Goal: Task Accomplishment & Management: Manage account settings

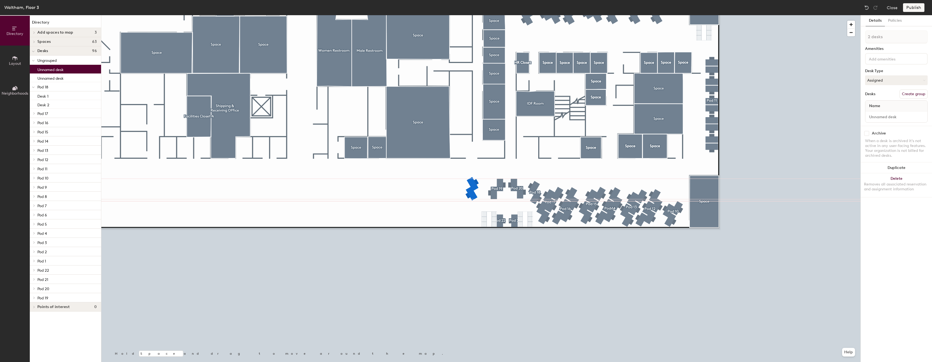
type input "1 desk"
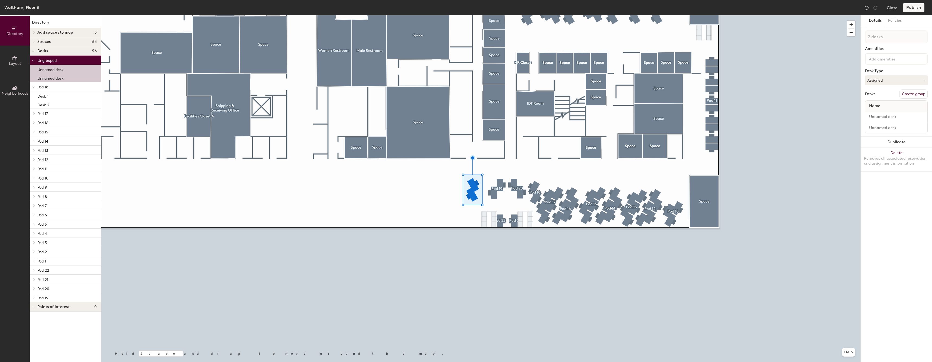
click at [409, 96] on button "Create group" at bounding box center [913, 93] width 28 height 9
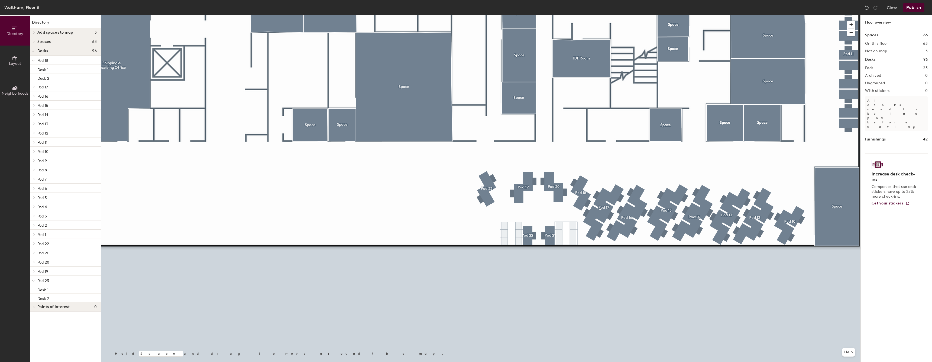
click at [22, 92] on span "Neighborhoods" at bounding box center [15, 93] width 27 height 5
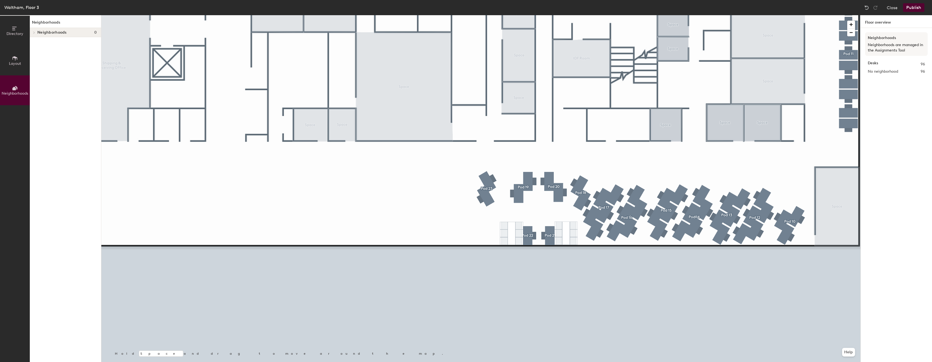
click at [20, 36] on button "Directory" at bounding box center [15, 31] width 30 height 30
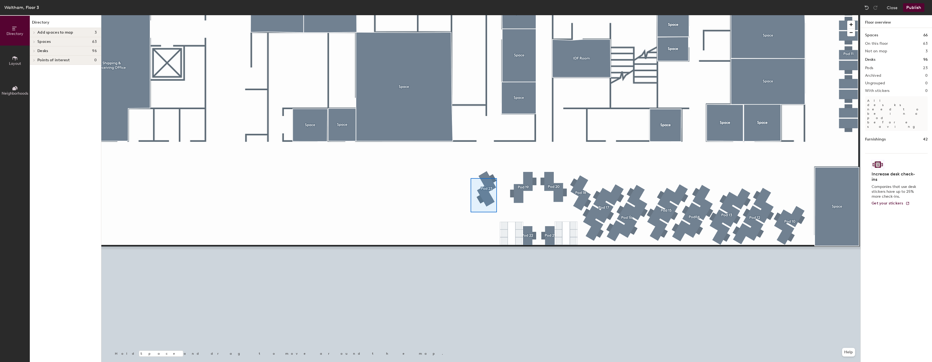
click at [409, 15] on div at bounding box center [480, 15] width 759 height 0
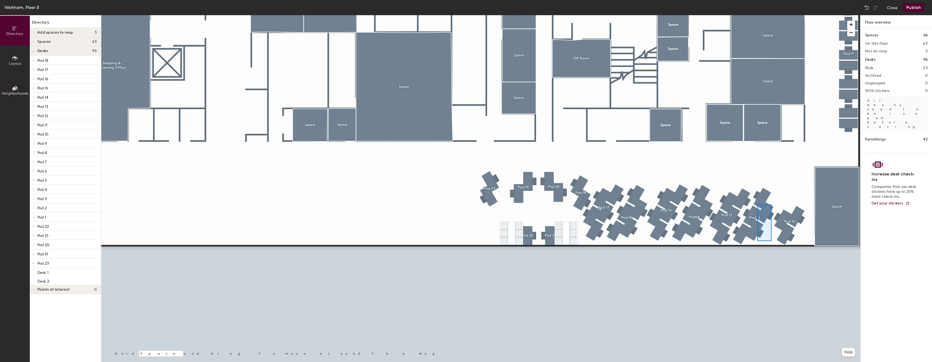
click at [409, 15] on div at bounding box center [480, 15] width 759 height 0
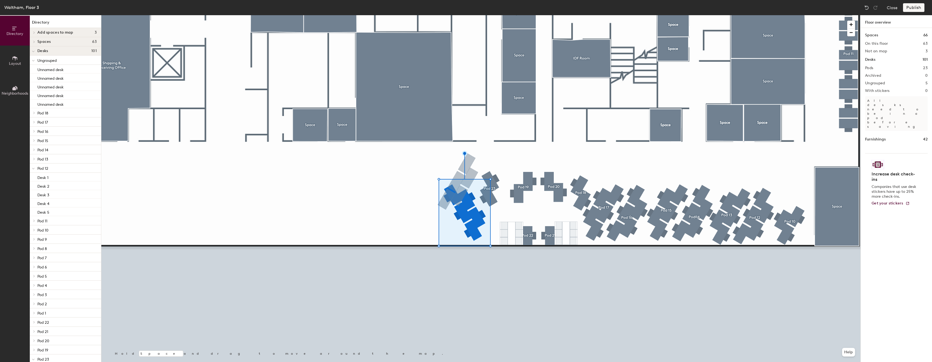
click at [409, 15] on div at bounding box center [480, 15] width 759 height 0
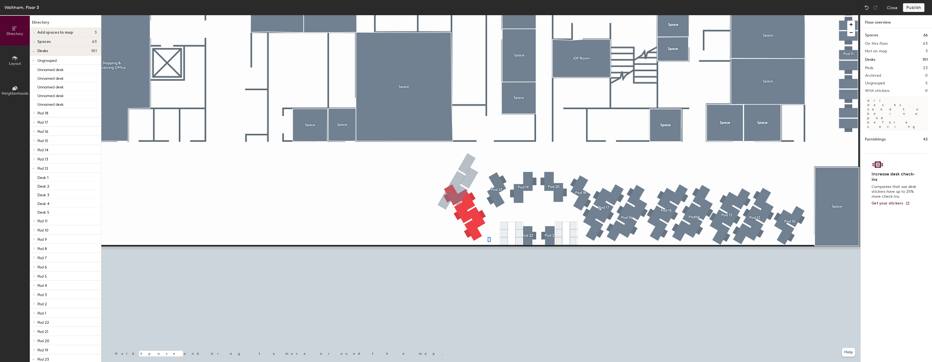
click at [409, 15] on div at bounding box center [480, 15] width 759 height 0
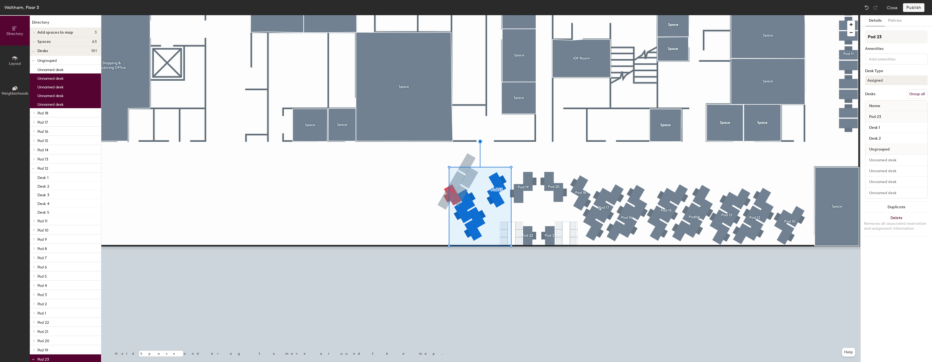
click at [409, 15] on div at bounding box center [480, 15] width 759 height 0
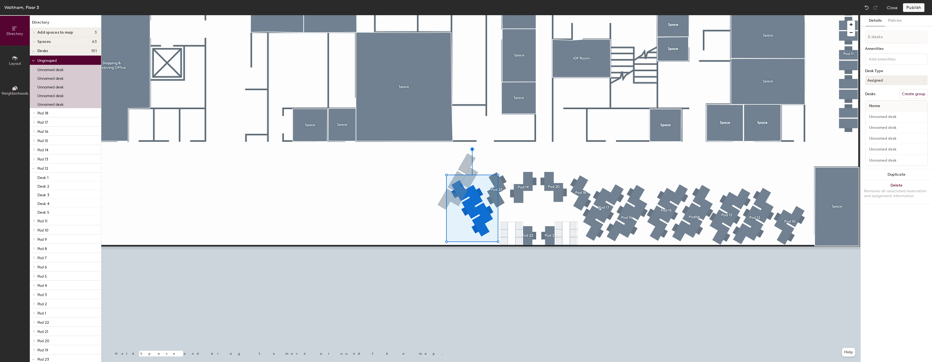
click at [409, 96] on button "Create group" at bounding box center [913, 93] width 28 height 9
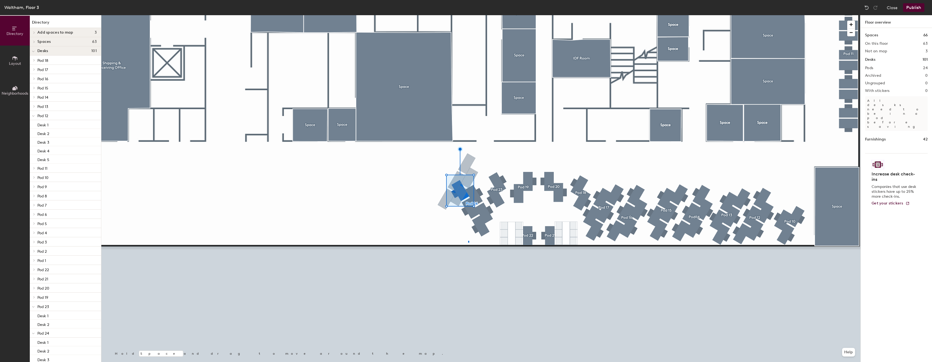
click at [409, 15] on div at bounding box center [480, 15] width 759 height 0
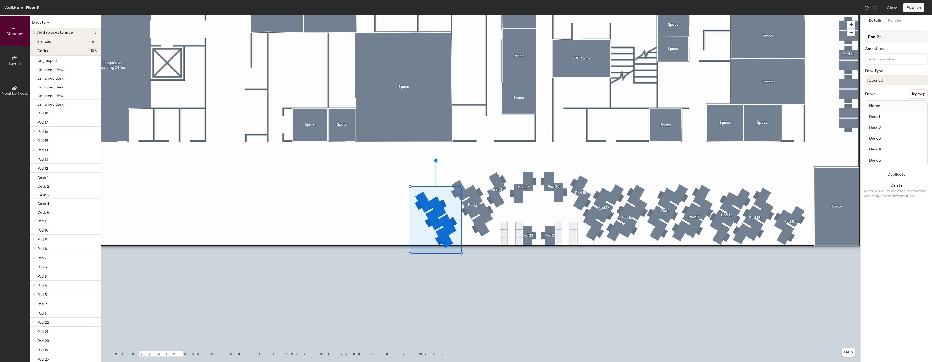
click at [409, 15] on div at bounding box center [480, 15] width 759 height 0
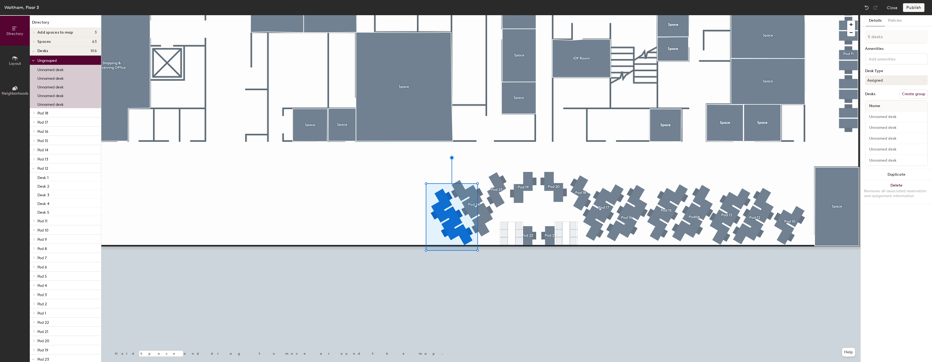
type input "1 desk"
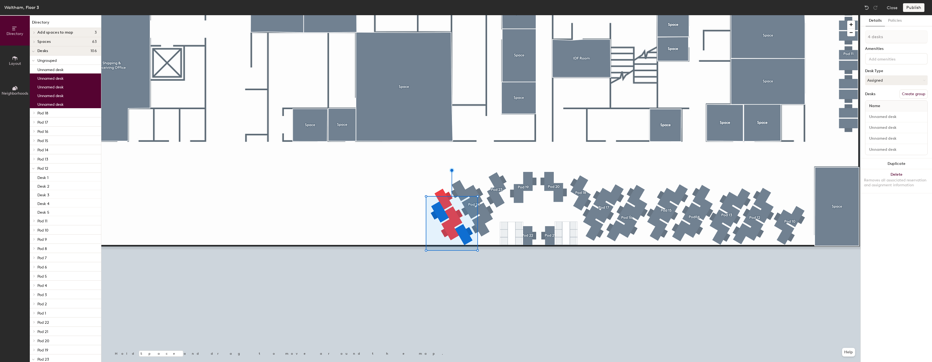
type input "5 desks"
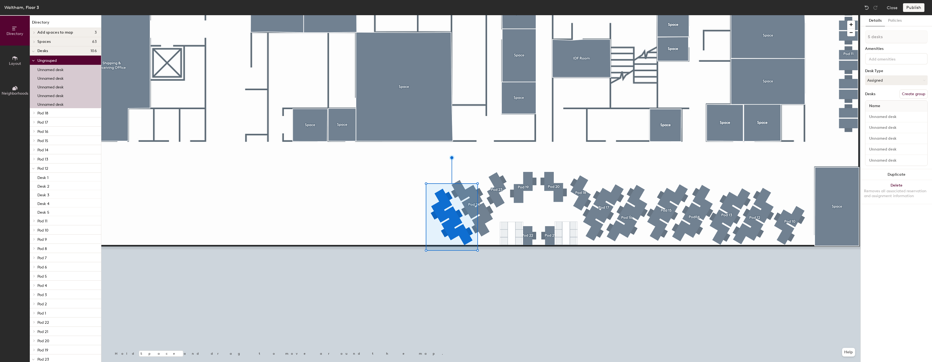
click at [409, 1] on div "Waltham, Floor 3 Close Publish" at bounding box center [466, 7] width 932 height 15
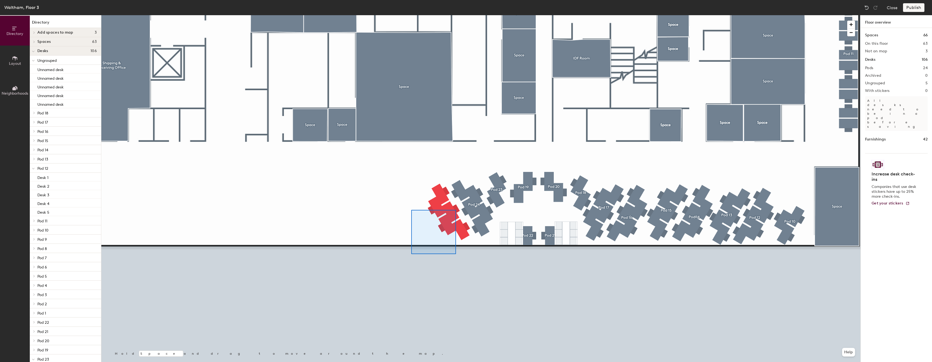
click at [408, 15] on div at bounding box center [480, 15] width 759 height 0
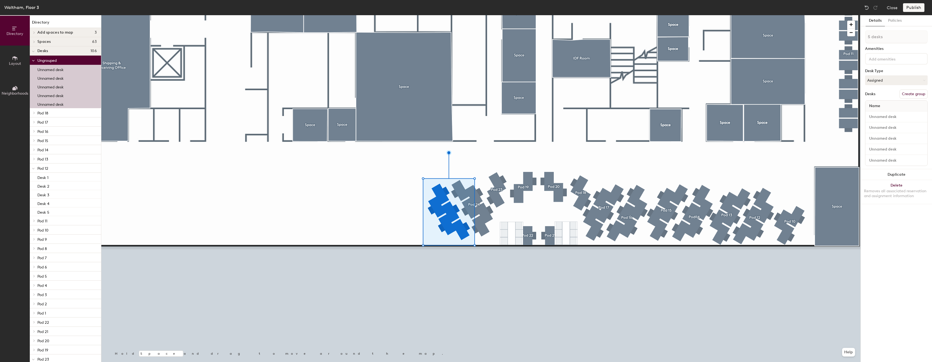
click at [914, 92] on button "Create group" at bounding box center [913, 93] width 28 height 9
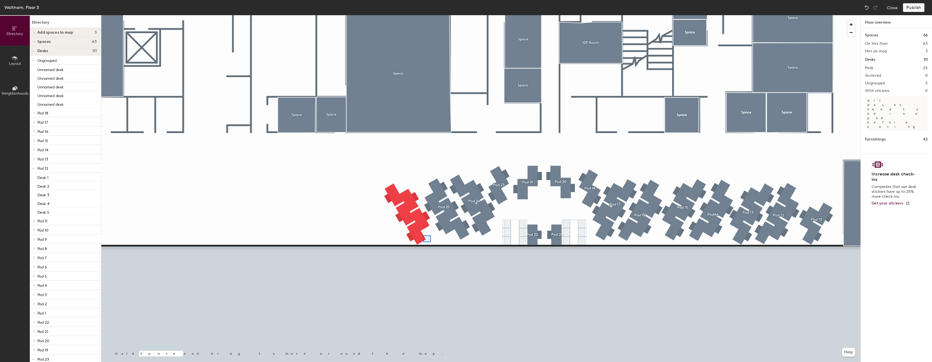
click at [386, 15] on div at bounding box center [480, 15] width 759 height 0
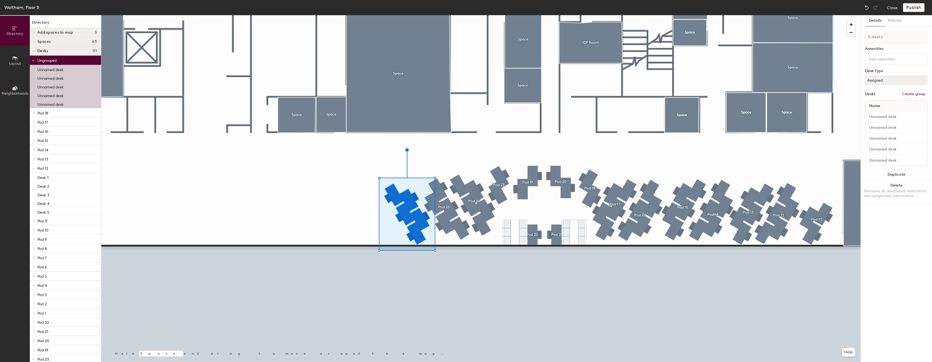
click at [919, 93] on button "Create group" at bounding box center [913, 93] width 28 height 9
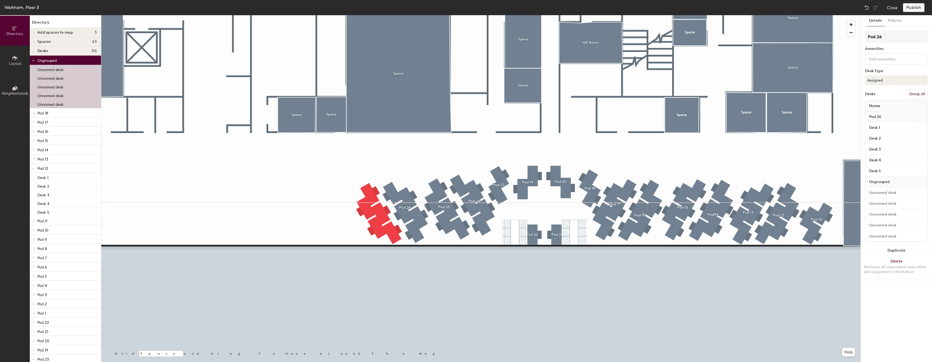
click at [278, 15] on div at bounding box center [480, 15] width 759 height 0
click at [331, 15] on div at bounding box center [480, 15] width 759 height 0
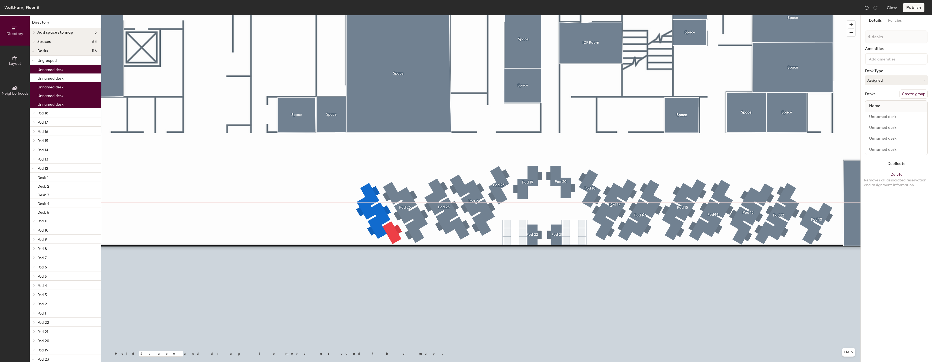
type input "5 desks"
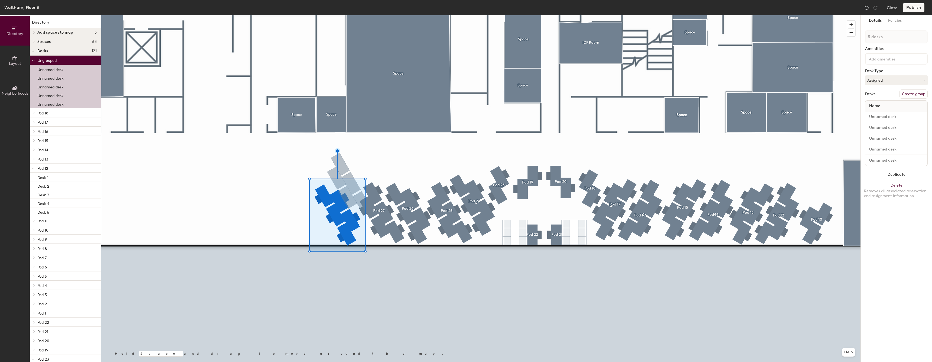
click at [917, 94] on button "Create group" at bounding box center [913, 93] width 28 height 9
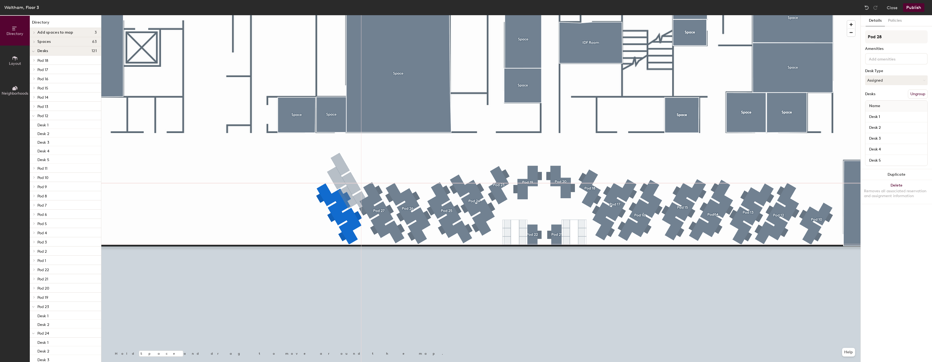
click at [393, 15] on div at bounding box center [480, 15] width 759 height 0
click at [395, 15] on div at bounding box center [480, 15] width 759 height 0
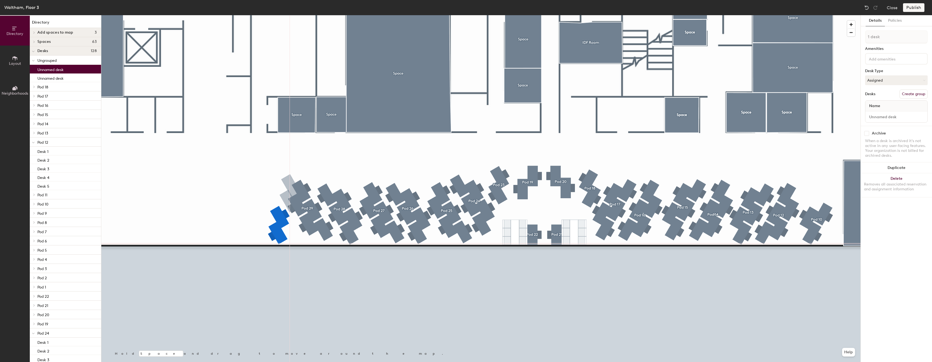
type input "1 desk"
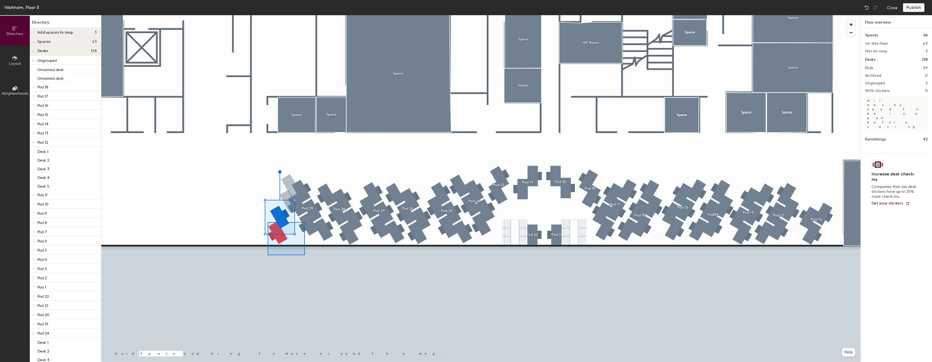
click at [267, 15] on div at bounding box center [480, 15] width 759 height 0
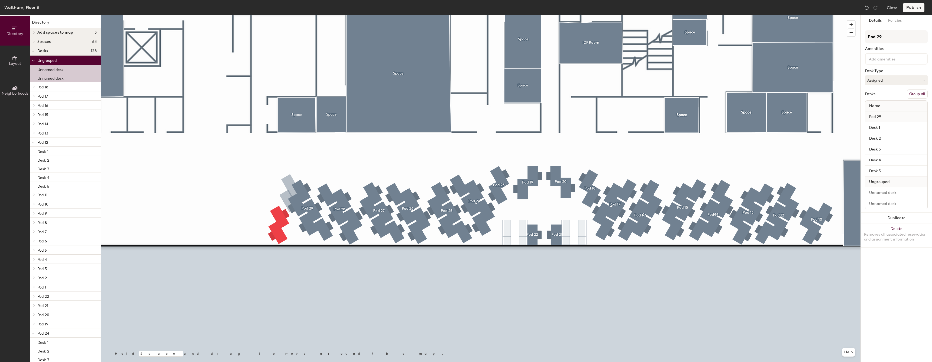
click at [246, 15] on div at bounding box center [480, 15] width 759 height 0
click at [918, 94] on button "Create group" at bounding box center [913, 93] width 28 height 9
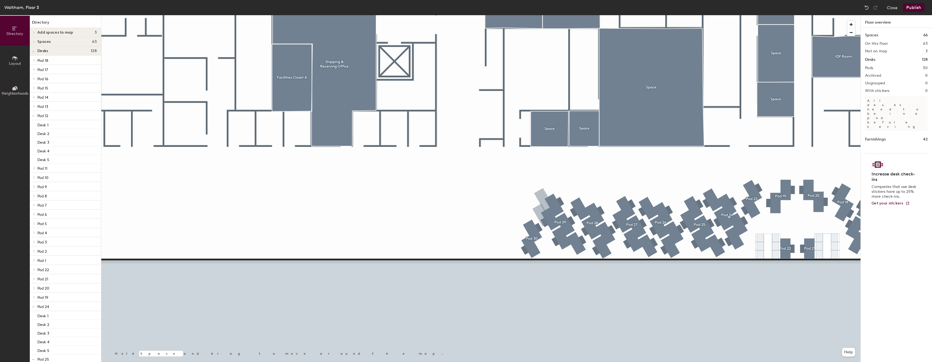
click at [20, 60] on button "Layout" at bounding box center [15, 60] width 30 height 30
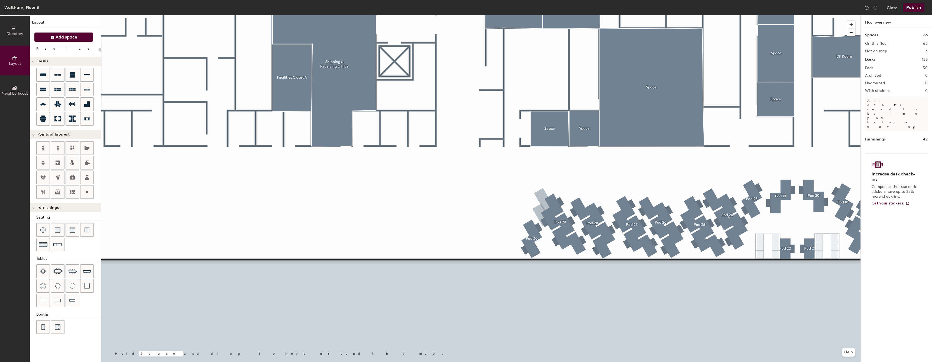
click at [69, 37] on span "Add space" at bounding box center [67, 36] width 22 height 5
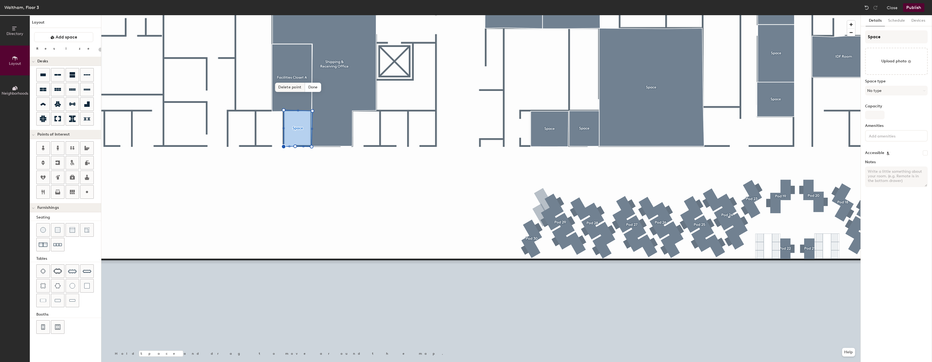
click at [292, 86] on span "Delete point" at bounding box center [290, 87] width 30 height 9
click at [297, 59] on span "Edit shape" at bounding box center [293, 60] width 26 height 9
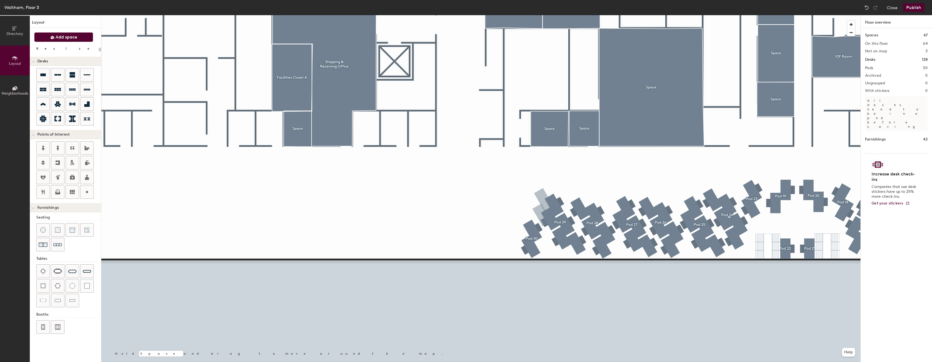
click at [64, 38] on span "Add space" at bounding box center [67, 36] width 22 height 5
click at [53, 40] on button "Add space" at bounding box center [63, 37] width 59 height 10
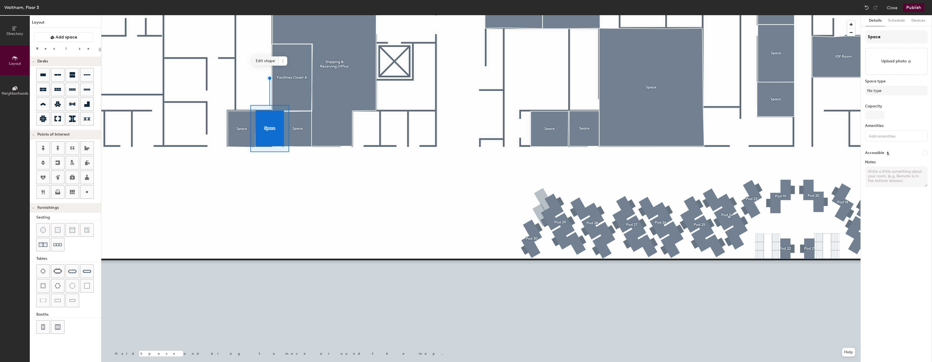
click at [269, 61] on span "Edit shape" at bounding box center [265, 60] width 26 height 9
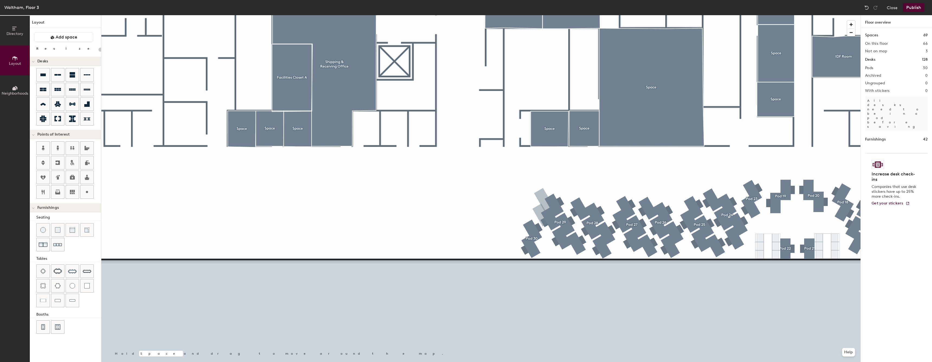
type input "20"
click at [759, 15] on div at bounding box center [480, 15] width 759 height 0
click at [70, 271] on img at bounding box center [72, 270] width 9 height 9
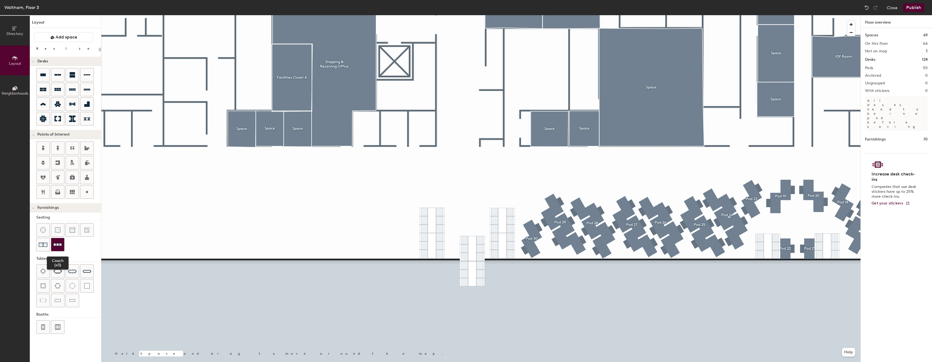
click at [55, 244] on img at bounding box center [57, 244] width 9 height 8
click at [73, 233] on div at bounding box center [72, 229] width 13 height 13
type input "20"
click at [45, 300] on img at bounding box center [43, 299] width 6 height 5
click at [58, 299] on img at bounding box center [58, 299] width 6 height 5
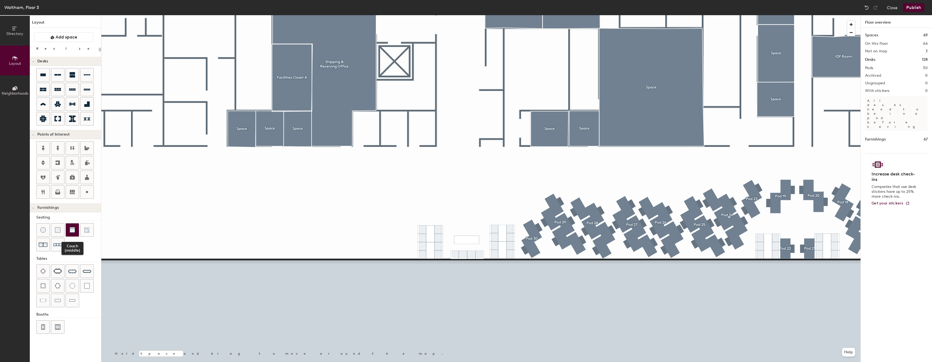
click at [71, 225] on div at bounding box center [72, 229] width 13 height 13
click at [762, 15] on div at bounding box center [480, 15] width 759 height 0
click at [769, 15] on div at bounding box center [480, 15] width 759 height 0
click at [817, 15] on div at bounding box center [480, 15] width 759 height 0
type input "20"
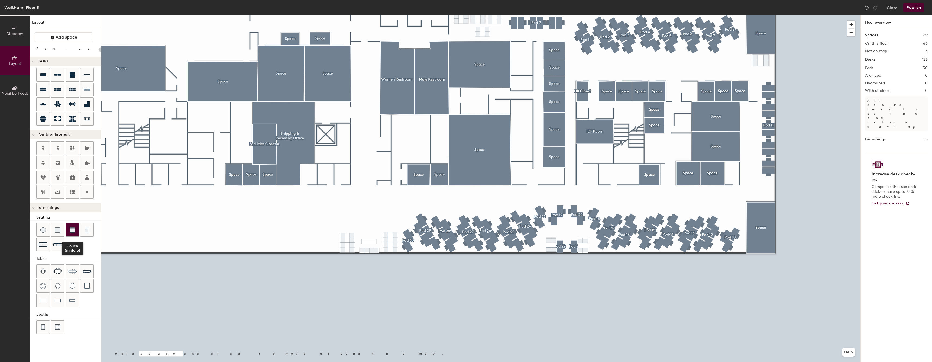
click at [71, 232] on div at bounding box center [72, 229] width 13 height 13
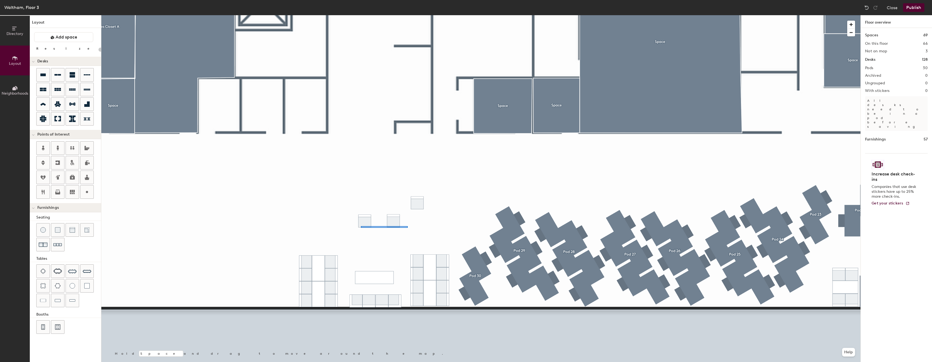
click at [342, 15] on div at bounding box center [480, 15] width 759 height 0
click at [44, 230] on img at bounding box center [42, 229] width 5 height 5
click at [75, 282] on div at bounding box center [72, 285] width 13 height 13
click at [365, 15] on div at bounding box center [480, 15] width 759 height 0
click at [85, 288] on img at bounding box center [86, 285] width 5 height 5
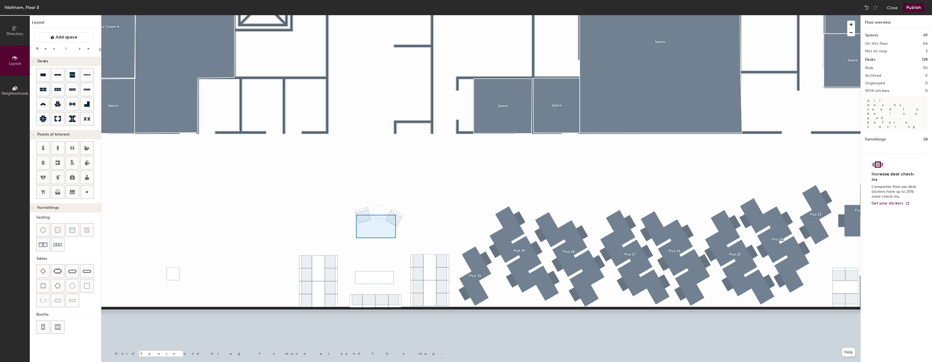
click at [334, 15] on div at bounding box center [480, 15] width 759 height 0
click at [346, 15] on div at bounding box center [480, 15] width 759 height 0
click at [444, 15] on div at bounding box center [480, 15] width 759 height 0
type input "20"
click at [435, 15] on div at bounding box center [480, 15] width 759 height 0
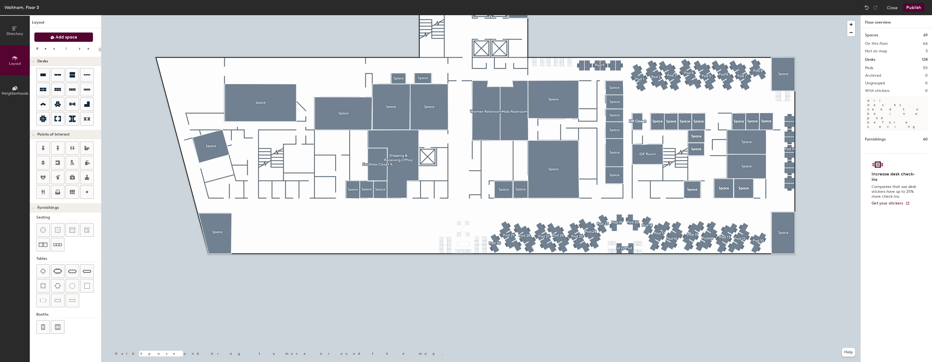
click at [56, 39] on span "Add space" at bounding box center [67, 36] width 22 height 5
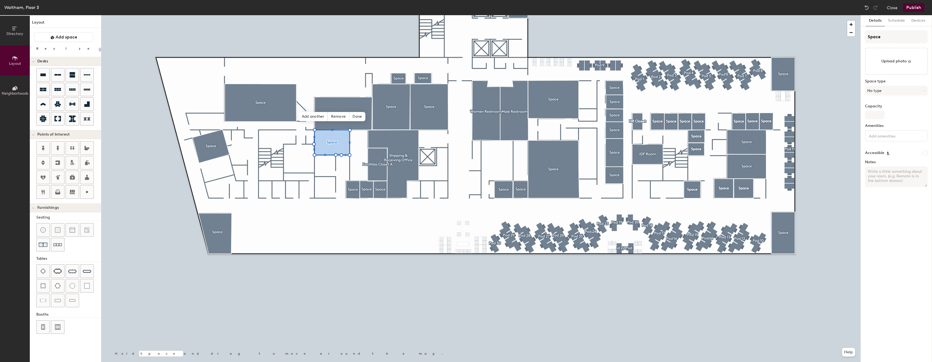
click at [896, 82] on label "Space type" at bounding box center [896, 81] width 63 height 4
click at [892, 90] on button "No type" at bounding box center [896, 91] width 63 height 10
click at [885, 146] on div "No type" at bounding box center [898, 145] width 67 height 8
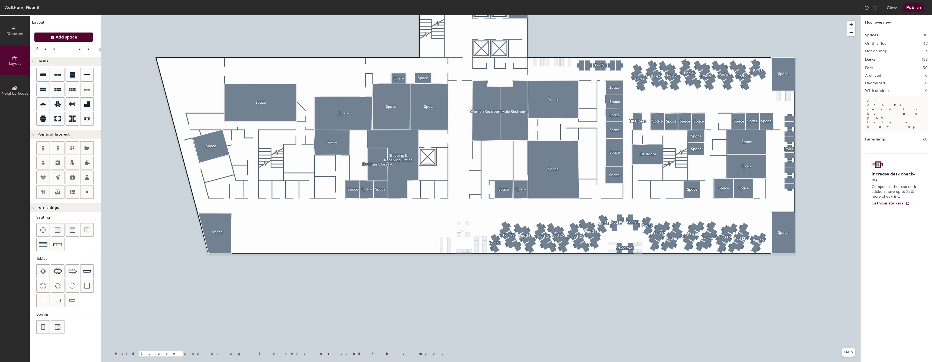
click at [77, 40] on button "Add space" at bounding box center [63, 37] width 59 height 10
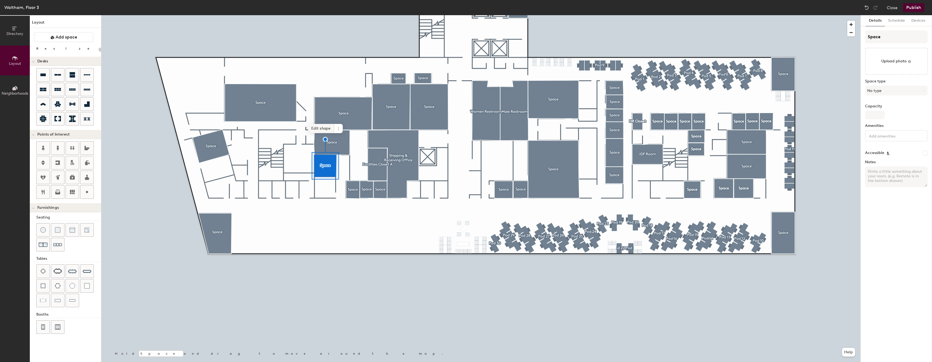
click at [324, 125] on span "Edit shape" at bounding box center [321, 128] width 26 height 9
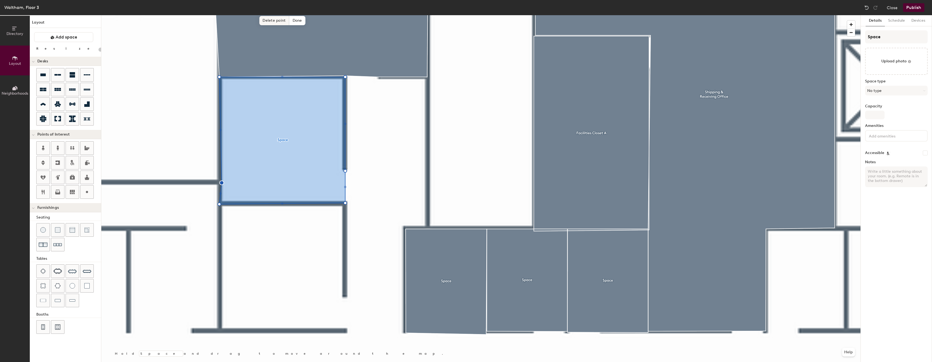
click at [269, 22] on span "Delete point" at bounding box center [274, 20] width 30 height 9
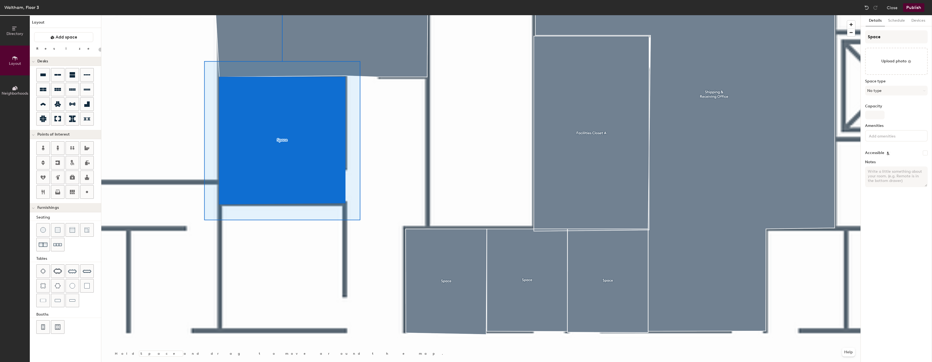
click at [383, 15] on div at bounding box center [480, 15] width 759 height 0
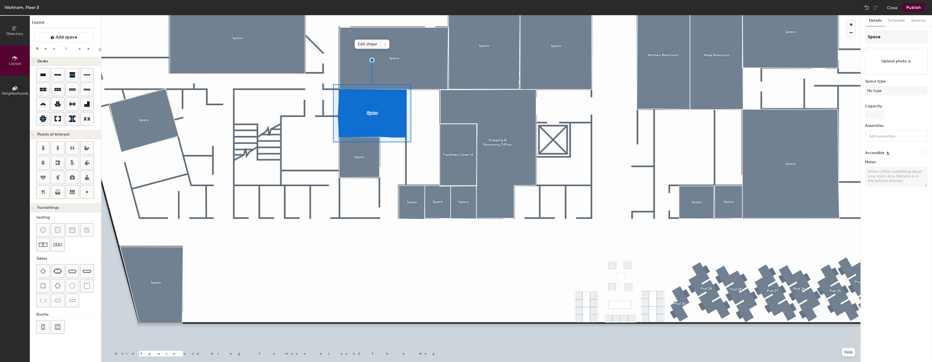
click at [374, 44] on span "Edit shape" at bounding box center [367, 44] width 26 height 9
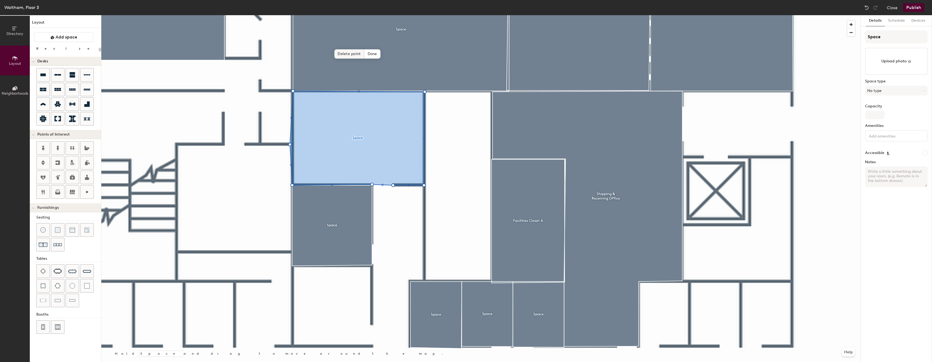
click at [346, 56] on span "Delete point" at bounding box center [349, 53] width 30 height 9
click at [354, 54] on span "Delete point" at bounding box center [349, 53] width 30 height 9
click at [349, 55] on span "Delete point" at bounding box center [349, 53] width 30 height 9
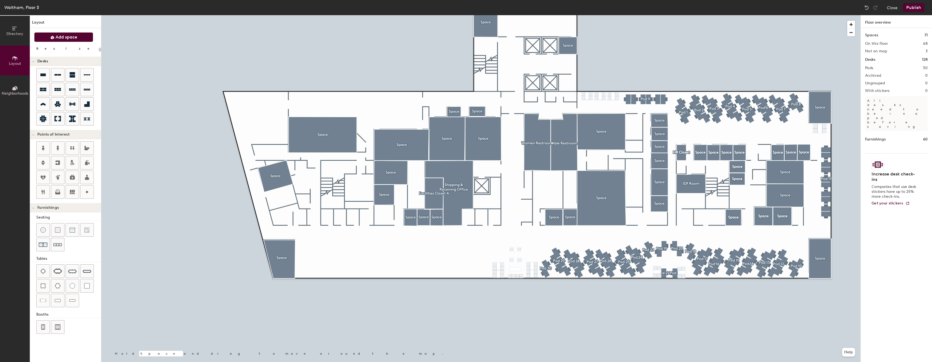
click at [57, 36] on span "Add space" at bounding box center [67, 36] width 22 height 5
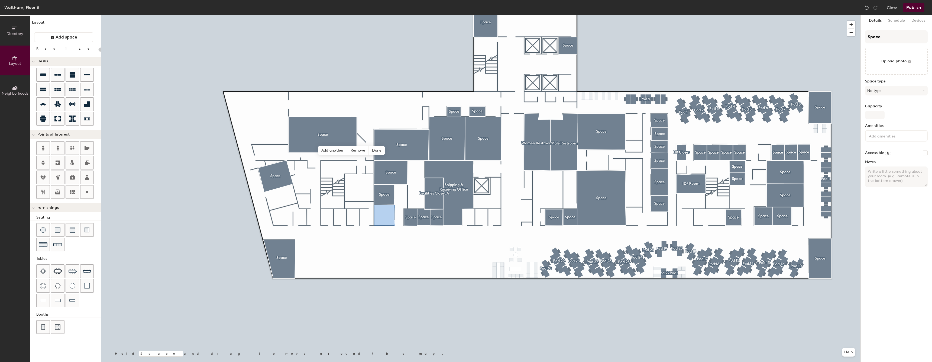
type input "20"
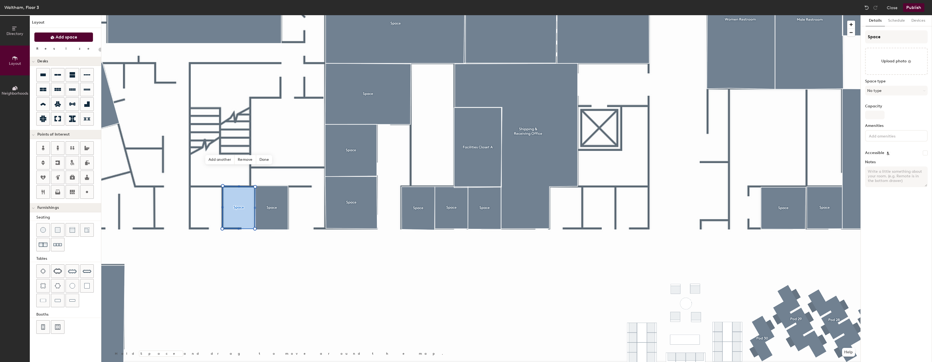
click at [78, 40] on button "Add space" at bounding box center [63, 37] width 59 height 10
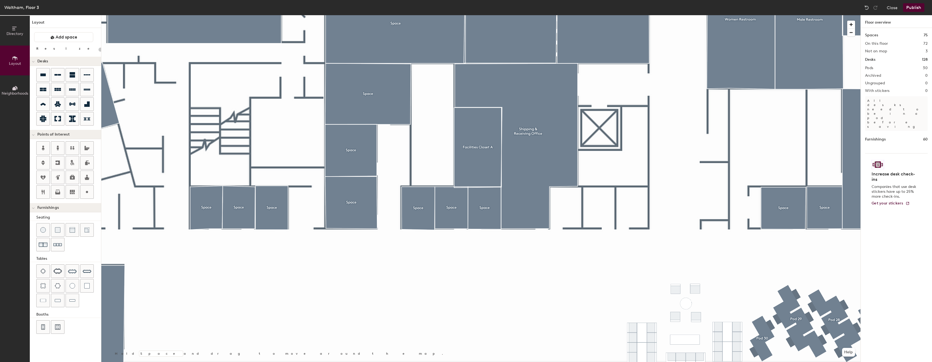
click at [210, 15] on div at bounding box center [480, 15] width 759 height 0
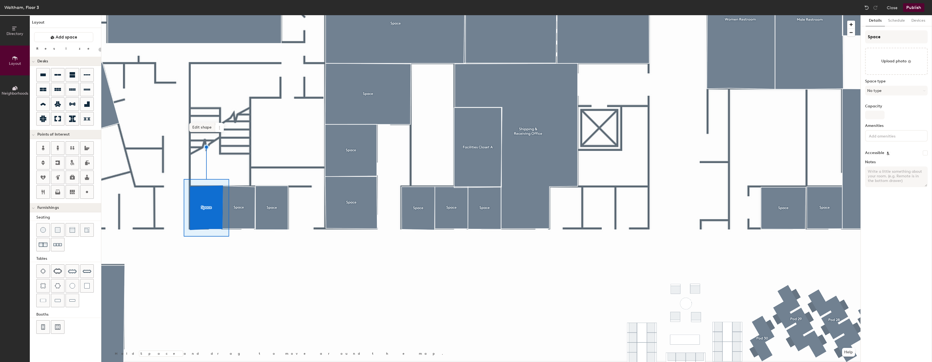
click at [197, 128] on span "Edit shape" at bounding box center [202, 127] width 26 height 9
click at [207, 162] on span "Delete point" at bounding box center [198, 159] width 30 height 9
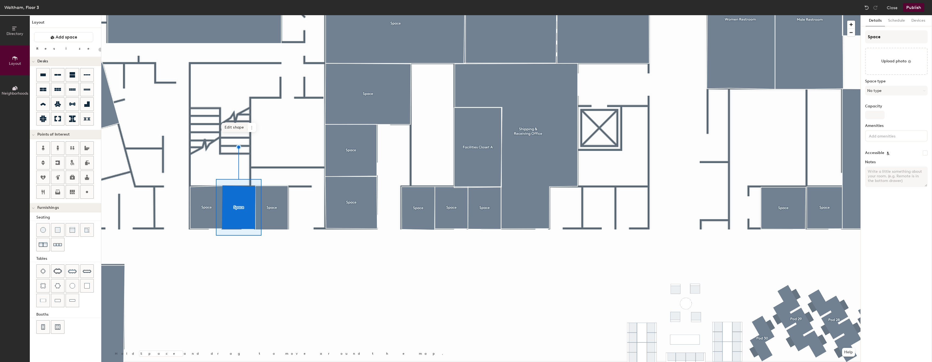
click at [234, 130] on span "Edit shape" at bounding box center [234, 127] width 26 height 9
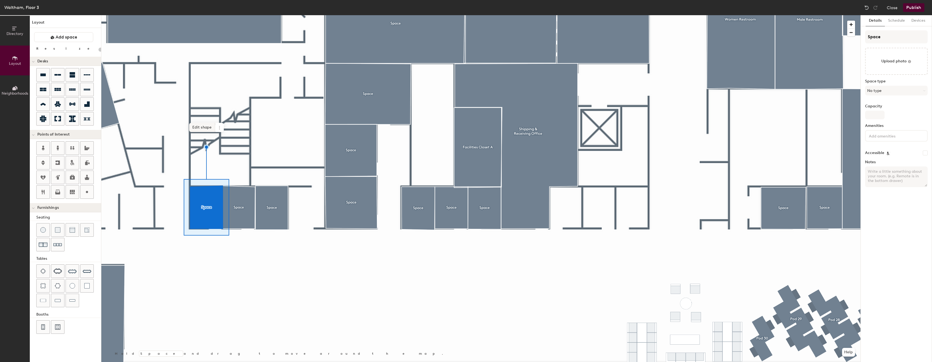
click at [201, 129] on span "Edit shape" at bounding box center [202, 127] width 26 height 9
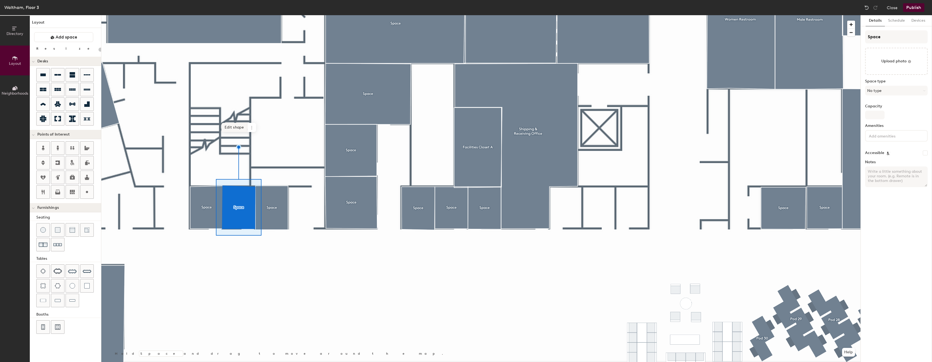
click at [236, 130] on span "Edit shape" at bounding box center [234, 127] width 26 height 9
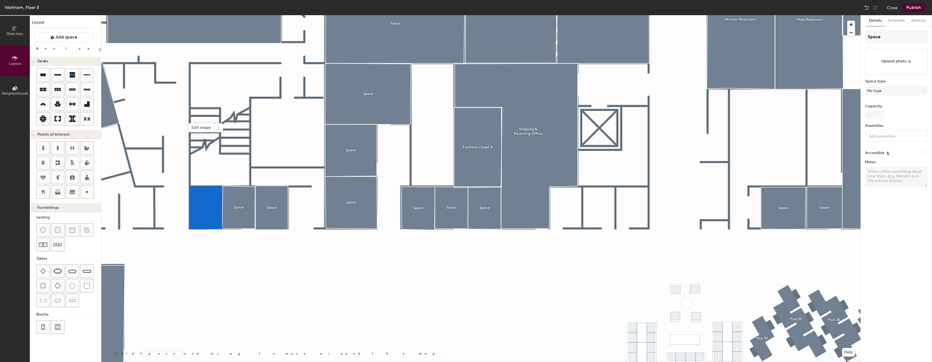
click at [236, 15] on div at bounding box center [480, 15] width 759 height 0
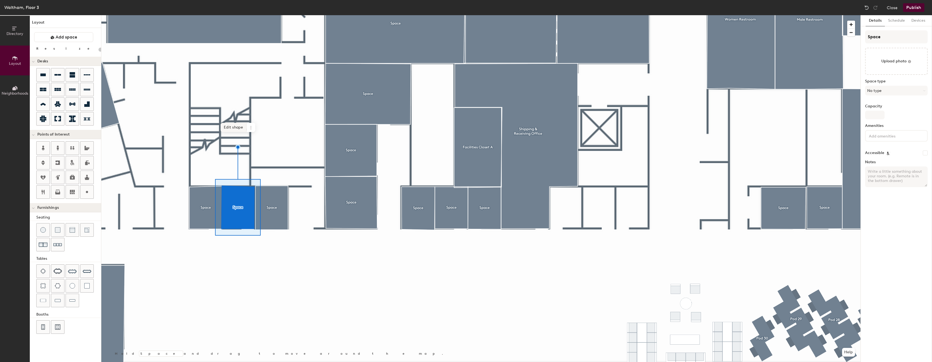
click at [239, 129] on span "Edit shape" at bounding box center [233, 127] width 26 height 9
type input "20"
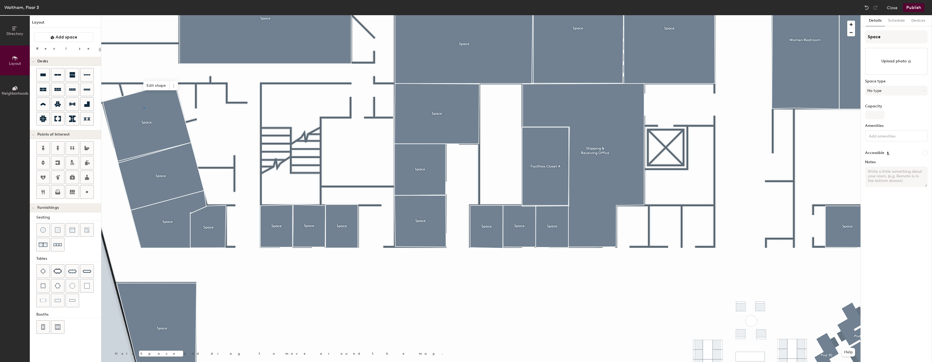
click at [144, 15] on div at bounding box center [480, 15] width 759 height 0
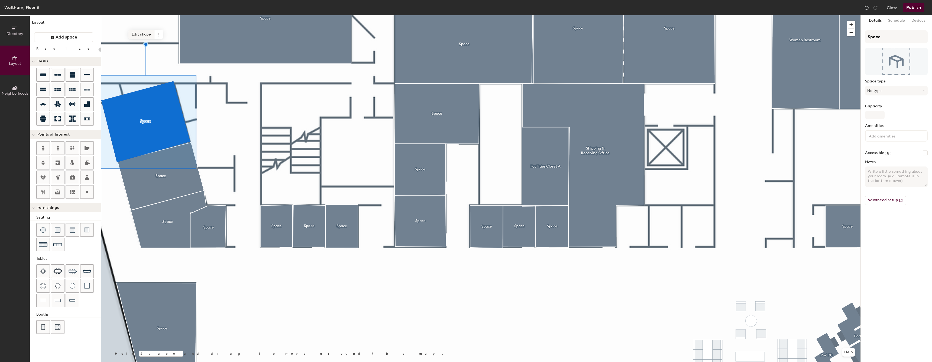
click at [149, 33] on span "Edit shape" at bounding box center [141, 34] width 26 height 9
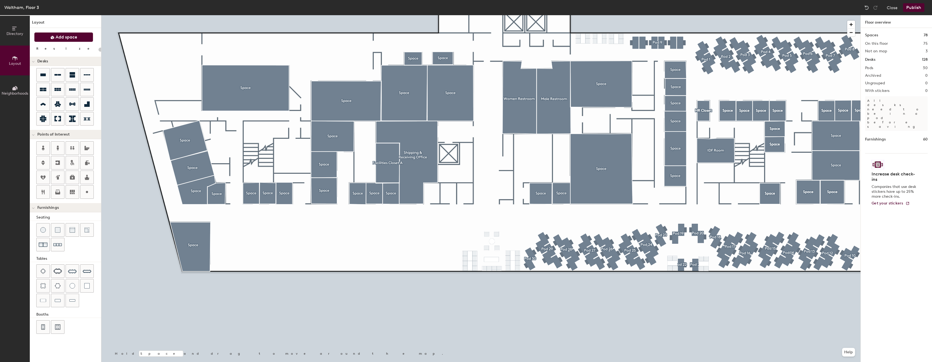
click at [54, 39] on icon at bounding box center [52, 37] width 4 height 4
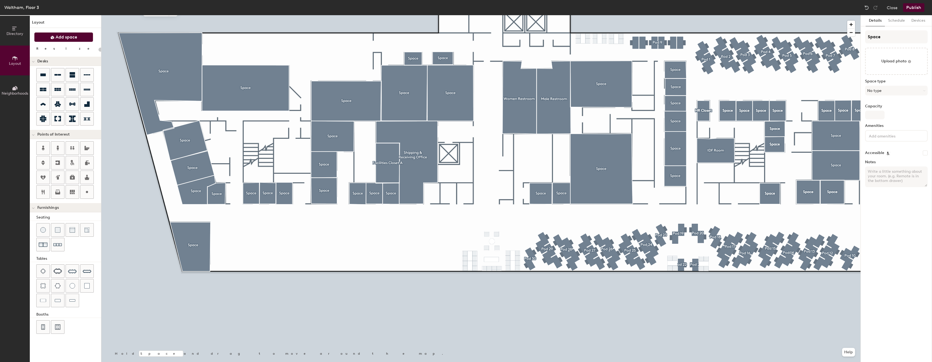
type input "20"
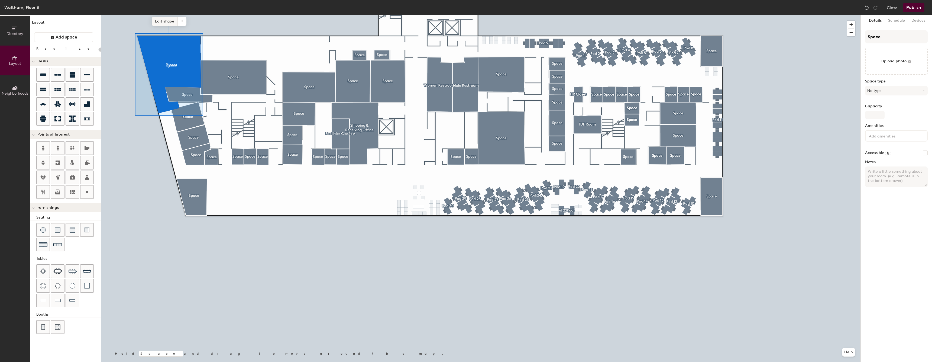
click at [157, 20] on span "Edit shape" at bounding box center [165, 21] width 26 height 9
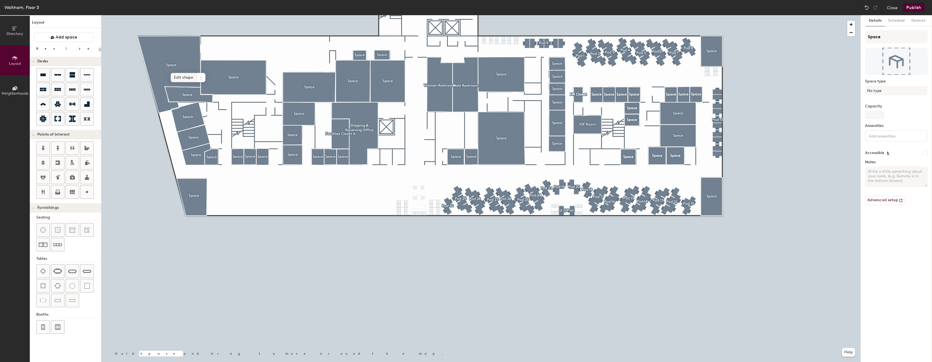
click at [174, 76] on span "Edit shape" at bounding box center [184, 77] width 26 height 9
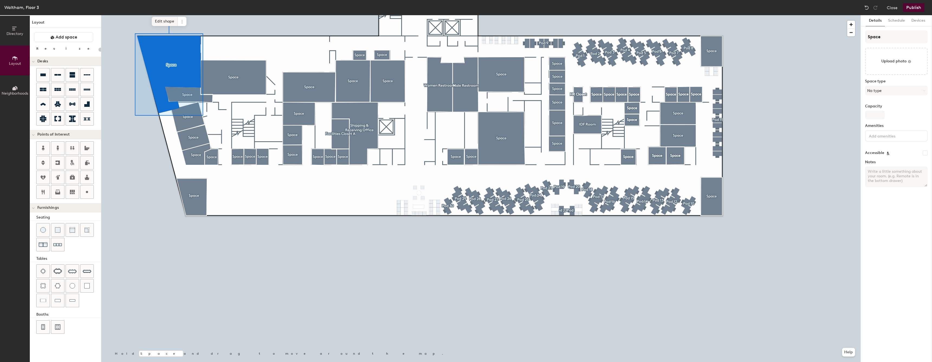
click at [166, 20] on span "Edit shape" at bounding box center [165, 21] width 26 height 9
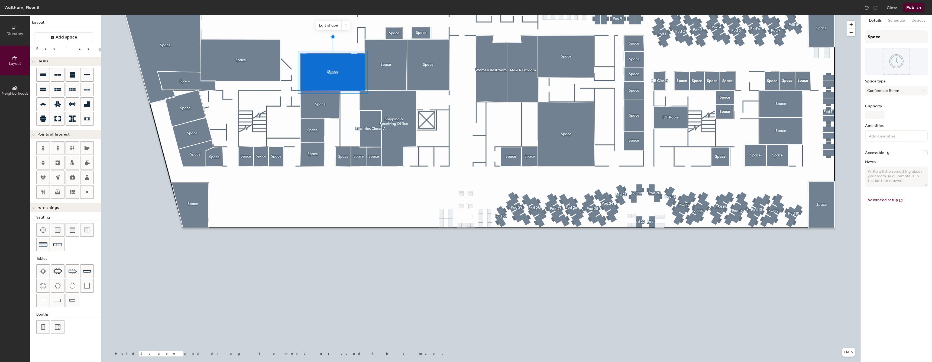
type input "20"
drag, startPoint x: 890, startPoint y: 38, endPoint x: 899, endPoint y: 35, distance: 10.2
click at [890, 38] on input "Space" at bounding box center [896, 36] width 63 height 13
click at [902, 35] on input "Space" at bounding box center [896, 36] width 63 height 13
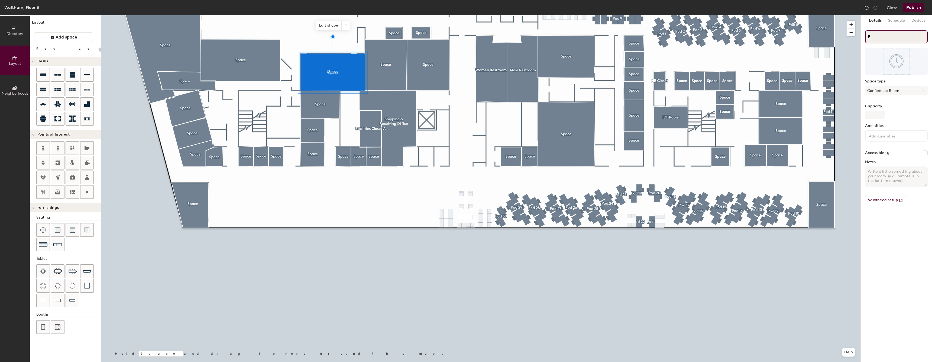
type input "Fc"
type input "20"
type input "F"
type input "20"
type input "Fa"
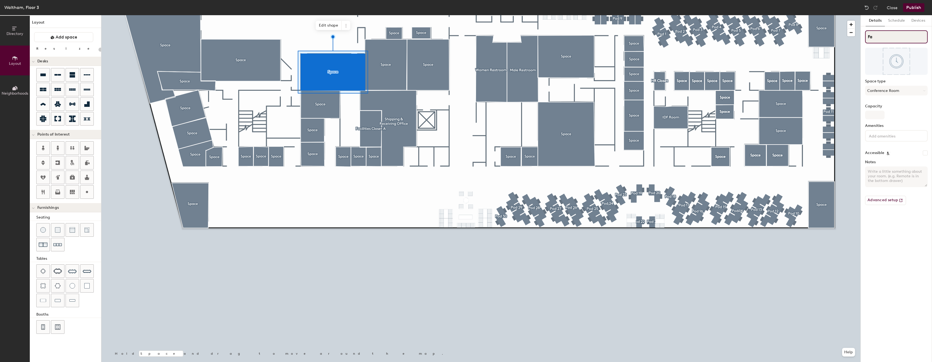
type input "20"
type input "Faciliti"
type input "20"
type input "Facilitie"
type input "20"
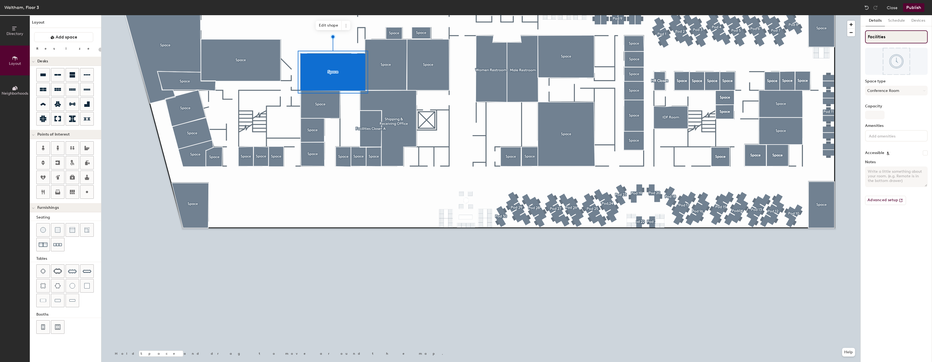
type input "Facilities"
type input "20"
type input "Facilities C"
type input "20"
type input "Facilities Cl"
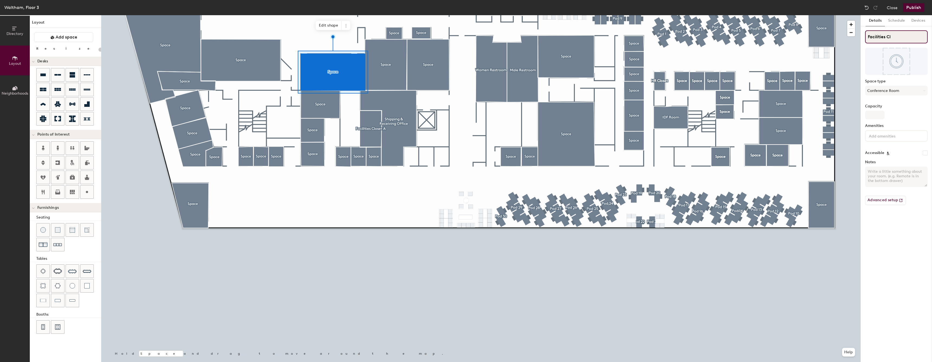
type input "20"
type input "Facilities Clos"
type input "20"
type input "Facilities Close"
type input "20"
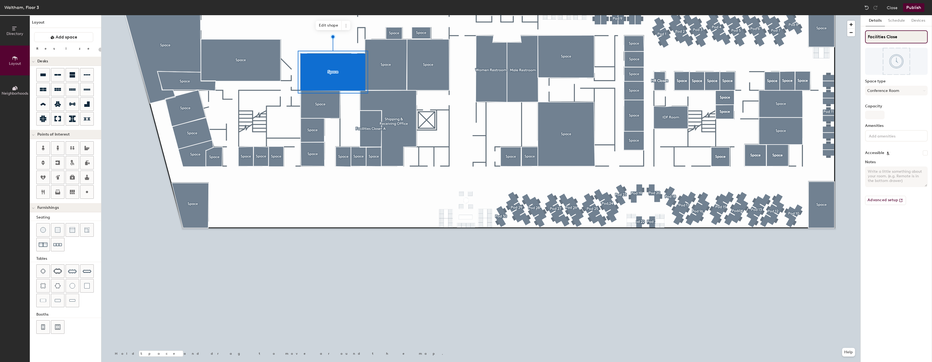
type input "Facilities Clos"
type input "20"
type input "Facilities Cl"
type input "20"
type input "Facilities"
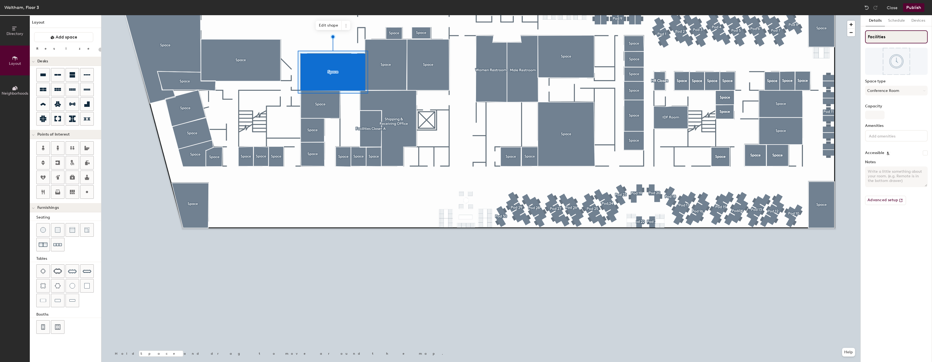
type input "20"
type input "Facilities"
type input "20"
type input "Facilities C"
type input "20"
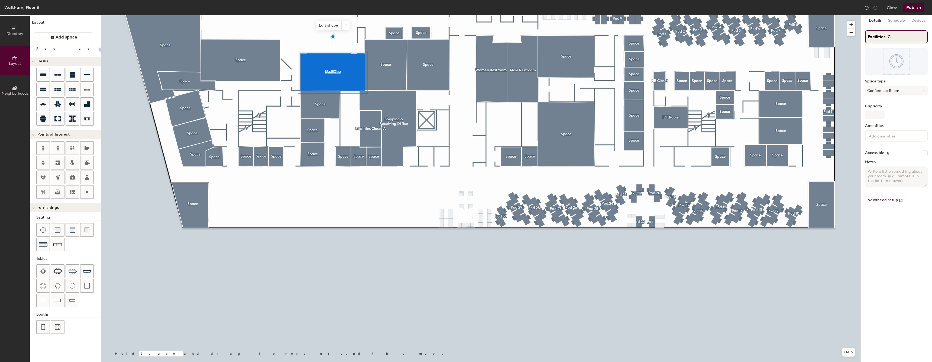
type input "Facilities Cl"
type input "20"
type input "Facilities Close"
type input "20"
type input "Facilities Closetr"
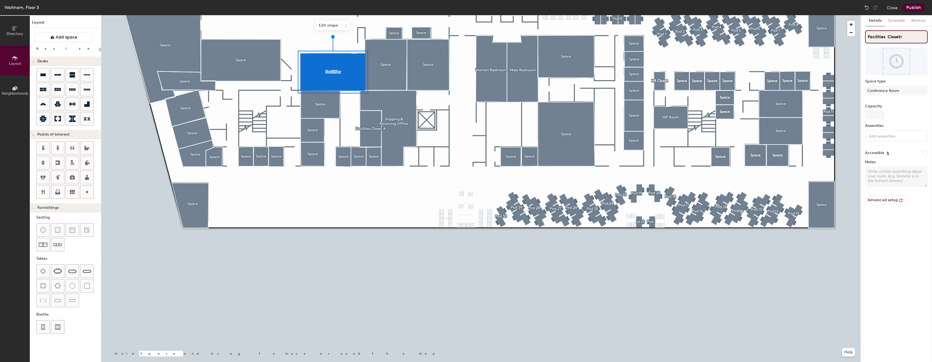
type input "20"
type input "Facilities Closetr"
type input "20"
type input "Facilities Closet"
type input "20"
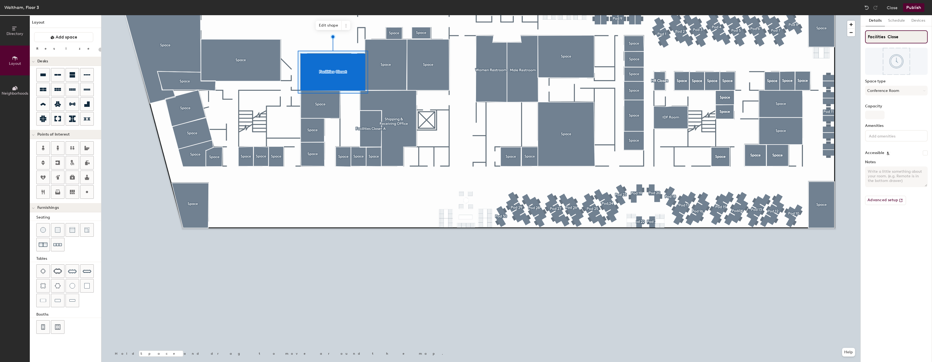
type input "Facilities Clos"
type input "20"
type input "Facilities Cl"
type input "20"
type input "Facilities C"
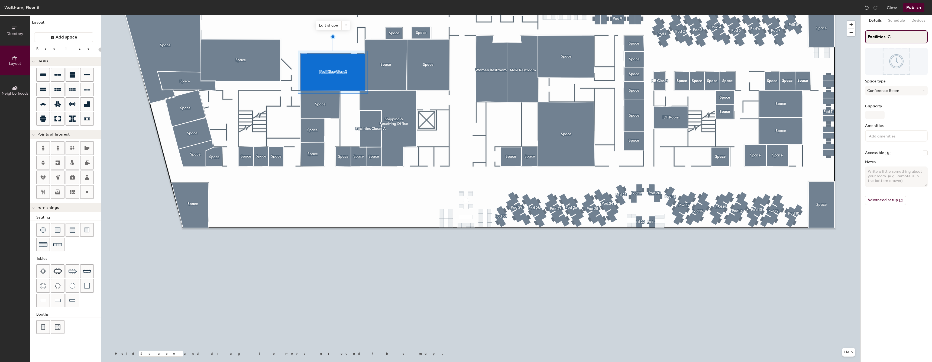
type input "20"
type input "Facilities"
type input "20"
type input "Facilities Sto"
type input "20"
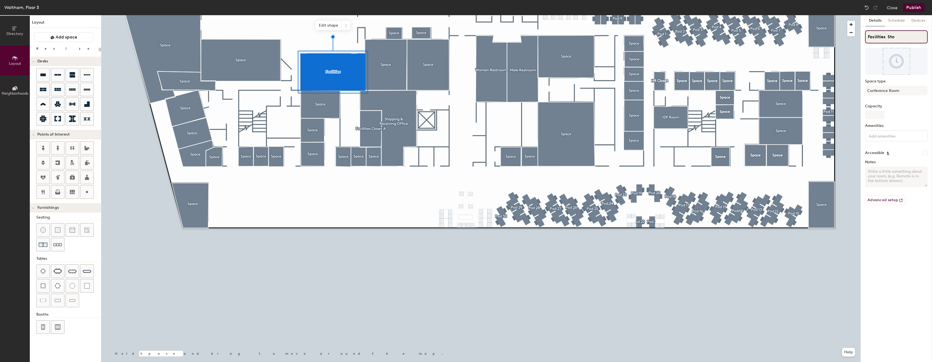
type input "Facilities Stor"
type input "20"
type input "Facilities Storage"
type input "20"
type input "Facilities Storage S"
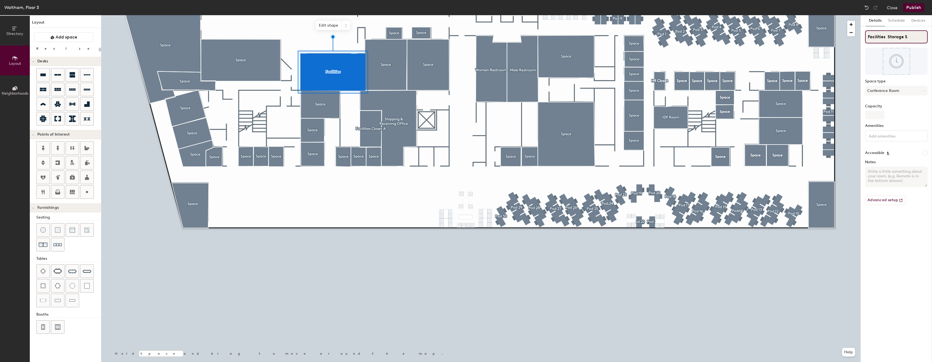
type input "20"
type input "Facilities Storage"
type input "20"
type input "Facilities Storage B"
type input "20"
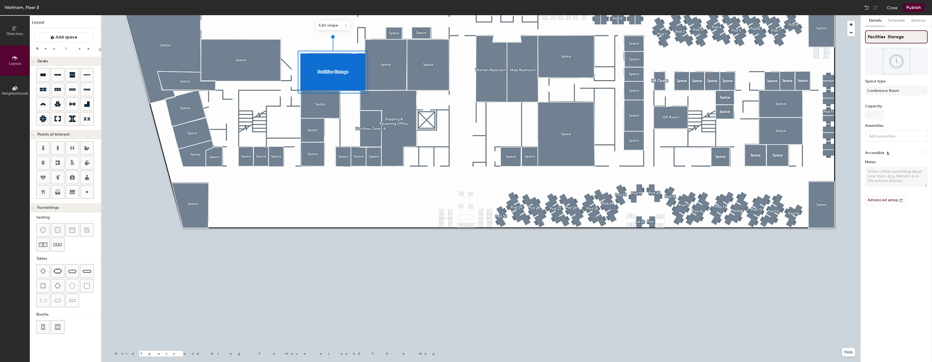
type input "Facilities Storage"
type input "20"
type input "Facilities Storage B"
type input "20"
type input "Facilities Storage B"
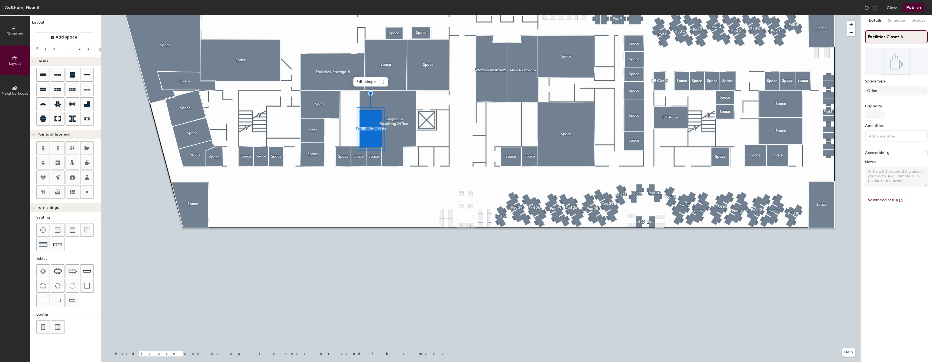
click at [899, 40] on input "Facilities Closet A" at bounding box center [896, 36] width 63 height 13
type input "20"
click at [899, 40] on input "Facilities Closet A" at bounding box center [896, 36] width 63 height 13
click at [887, 33] on input "Facilities Closet A" at bounding box center [896, 36] width 63 height 13
click at [889, 34] on input "Facilities Closet A" at bounding box center [896, 36] width 63 height 13
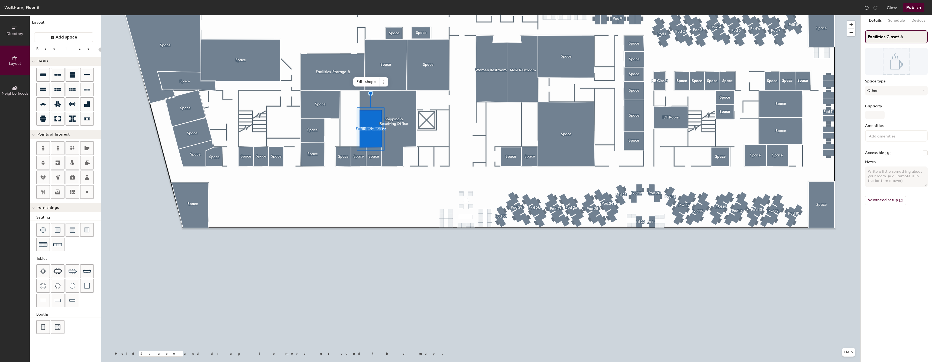
click at [889, 34] on input "Facilities Closet A" at bounding box center [896, 36] width 63 height 13
type input "Facilities s A"
type input "20"
type input "Facilities sO A"
type input "20"
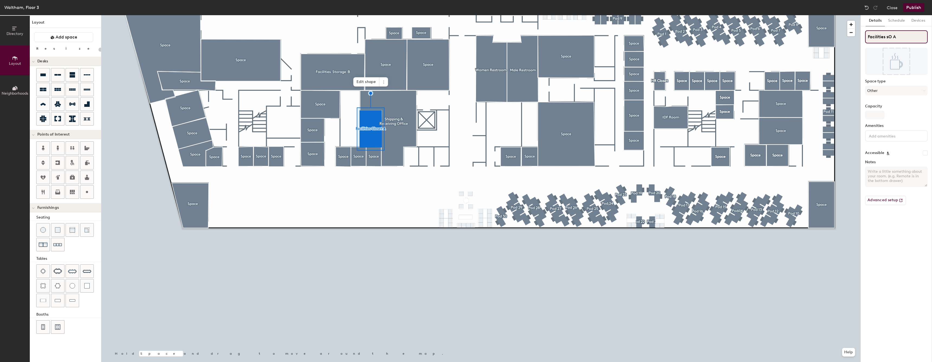
type input "Facilities s A"
type input "20"
type input "Facilities A"
type input "20"
type input "Facilities S A"
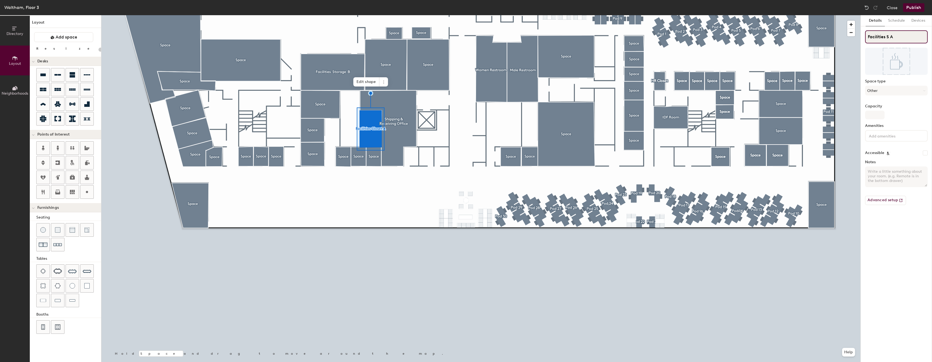
type input "20"
type input "Facilities s A"
type input "20"
type input "Facilities S A"
type input "20"
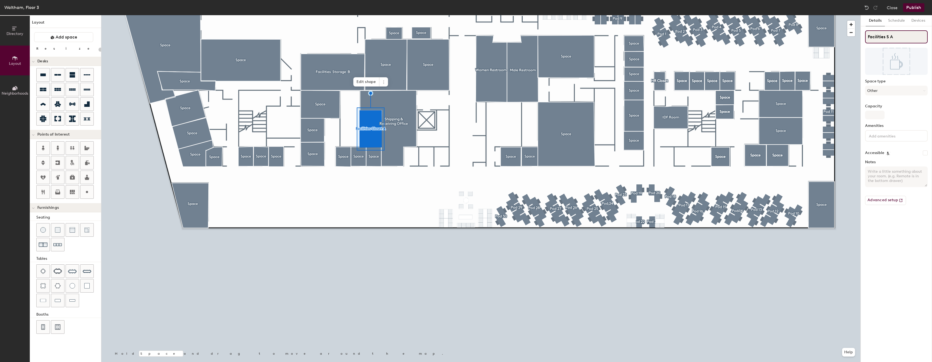
type input "Facilities St A"
type input "20"
type input "Facilities Sto A"
type input "20"
type input "Facilities Stor A"
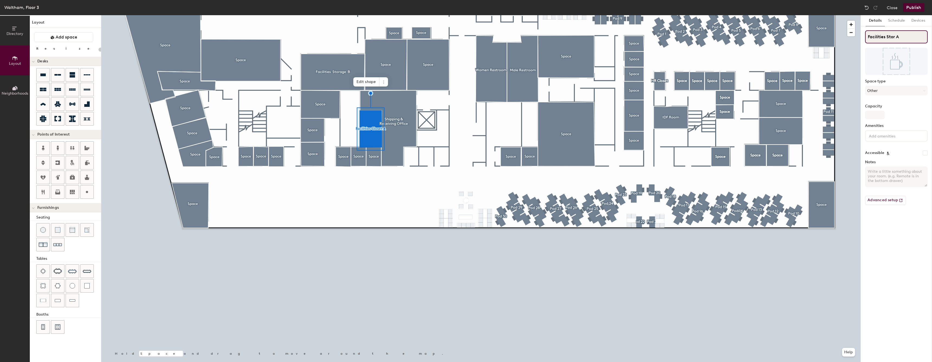
type input "20"
type input "Facilities Storage A"
type input "20"
type input "Facilities Storage A"
type input "20"
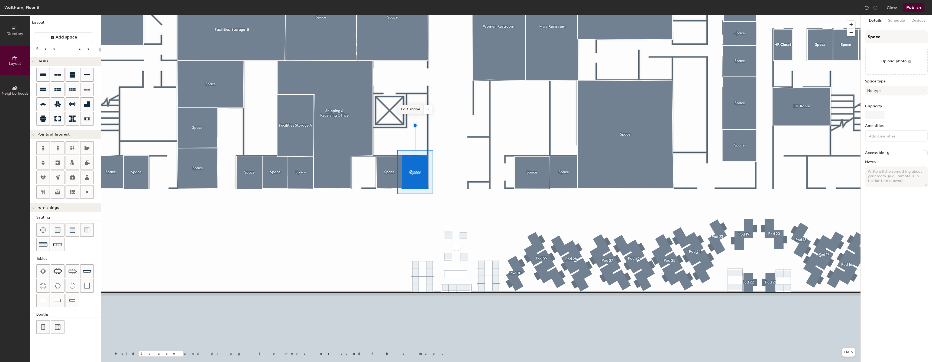
click at [413, 107] on span "Edit shape" at bounding box center [411, 109] width 26 height 9
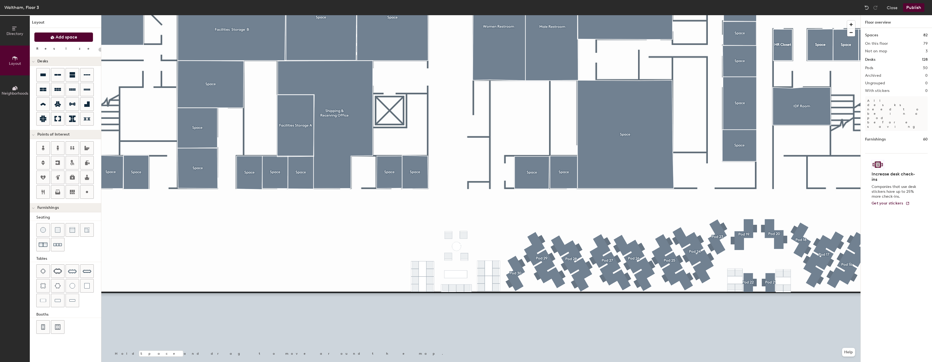
click at [71, 41] on button "Add space" at bounding box center [63, 37] width 59 height 10
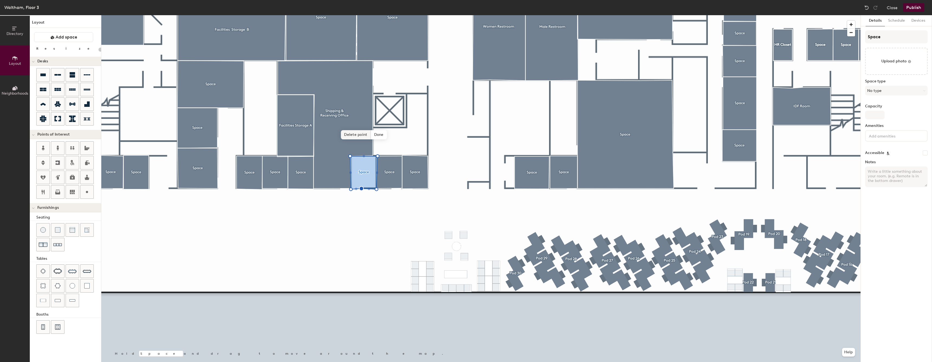
click at [359, 137] on span "Delete point" at bounding box center [356, 134] width 30 height 9
click at [361, 113] on span "Edit shape" at bounding box center [359, 109] width 26 height 9
click at [362, 111] on span "Edit shape" at bounding box center [359, 109] width 26 height 9
click at [379, 111] on span "Edit shape" at bounding box center [385, 109] width 26 height 9
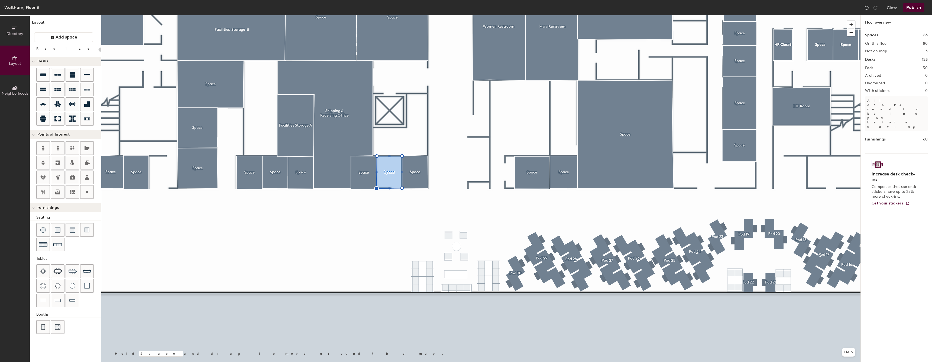
click at [323, 15] on div at bounding box center [480, 15] width 759 height 0
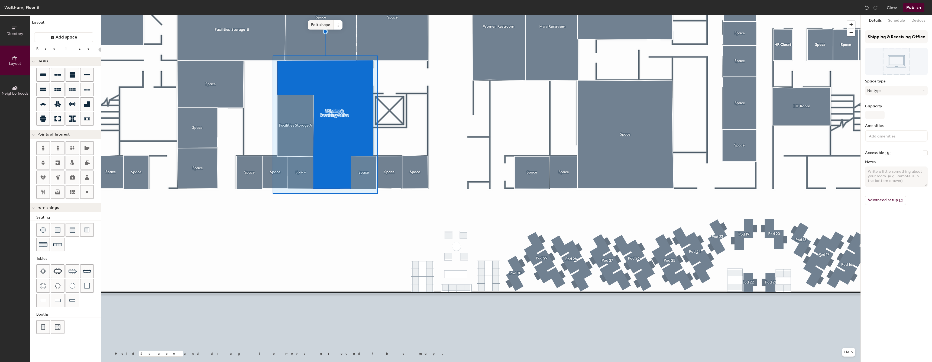
click at [323, 29] on span "Edit shape" at bounding box center [321, 24] width 26 height 9
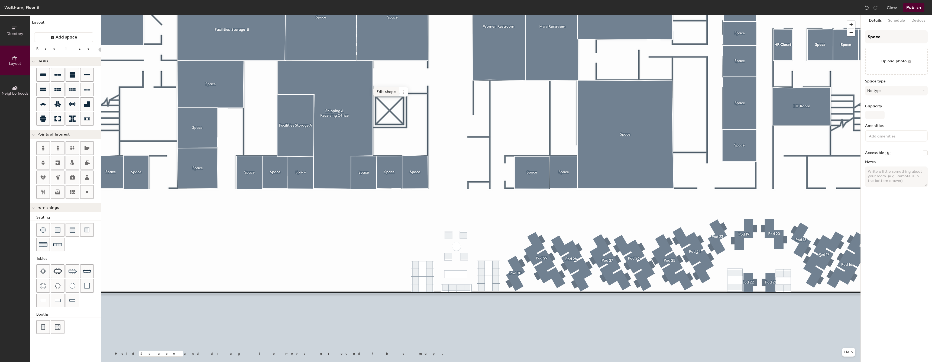
click at [391, 91] on span "Edit shape" at bounding box center [386, 91] width 26 height 9
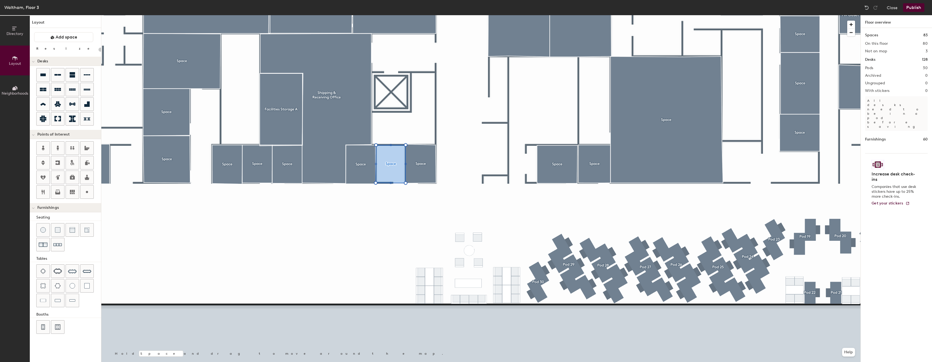
click at [419, 15] on div at bounding box center [480, 15] width 759 height 0
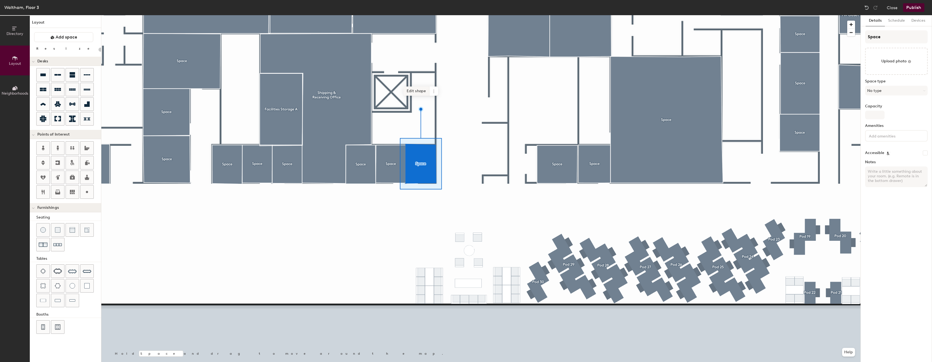
click at [421, 95] on span "Edit shape" at bounding box center [416, 90] width 26 height 9
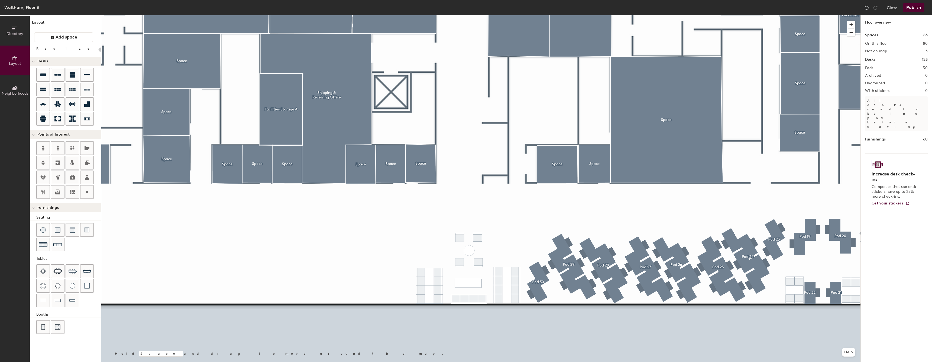
type input "20"
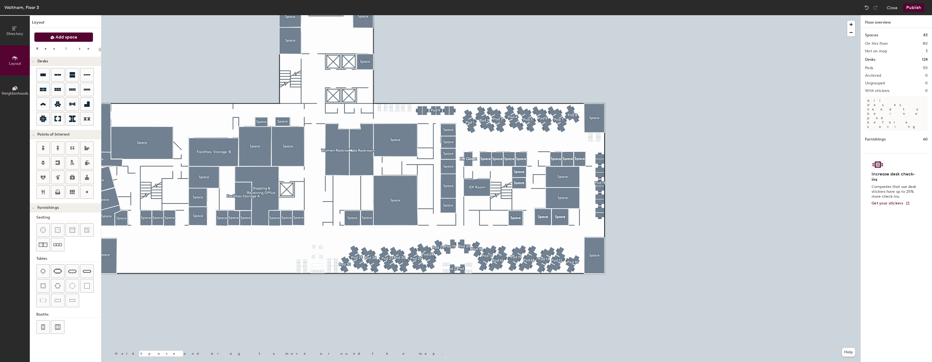
click at [80, 38] on button "Add space" at bounding box center [63, 37] width 59 height 10
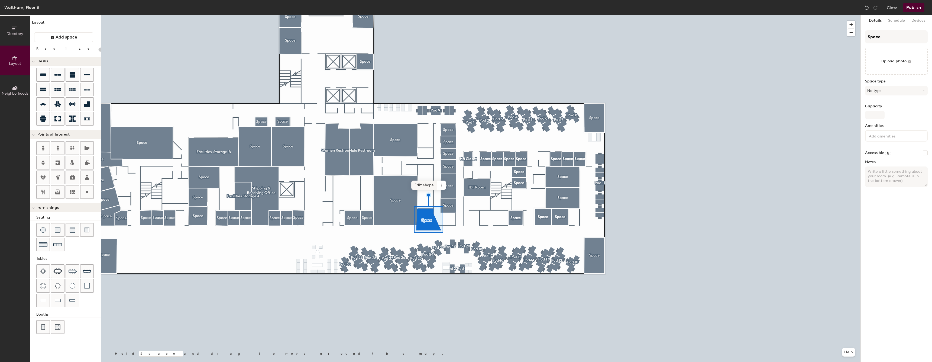
click at [428, 185] on span "Edit shape" at bounding box center [424, 184] width 26 height 9
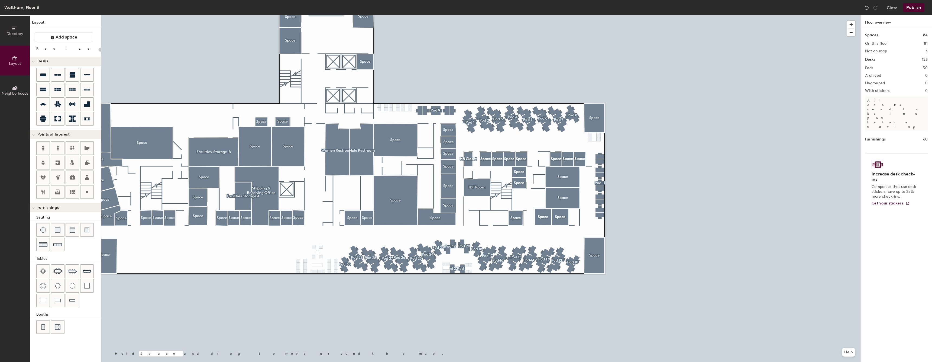
type input "20"
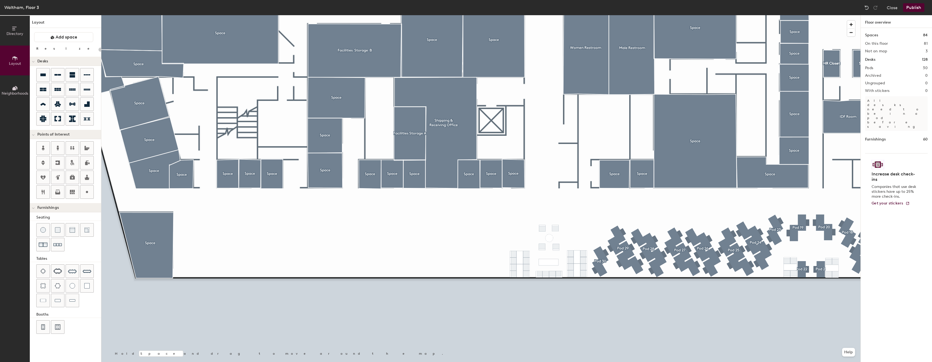
click at [755, 15] on div at bounding box center [480, 15] width 759 height 0
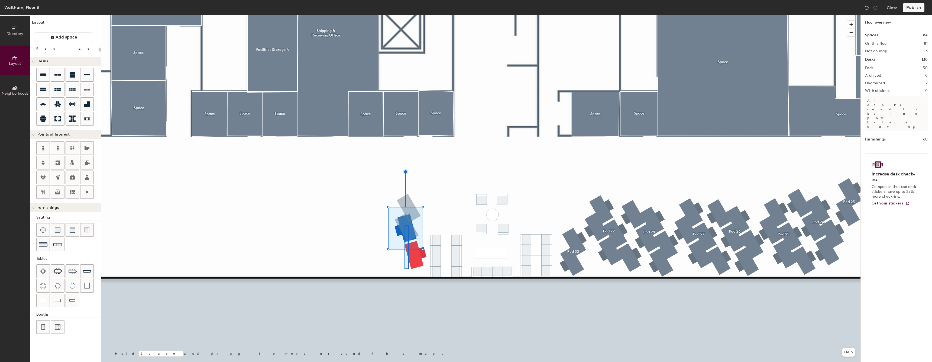
click at [401, 15] on div at bounding box center [480, 15] width 759 height 0
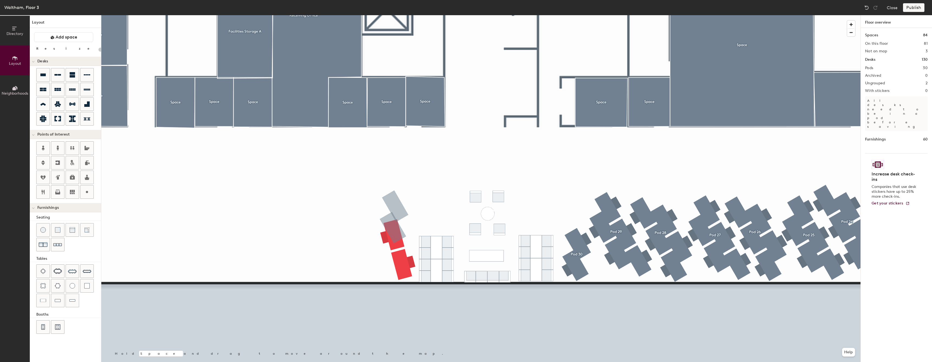
click at [395, 15] on div at bounding box center [480, 15] width 759 height 0
click at [426, 15] on div at bounding box center [480, 15] width 759 height 0
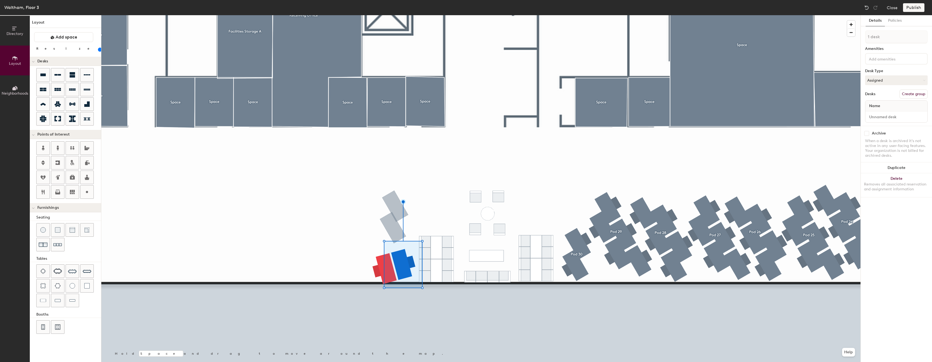
type input "80"
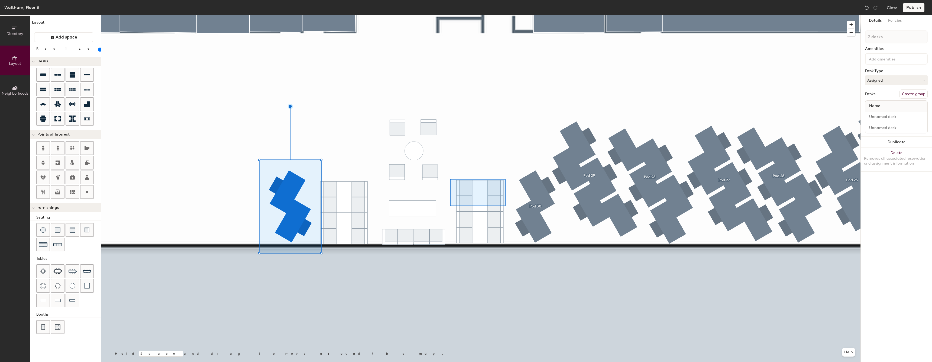
click at [450, 15] on div at bounding box center [480, 15] width 759 height 0
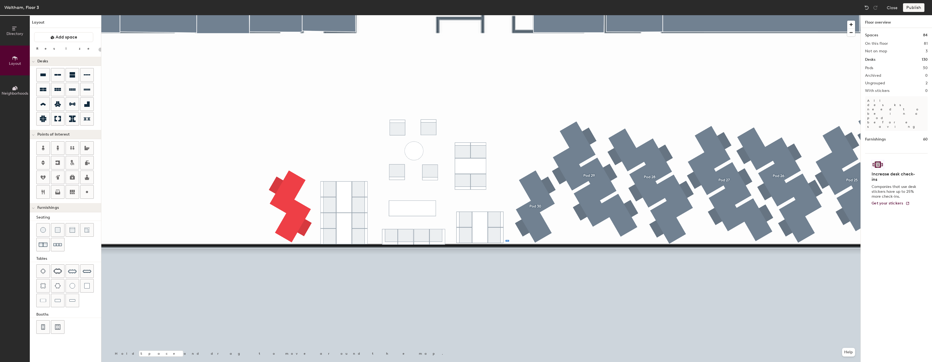
click at [461, 15] on div at bounding box center [480, 15] width 759 height 0
click at [456, 15] on div at bounding box center [480, 15] width 759 height 0
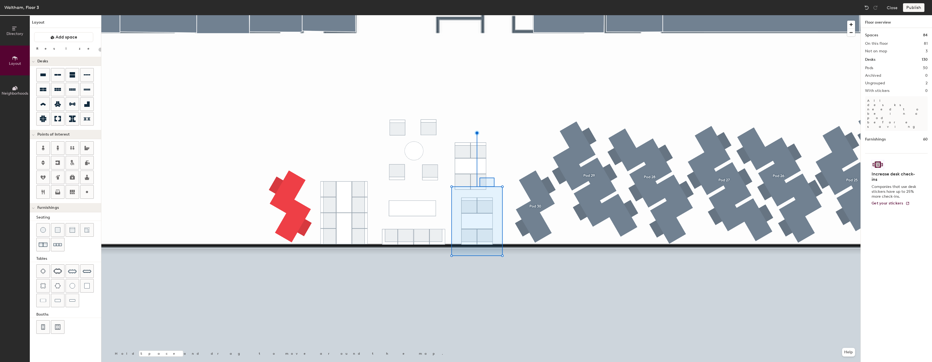
click at [461, 15] on div at bounding box center [480, 15] width 759 height 0
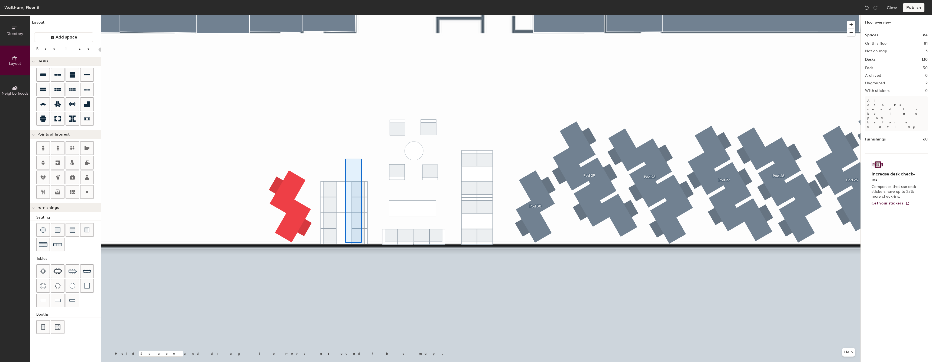
click at [355, 15] on div at bounding box center [480, 15] width 759 height 0
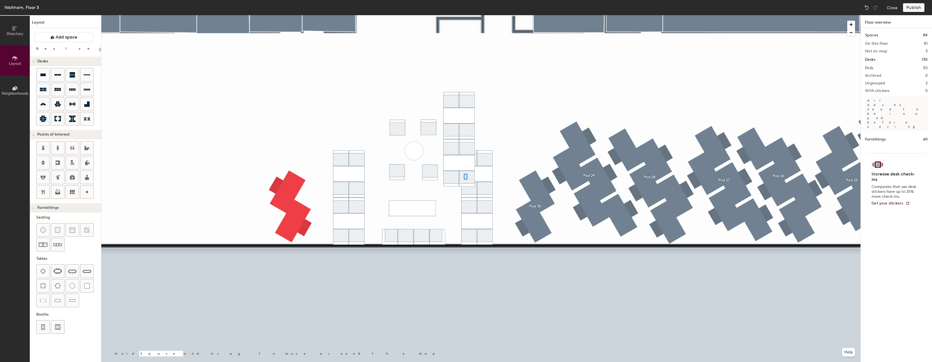
click at [451, 15] on div at bounding box center [480, 15] width 759 height 0
click at [514, 15] on div at bounding box center [480, 15] width 759 height 0
click at [522, 15] on div at bounding box center [480, 15] width 759 height 0
click at [390, 15] on div at bounding box center [480, 15] width 759 height 0
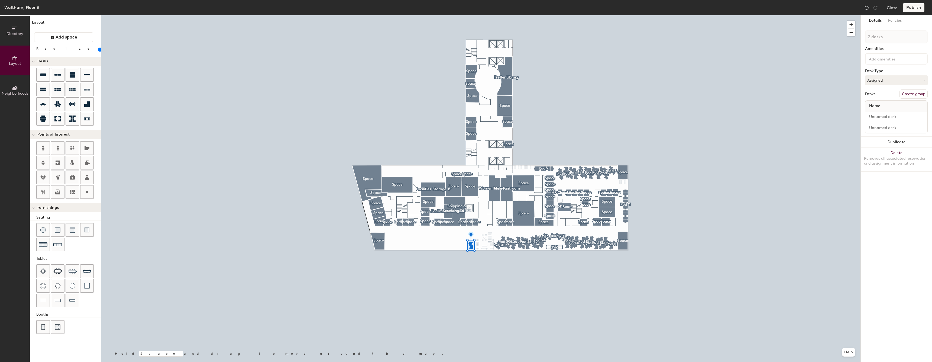
click at [908, 8] on div "Publish" at bounding box center [915, 7] width 25 height 9
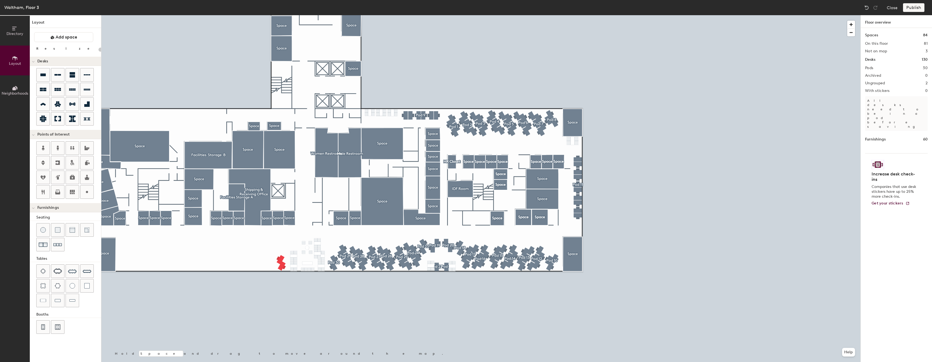
click at [916, 9] on div "Publish" at bounding box center [915, 7] width 25 height 9
click at [910, 95] on button "Create group" at bounding box center [913, 93] width 28 height 9
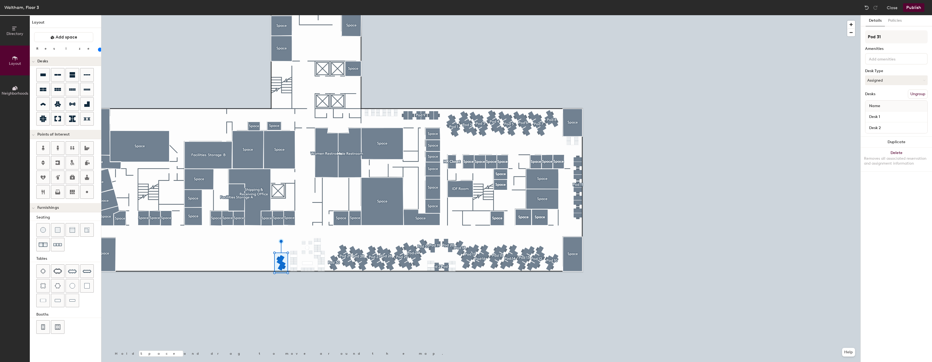
click at [912, 11] on button "Publish" at bounding box center [913, 7] width 21 height 9
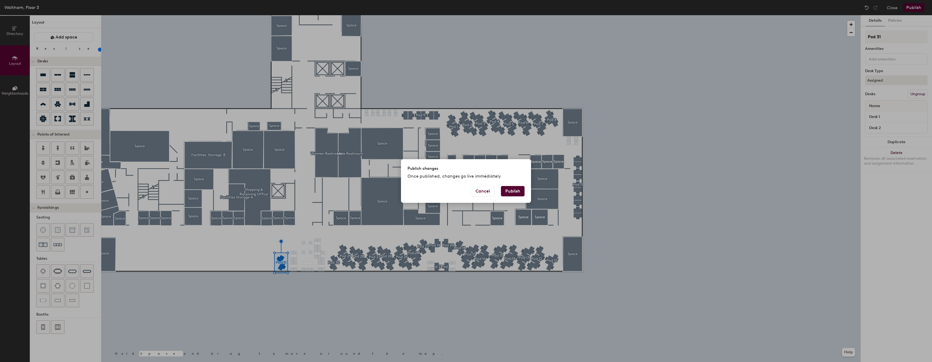
click at [511, 190] on button "Publish" at bounding box center [513, 191] width 24 height 10
type input "20"
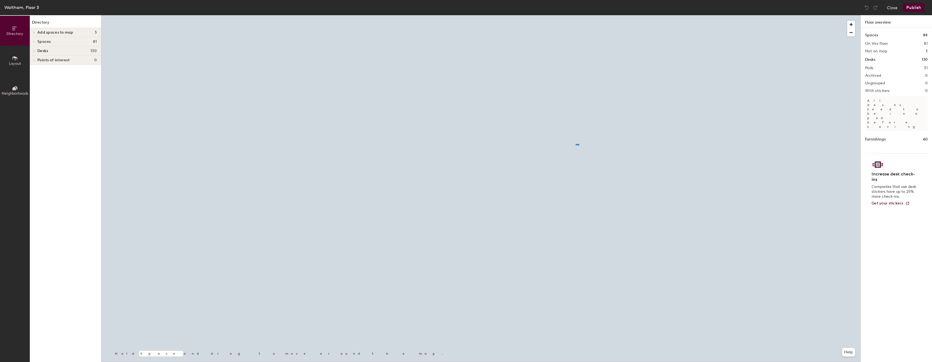
click at [555, 15] on div at bounding box center [480, 15] width 759 height 0
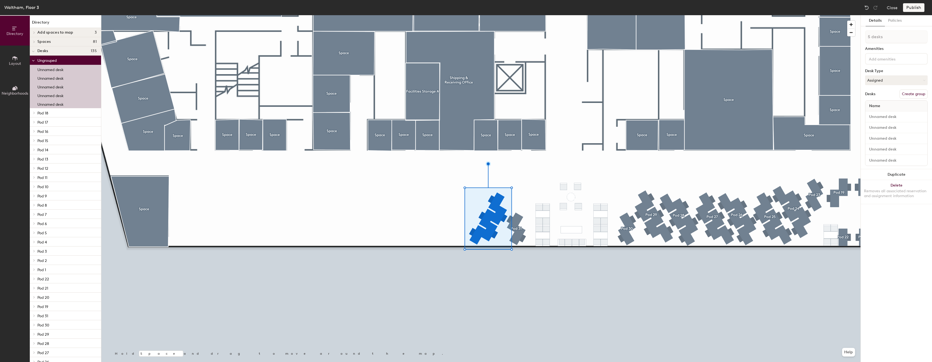
click at [903, 96] on button "Create group" at bounding box center [913, 93] width 28 height 9
type input "1 desk"
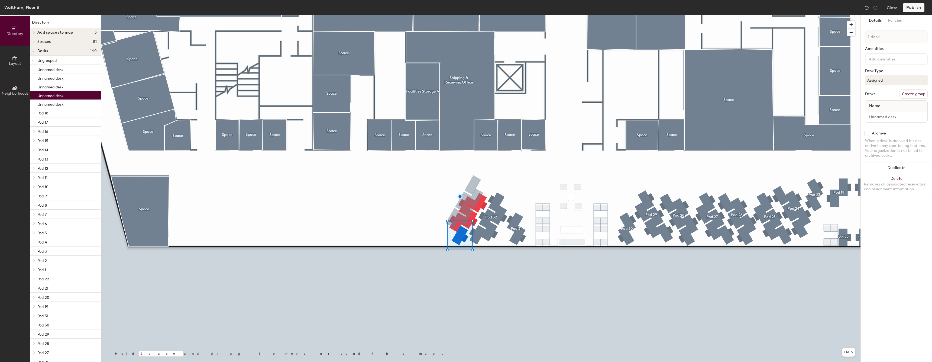
click at [503, 15] on div at bounding box center [480, 15] width 759 height 0
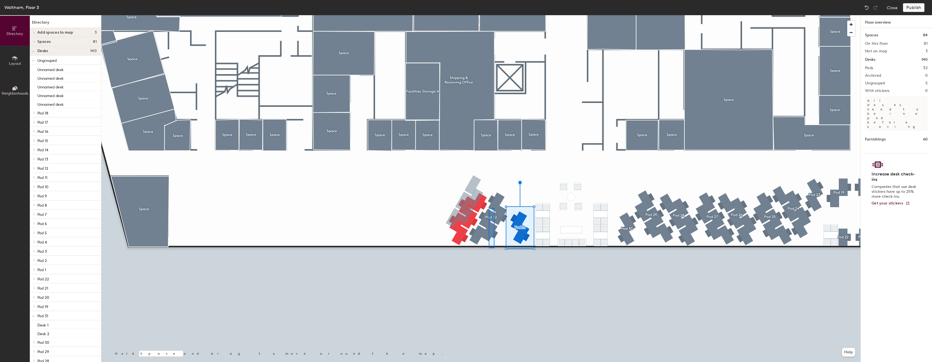
click at [486, 15] on div at bounding box center [480, 15] width 759 height 0
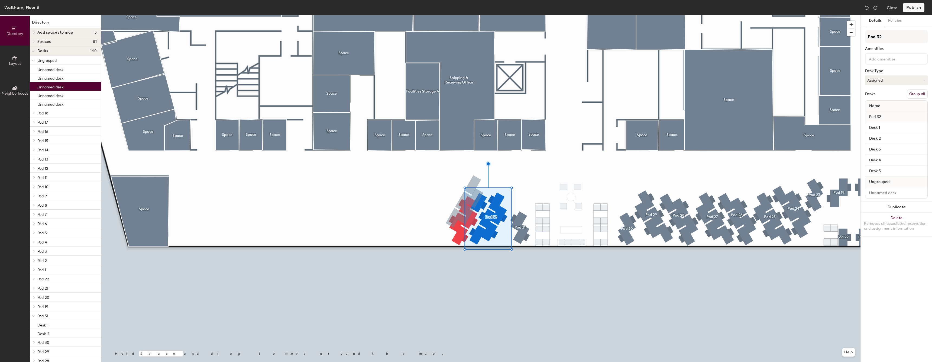
click at [512, 15] on div at bounding box center [480, 15] width 759 height 0
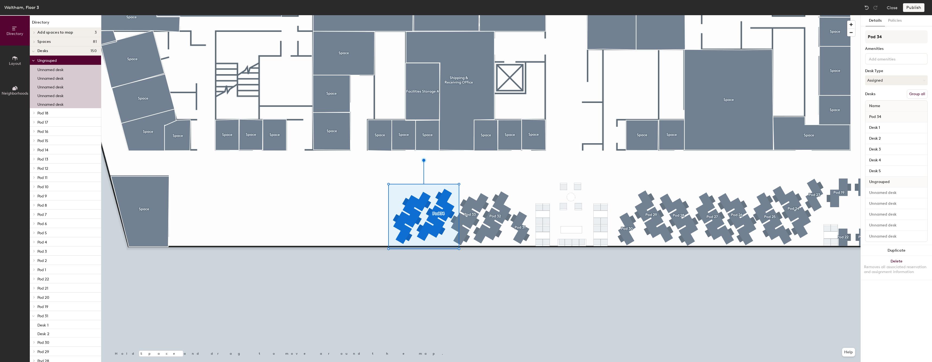
click at [362, 15] on div at bounding box center [480, 15] width 759 height 0
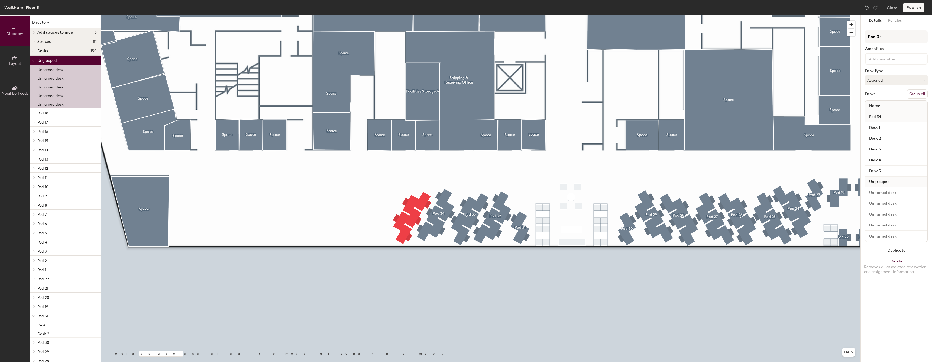
click at [360, 15] on div at bounding box center [480, 15] width 759 height 0
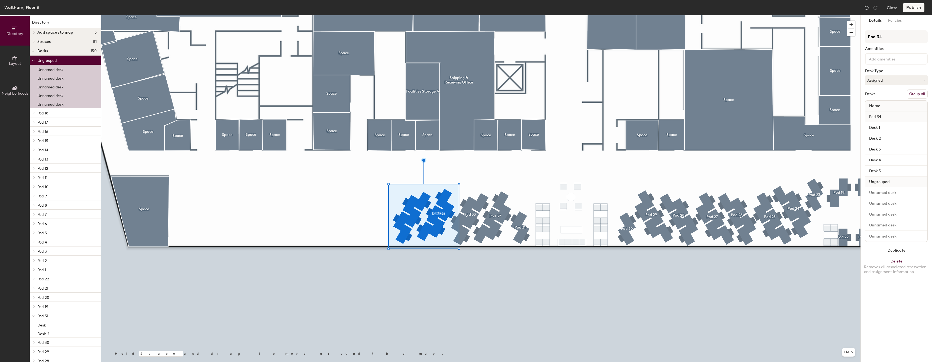
click at [379, 15] on div at bounding box center [480, 15] width 759 height 0
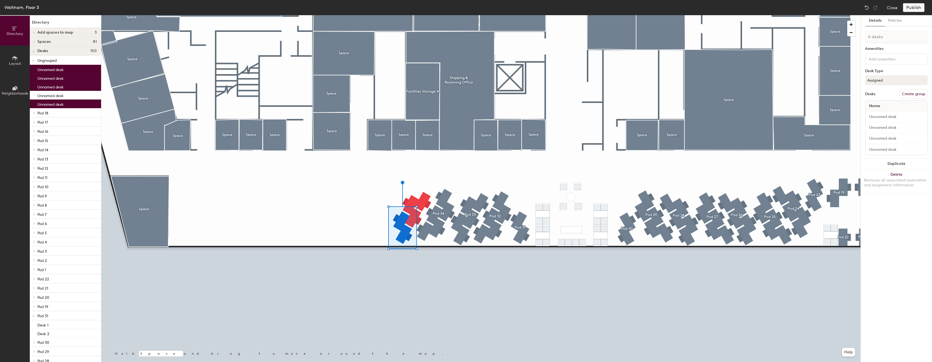
type input "5 desks"
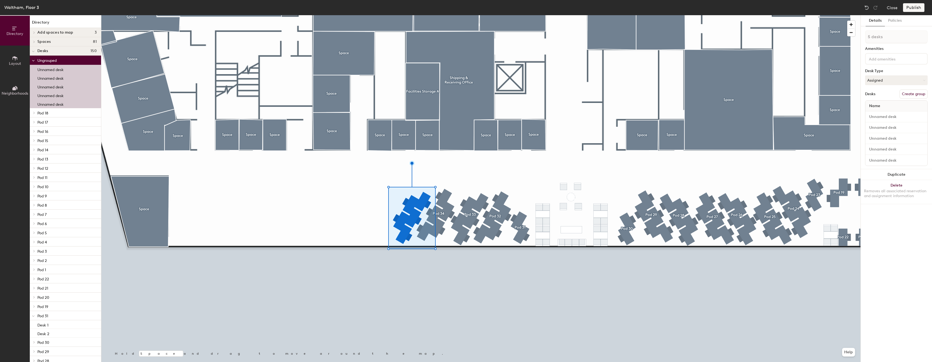
click at [910, 95] on button "Create group" at bounding box center [913, 93] width 28 height 9
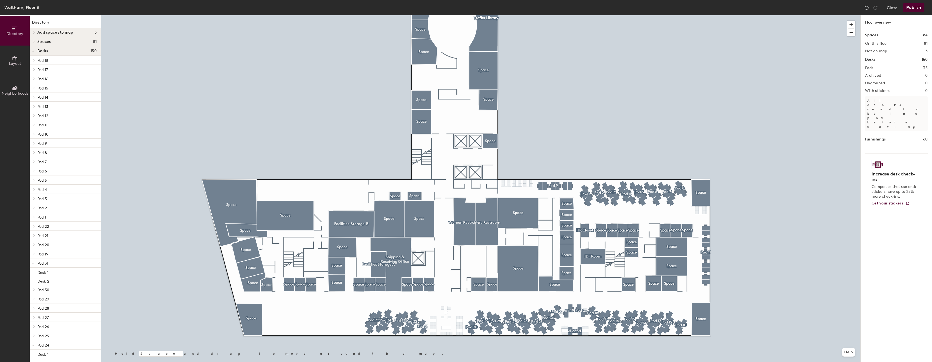
click at [908, 8] on button "Publish" at bounding box center [913, 7] width 21 height 9
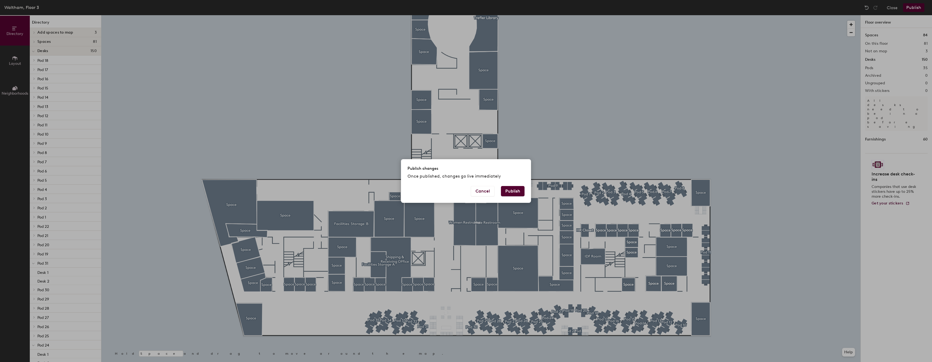
click at [513, 195] on button "Publish" at bounding box center [513, 191] width 24 height 10
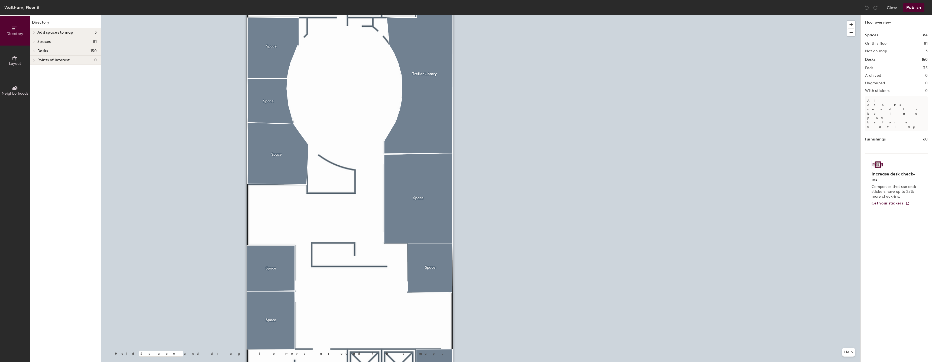
click at [442, 15] on div at bounding box center [480, 15] width 759 height 0
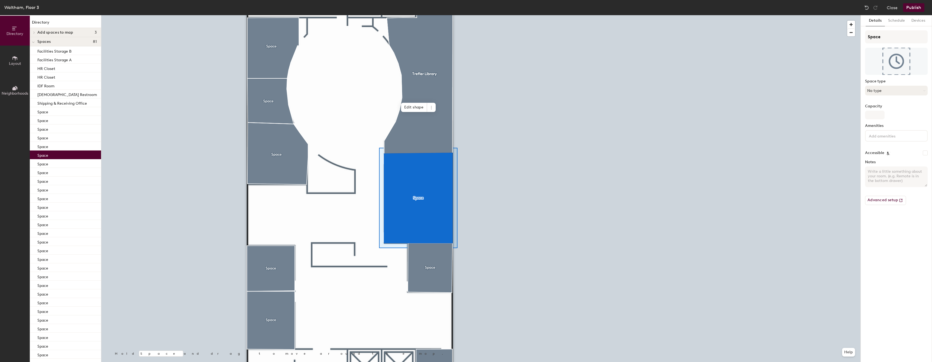
click at [888, 87] on button "No type" at bounding box center [896, 91] width 63 height 10
click at [890, 156] on div "Conference Room" at bounding box center [898, 153] width 67 height 8
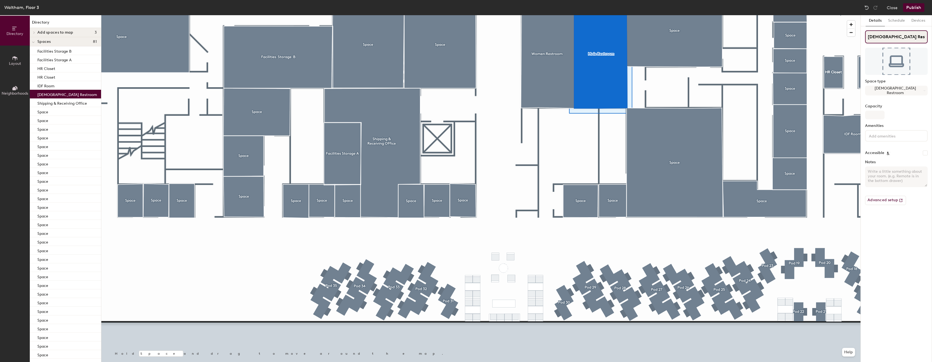
click at [875, 38] on input "Male Restroom" at bounding box center [896, 36] width 63 height 13
click at [875, 36] on input "Male Restroom" at bounding box center [896, 36] width 63 height 13
type input "Men's Restroom"
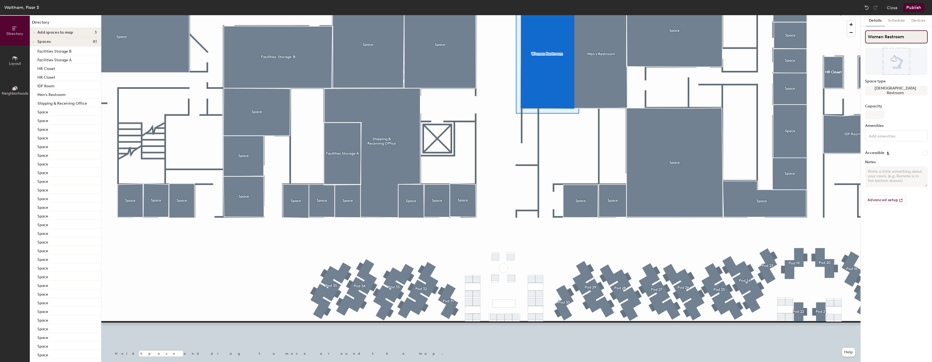
click at [881, 37] on input "Women Restroom" at bounding box center [896, 36] width 63 height 13
click at [883, 36] on input "Women Restroom" at bounding box center [896, 36] width 63 height 13
type input "Women's Restroom"
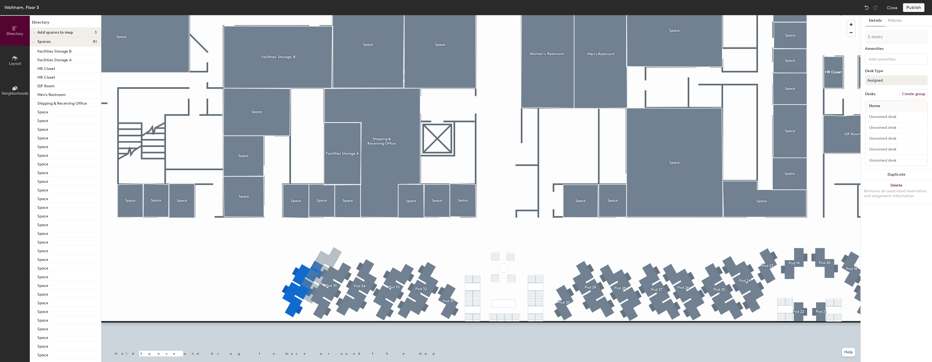
type input "1 desk"
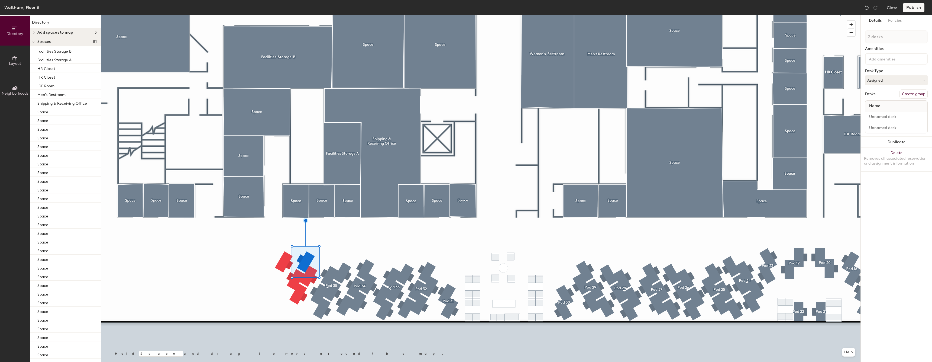
type input "3 desks"
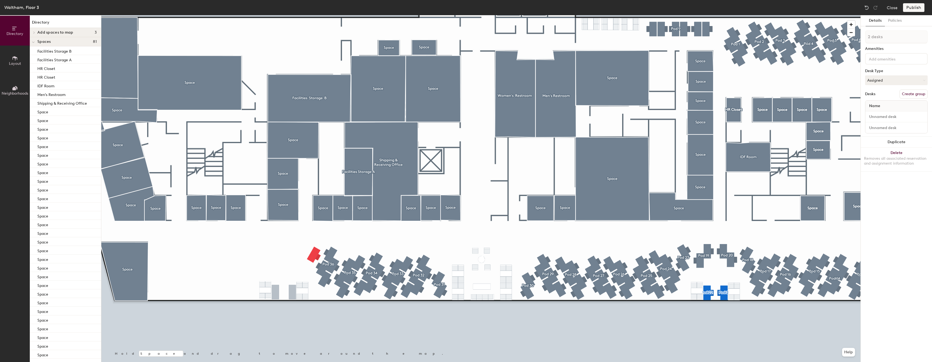
type input "1 desk"
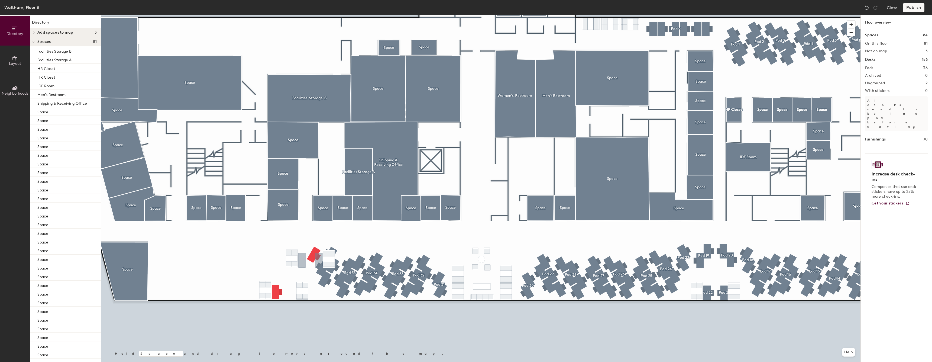
click at [274, 15] on div at bounding box center [480, 15] width 759 height 0
click at [255, 15] on div at bounding box center [480, 15] width 759 height 0
click at [13, 66] on span "Layout" at bounding box center [15, 63] width 12 height 5
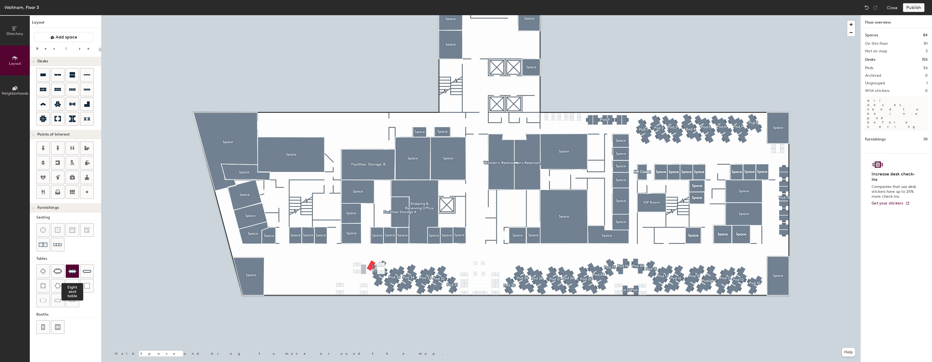
click at [73, 273] on img at bounding box center [72, 270] width 9 height 9
click at [360, 15] on div at bounding box center [480, 15] width 759 height 0
click at [350, 15] on div at bounding box center [480, 15] width 759 height 0
type input "20"
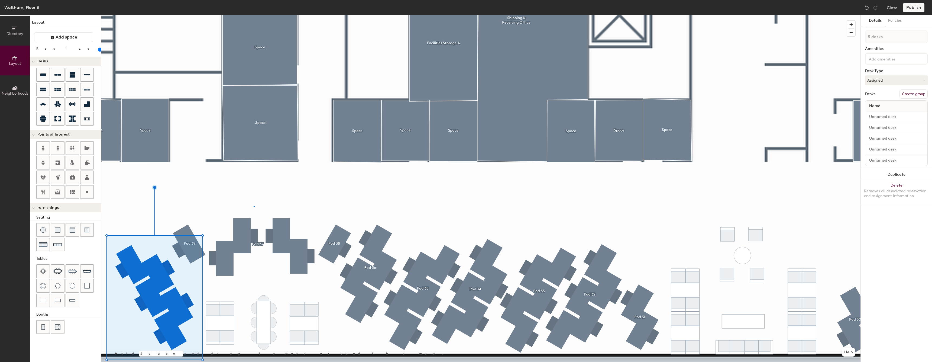
click at [253, 15] on div at bounding box center [480, 15] width 759 height 0
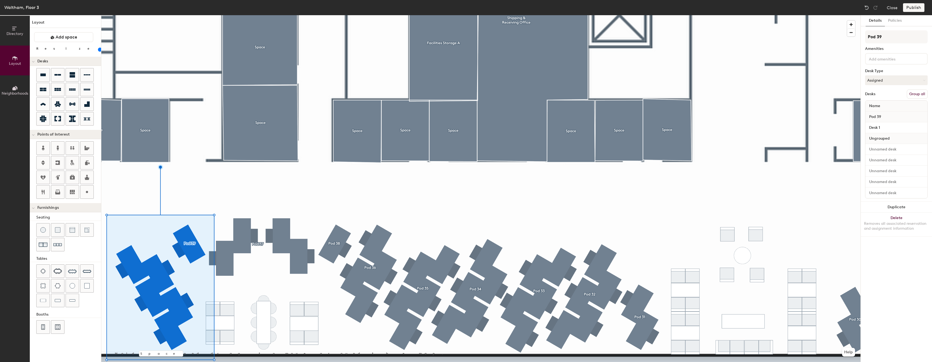
click at [130, 15] on div at bounding box center [480, 15] width 759 height 0
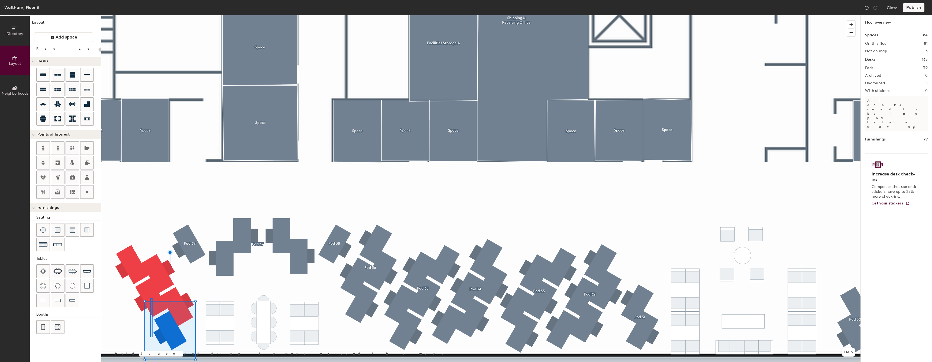
click at [123, 15] on div at bounding box center [480, 15] width 759 height 0
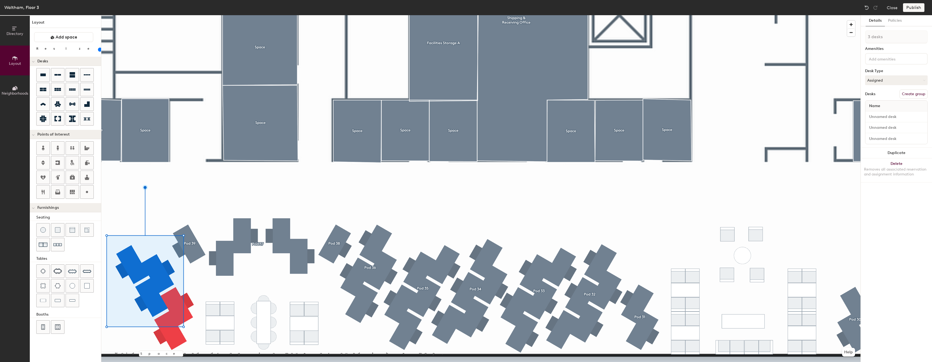
type input "80"
type input "4 desks"
type input "80"
type input "5 desks"
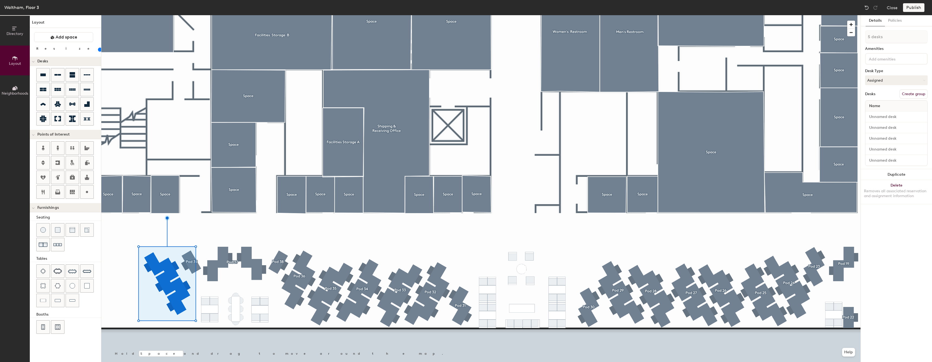
click at [923, 94] on button "Create group" at bounding box center [913, 93] width 28 height 9
type input "80"
type input "Pod 40"
type input "80"
type input "Pod 40"
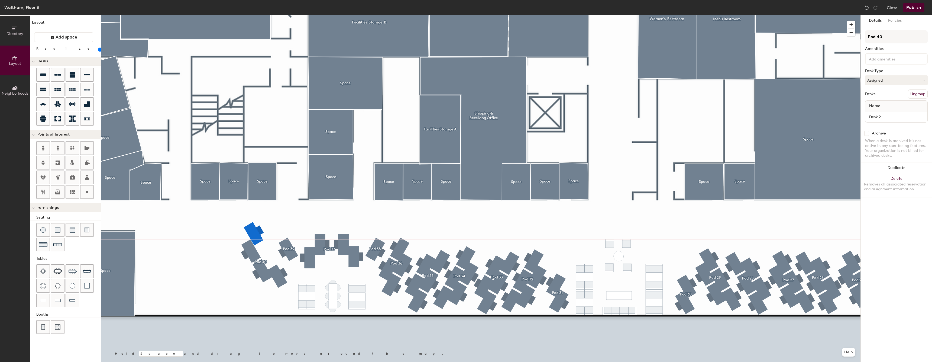
type input "80"
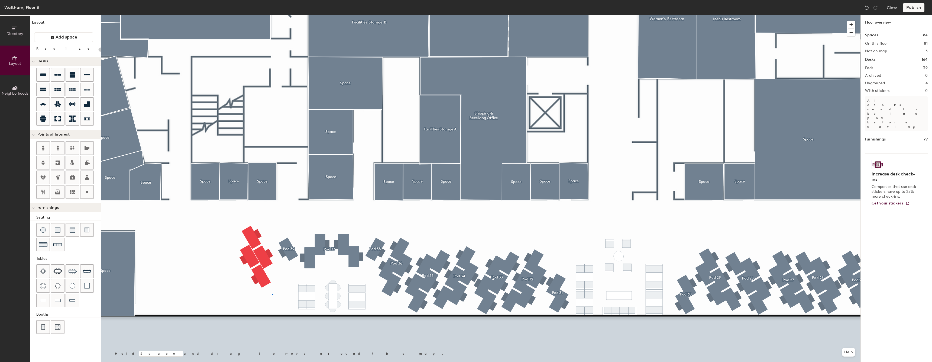
click at [229, 15] on div at bounding box center [480, 15] width 759 height 0
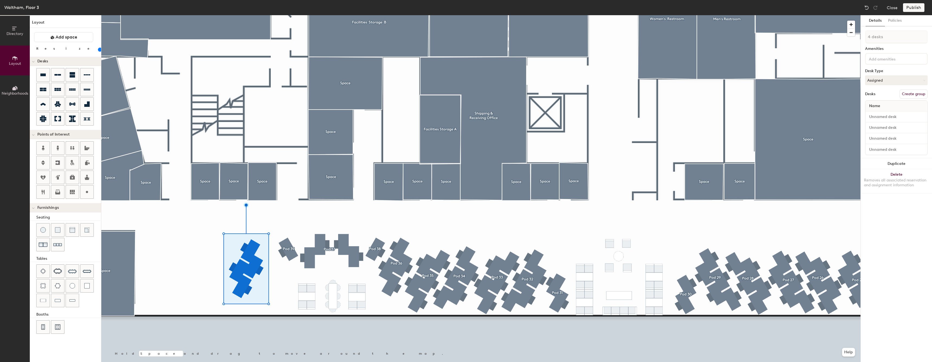
type input "80"
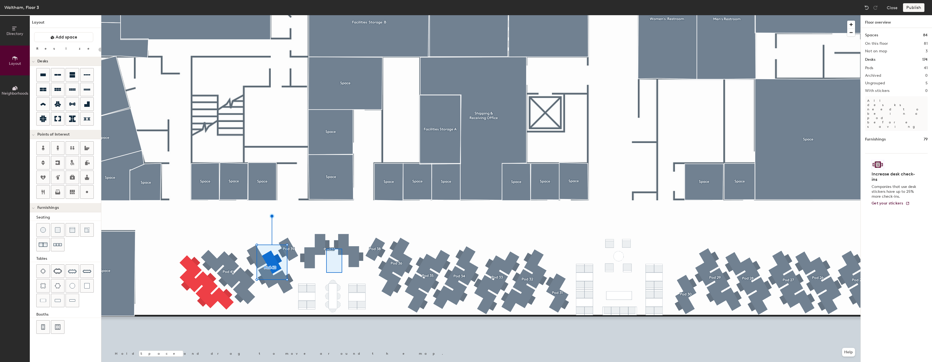
click at [326, 15] on div at bounding box center [480, 15] width 759 height 0
click at [347, 15] on div at bounding box center [480, 15] width 759 height 0
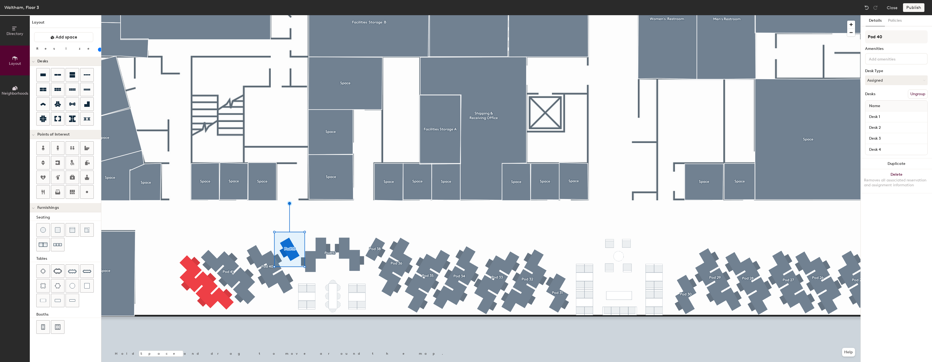
type input "80"
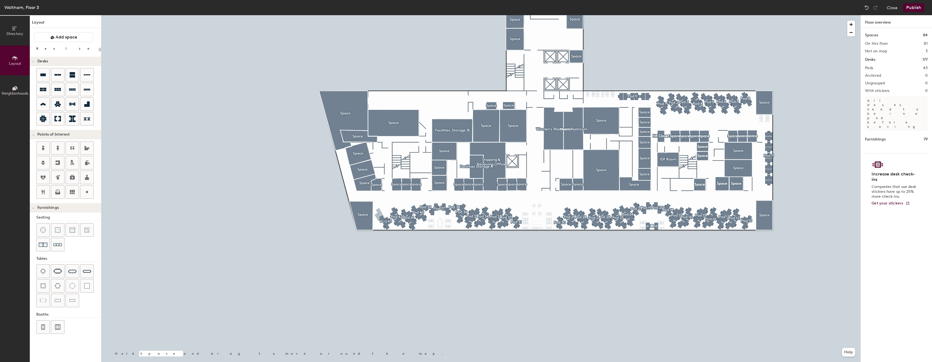
click at [918, 12] on button "Publish" at bounding box center [913, 7] width 21 height 9
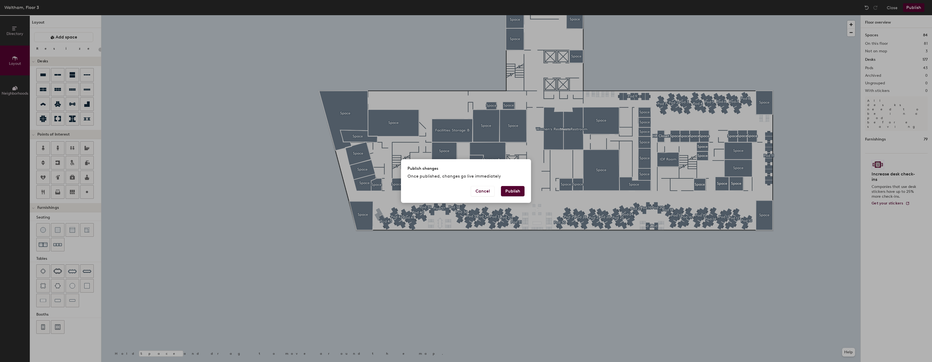
click at [515, 194] on button "Publish" at bounding box center [513, 191] width 24 height 10
type input "20"
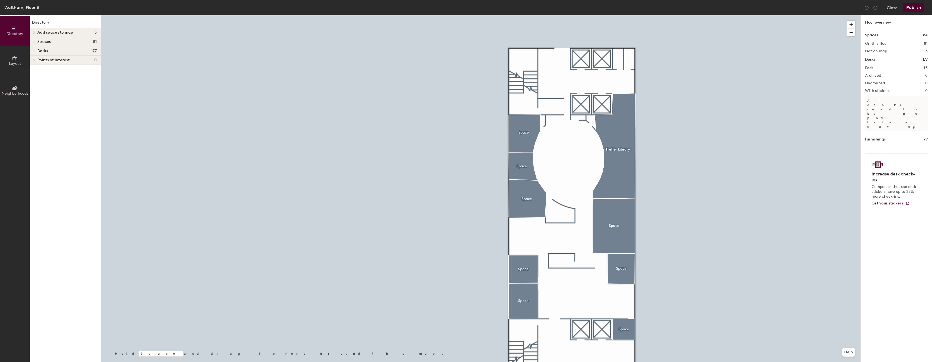
click at [20, 69] on button "Layout" at bounding box center [15, 60] width 30 height 30
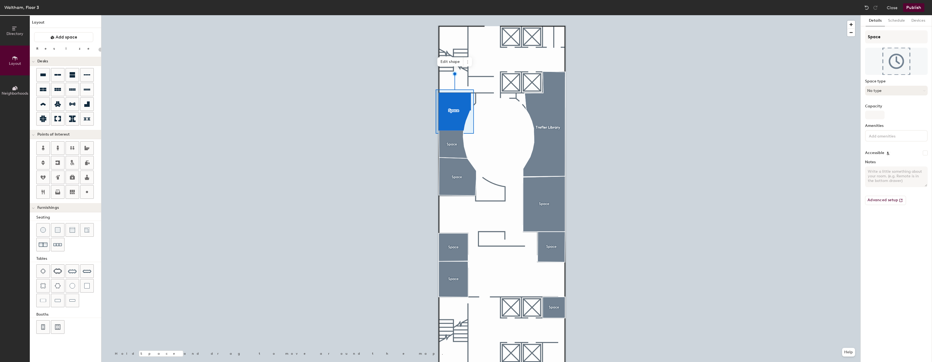
type input "20"
click at [901, 35] on input "Space" at bounding box center [896, 36] width 63 height 13
type input "CR=WA;L"
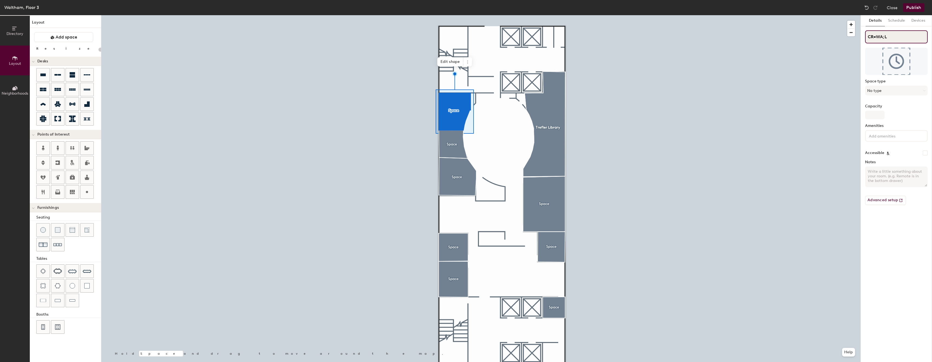
type input "20"
type input "CR=WA;"
type input "20"
type input "CR=W"
type input "20"
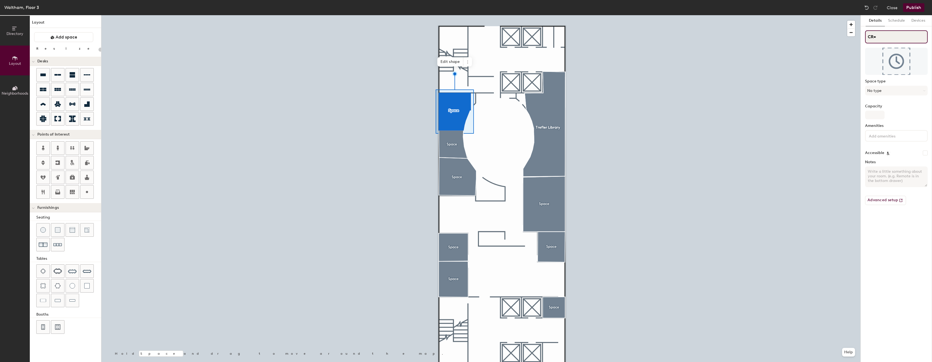
type input "CR"
type input "20"
type input "CR-"
type input "20"
type input "CR"
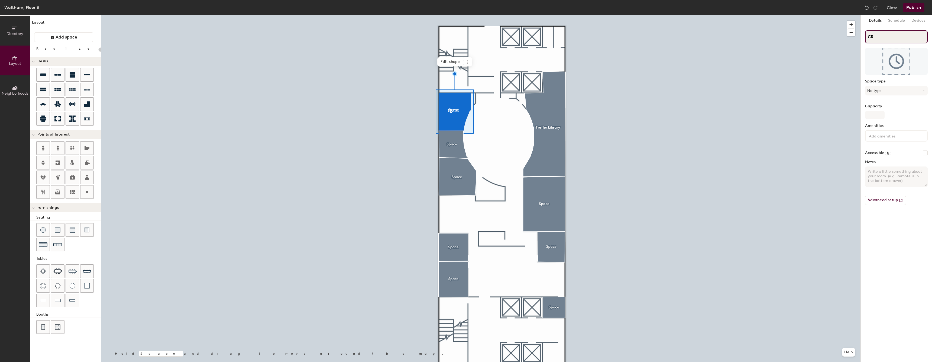
type input "20"
type input "CR="
type input "20"
type input "CR"
type input "20"
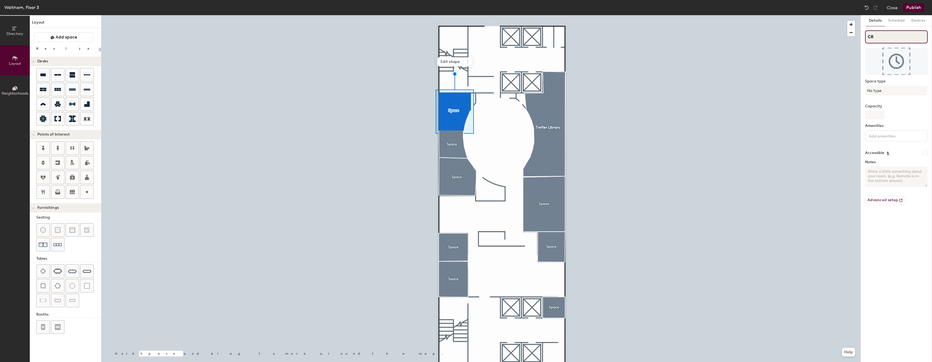
type input "CR-"
type input "20"
type input "CR-Wal"
type input "20"
type input "CR-Wal"
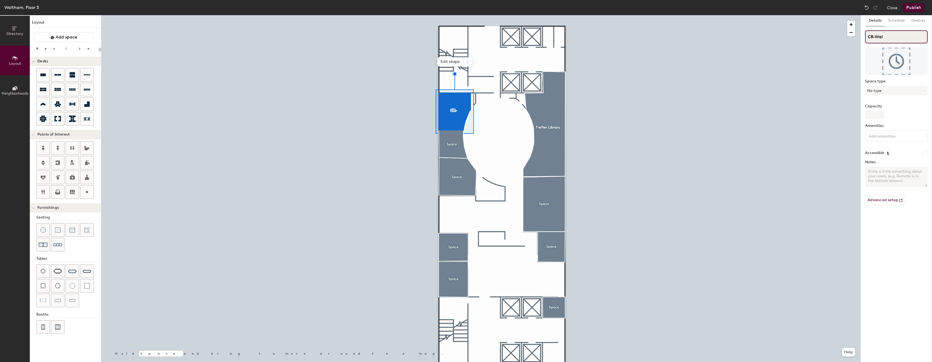
type input "20"
type input "CR-Wa"
type input "20"
type input "CR-AL"
type input "20"
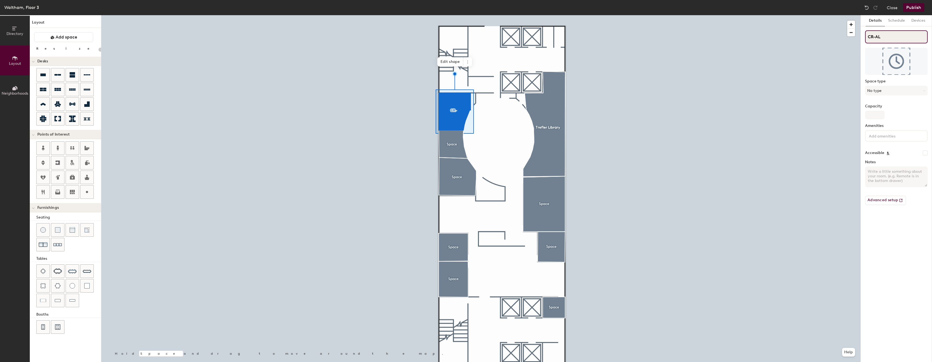
type input "CR-A"
type input "20"
type input "CR-W"
type input "20"
type input "CR-WA"
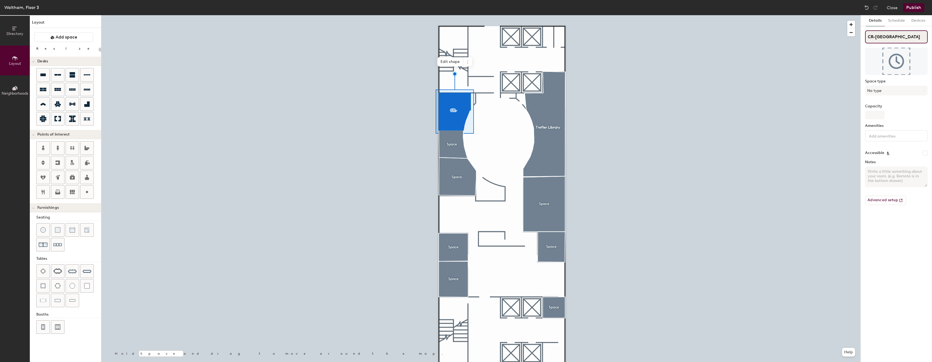
type input "20"
type input "CR-WAL"
type input "20"
type input "CR-WAL ="
type input "20"
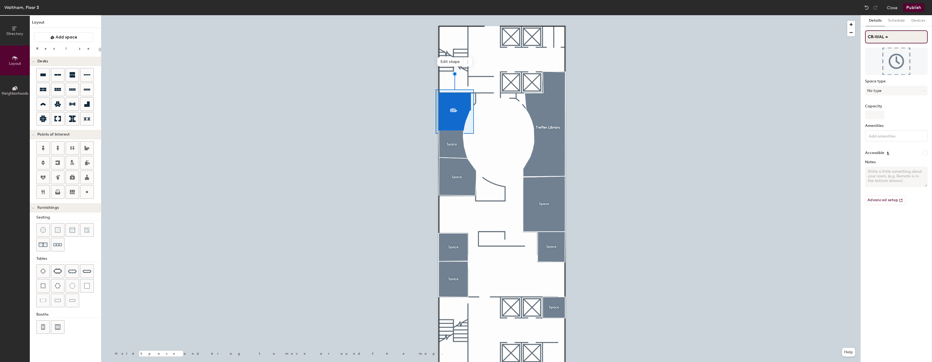
type input "CR-WAL"
type input "20"
type input "CR-WAL-"
type input "20"
type input "CR-WAL-"
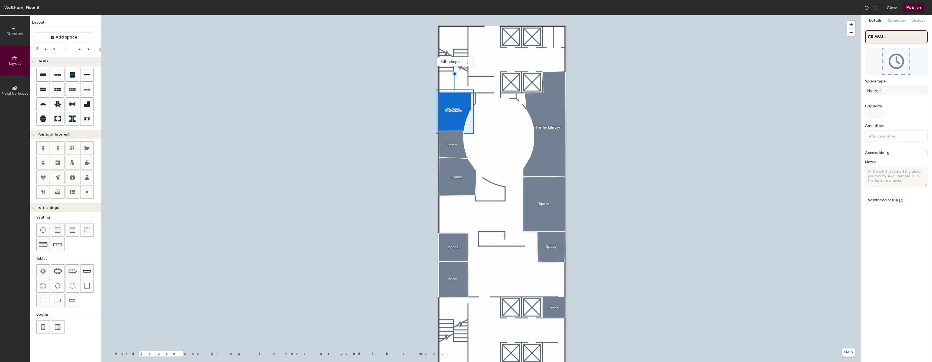
type input "20"
type input "CR-WAL-"
type input "20"
type input "CR-WAL-"
type input "20"
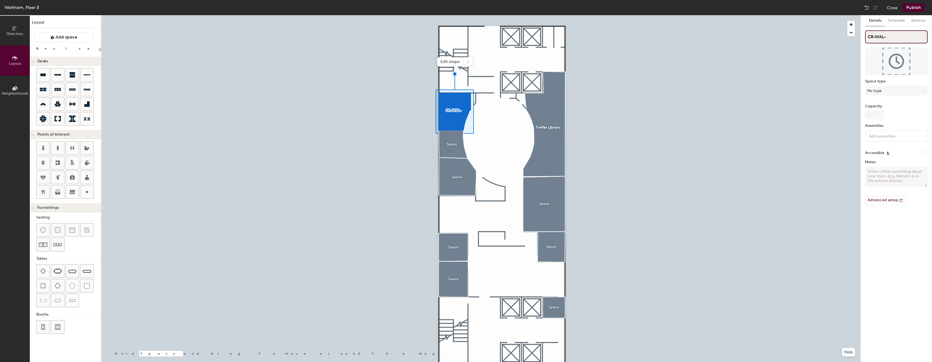
type input "CR-WAL-p"
type input "20"
type input "CR-WAL-pYLE"
type input "20"
type input "CR-WAL-pYLE"
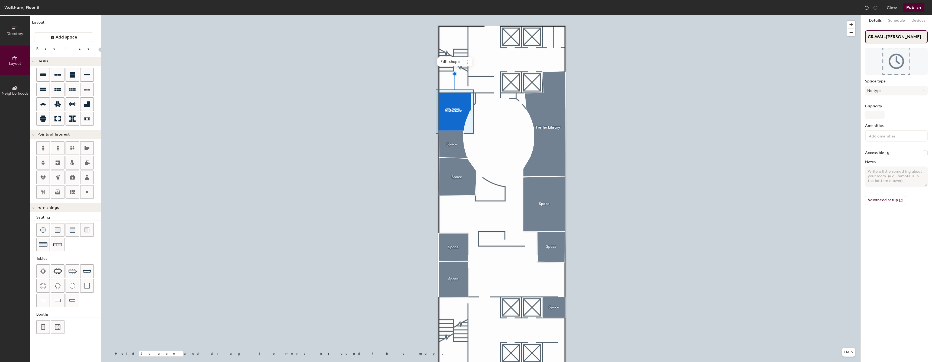
type input "20"
type input "CR-WAL-pYLE"
type input "20"
type input "CR-WAL-p"
type input "20"
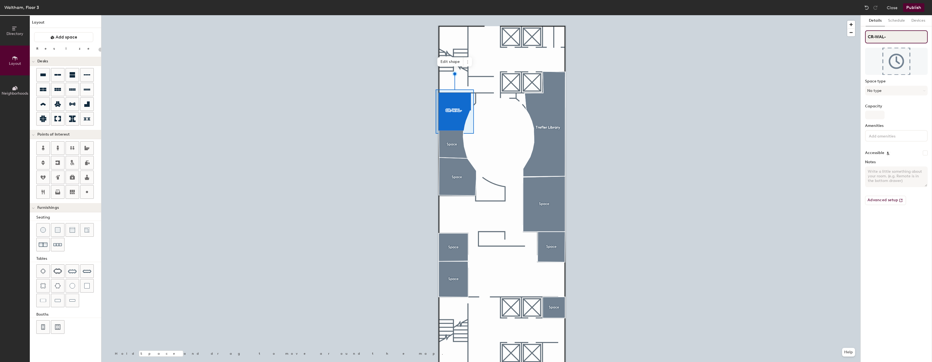
type input "CR-WAL"
type input "20"
type input "CR-WAL"
type input "20"
type input "CR-WAL"
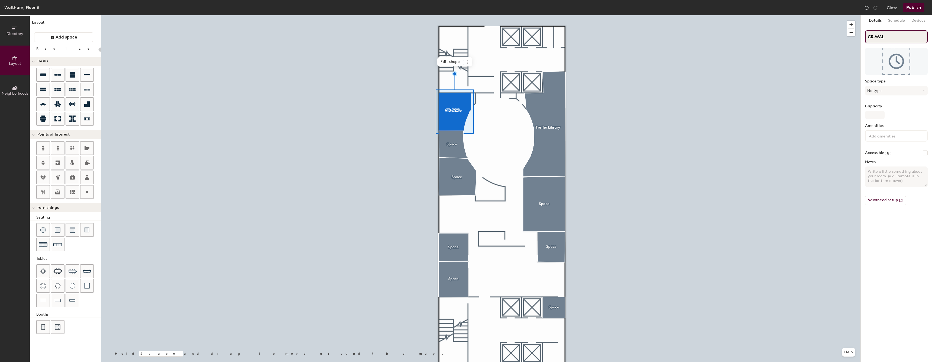
type input "20"
type input "CR-WAL-"
type input "20"
type input "CR-WAL-P"
type input "20"
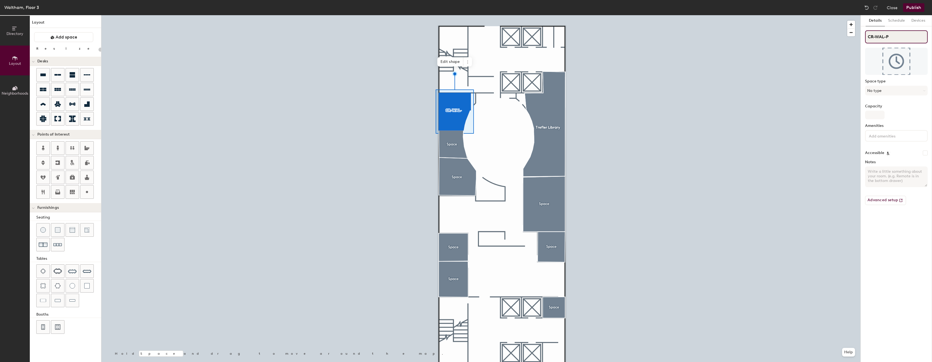
type input "CR-WAL-Py"
type input "20"
type input "CR-WAL-[PERSON_NAME]"
type input "20"
type input "CR-WAL-[PERSON_NAME]"
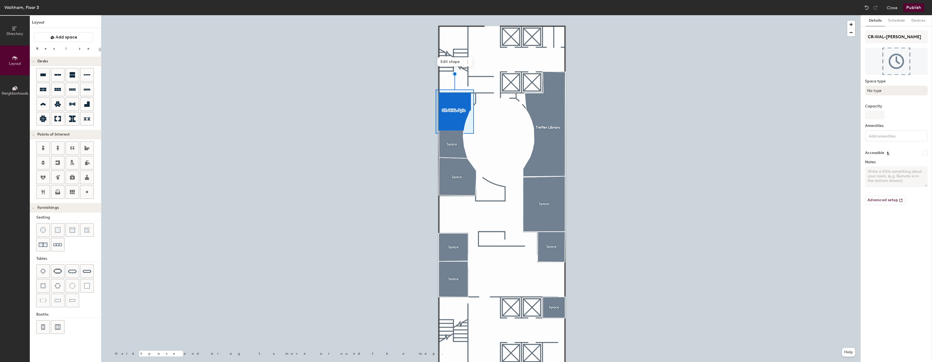
click at [879, 92] on button "No type" at bounding box center [896, 91] width 63 height 10
click at [891, 152] on div "Conference Room" at bounding box center [898, 153] width 67 height 8
click at [903, 113] on div "Capacity" at bounding box center [896, 111] width 63 height 15
click at [900, 116] on div "Capacity" at bounding box center [896, 111] width 63 height 15
click at [452, 15] on div at bounding box center [480, 15] width 759 height 0
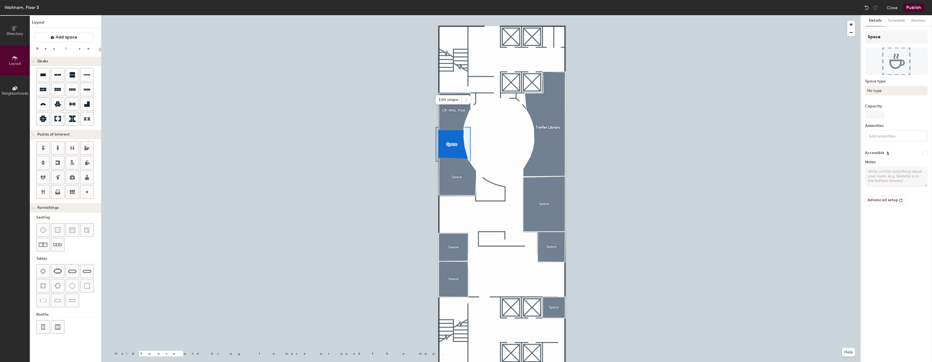
type input "20"
click at [882, 38] on input "Space" at bounding box center [896, 36] width 63 height 13
type input "CR-WAL"
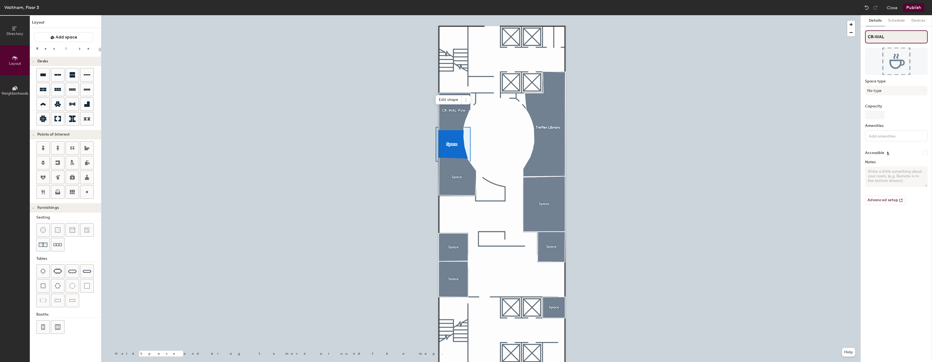
type input "20"
type input "CR-WAL"
type input "20"
type input "CR-WAL-"
type input "20"
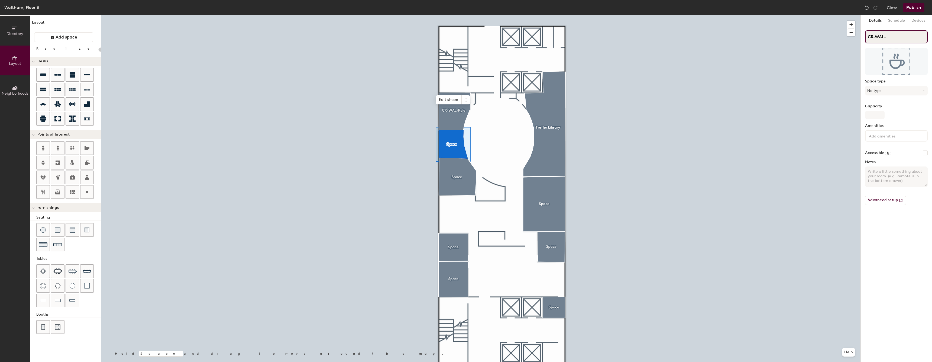
type input "CR-WAL-"
type input "20"
type input "CR-WAL-"
type input "20"
type input "CR-WAL-D"
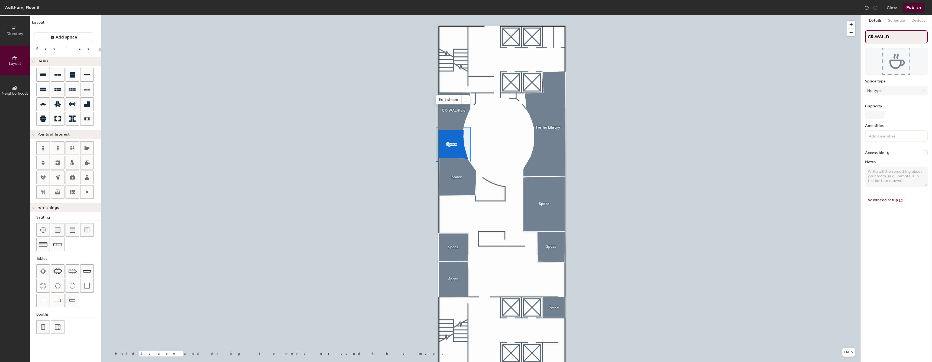
type input "20"
type input "CR-WAL-"
type input "20"
type input "CR-WAL-D"
type input "20"
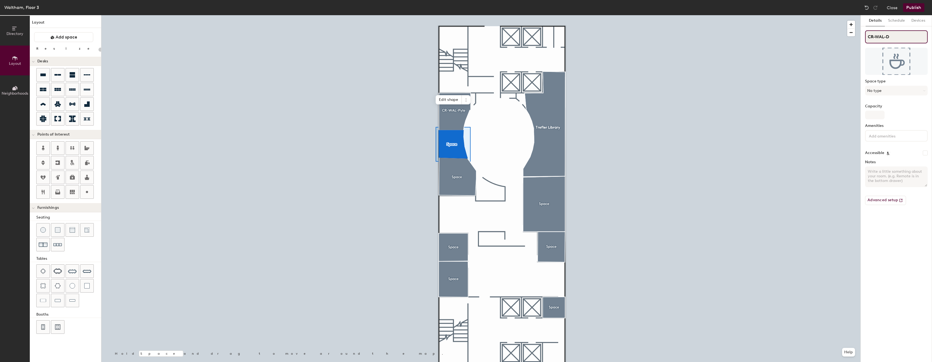
type input "CR-WAL-Dy"
type input "20"
type input "CR-WAL-Dye"
type input "20"
type input "CR-WAL-[PERSON_NAME]"
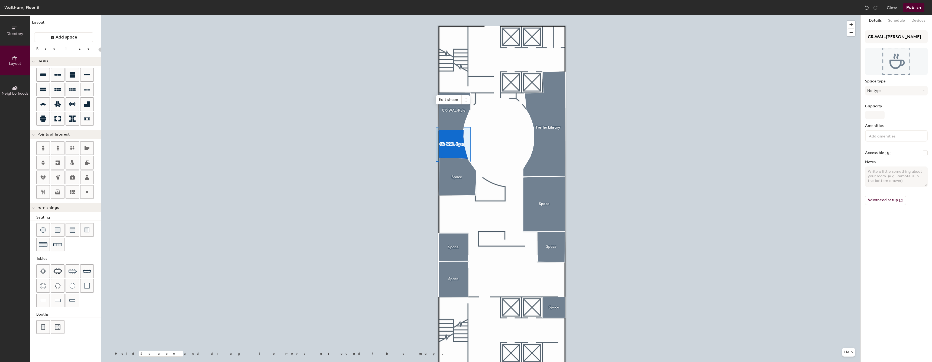
click at [744, 15] on div at bounding box center [480, 15] width 759 height 0
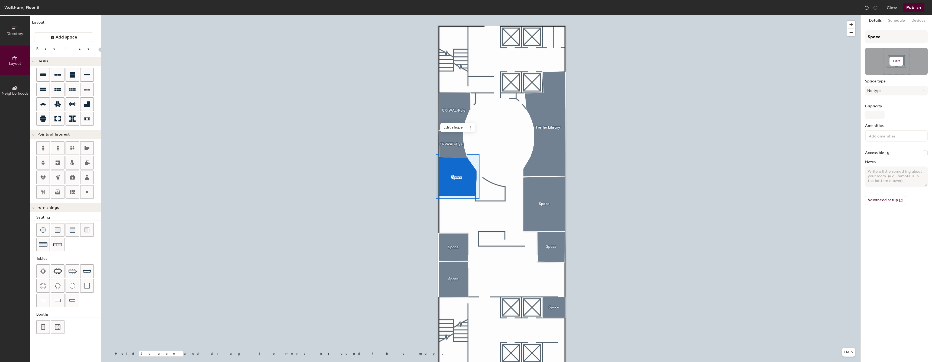
type input "20"
click at [914, 41] on input "Space" at bounding box center [896, 36] width 63 height 13
type input "SpacCR-W"
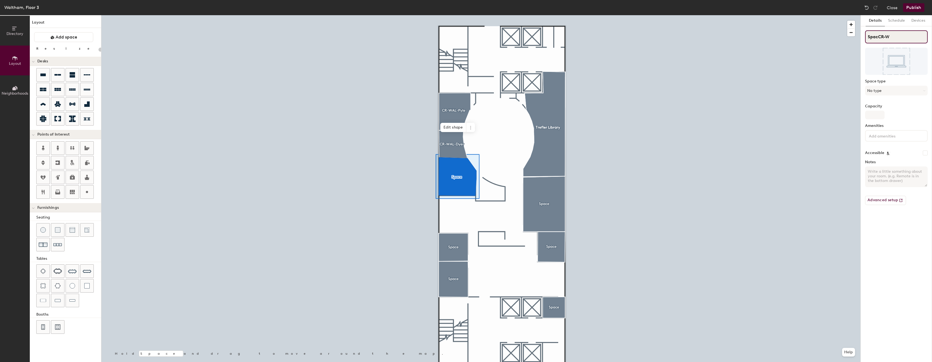
type input "20"
type input "SpacCR-WAL"
type input "20"
type input "SpacCR-WAL"
type input "20"
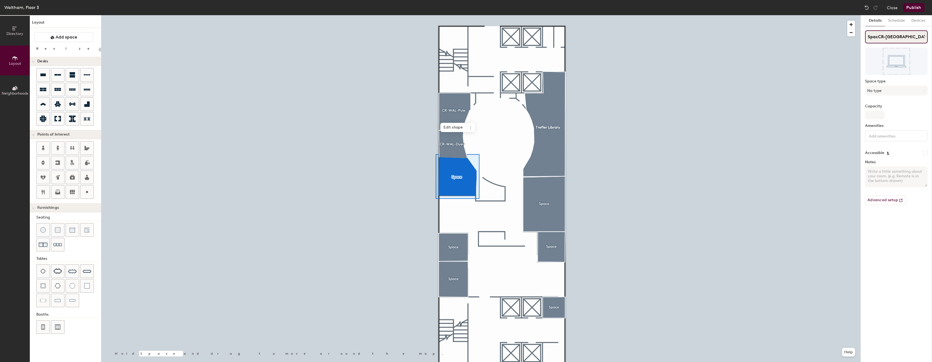
type input "SpacCR-W"
type input "20"
type input "SpacCR-W"
type input "20"
type input "CR-W"
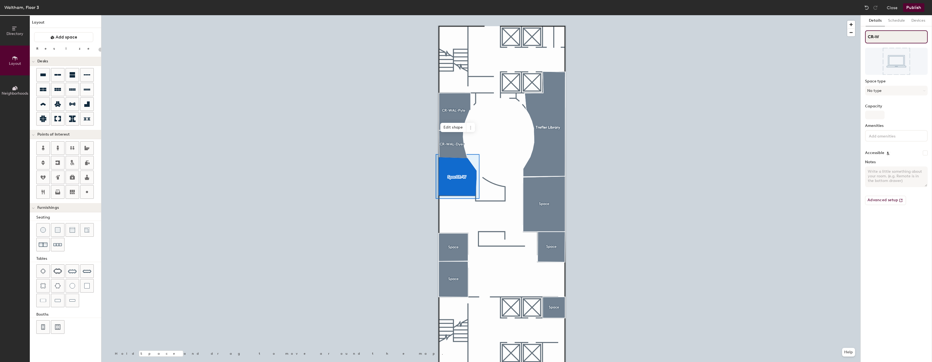
type input "20"
type input "CR-WAL"
type input "20"
type input "CR-WAL-"
type input "20"
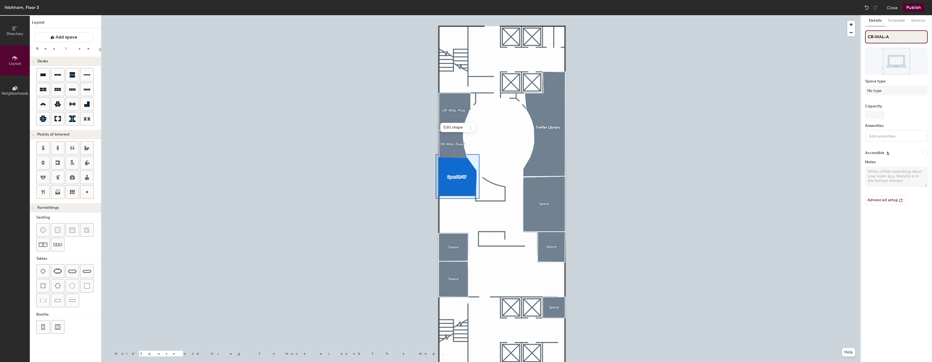
type input "CR-WAL-AK"
type input "20"
type input "CR-WAL-A"
type input "20"
type input "CR-WAL-Ak"
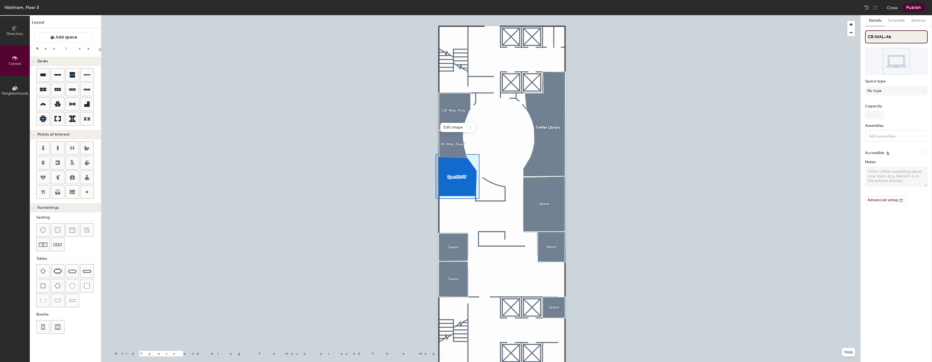
type input "20"
type input "CR-WAL-Akgo"
type input "20"
type input "CR-WAL-Akgonu"
type input "20"
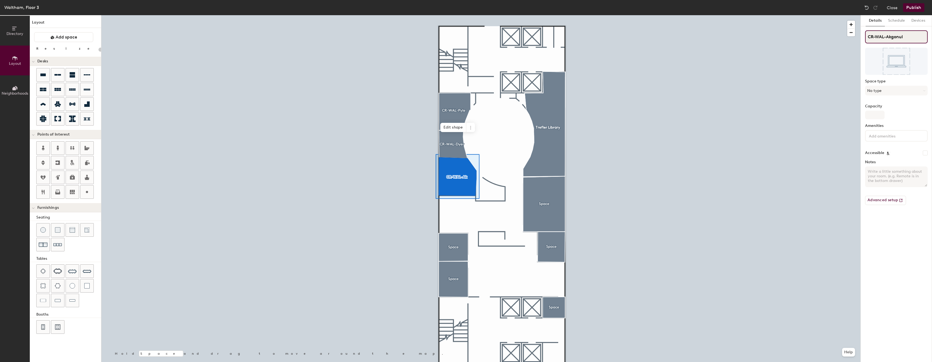
type input "CR-WAL-Akgonul"
type input "20"
type input "CR-WAL-Akgonul"
type input "20"
type input "CR-WAL-Akgonul"
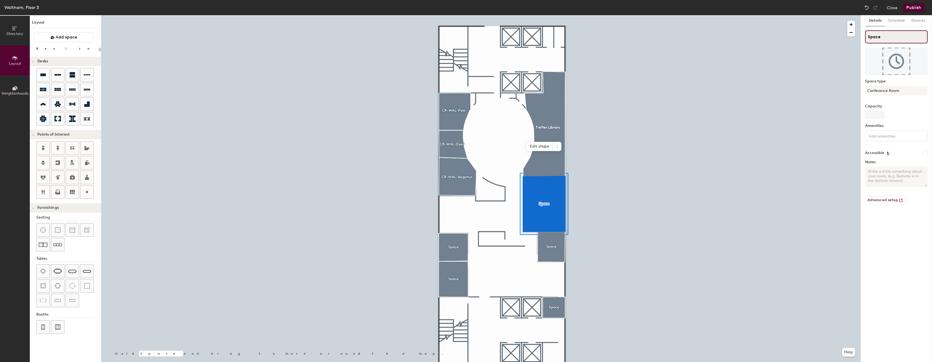
click at [905, 39] on input "Space" at bounding box center [896, 36] width 63 height 13
type input "20"
click at [905, 39] on input "Space" at bounding box center [896, 36] width 63 height 13
type input "c"
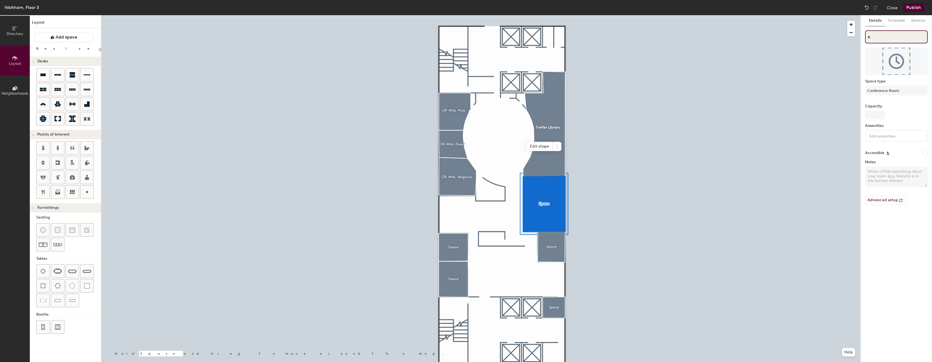
type input "20"
type input "cr"
type input "20"
type input "cr-w"
type input "20"
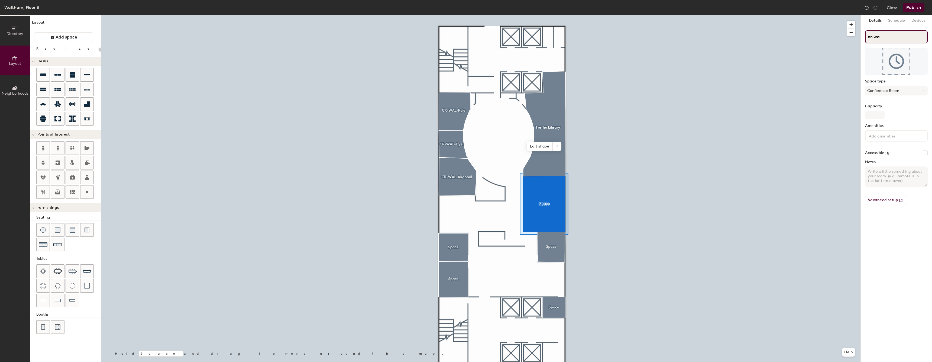
type input "cr-wal"
type input "20"
type input "cr-wa"
type input "20"
type input "cr-"
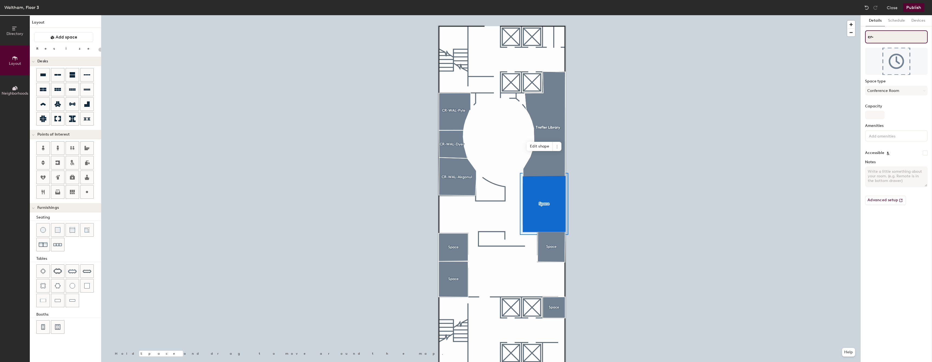
type input "20"
type input "c"
type input "20"
type input "cC"
type input "20"
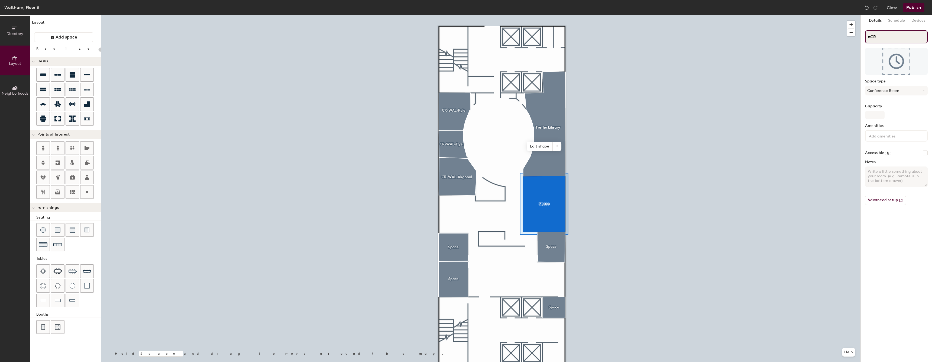
type input "cCR-"
type input "20"
type input "cC"
type input "20"
type input "c"
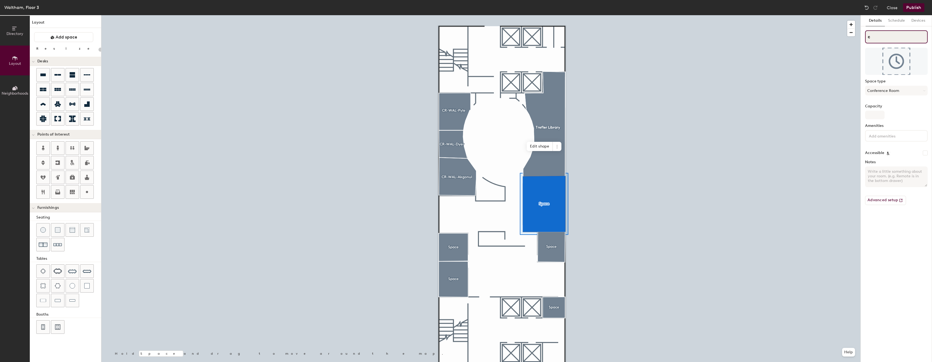
type input "20"
type input "cC"
type input "20"
type input "cC"
type input "20"
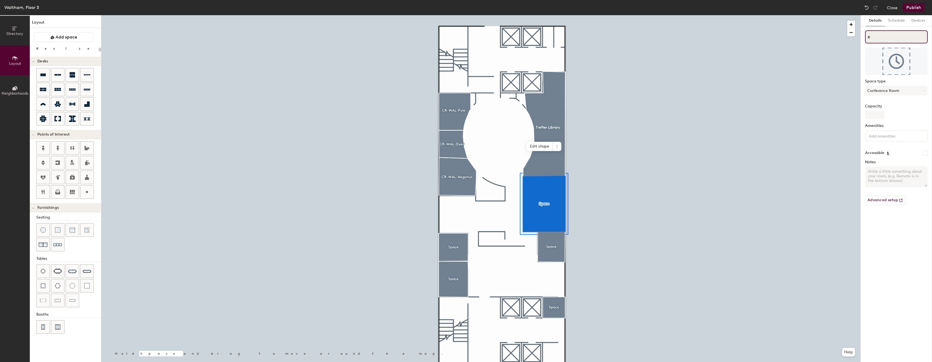
type input "c"
type input "20"
type input "cC"
type input "20"
type input "c"
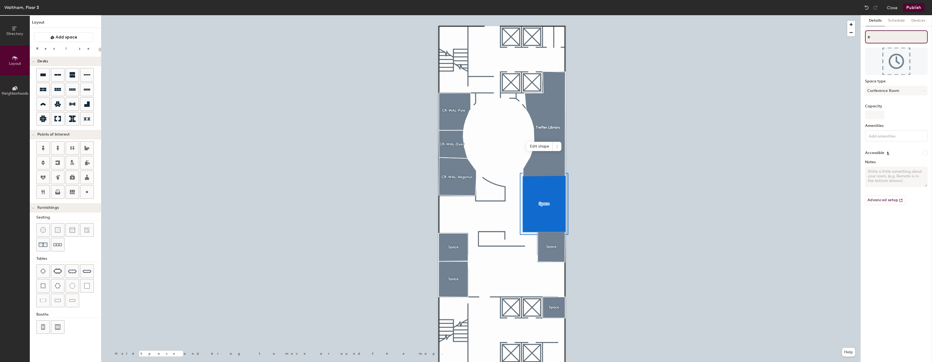
type input "20"
type input "c"
type input "20"
type input "c"
type input "20"
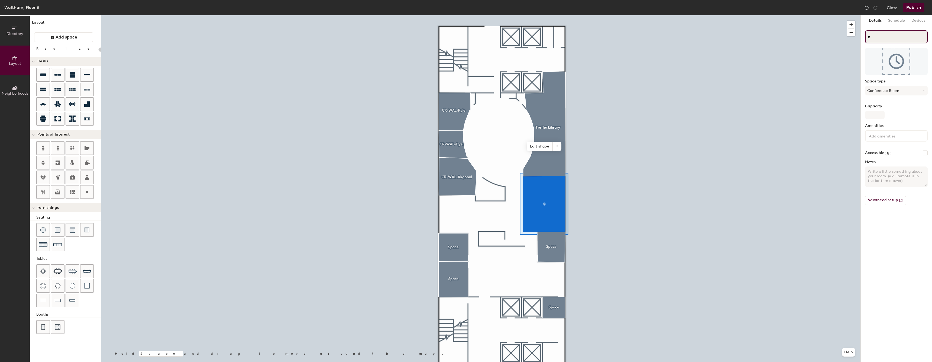
type input "c"
type input "20"
click at [892, 94] on button "Conference Room" at bounding box center [896, 91] width 63 height 10
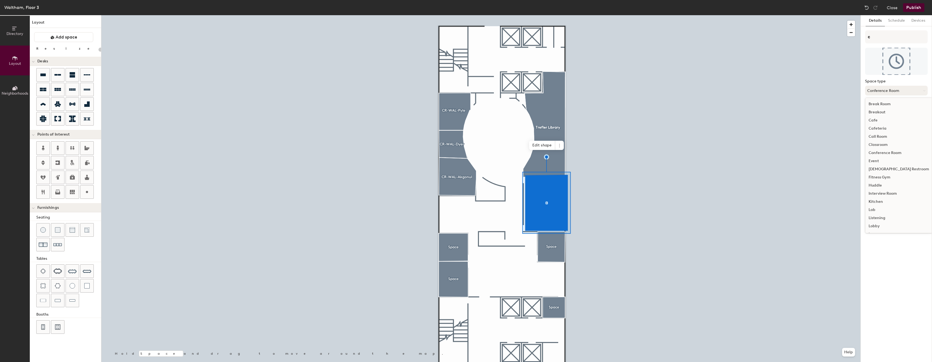
click at [896, 90] on button "Conference Room" at bounding box center [896, 91] width 63 height 10
click at [897, 40] on input "c" at bounding box center [896, 36] width 63 height 13
type input "cr"
type input "20"
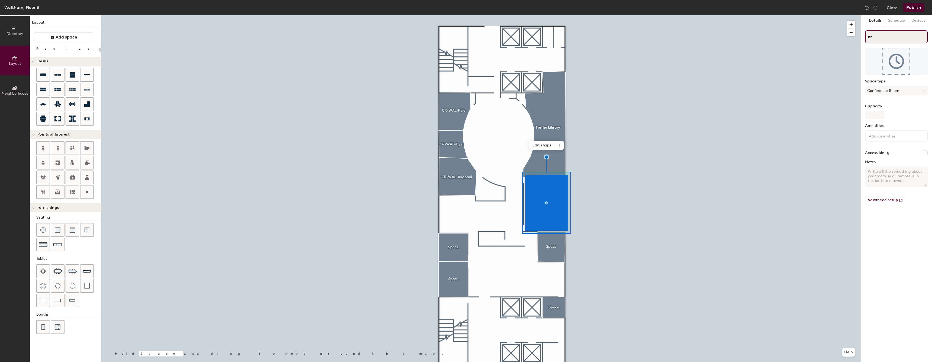
type input "c"
type input "20"
type input "cC"
type input "20"
type input "cCR"
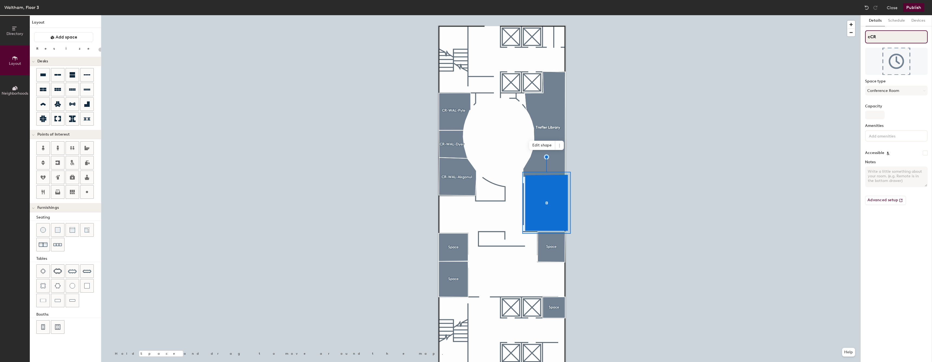
type input "20"
type input "cC"
type input "20"
type input "c"
type input "20"
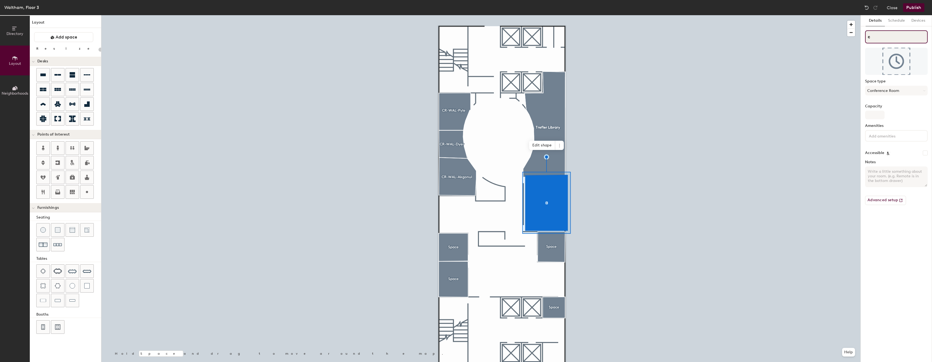
type input "c"
type input "20"
click at [869, 36] on input "c" at bounding box center [896, 36] width 63 height 13
type input "CR-W"
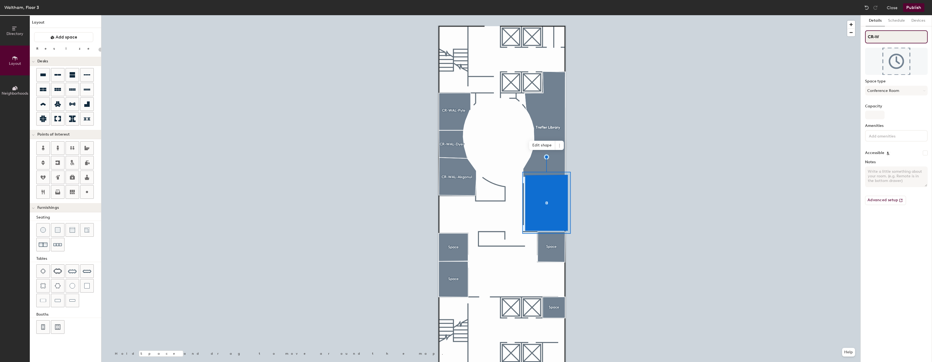
type input "20"
type input "CR-WAL"
type input "20"
type input "CR-WAL-"
type input "20"
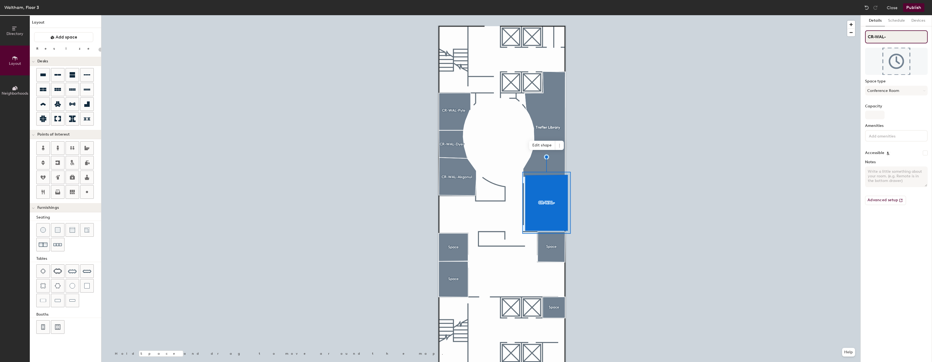
type input "CR-WAL-B"
type input "20"
type input "CR-WAL-Boa"
type input "20"
type input "CR-WAL-Boar"
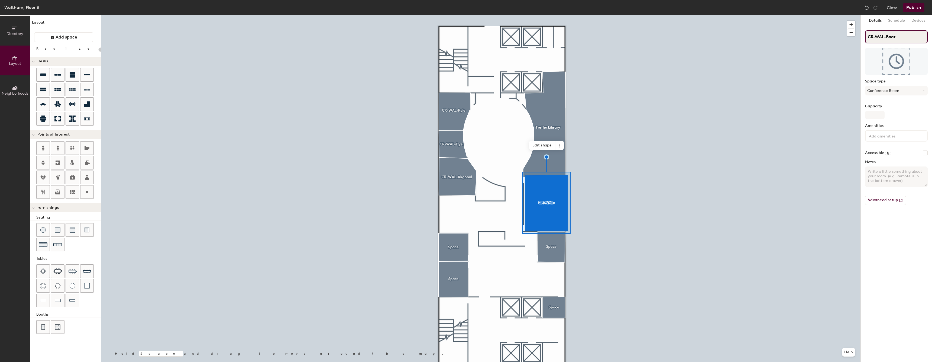
type input "20"
type input "CR-WAL-Board"
type input "20"
type input "CR-WAL-Board"
type input "20"
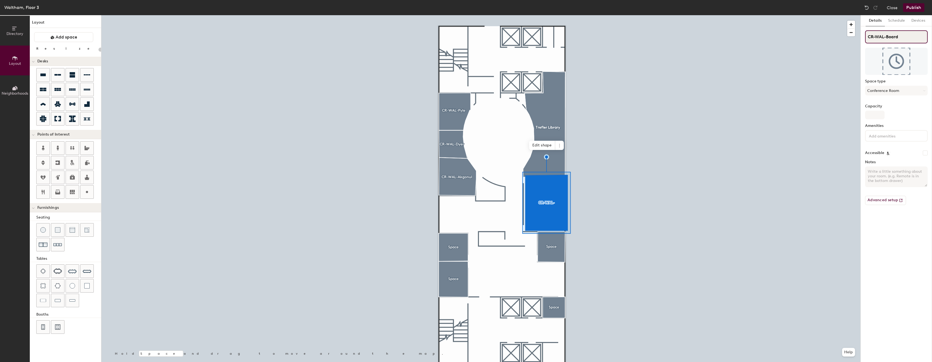
type input "CR-WAL-Board r"
type input "20"
type input "CR-WAL-Board roO"
type input "20"
type input "CR-WAL-Board ro"
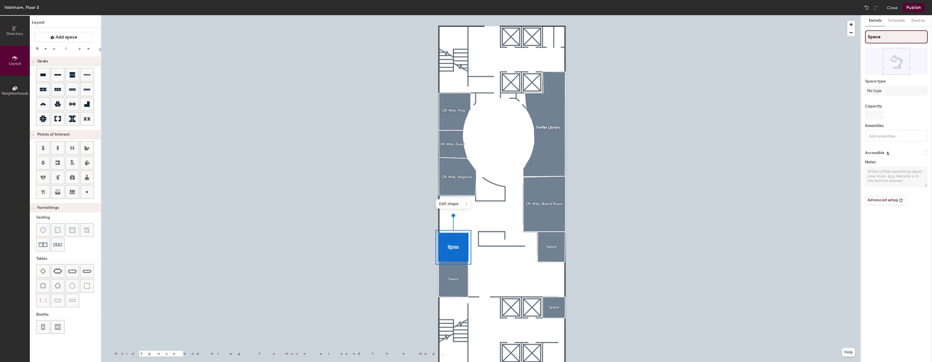
click at [892, 35] on input "Space" at bounding box center [896, 36] width 63 height 13
click at [875, 37] on input "c" at bounding box center [896, 36] width 63 height 13
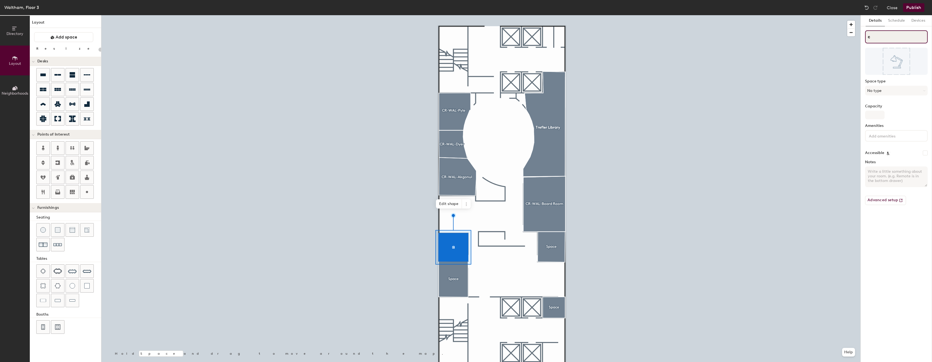
click at [875, 37] on input "c" at bounding box center [896, 36] width 63 height 13
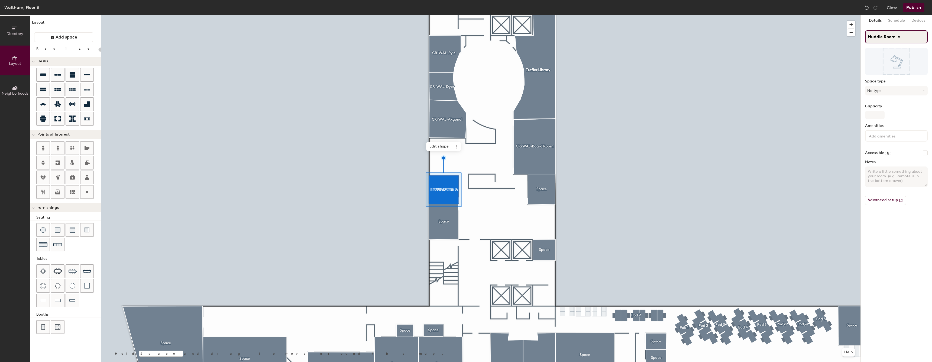
click at [909, 35] on input "Huddle Room c" at bounding box center [896, 36] width 63 height 13
click at [591, 15] on div at bounding box center [480, 15] width 759 height 0
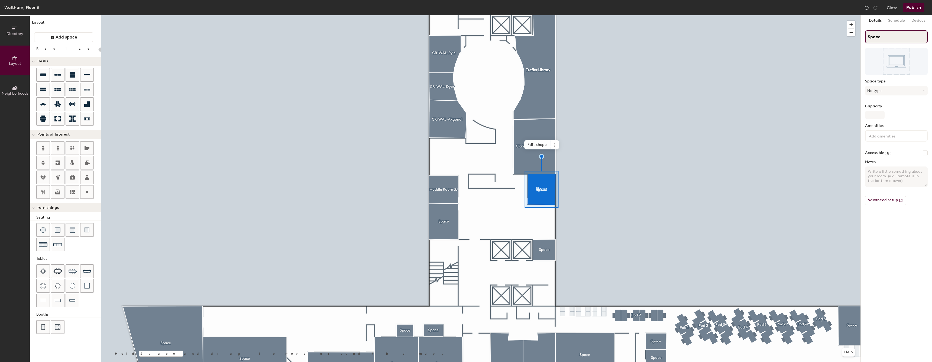
click at [884, 38] on input "Space" at bounding box center [896, 36] width 63 height 13
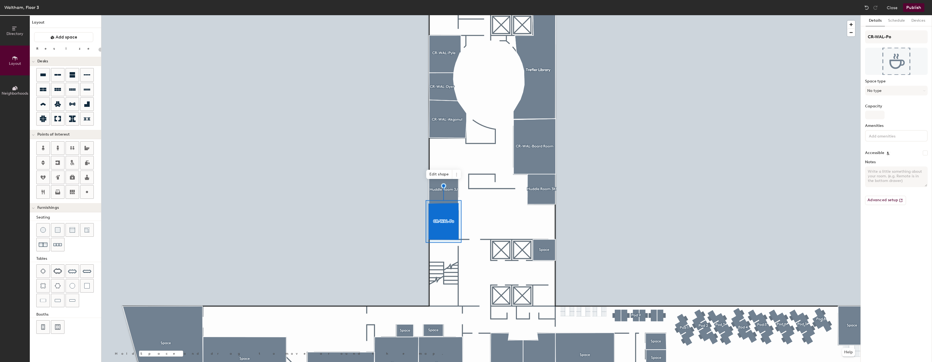
type input "20"
type input "CR-WAL-Pogod"
type input "20"
type input "CR-WAL-Pogoda"
click at [811, 15] on div at bounding box center [480, 15] width 759 height 0
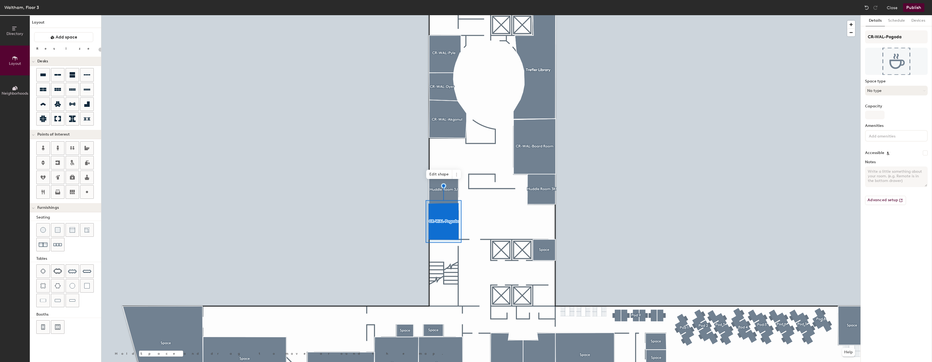
click at [895, 90] on button "No type" at bounding box center [896, 91] width 63 height 10
click at [882, 144] on div "Conference Room" at bounding box center [898, 146] width 67 height 8
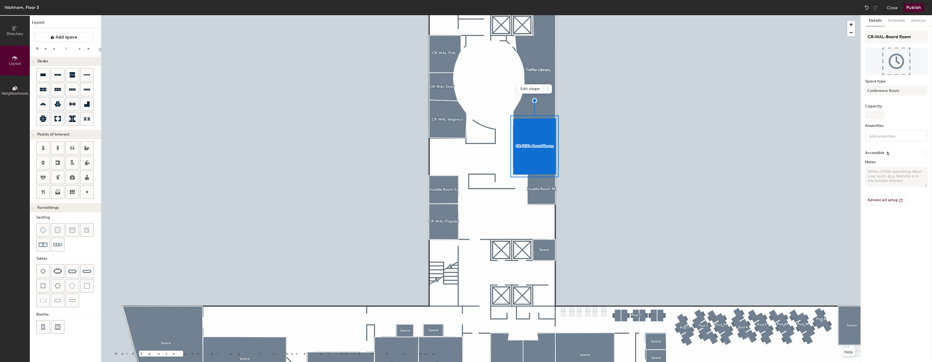
click at [909, 96] on div "Space type Conference Room" at bounding box center [896, 89] width 63 height 21
click at [911, 93] on button "Conference Room" at bounding box center [896, 91] width 63 height 10
click at [892, 154] on div "Conference Room" at bounding box center [898, 153] width 67 height 8
click at [899, 24] on button "Schedule" at bounding box center [895, 20] width 23 height 11
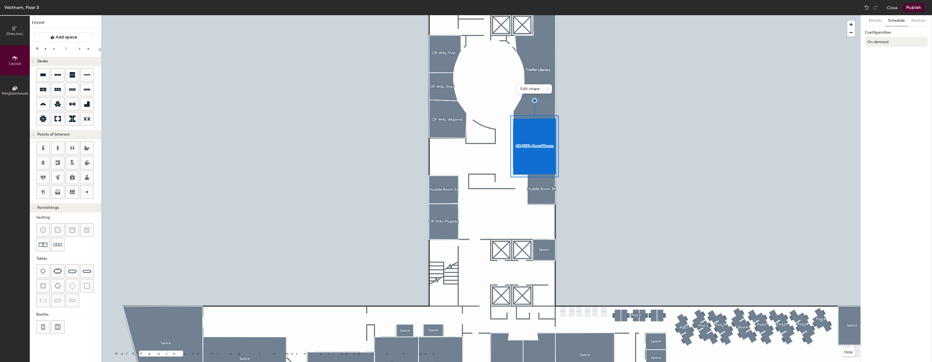
click at [889, 38] on button "On-demand" at bounding box center [896, 42] width 63 height 10
click at [889, 63] on icon at bounding box center [890, 63] width 3 height 3
click at [900, 39] on button "Scheduled" at bounding box center [896, 42] width 63 height 10
click at [886, 57] on div "On-demand" at bounding box center [896, 55] width 62 height 8
click at [896, 40] on button "On-demand" at bounding box center [896, 42] width 63 height 10
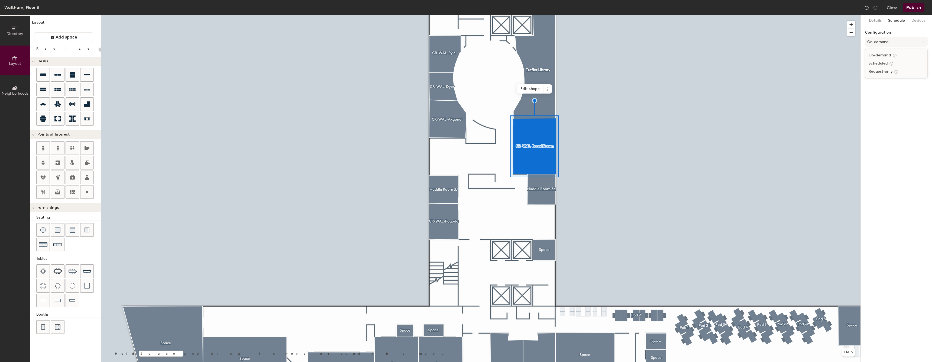
click at [883, 70] on div "Request-only" at bounding box center [896, 71] width 62 height 8
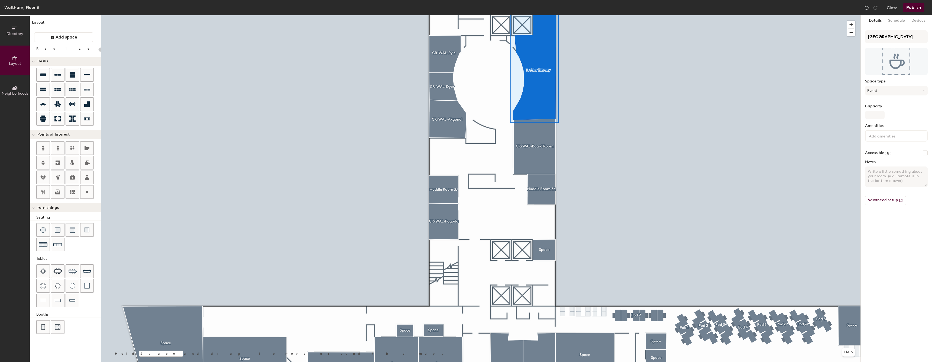
click at [896, 85] on div "Space type Event" at bounding box center [896, 89] width 63 height 21
click at [890, 90] on button "Event" at bounding box center [896, 91] width 63 height 10
click at [903, 23] on button "Schedule" at bounding box center [895, 20] width 23 height 11
click at [898, 42] on button "On-demand" at bounding box center [896, 42] width 63 height 10
click at [879, 71] on div "Request-only" at bounding box center [896, 71] width 62 height 8
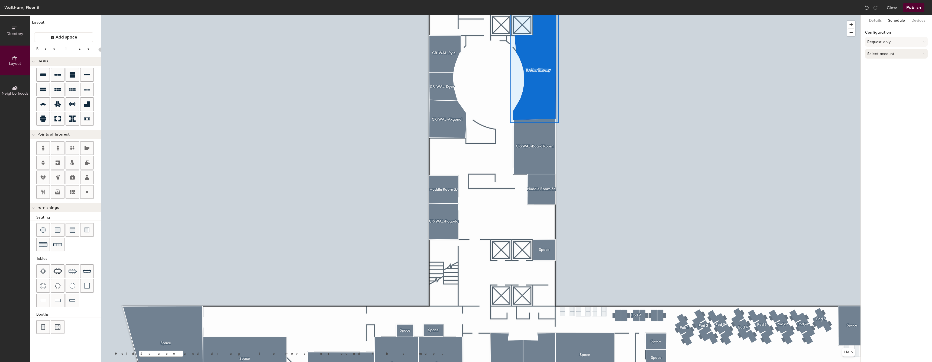
click at [882, 49] on button "Select account" at bounding box center [896, 54] width 63 height 10
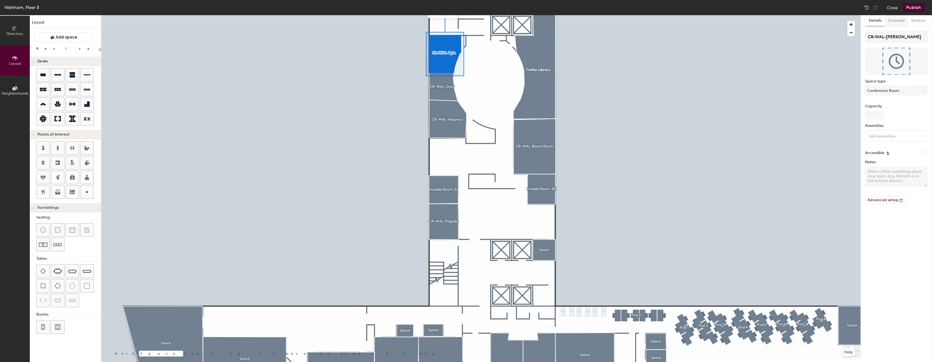
click at [899, 19] on button "Schedule" at bounding box center [895, 20] width 23 height 11
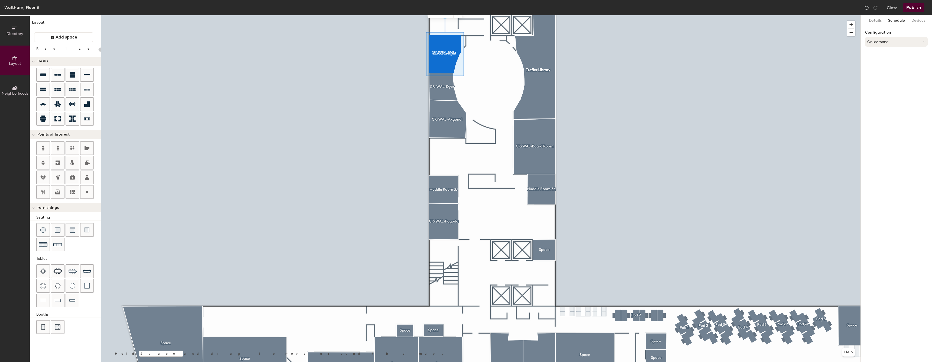
click at [907, 43] on button "On-demand" at bounding box center [896, 42] width 63 height 10
click at [882, 62] on div "Scheduled" at bounding box center [896, 63] width 62 height 8
click at [456, 15] on div at bounding box center [480, 15] width 759 height 0
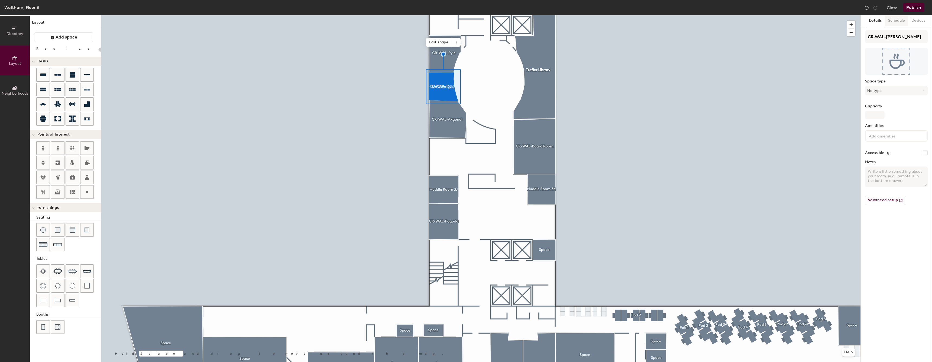
click at [895, 25] on button "Schedule" at bounding box center [895, 20] width 23 height 11
click at [889, 41] on button "On-demand" at bounding box center [896, 42] width 63 height 10
click at [880, 65] on div "Scheduled" at bounding box center [896, 63] width 62 height 8
click at [444, 15] on div at bounding box center [480, 15] width 759 height 0
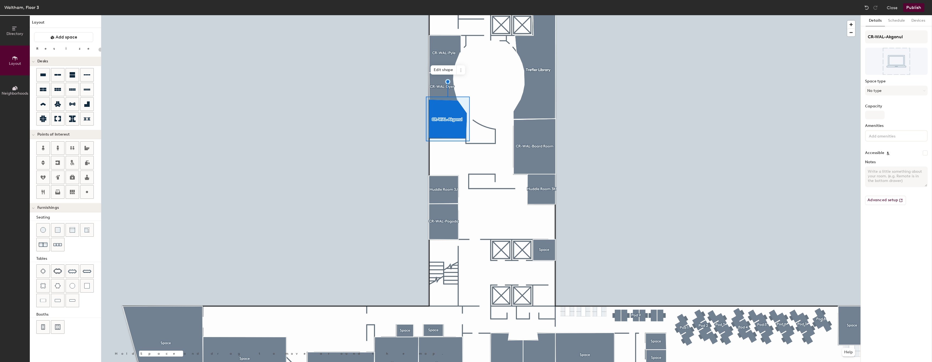
click at [891, 28] on div "Details Schedule Devices CR-WAL-Akgonul Space type No type Capacity Amenities A…" at bounding box center [895, 188] width 71 height 346
click at [896, 20] on button "Schedule" at bounding box center [895, 20] width 23 height 11
click at [901, 40] on button "On-demand" at bounding box center [896, 42] width 63 height 10
click at [880, 71] on div "Request-only" at bounding box center [896, 71] width 62 height 8
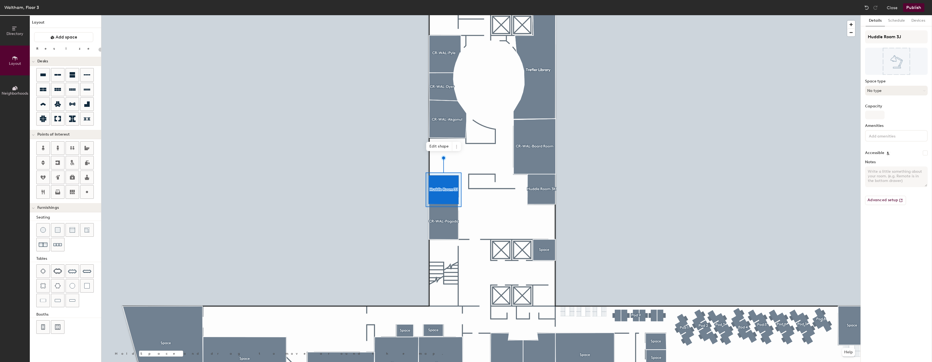
click at [895, 90] on button "No type" at bounding box center [896, 91] width 63 height 10
click at [899, 26] on button "Schedule" at bounding box center [895, 20] width 23 height 11
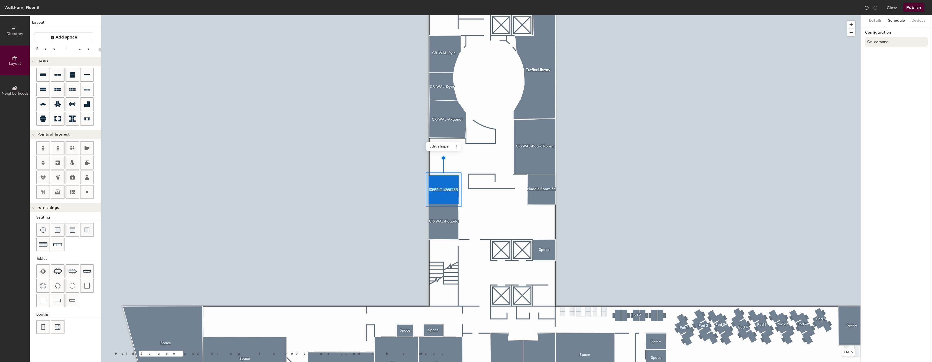
click at [890, 40] on button "On-demand" at bounding box center [896, 42] width 63 height 10
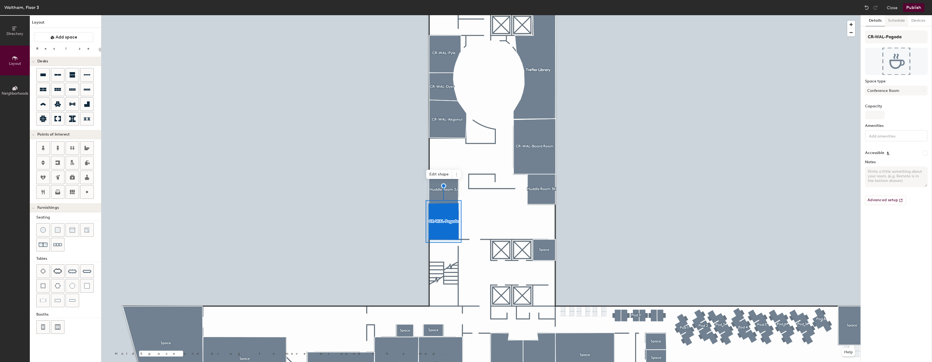
click at [897, 23] on button "Schedule" at bounding box center [895, 20] width 23 height 11
click at [899, 37] on button "On-demand" at bounding box center [896, 42] width 63 height 10
drag, startPoint x: 882, startPoint y: 73, endPoint x: 877, endPoint y: 54, distance: 18.8
click at [877, 54] on ul "On-demand Scheduled Request-only" at bounding box center [896, 63] width 62 height 24
click at [882, 39] on button "On-demand" at bounding box center [896, 42] width 63 height 10
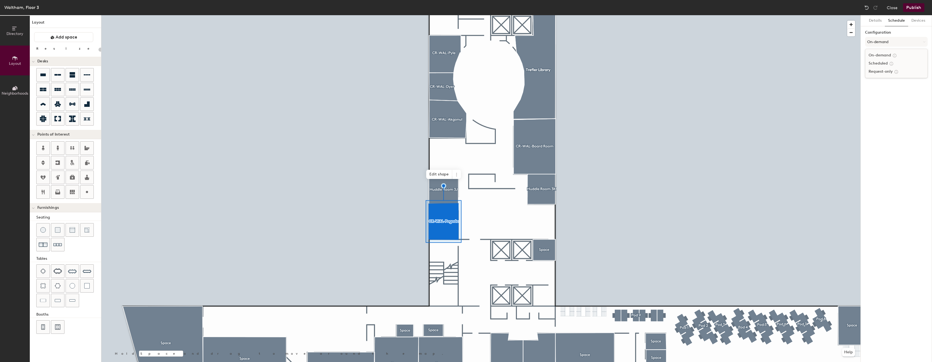
click at [877, 61] on div "Scheduled" at bounding box center [896, 63] width 62 height 8
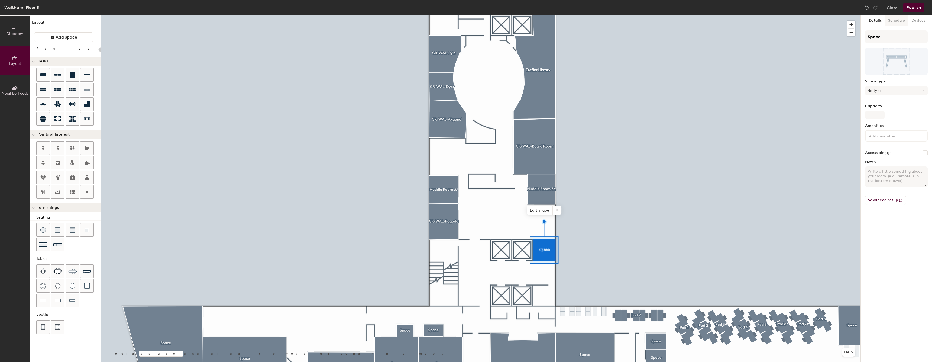
click at [903, 24] on button "Schedule" at bounding box center [895, 20] width 23 height 11
click at [889, 40] on button "On-demand" at bounding box center [896, 42] width 63 height 10
click at [882, 61] on div "Scheduled" at bounding box center [896, 63] width 62 height 8
type input "20"
click at [890, 39] on input "Space" at bounding box center [896, 36] width 63 height 13
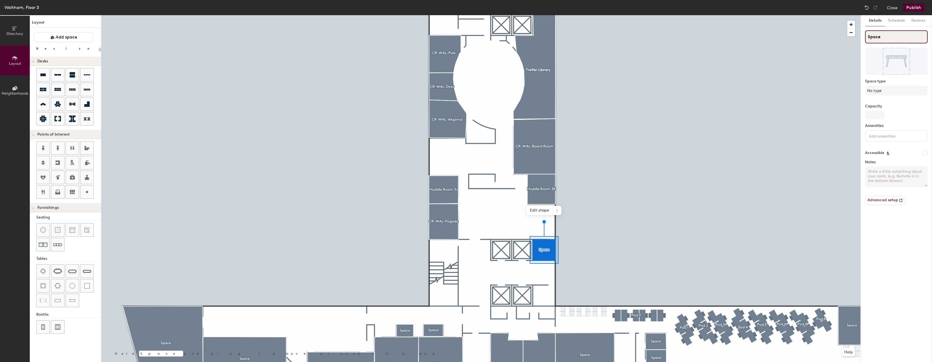
click at [890, 39] on input "Space" at bounding box center [896, 36] width 63 height 13
type input "CR=WA;"
type input "20"
type input "CR=W"
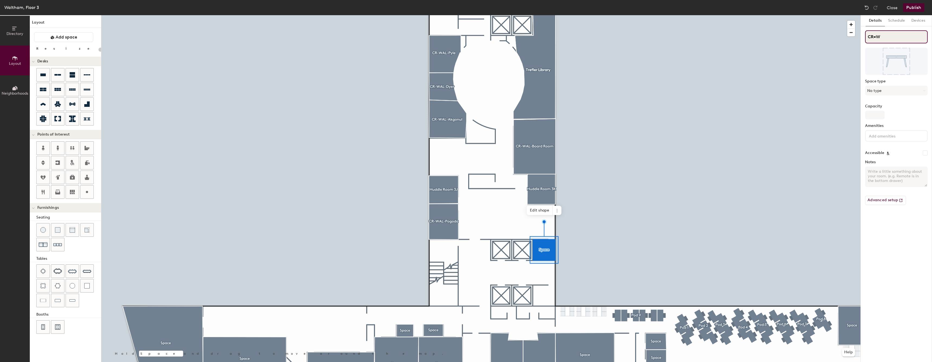
type input "20"
type input "CR="
type input "20"
type input "CR"
type input "20"
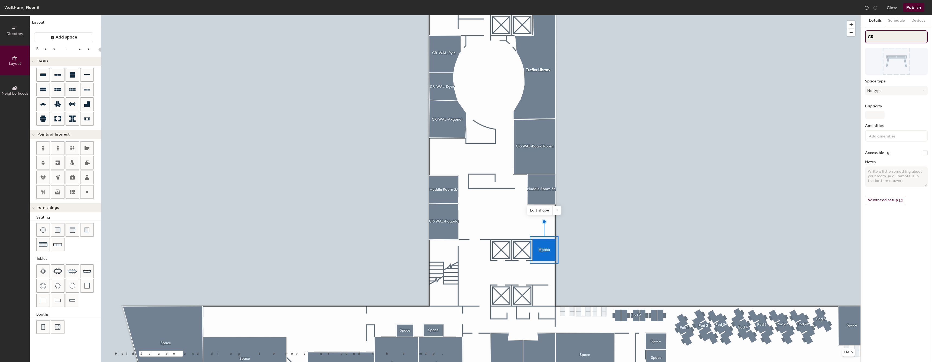
type input "CR-"
type input "20"
type input "CR-WAL"
type input "20"
type input "CR-WAL"
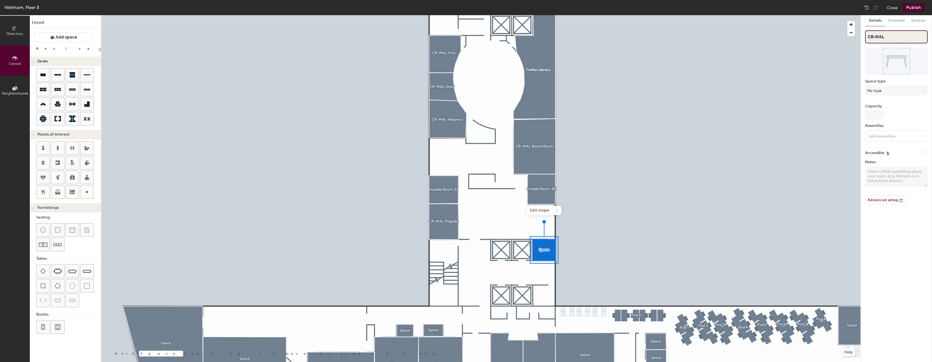
type input "20"
type input "CR-WAL"
type input "20"
type input "CR-WAL-"
type input "20"
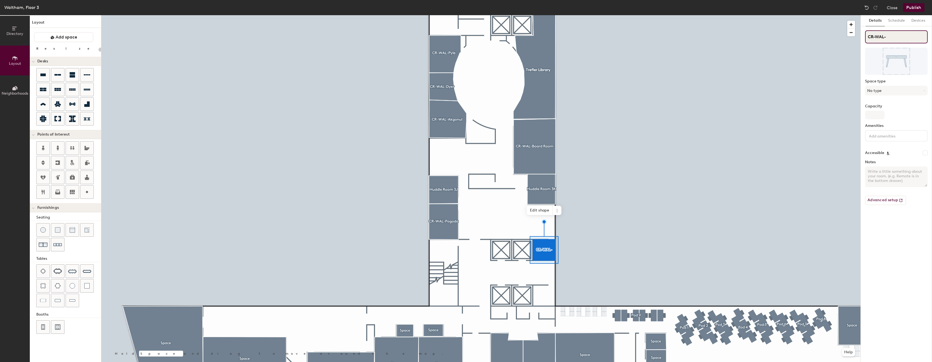
type input "CR-WAL-A"
type input "20"
type input "CR-WAL-Ab"
type input "20"
type input "CR-WAL-Abbo"
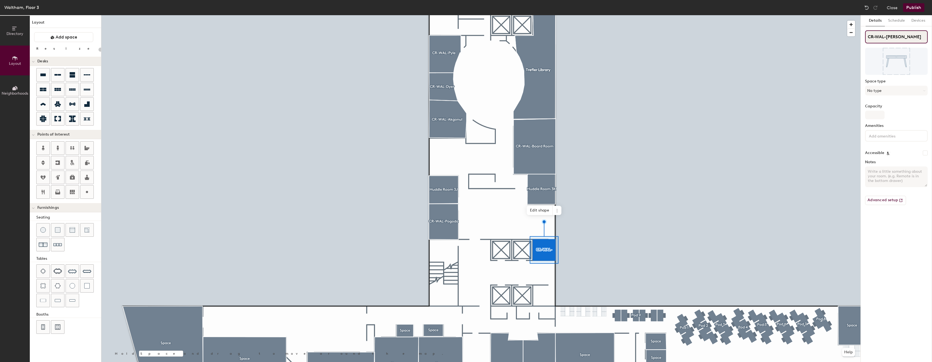
type input "20"
type input "CR-WAL-Abb"
type input "20"
type input "CR-WAL-Ab"
type input "20"
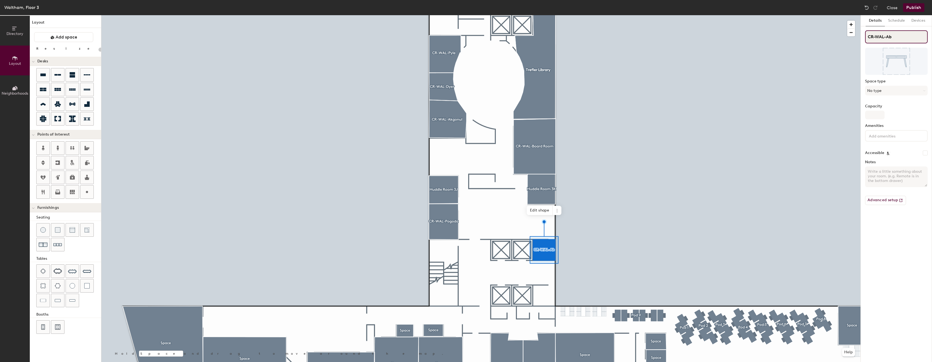
type input "CR-WAL-Abb"
type input "20"
type input "CR-WAL-[PERSON_NAME]"
type input "20"
type input "CR-WAL-[PERSON_NAME]"
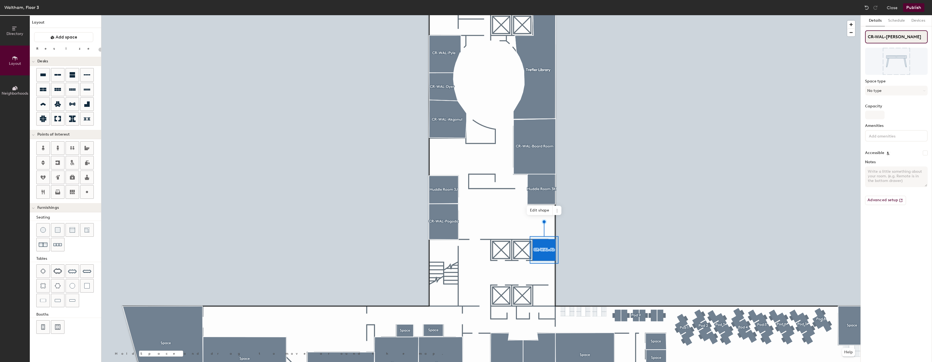
type input "20"
type input "CR-WAL-[PERSON_NAME]"
type input "20"
type input "CR-WAL-[PERSON_NAME]"
click at [907, 86] on button "No type" at bounding box center [896, 91] width 63 height 10
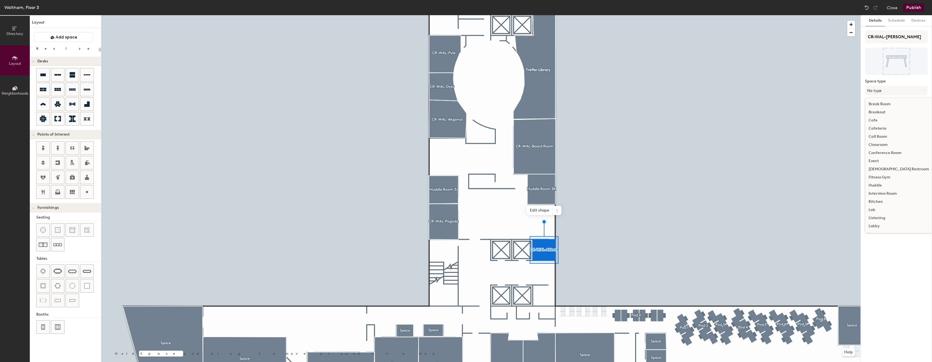
click at [892, 153] on div "Conference Room" at bounding box center [898, 153] width 67 height 8
click at [539, 210] on span "Edit shape" at bounding box center [538, 210] width 26 height 9
click at [536, 206] on span "Edit shape" at bounding box center [539, 210] width 26 height 9
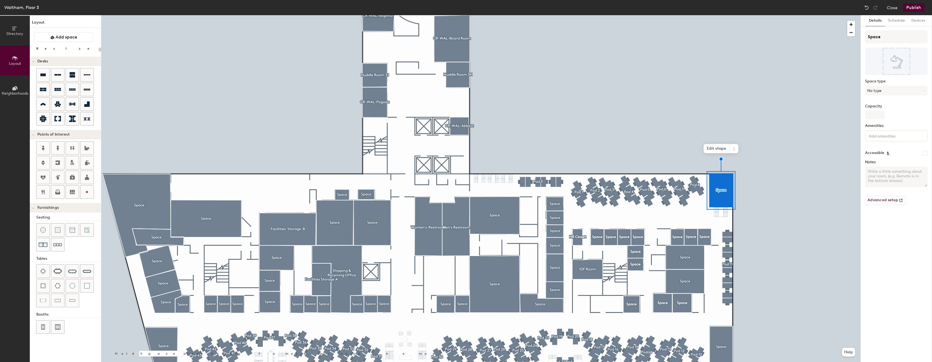
click at [914, 3] on button "Publish" at bounding box center [913, 7] width 21 height 9
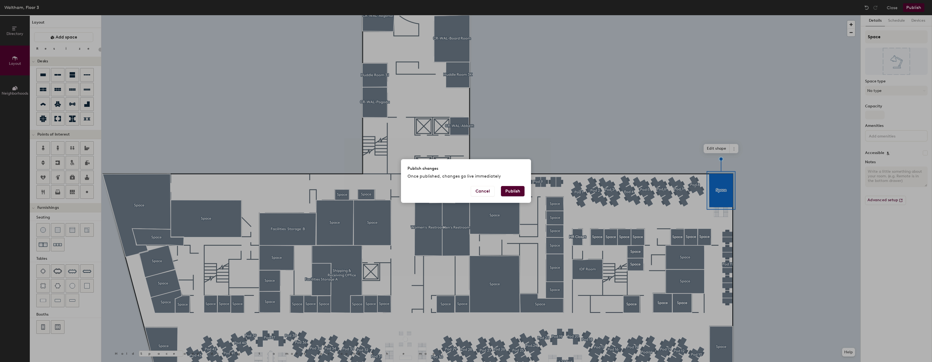
click at [519, 193] on button "Publish" at bounding box center [513, 191] width 24 height 10
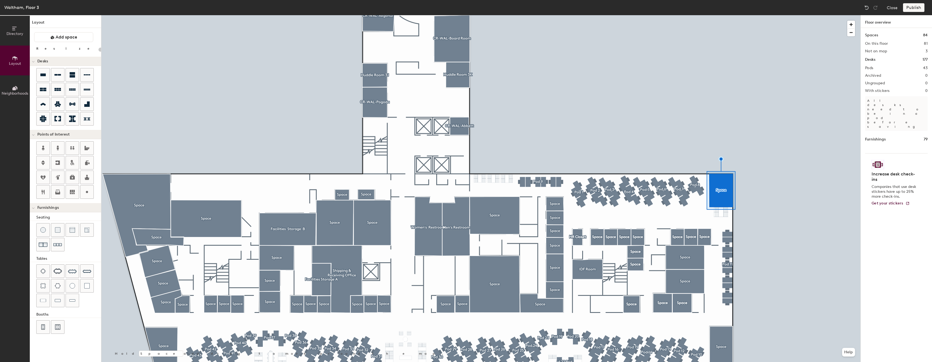
type input "20"
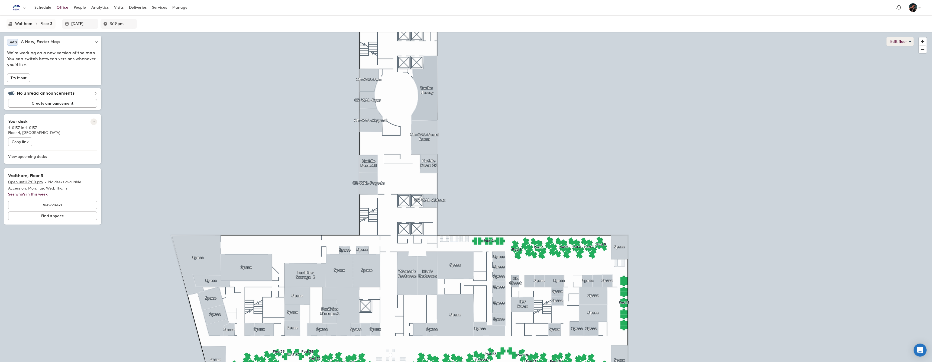
click at [907, 45] on button "Edit floor" at bounding box center [899, 41] width 27 height 9
click at [868, 67] on li "Layout" at bounding box center [879, 68] width 67 height 8
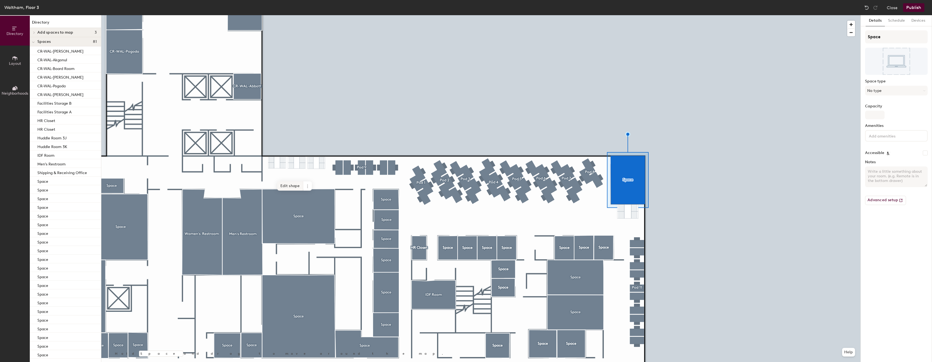
click at [291, 183] on span "Edit shape" at bounding box center [290, 185] width 26 height 9
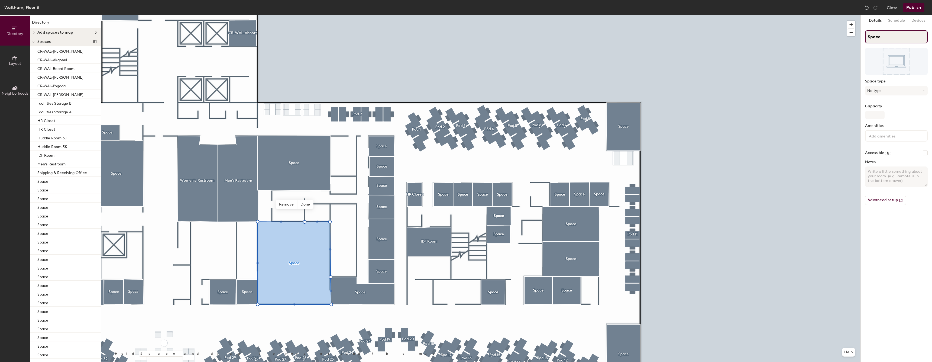
click at [886, 36] on input "Space" at bounding box center [896, 36] width 63 height 13
type input "Video Studio A"
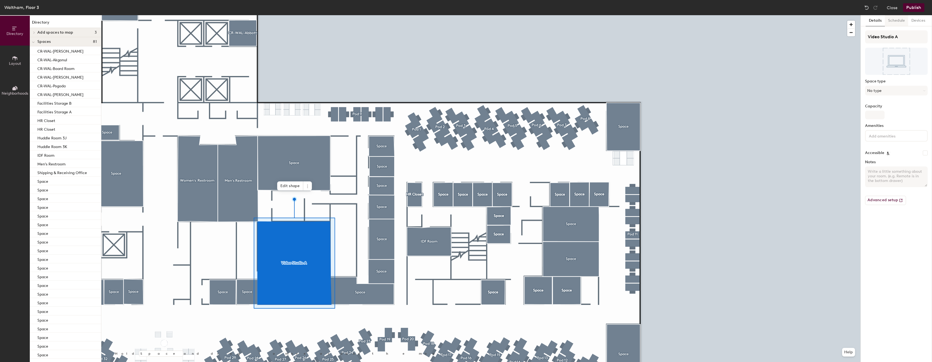
click at [901, 20] on button "Schedule" at bounding box center [895, 20] width 23 height 11
click at [892, 39] on button "On-demand" at bounding box center [896, 42] width 63 height 10
click at [874, 73] on div "Request-only" at bounding box center [896, 71] width 62 height 8
click at [892, 53] on button "Select account" at bounding box center [896, 54] width 63 height 10
click at [885, 74] on div "Microsoft 365" at bounding box center [896, 75] width 62 height 8
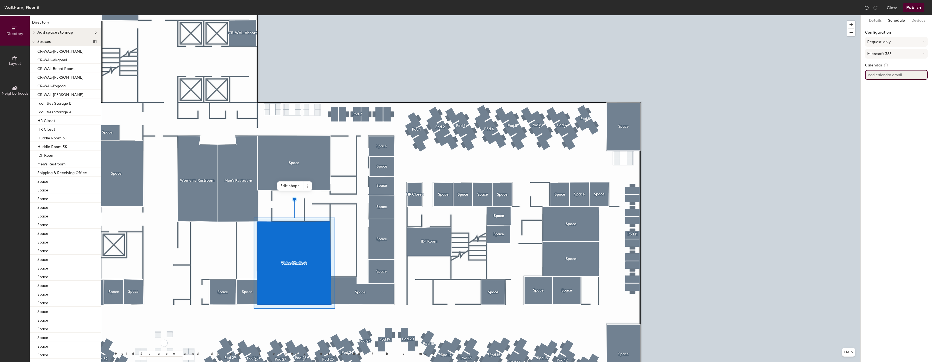
click at [880, 76] on input at bounding box center [896, 75] width 63 height 10
click at [895, 40] on button "Request-only" at bounding box center [896, 42] width 63 height 10
click at [893, 36] on div "Configuration Request-only Microsoft 365" at bounding box center [896, 45] width 63 height 30
click at [880, 74] on input at bounding box center [896, 75] width 63 height 10
click at [892, 55] on button "Microsoft 365" at bounding box center [896, 54] width 63 height 10
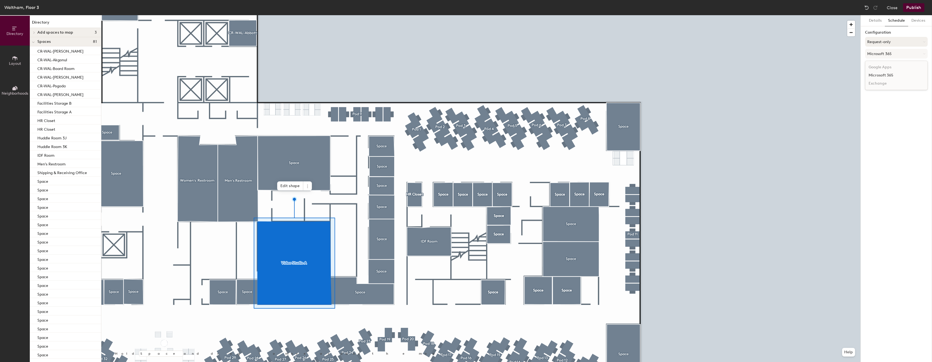
click at [892, 38] on button "Request-only" at bounding box center [896, 42] width 63 height 10
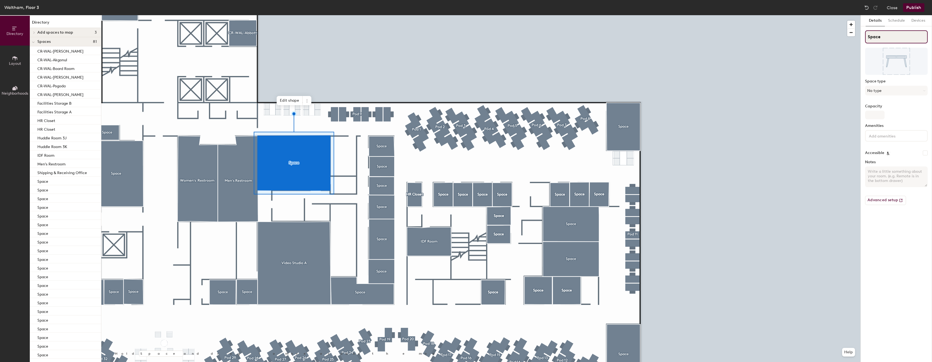
click at [885, 36] on input "Space" at bounding box center [896, 36] width 63 height 13
type input "Video Studio A"
click at [884, 95] on button "No type" at bounding box center [896, 91] width 63 height 10
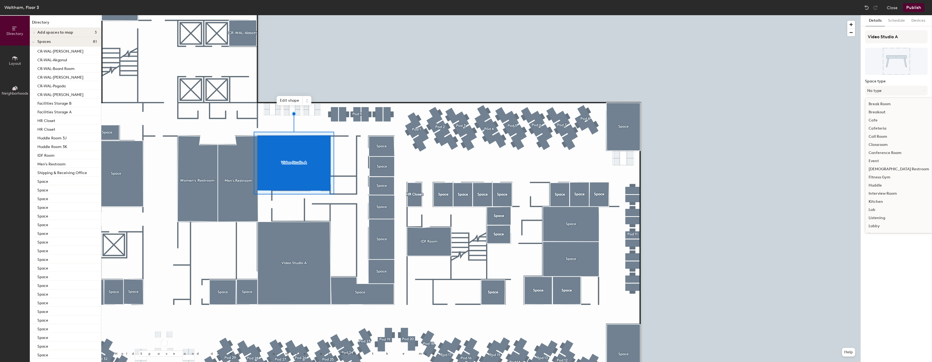
scroll to position [121, 0]
click at [880, 196] on div "Studio" at bounding box center [898, 194] width 67 height 8
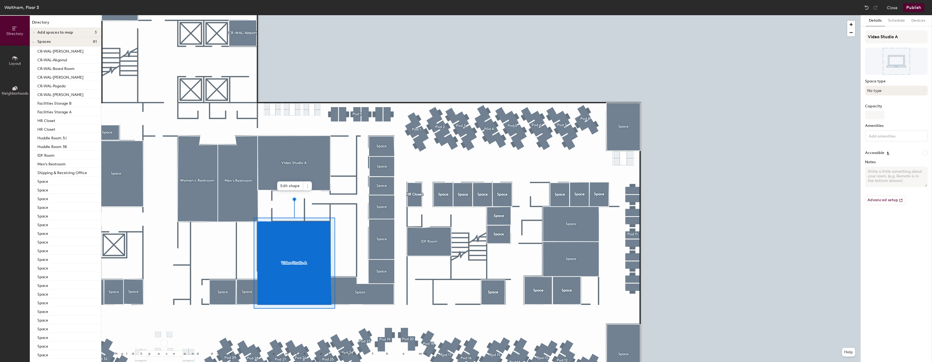
click at [884, 92] on button "No type" at bounding box center [896, 91] width 63 height 10
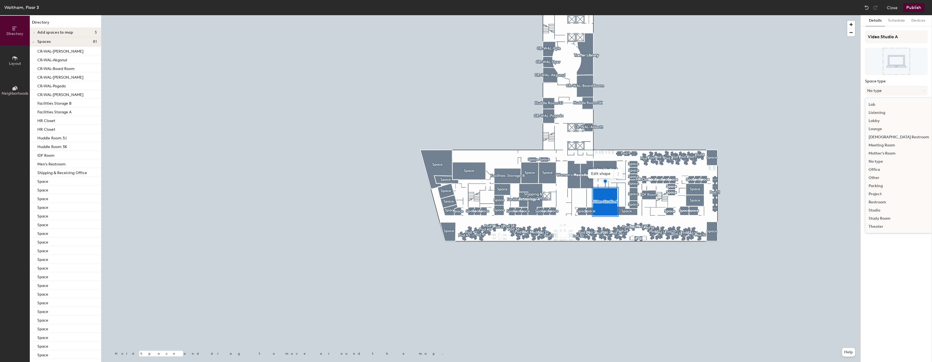
click at [875, 211] on div "Studio" at bounding box center [898, 210] width 67 height 8
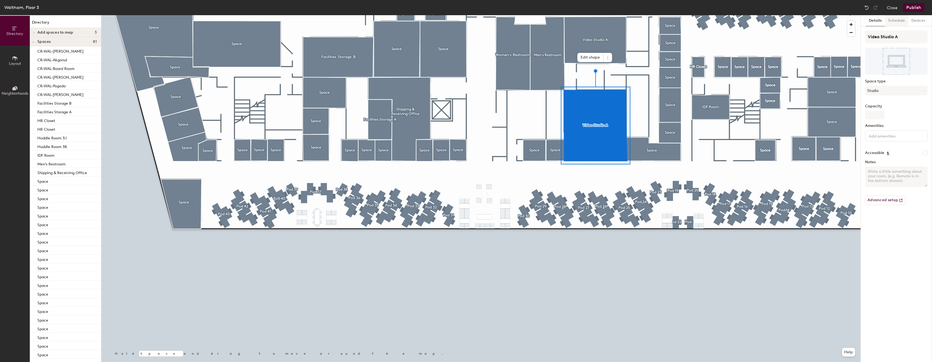
click at [893, 23] on button "Schedule" at bounding box center [895, 20] width 23 height 11
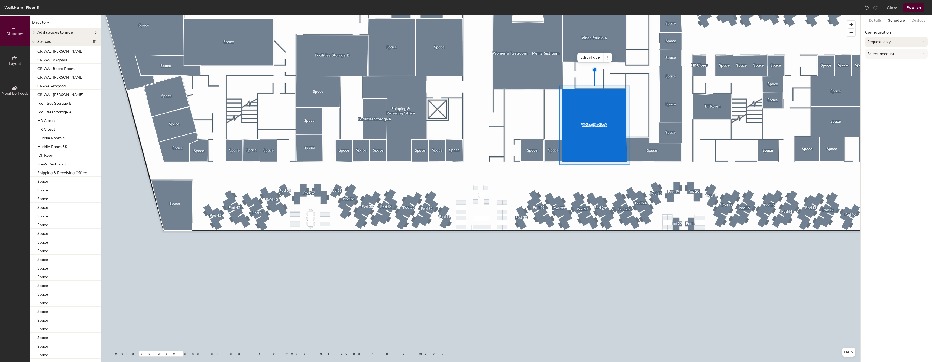
click at [886, 38] on button "Request-only" at bounding box center [896, 42] width 63 height 10
click at [894, 73] on icon at bounding box center [895, 71] width 3 height 3
click at [892, 56] on button "Select account" at bounding box center [896, 54] width 63 height 10
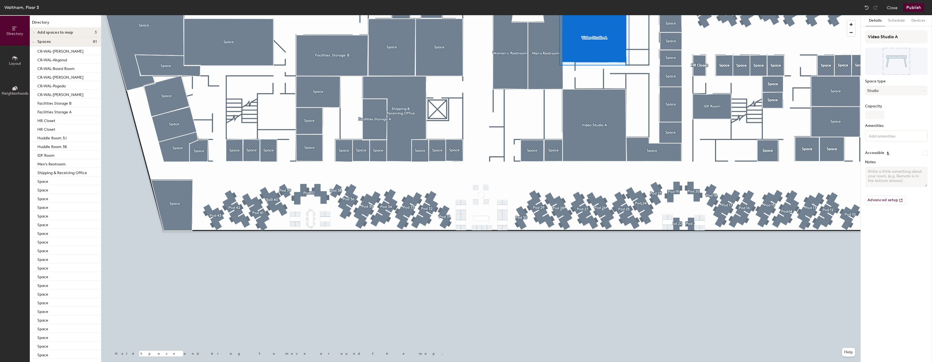
click at [893, 27] on div "Details Schedule Devices Video Studio A Space type Studio Capacity Amenities Ac…" at bounding box center [895, 188] width 71 height 346
click at [893, 21] on button "Schedule" at bounding box center [895, 20] width 23 height 11
click at [882, 40] on button "On-demand" at bounding box center [896, 42] width 63 height 10
click at [879, 68] on div "Request-only" at bounding box center [896, 71] width 62 height 8
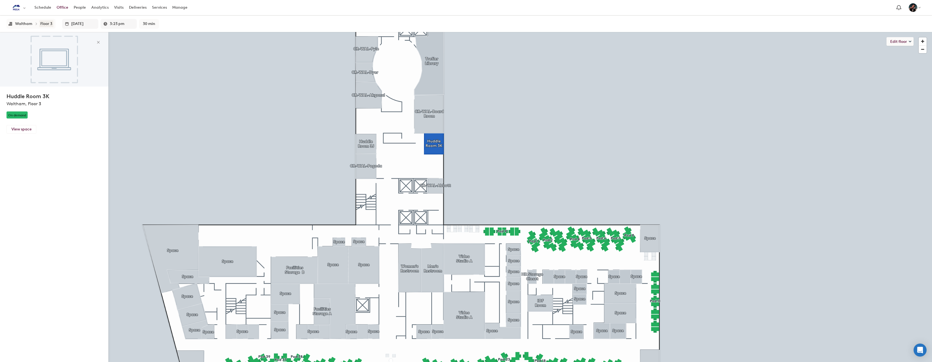
click at [42, 24] on div "Floor 3" at bounding box center [46, 23] width 12 height 5
click at [27, 129] on link "View space" at bounding box center [21, 129] width 30 height 9
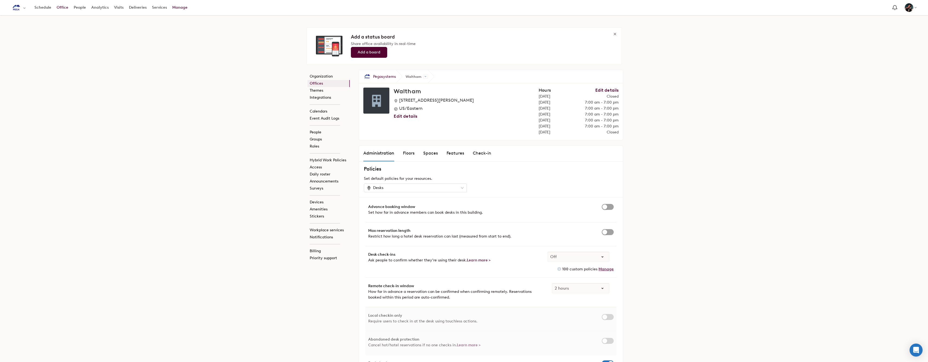
click at [64, 5] on link "Office" at bounding box center [62, 8] width 17 height 10
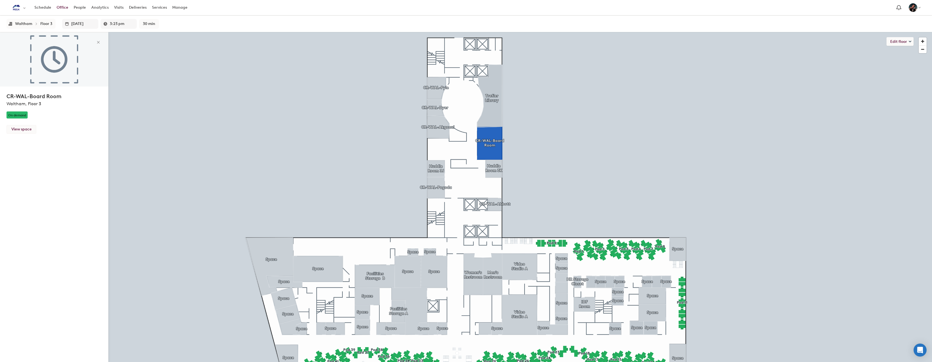
click at [26, 127] on link "View space" at bounding box center [21, 129] width 30 height 9
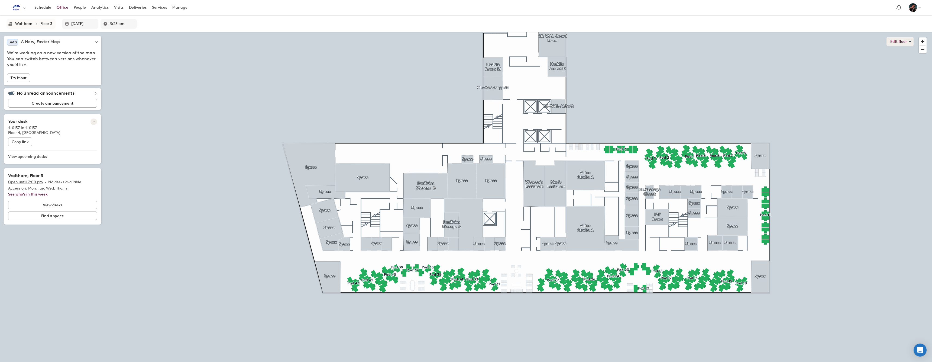
click at [900, 43] on button "Edit floor" at bounding box center [899, 41] width 27 height 9
click at [876, 71] on li "Layout" at bounding box center [879, 68] width 67 height 8
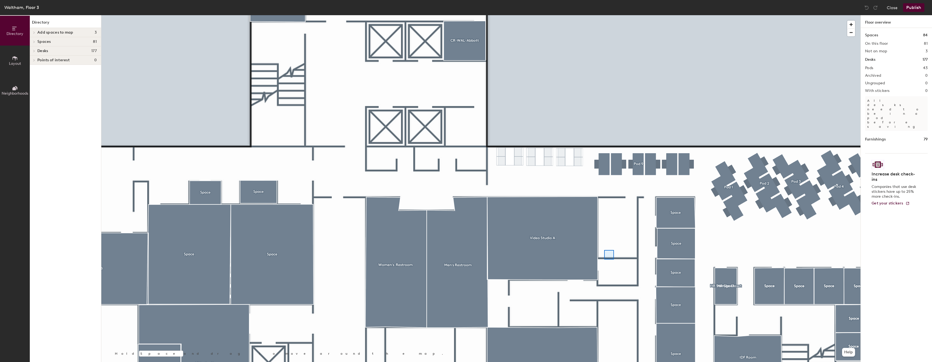
click at [591, 15] on div at bounding box center [480, 15] width 759 height 0
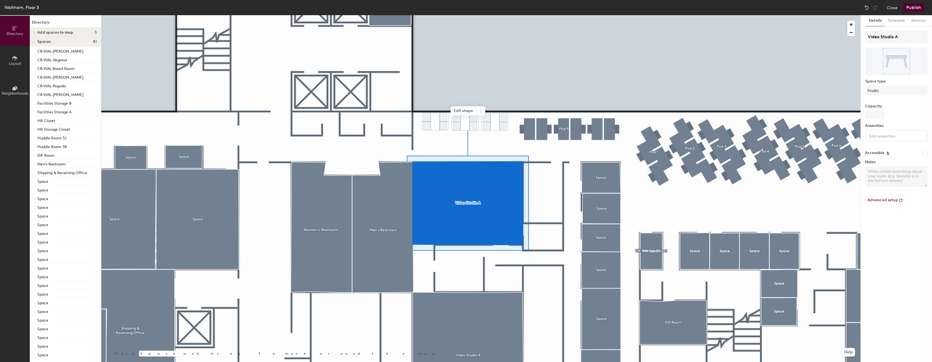
click at [543, 15] on div at bounding box center [480, 15] width 759 height 0
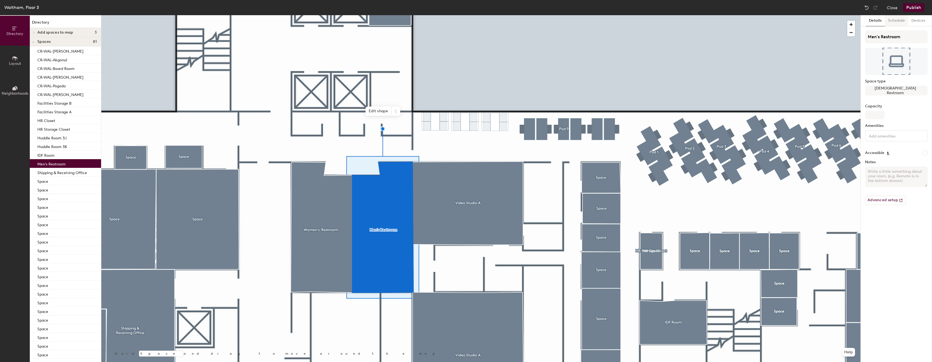
click at [900, 19] on button "Schedule" at bounding box center [895, 20] width 23 height 11
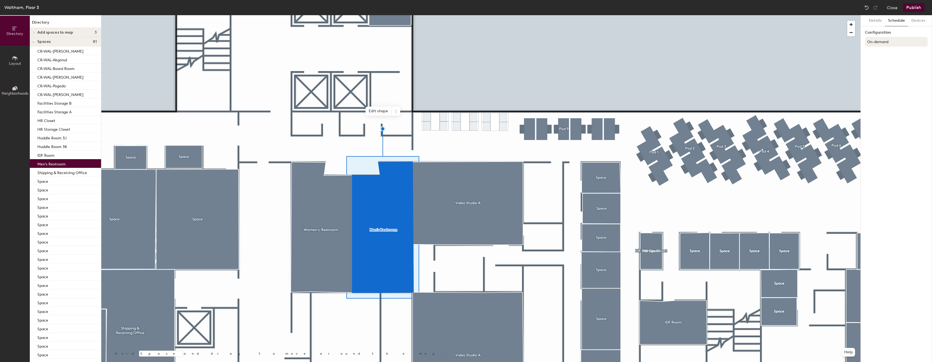
click at [890, 39] on button "On-demand" at bounding box center [896, 42] width 63 height 10
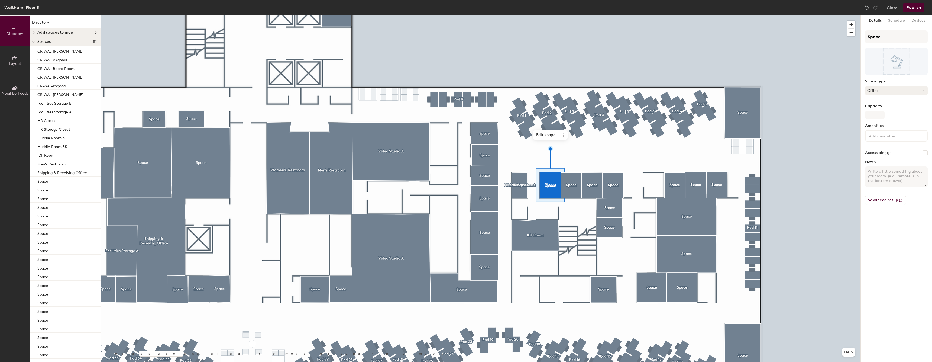
click at [883, 91] on button "Office" at bounding box center [896, 91] width 63 height 10
click at [898, 37] on input "Space" at bounding box center [896, 36] width 63 height 13
click at [877, 37] on input "Space" at bounding box center [896, 36] width 63 height 13
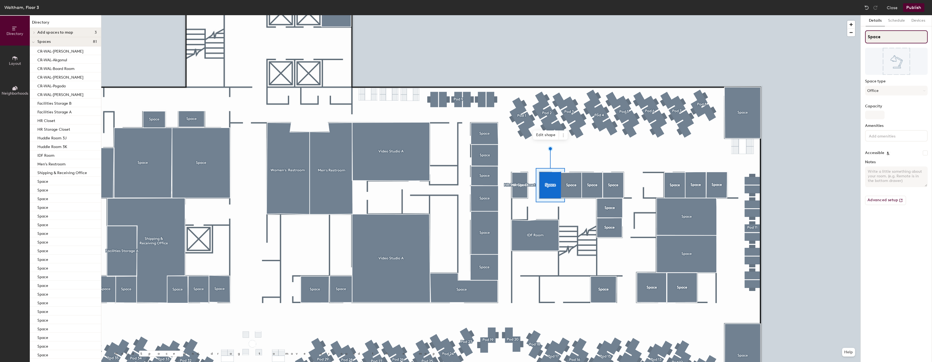
click at [877, 37] on input "Space" at bounding box center [896, 36] width 63 height 13
type input "Office 3-1106"
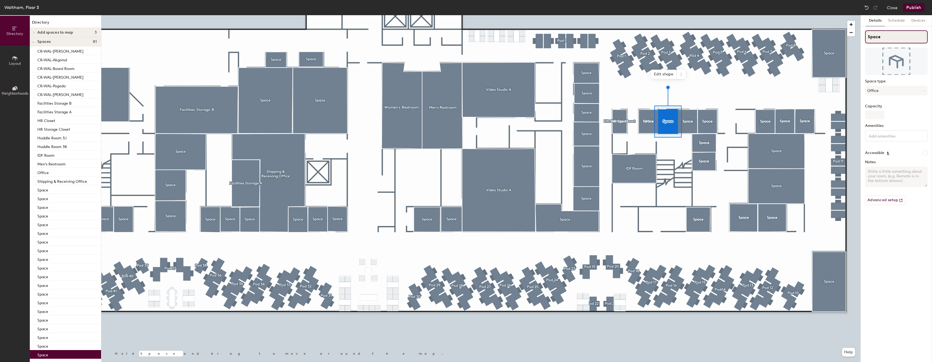
click at [920, 39] on input "Space" at bounding box center [896, 36] width 63 height 13
type input "Space"
click at [889, 34] on input "Space" at bounding box center [896, 36] width 63 height 13
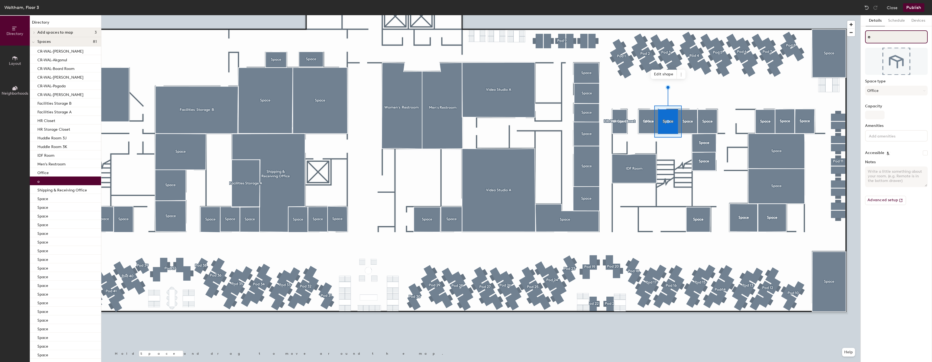
click at [891, 34] on input "o" at bounding box center [896, 36] width 63 height 13
click at [876, 42] on input "o" at bounding box center [896, 36] width 63 height 13
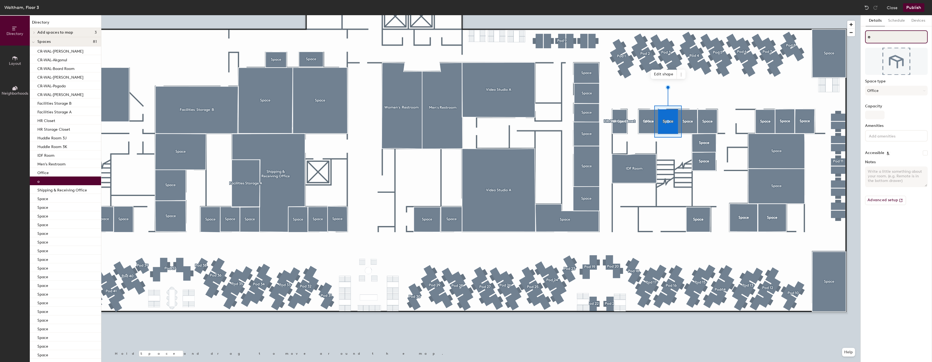
click at [869, 35] on input "o" at bounding box center [896, 36] width 63 height 13
type input "Office"
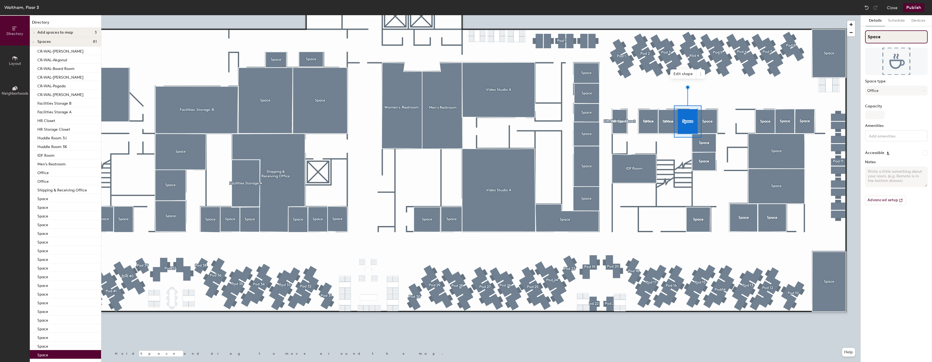
click at [901, 40] on input "Space" at bounding box center [896, 36] width 63 height 13
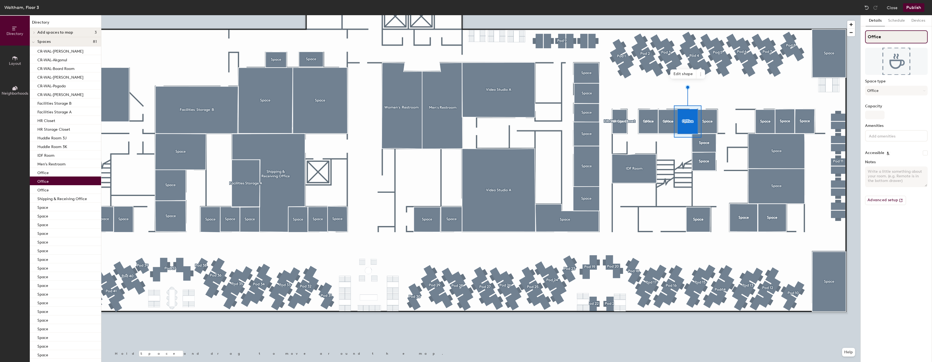
type input "Office"
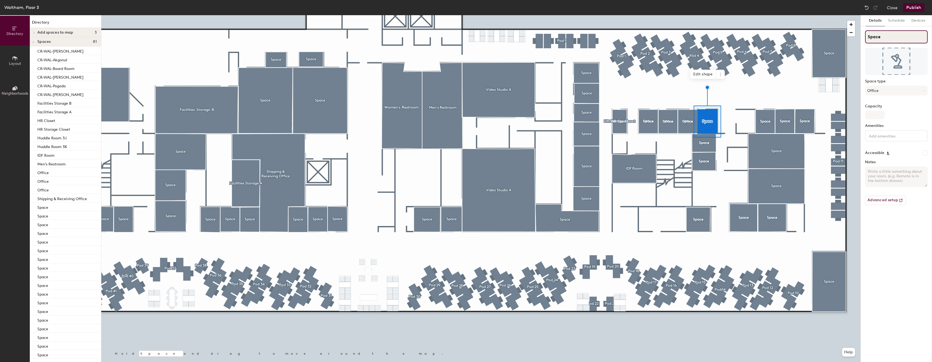
click at [913, 40] on input "Space" at bounding box center [896, 36] width 63 height 13
type input "Office"
click at [913, 33] on input "Space" at bounding box center [896, 36] width 63 height 13
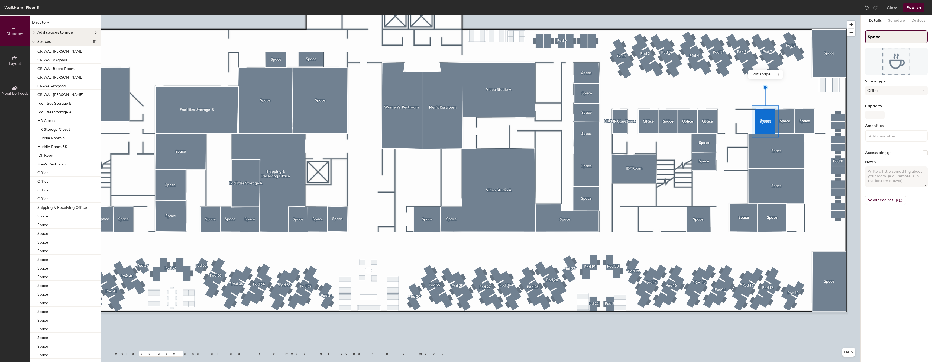
click at [913, 33] on input "Space" at bounding box center [896, 36] width 63 height 13
type input "Office"
click at [900, 37] on input "Space" at bounding box center [896, 36] width 63 height 13
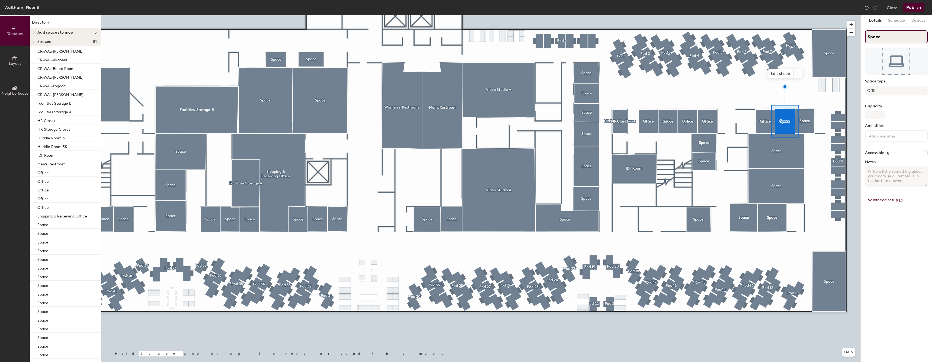
click at [900, 37] on input "Space" at bounding box center [896, 36] width 63 height 13
type input "Office"
click at [897, 41] on input "Space" at bounding box center [896, 36] width 63 height 13
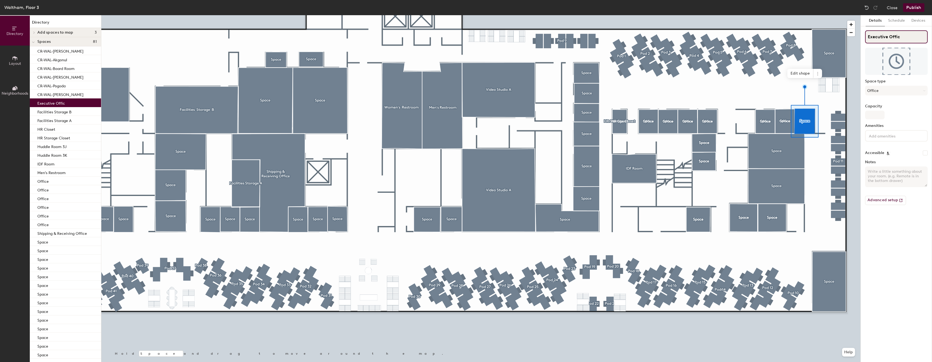
type input "Executive Office"
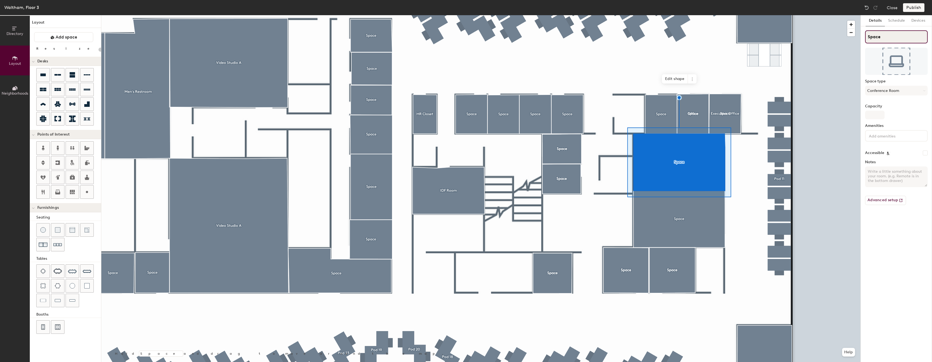
click at [890, 40] on input "Space" at bounding box center [896, 36] width 63 height 13
type input "20"
type input "Space"
type input "20"
type input "Space d"
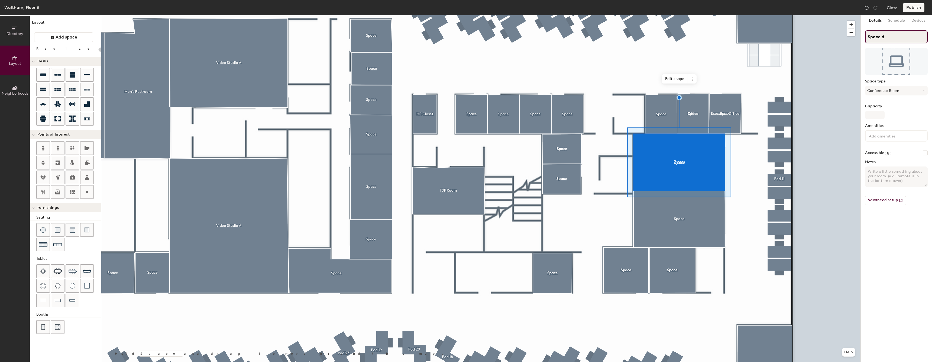
type input "20"
type input "Space dd"
type input "20"
type input "Sp"
type input "20"
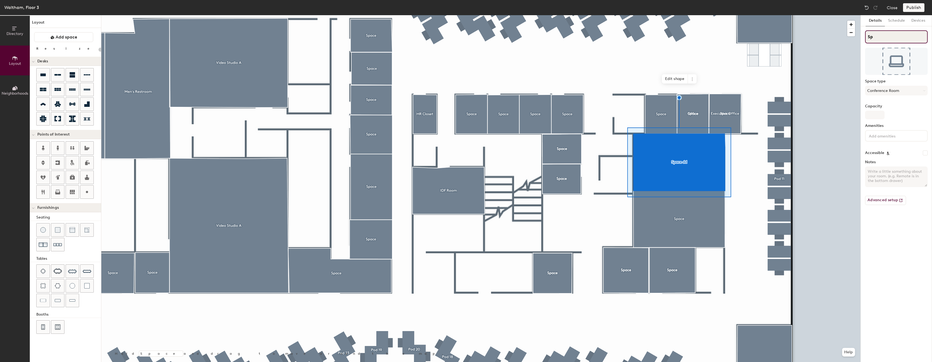
type input "S"
type input "20"
type input "S"
type input "20"
type input "SC"
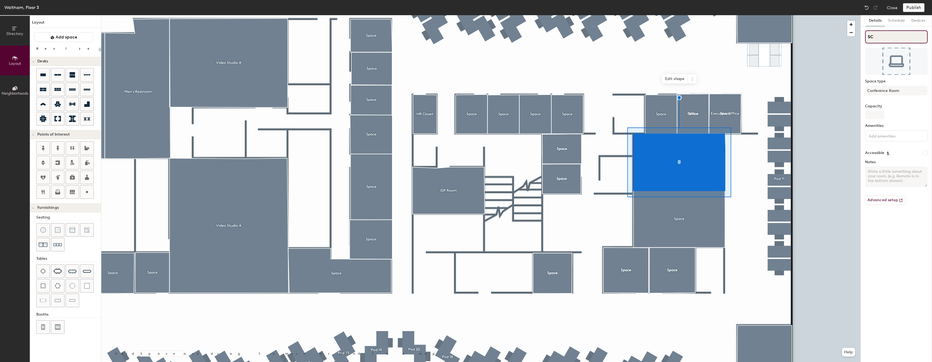
type input "20"
type input "S"
type input "20"
type input "S"
type input "20"
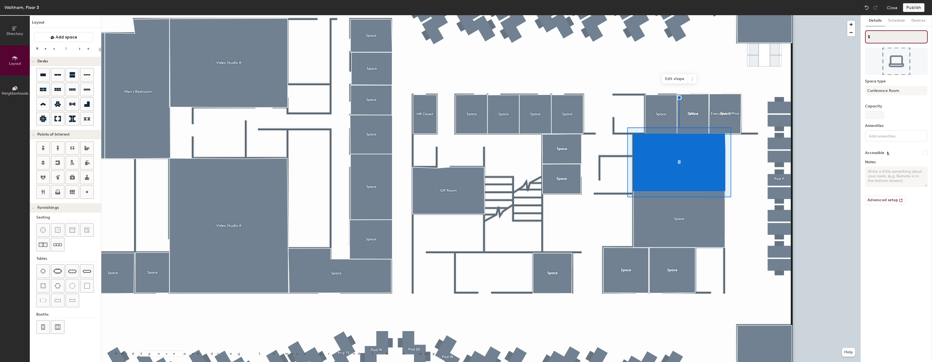
type input "SC"
type input "20"
type input "SCr"
type input "20"
type input "SCr-"
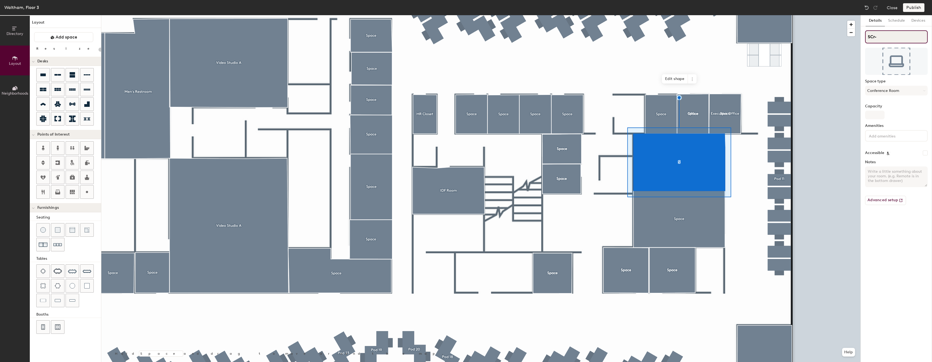
type input "20"
type input "SCr"
type input "20"
type input "SC"
type input "20"
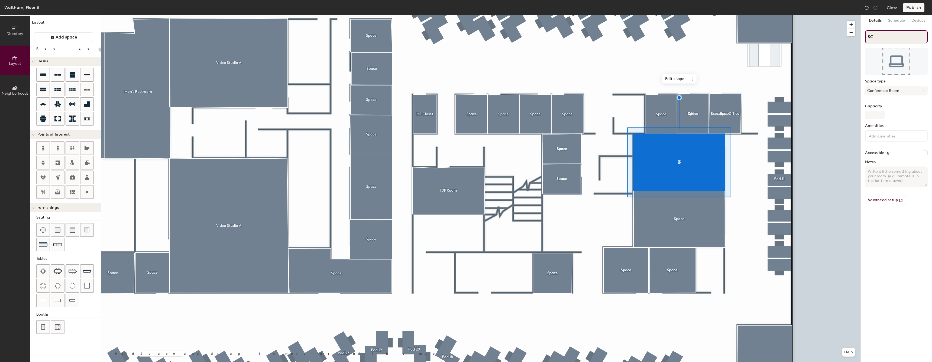
type input "S"
type input "20"
type input "S"
type input "20"
type input "S"
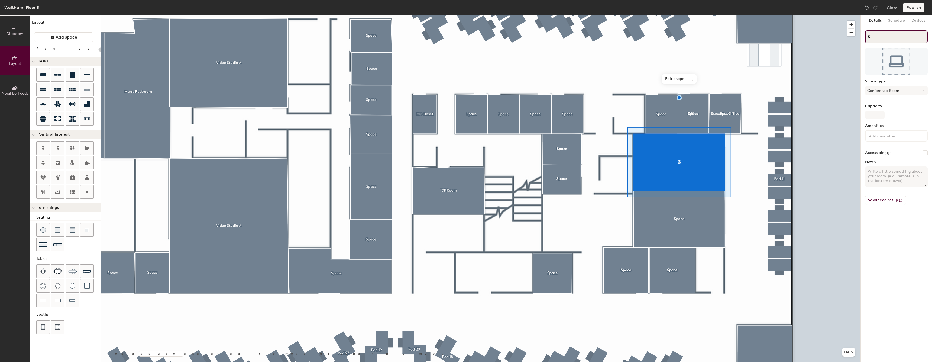
type input "20"
type input "CCV"
type input "20"
type input "CCVV"
type input "20"
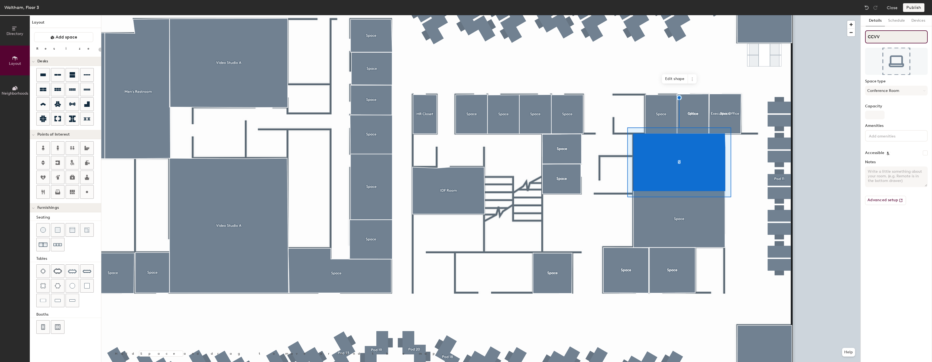
type input "CCV"
type input "20"
type input "CC"
type input "20"
type input "C"
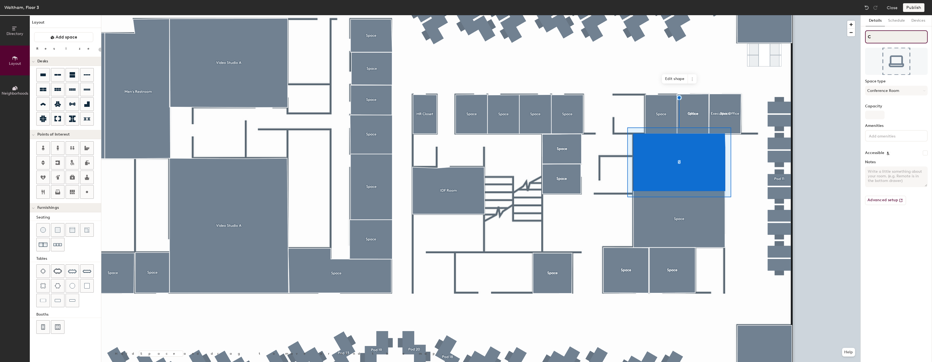
type input "20"
type input "CR"
type input "20"
type input "CR-"
type input "20"
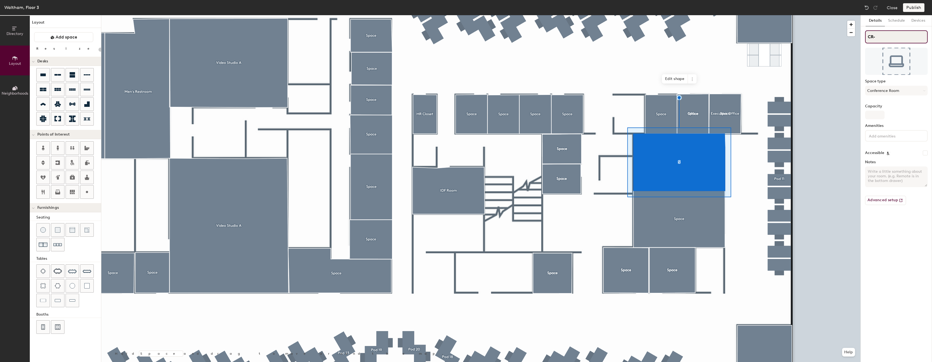
type input "CR-W"
type input "20"
type input "CR-WAL"
type input "20"
type input "CR-WAL-"
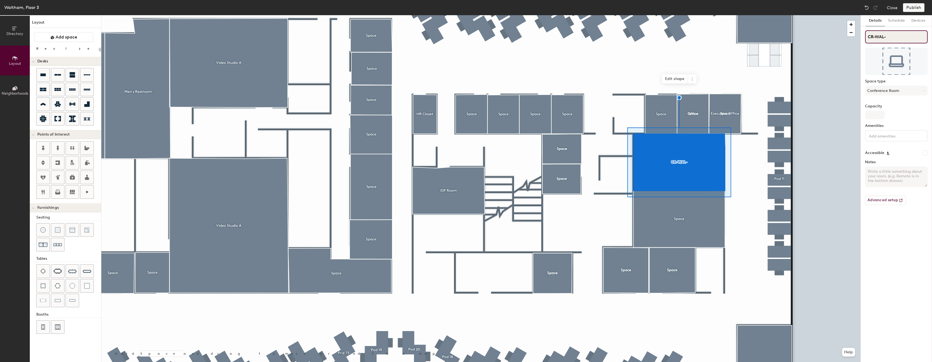
type input "20"
type input "CR-WAL-Az"
type input "20"
type input "CR-WAL-Azt"
type input "20"
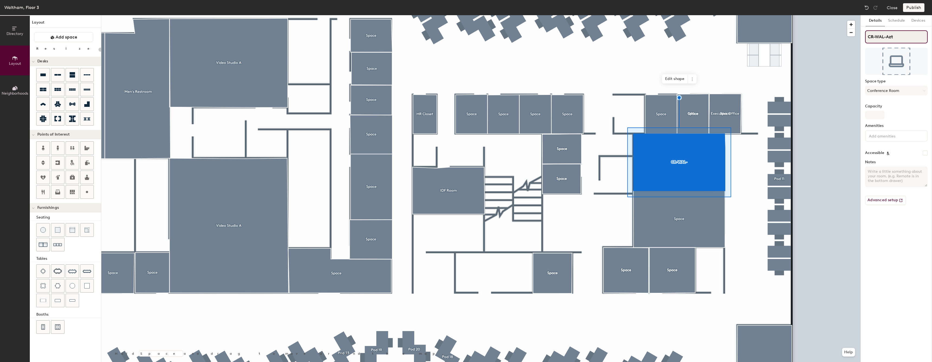
type input "CR-WAL-Azte"
type input "20"
type input "CR-WAL-Aztec"
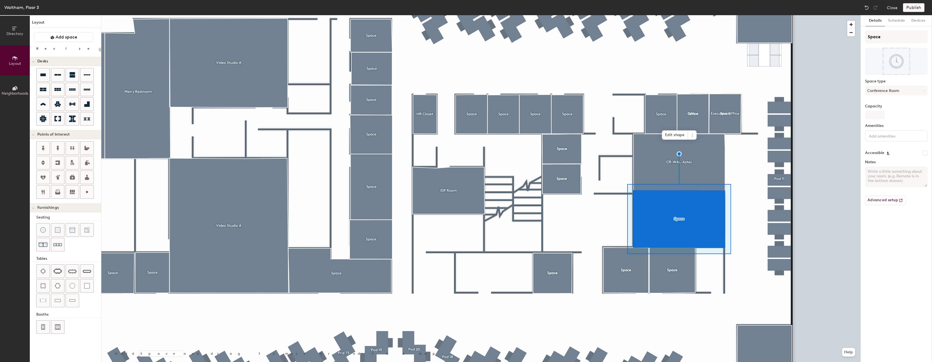
type input "20"
click at [909, 40] on input "Space" at bounding box center [896, 36] width 63 height 13
type input "C"
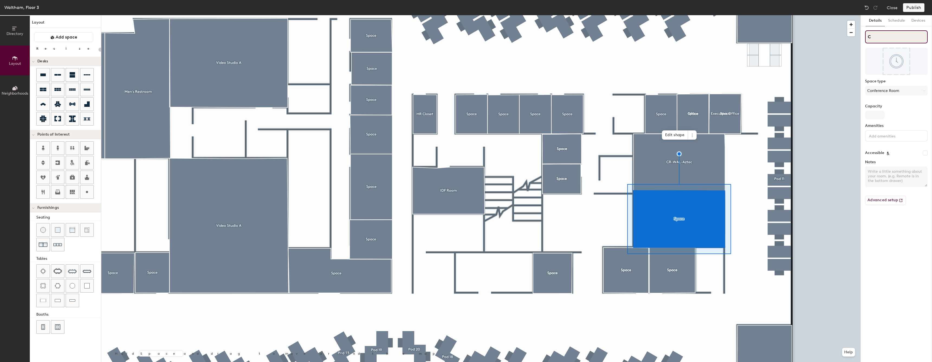
type input "20"
type input "CR"
type input "20"
type input "CR-W"
type input "20"
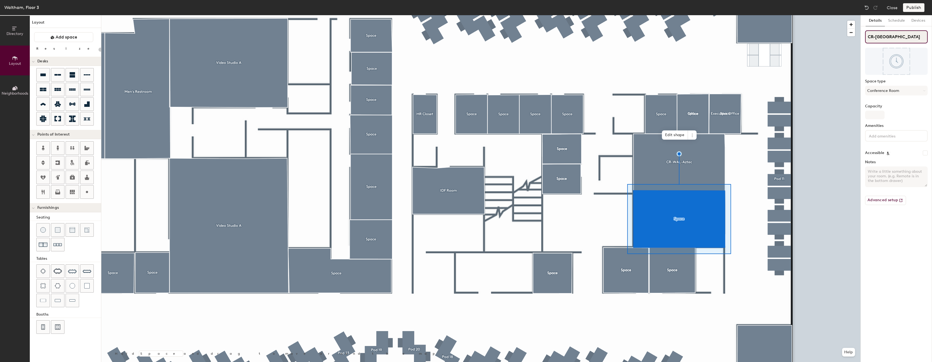
type input "CR-WAL"
type input "20"
type input "CR-WAL-"
type input "20"
type input "CR-WAL-B"
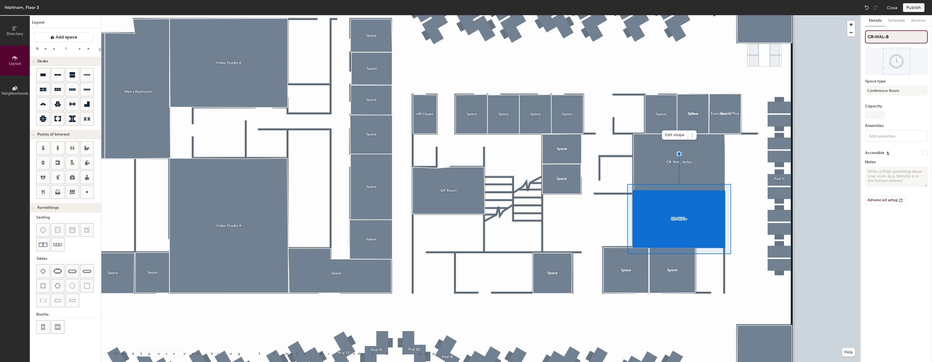
type input "20"
type input "CR-WAL-Be"
type input "20"
type input "CR-WAL-Bec"
type input "20"
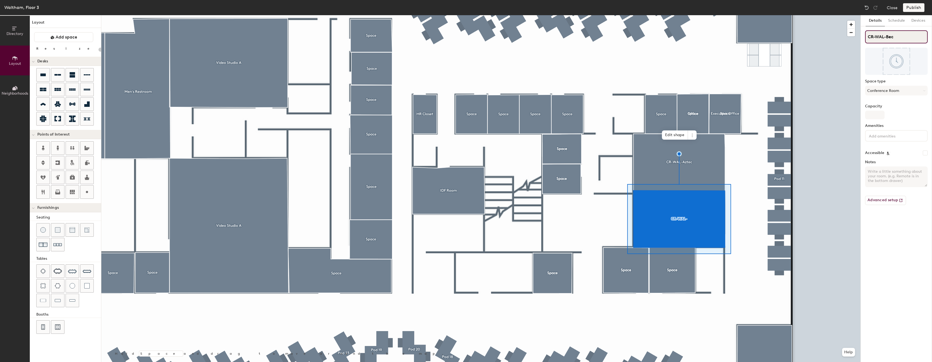
type input "CR-WAL-Bech"
type input "20"
type input "CR-WAL-Bechd"
type input "20"
type input "CR-WAL-[PERSON_NAME]"
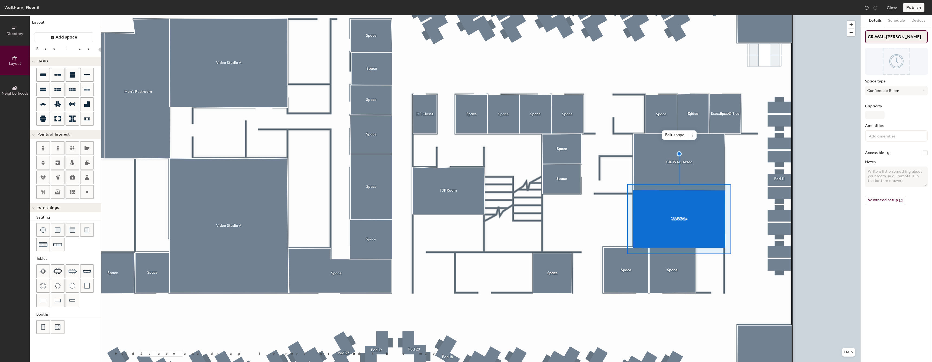
type input "20"
type input "CR-WAL-[PERSON_NAME]"
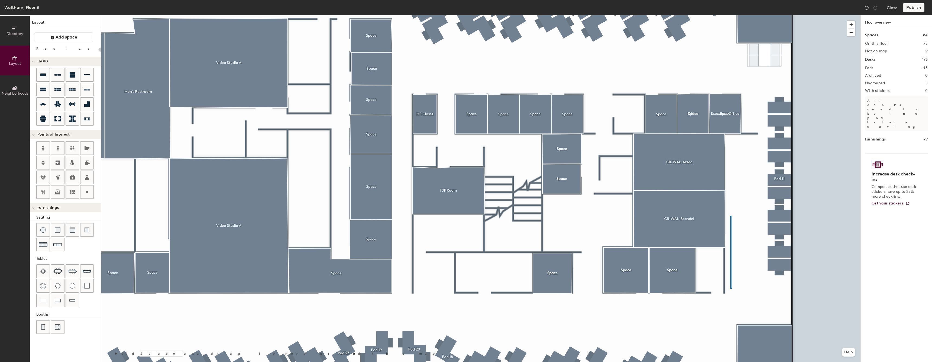
click at [730, 15] on div at bounding box center [480, 15] width 759 height 0
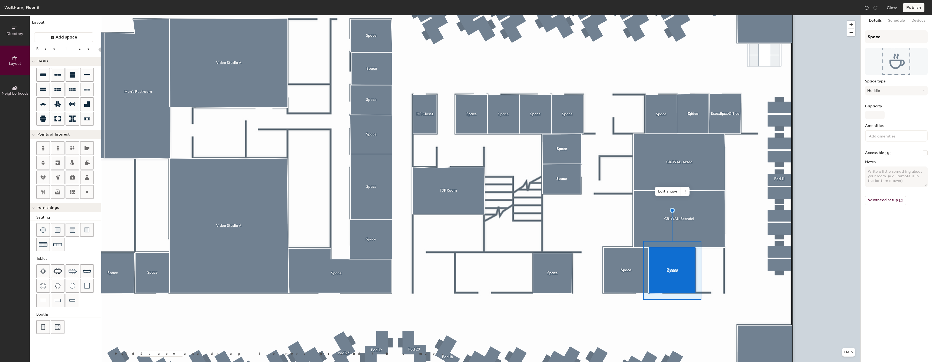
type input "20"
click at [897, 38] on input "Space" at bounding box center [896, 36] width 63 height 13
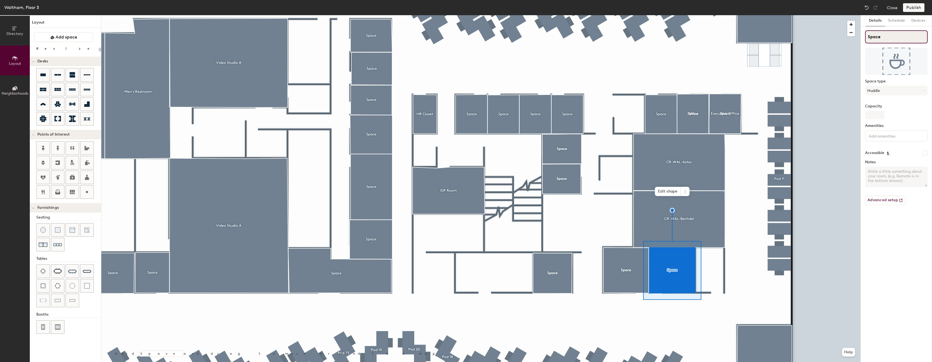
click at [897, 38] on input "Space" at bounding box center [896, 36] width 63 height 13
type input "J"
type input "20"
type input "JHu"
type input "20"
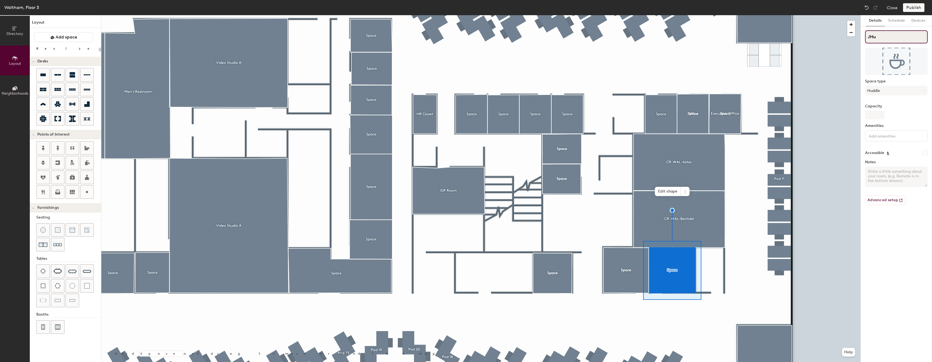
type input "JH"
type input "20"
type input "J"
type input "20"
type input "JH"
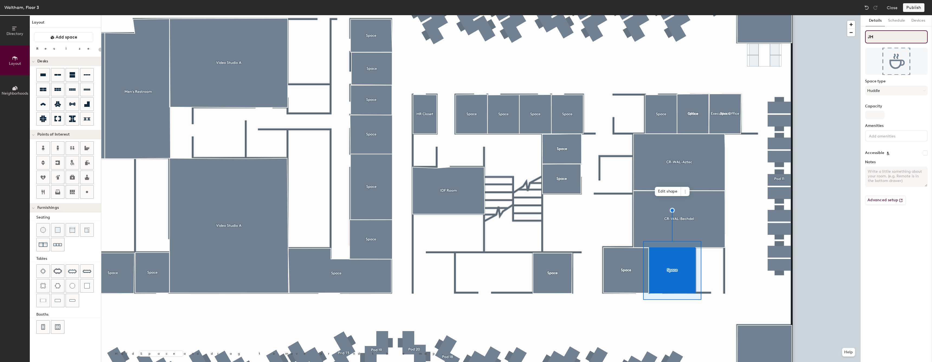
type input "20"
type input "J"
type input "20"
type input "J"
type input "20"
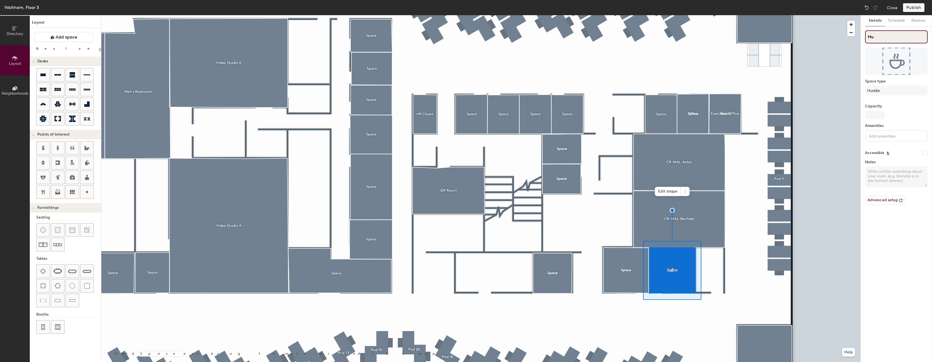
type input "Hud"
type input "20"
type input "Hude"
type input "20"
type input "Huddle"
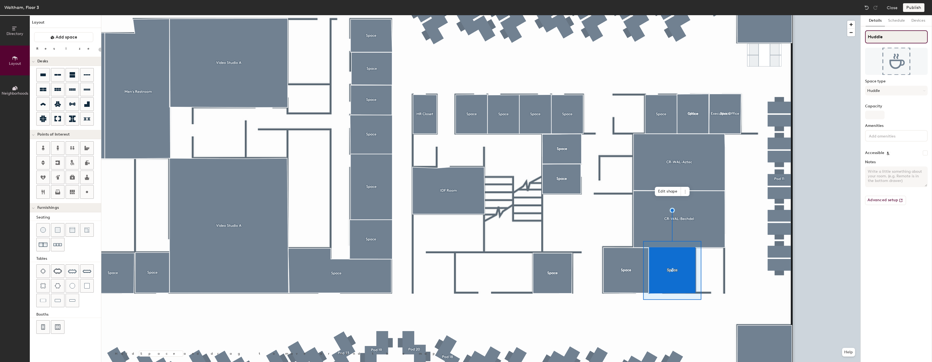
type input "20"
type input "Huddle"
type input "20"
type input "Huddle R"
type input "20"
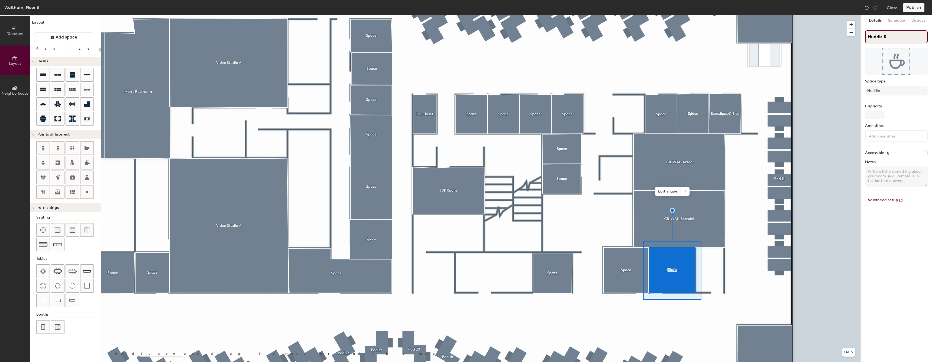
type input "Huddle Ro"
type input "20"
type input "Huddle R"
type input "20"
type input "Huddle"
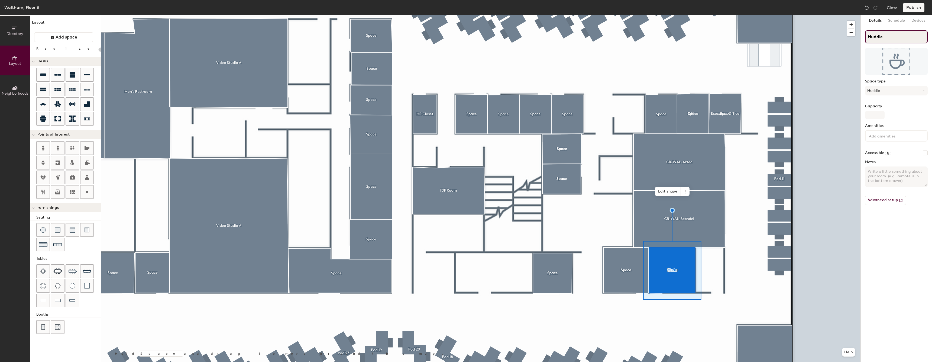
type input "20"
type input "Huddle"
type input "20"
type input "Huddle"
type input "20"
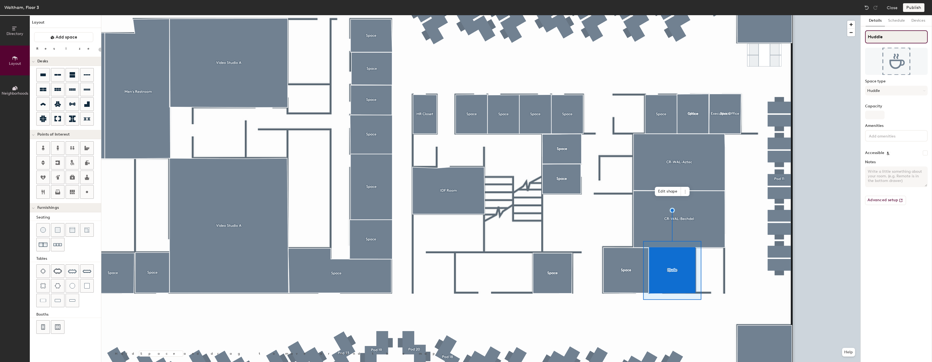
type input "Huddle R"
type input "20"
type input "Huddle Ro"
type input "20"
type input "Huddle Room"
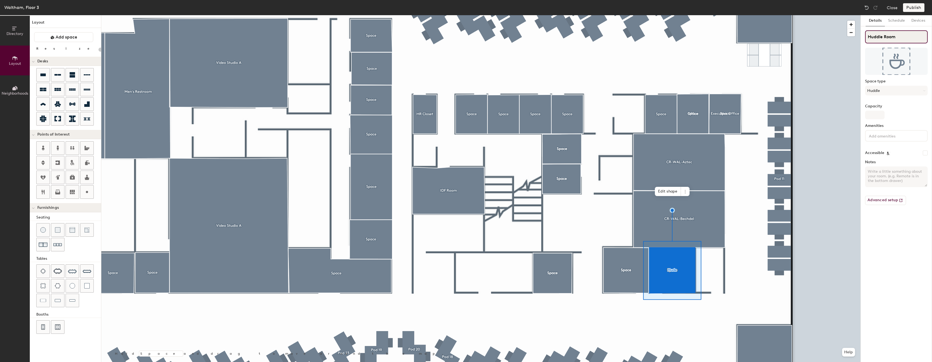
type input "20"
type input "Huddle Room"
type input "20"
type input "Huddle Room 3"
type input "20"
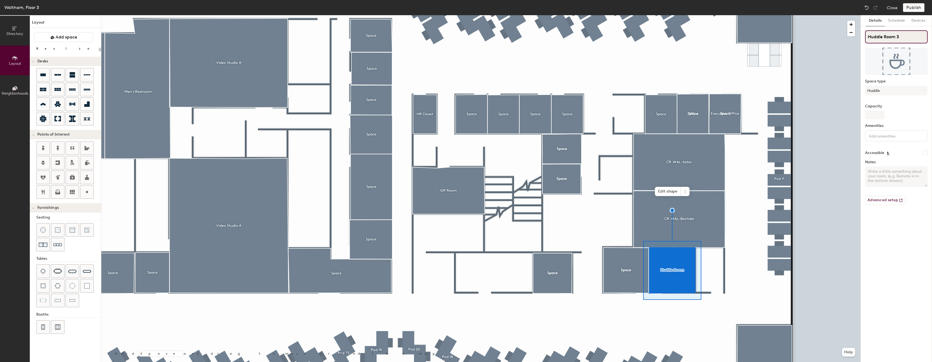
type input "Huddle Room 3A"
type input "20"
click at [906, 36] on input "Space" at bounding box center [896, 36] width 63 height 13
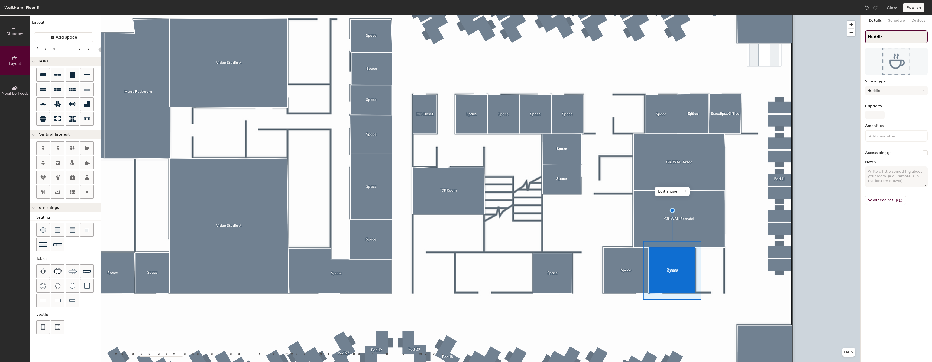
type input "Huddle"
type input "20"
type input "Huddle R"
type input "20"
type input "Huddle Room"
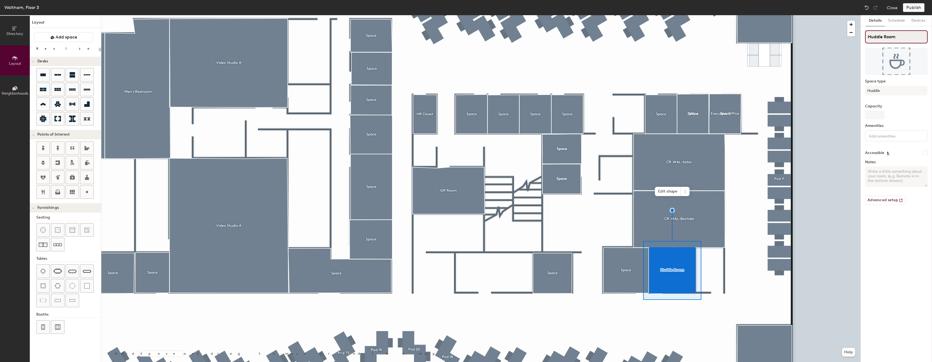
type input "20"
type input "Huddle Room 3"
type input "20"
type input "Huddle Room 3A"
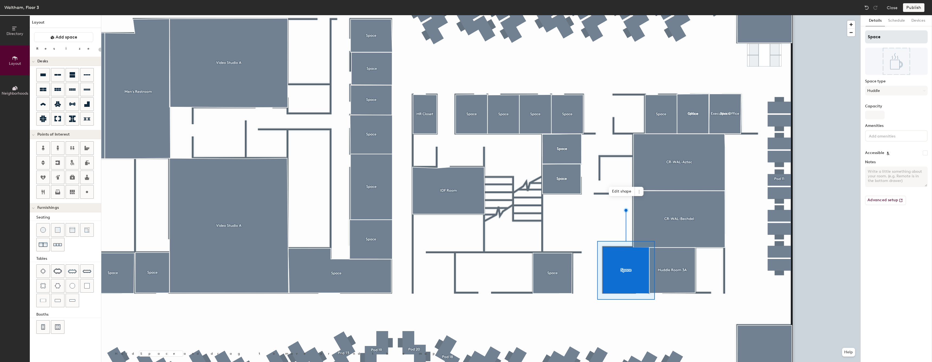
type input "20"
click at [906, 40] on input "Space" at bounding box center [896, 36] width 63 height 13
type input "Huddle"
type input "20"
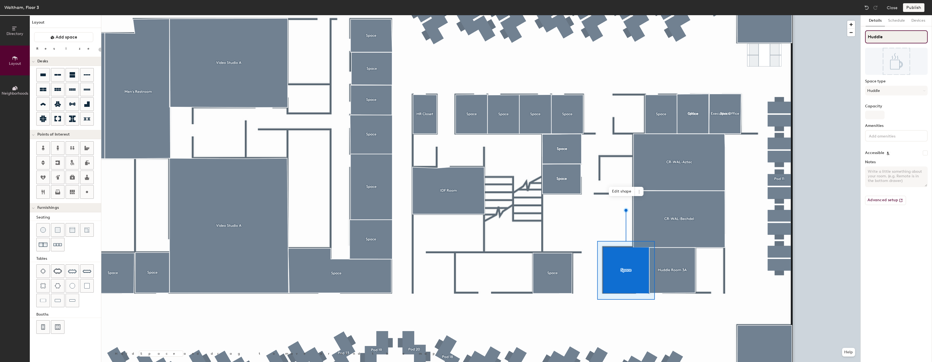
type input "Huddle R"
type input "20"
type input "Huddle Ro"
type input "20"
type input "Huddle Room"
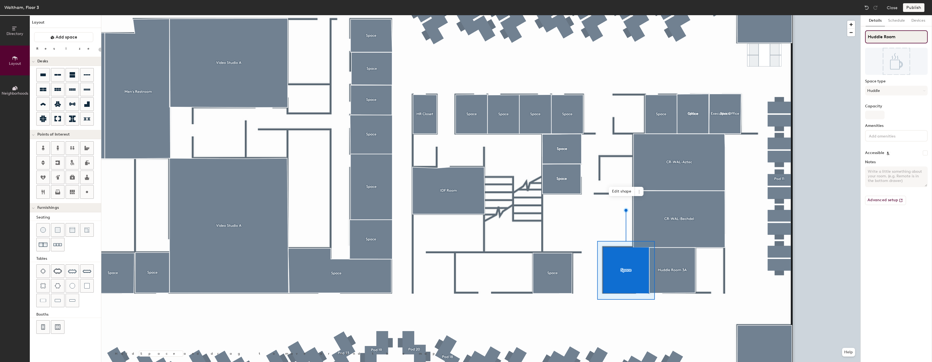
type input "20"
type input "Huddle Room"
type input "20"
type input "Huddle Room 3"
type input "20"
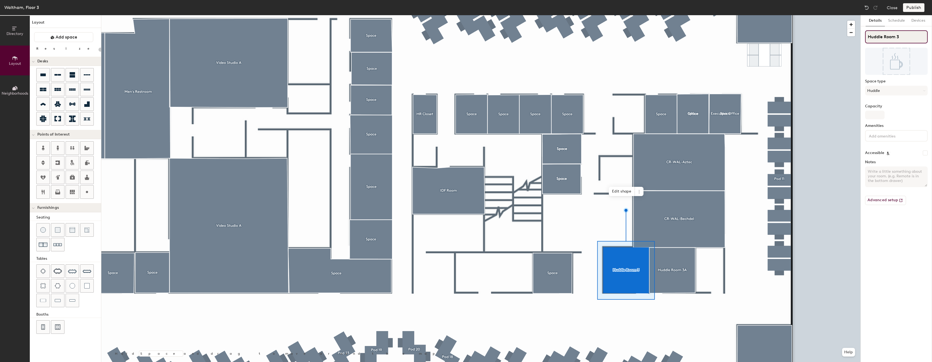
type input "Huddle Room 3B"
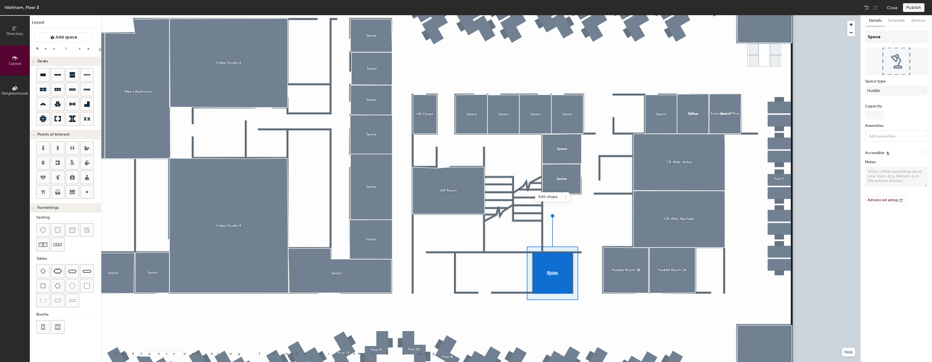
type input "20"
click at [894, 37] on input "Space" at bounding box center [896, 36] width 63 height 13
type input "Huddle"
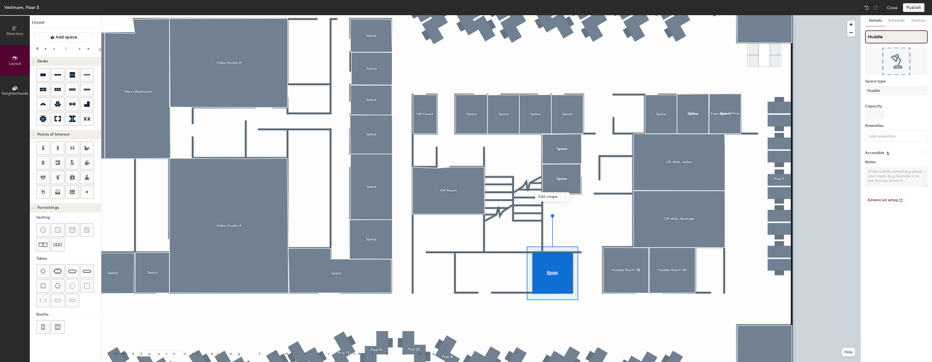
type input "20"
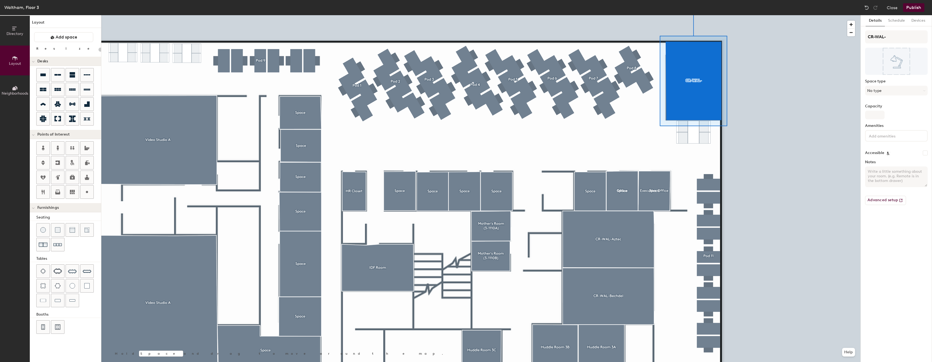
type input "20"
type input "CR-WAL-"
type input "20"
type input "CR-WAL-"
type input "20"
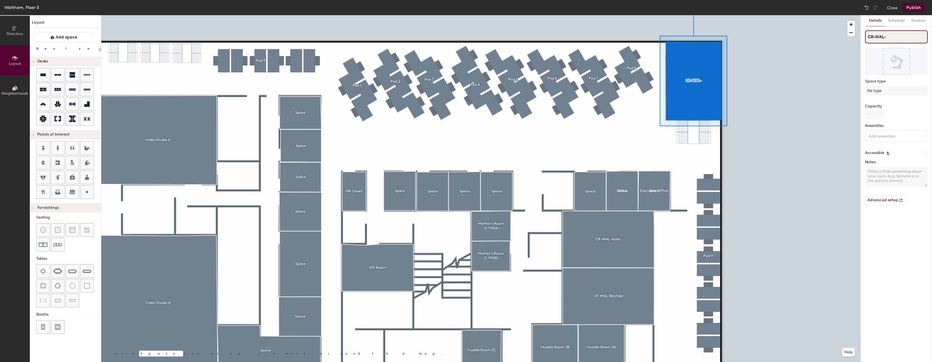
type input "CR-WAL- A"
type input "20"
type input "CR-WAL- A="
type input "20"
type input "CR-WAL- A"
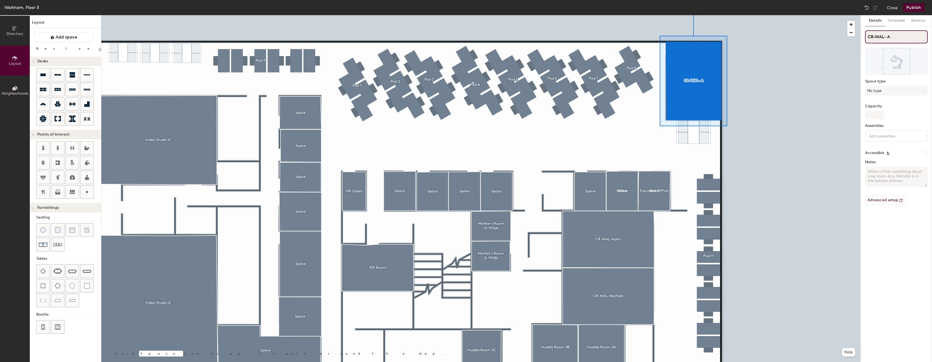
type input "20"
type input "CR-WAL-"
type input "20"
type input "CR-WAL-"
type input "20"
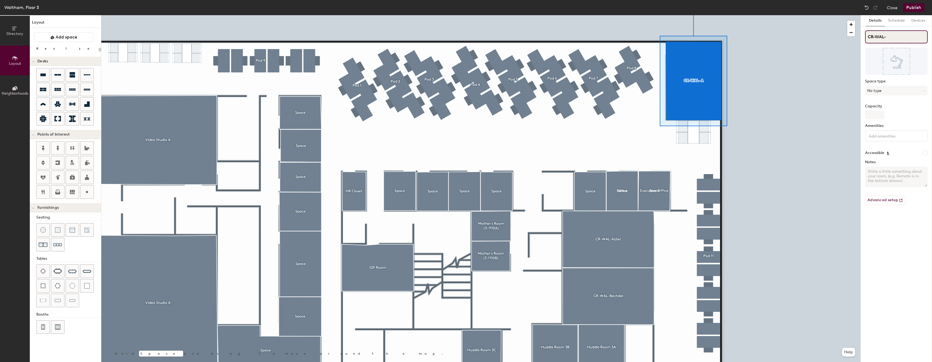
type input "CR-WAL-A"
type input "20"
type input "CR-WAL-Alc"
type input "20"
type input "CR-WAL-Alcan"
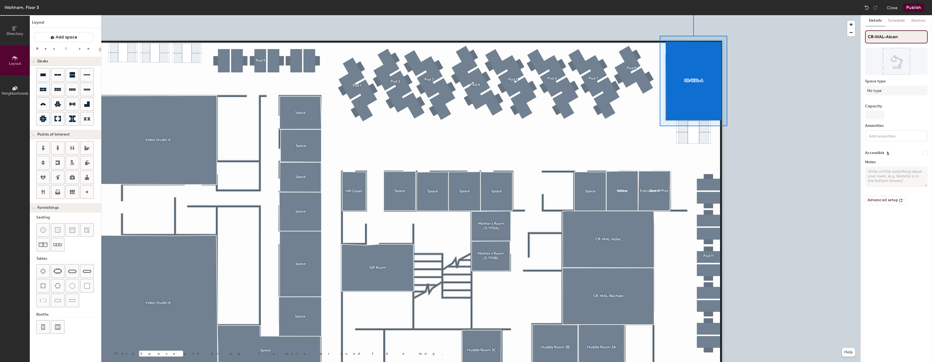
type input "20"
type input "CR-WAL-Alcant"
type input "20"
type input "CR-WAL-[PERSON_NAME]"
type input "20"
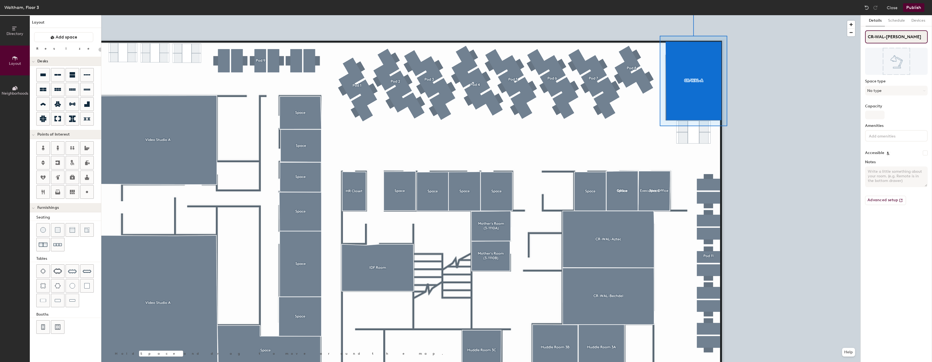
type input "CR-WAL-Alcantar"
type input "20"
type input "CR-WAL-[PERSON_NAME]"
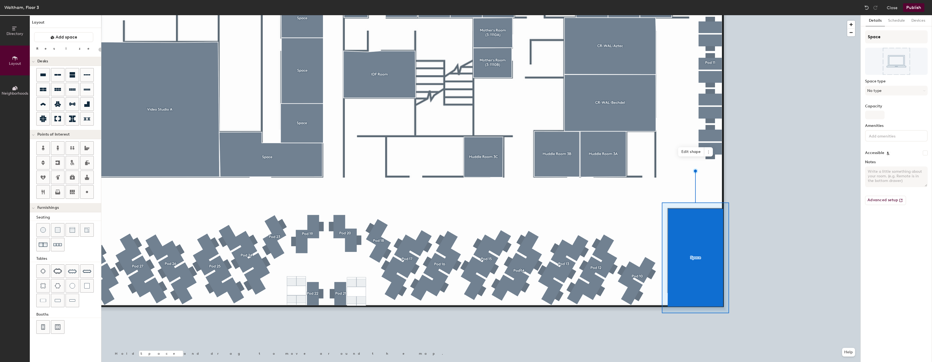
type input "20"
click at [894, 38] on input "Space" at bounding box center [896, 36] width 63 height 13
type input "C"
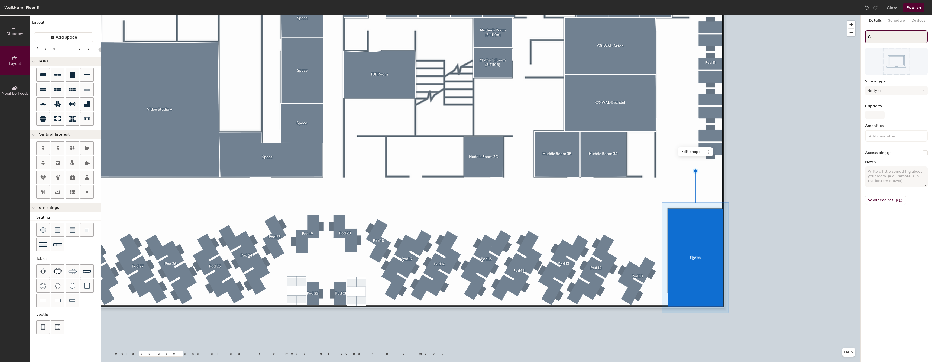
type input "20"
type input "CR-W"
type input "20"
type input "CR-WAL"
type input "20"
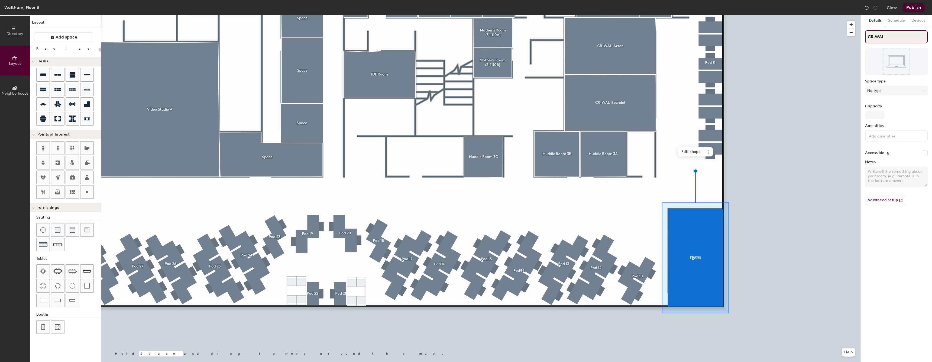
type input "CR-WAL-"
type input "20"
type input "CR-WAL-B"
type input "20"
type input "CR-WAL-Burh"
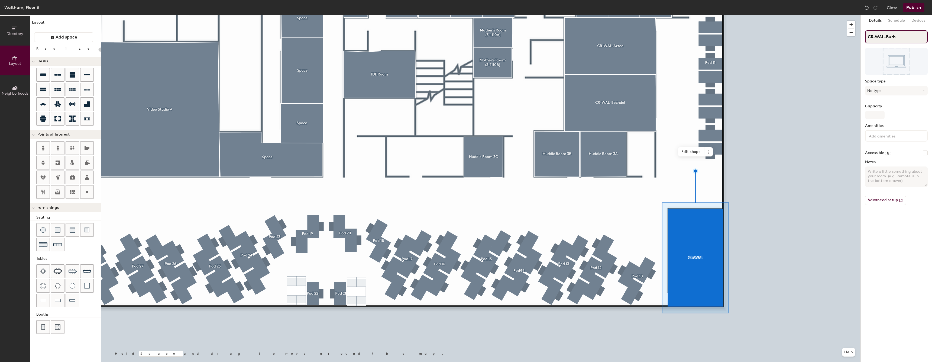
type input "20"
type input "CR-WAL-Bur"
type input "20"
type input "CR-WAL-Burk"
type input "20"
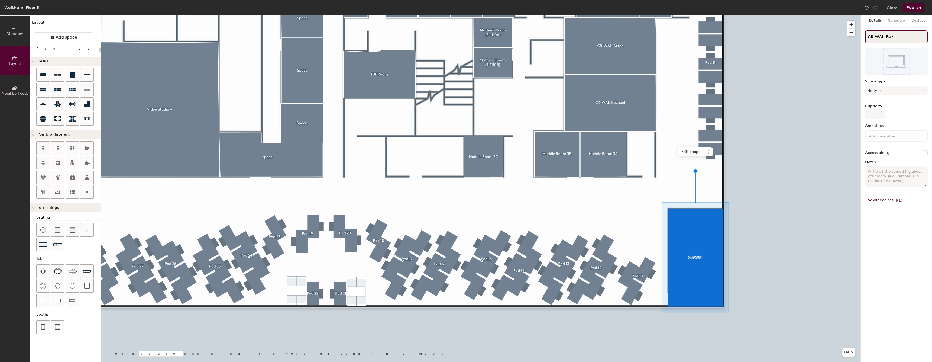
type input "CR-WAL-Burj"
type input "20"
type input "CR-WAL-Burj"
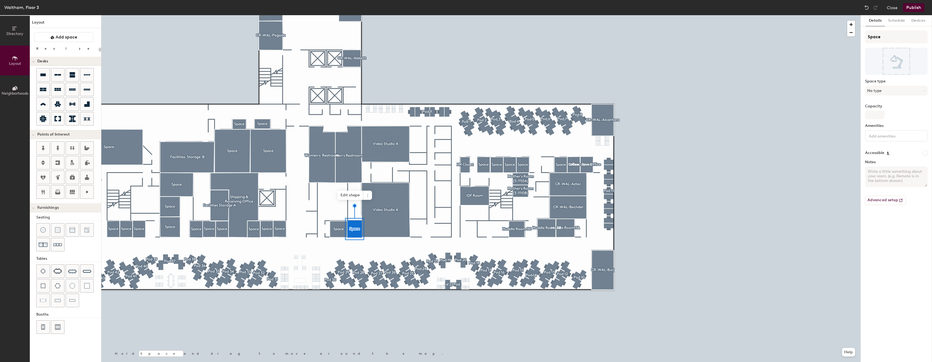
type input "20"
click at [903, 37] on input "Space" at bounding box center [896, 36] width 63 height 13
type input "Se"
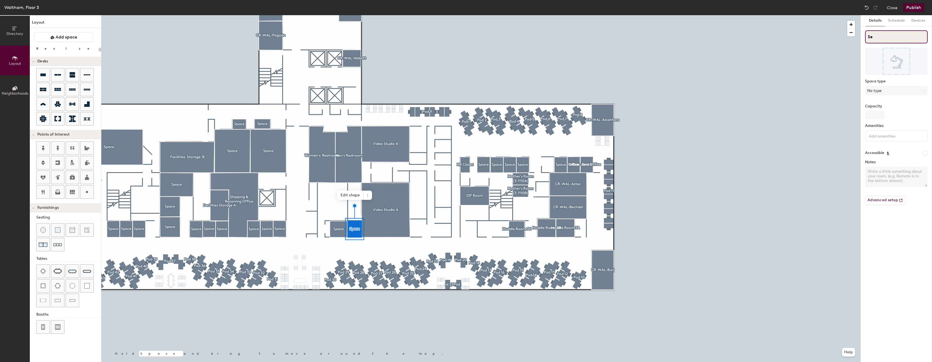
type input "20"
type input "Self"
type input "20"
type input "Self"
type input "20"
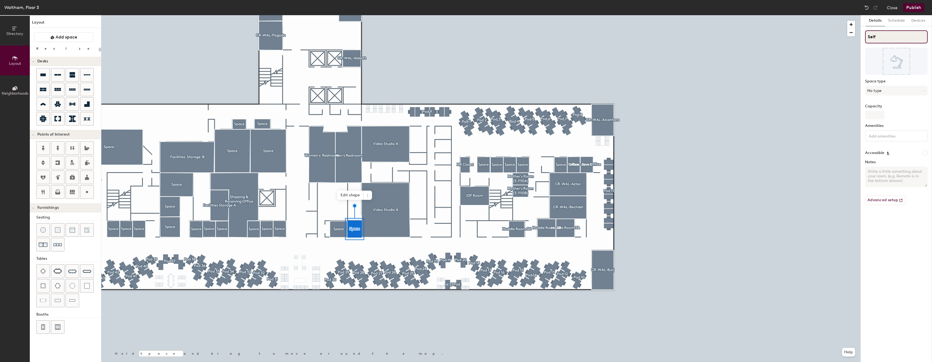
type input "Self S"
type input "20"
type input "Self Se"
type input "20"
type input "Self Servic"
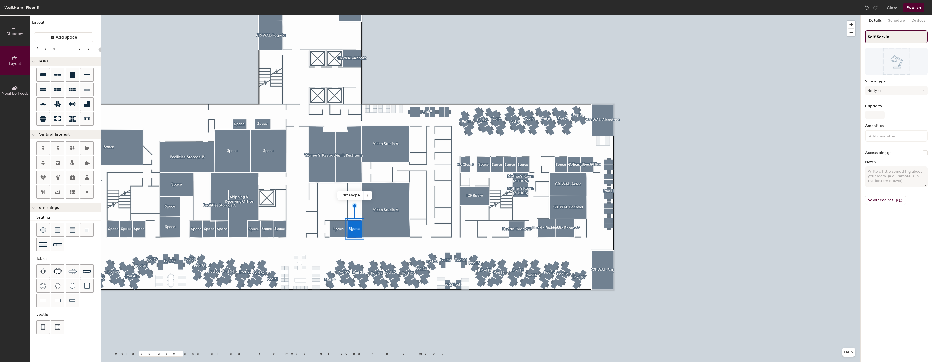
type input "20"
type input "Self Service"
type input "20"
type input "Self Service R"
type input "20"
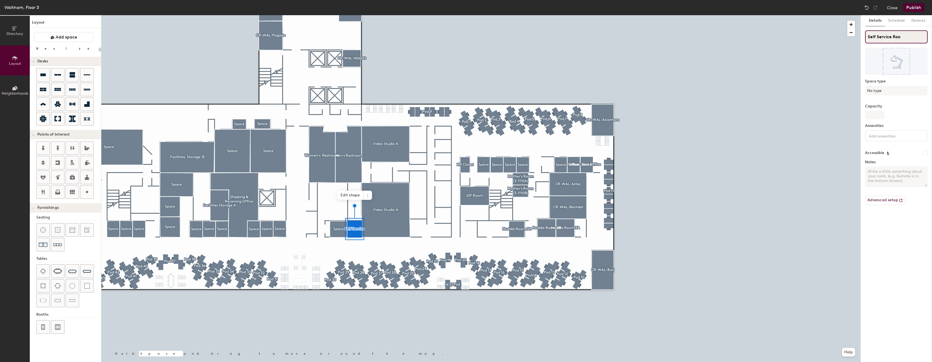
type input "Self Service Room"
type input "20"
click at [899, 37] on input "Self Service Room" at bounding box center [896, 36] width 63 height 13
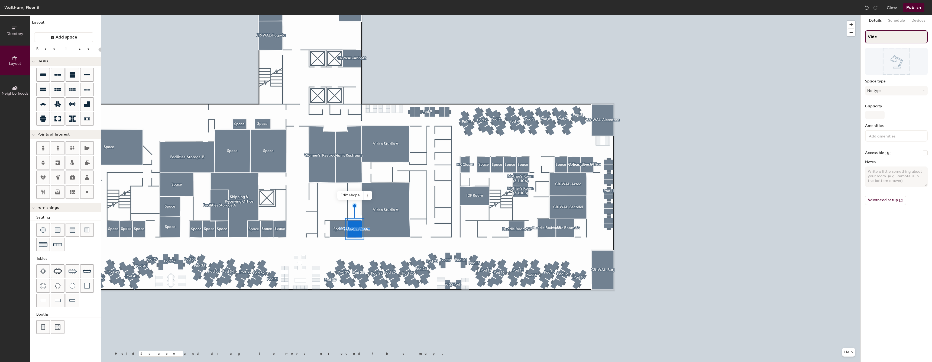
type input "Video"
type input "20"
type input "Video"
type input "20"
type input "Video"
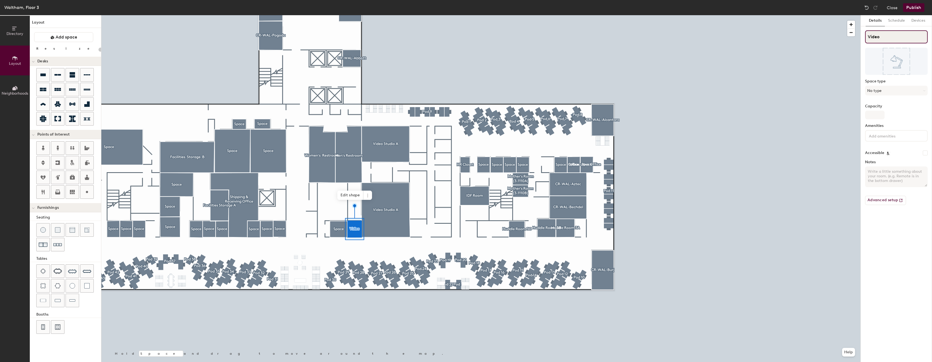
type input "20"
type input "Vid"
type input "20"
type input "V"
type input "20"
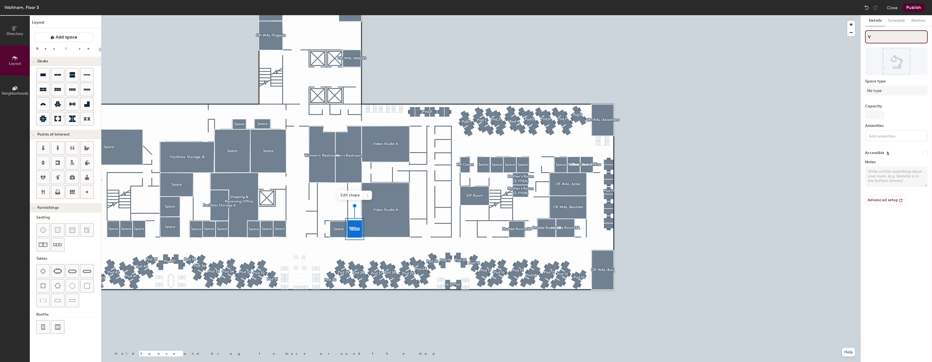
type input "VS"
type input "20"
type input "V"
type input "20"
type input "VS"
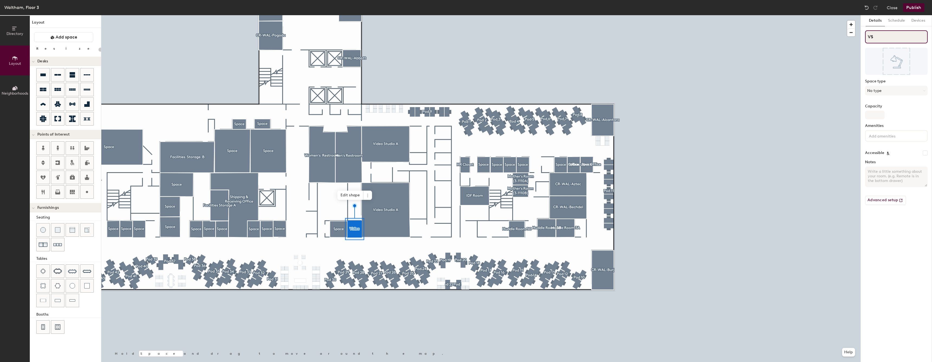
type input "20"
type input "V"
type input "20"
type input "V"
type input "20"
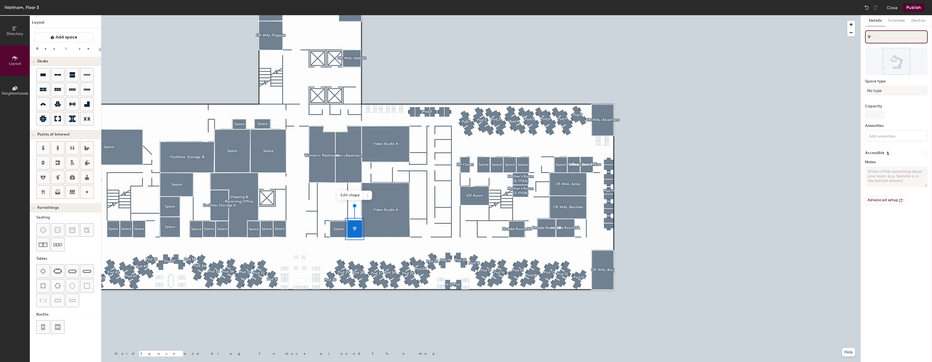
type input "VS"
type input "20"
type input "V"
type input "20"
type input "V"
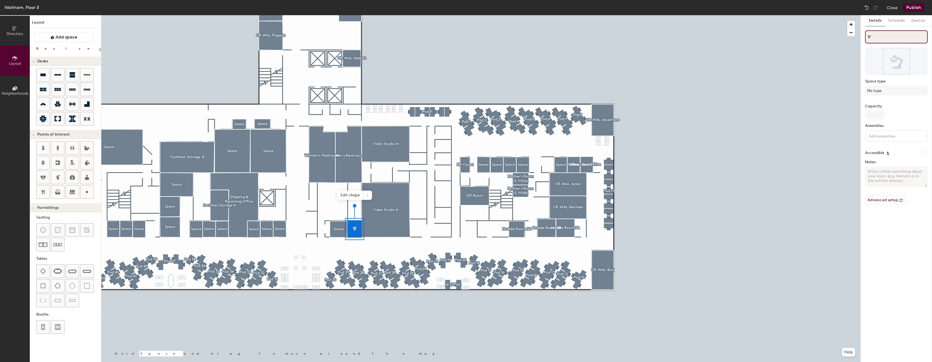
type input "20"
type input "S"
type input "20"
type input "Self"
type input "20"
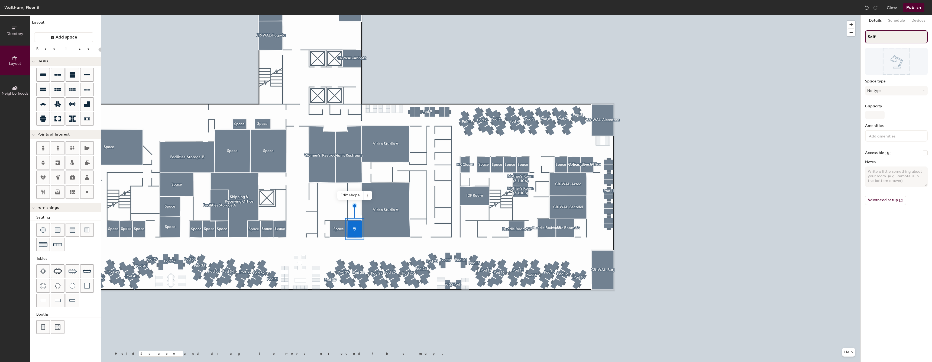
type input "Self s"
type input "20"
type input "Self sE"
type input "20"
type input "Self sER"
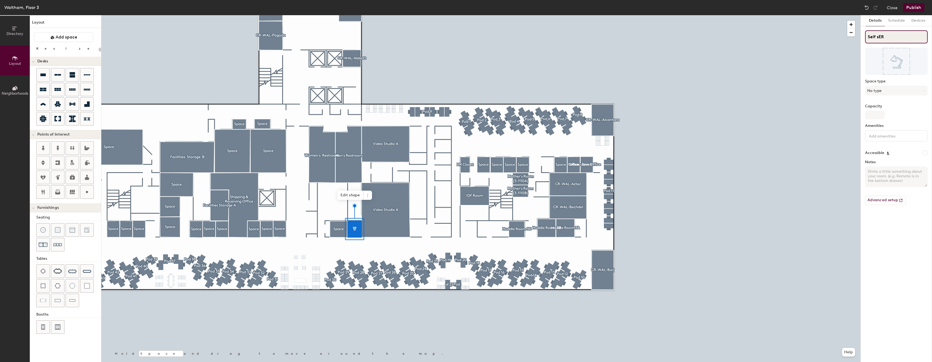
type input "20"
type input "Self"
type input "20"
type input "Self SS"
type input "20"
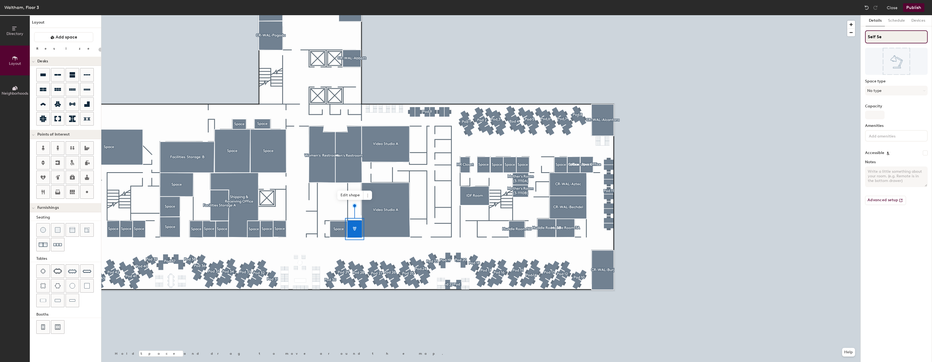
type input "Self Ser"
type input "20"
type input "Self Servic"
type input "20"
type input "Self Service"
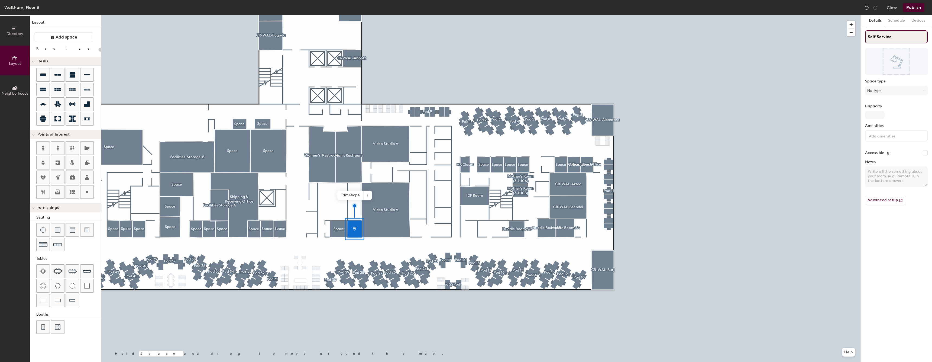
type input "20"
type input "Self Service"
type input "20"
click at [871, 44] on div "Space Space type Other Capacity Amenities Accessible Notes Advanced setup" at bounding box center [896, 119] width 63 height 179
click at [881, 38] on input "Space" at bounding box center [896, 36] width 63 height 13
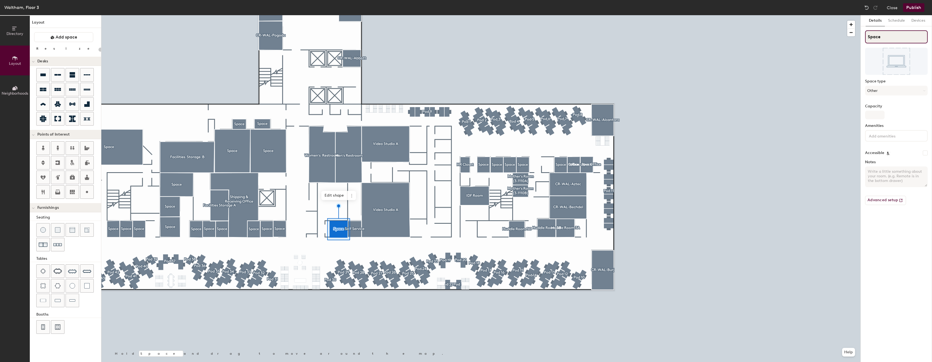
click at [881, 38] on input "Space" at bounding box center [896, 36] width 63 height 13
type input "Podc"
type input "20"
type input "Podcas"
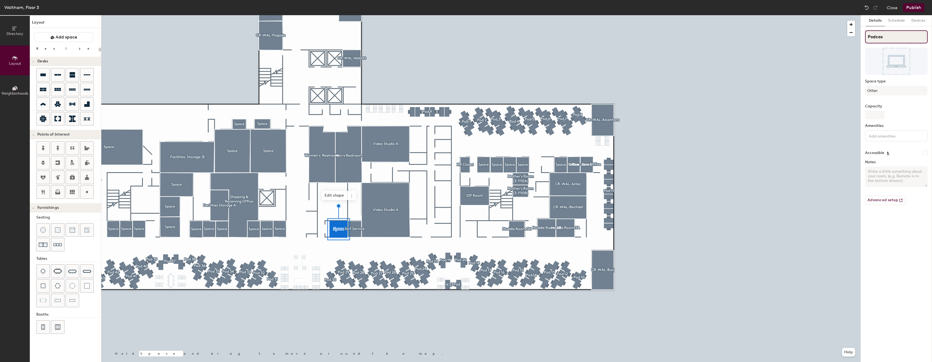
type input "20"
type input "Podcast"
type input "20"
type input "Podcast Ro"
type input "20"
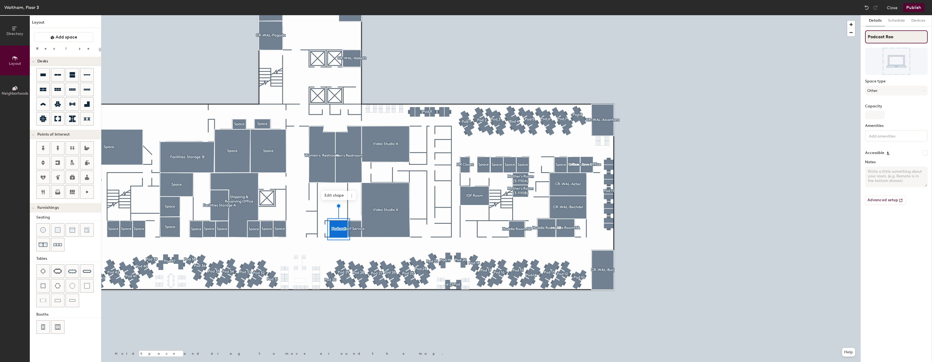
type input "Podcast Room"
type input "20"
type input "Podcast Room"
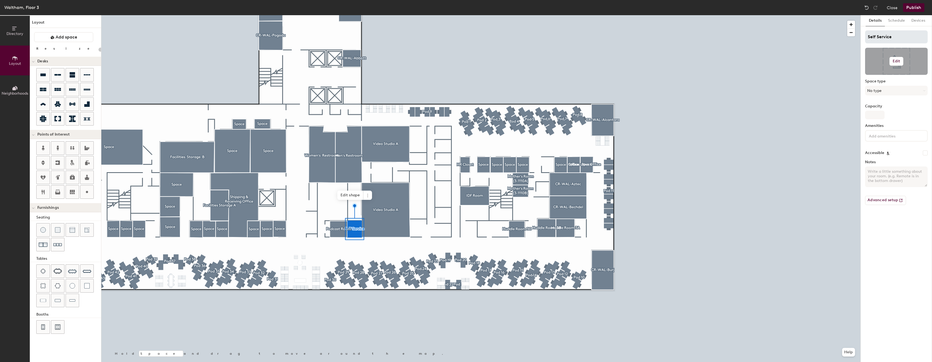
type input "20"
click at [889, 36] on input "Self Service" at bounding box center [896, 36] width 63 height 13
click at [895, 35] on input "Self Service" at bounding box center [896, 36] width 63 height 13
type input "Self Service R"
type input "20"
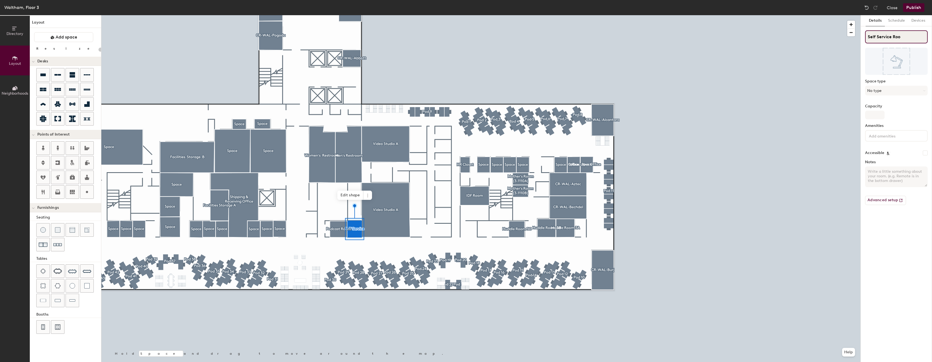
type input "Self Service Room"
type input "20"
type input "Self Service Room"
type input "20"
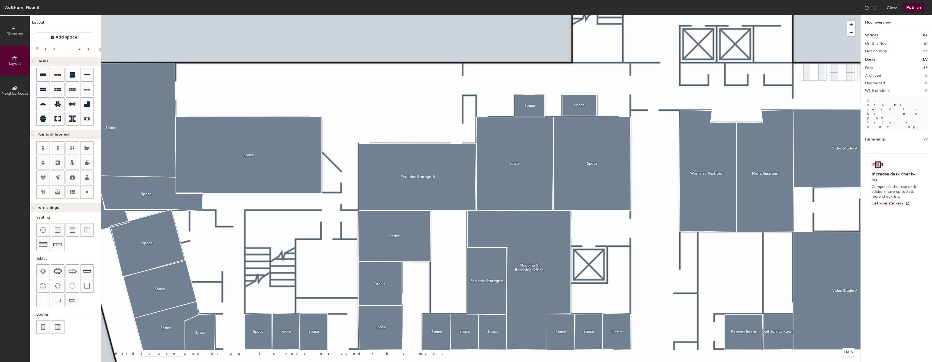
type input "20"
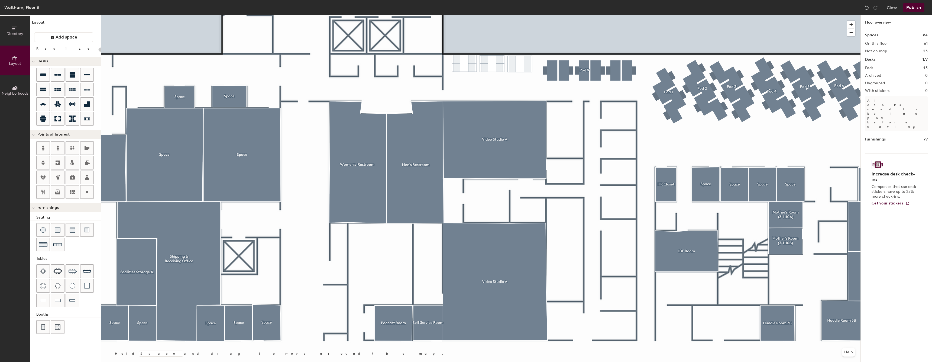
click at [11, 32] on span "Directory" at bounding box center [14, 33] width 17 height 5
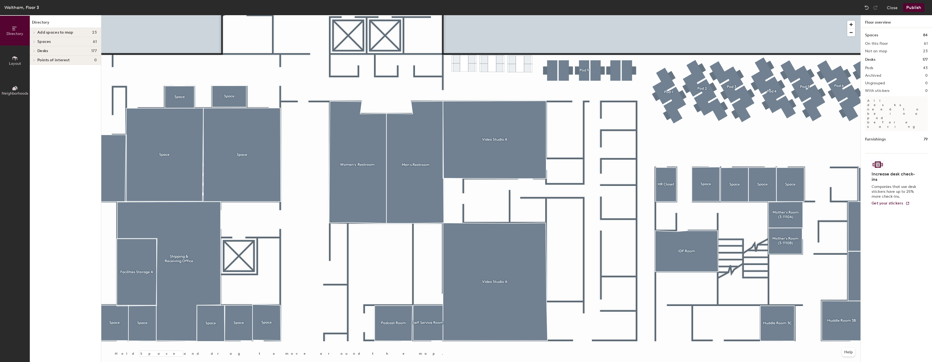
click at [15, 55] on icon at bounding box center [15, 58] width 6 height 6
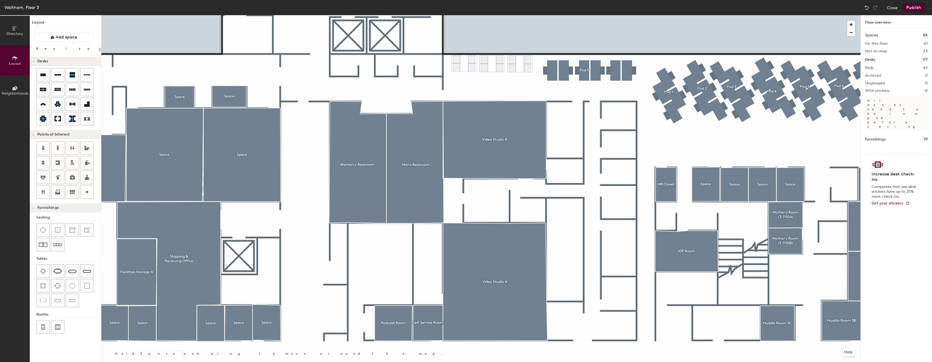
click at [19, 86] on button "Neighborhoods" at bounding box center [15, 90] width 30 height 30
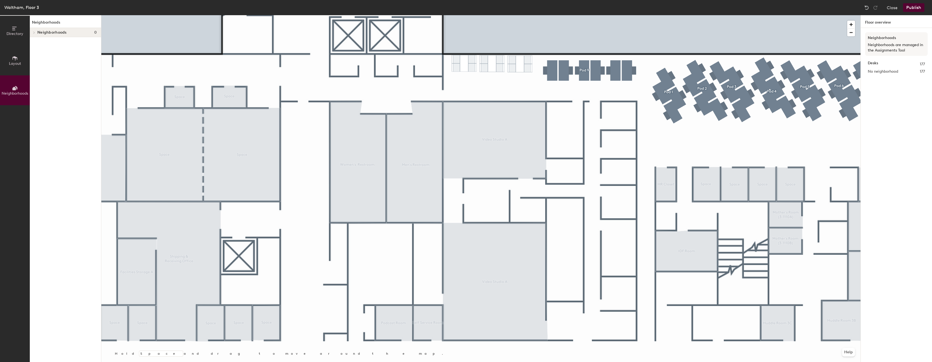
click at [20, 69] on button "Layout" at bounding box center [15, 60] width 30 height 30
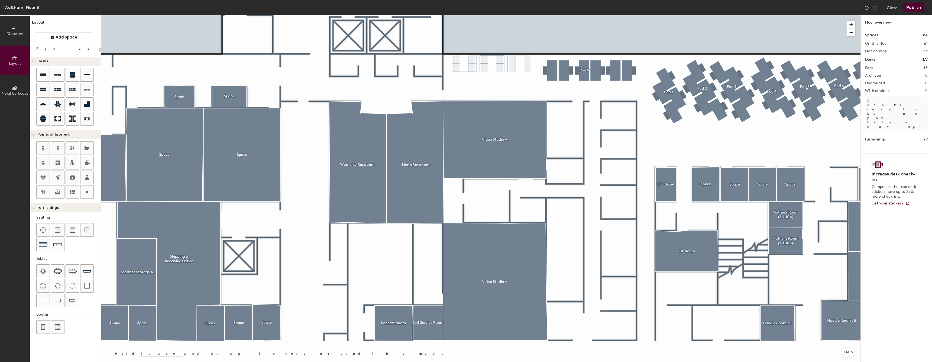
click at [15, 87] on icon at bounding box center [15, 88] width 6 height 6
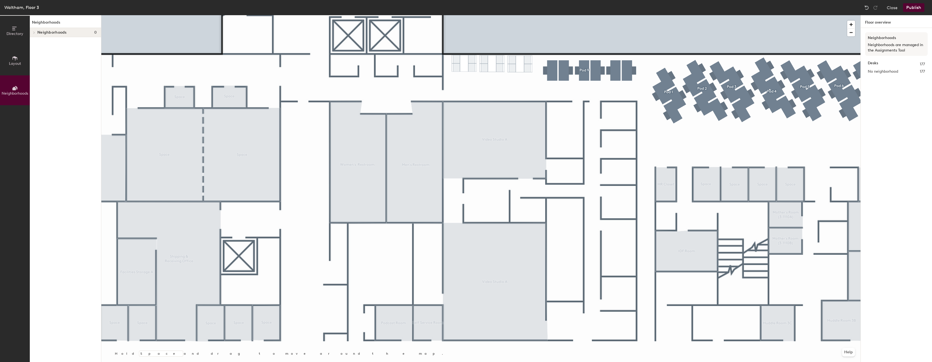
click at [14, 71] on button "Layout" at bounding box center [15, 60] width 30 height 30
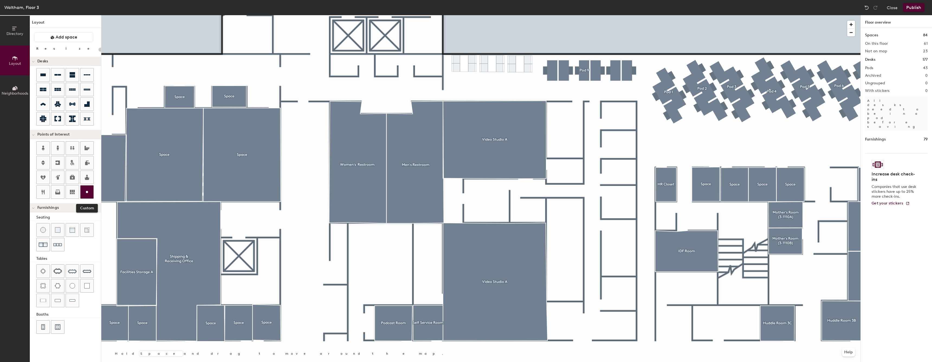
click at [83, 193] on div at bounding box center [86, 191] width 13 height 13
type input "20"
type input "Green Room"
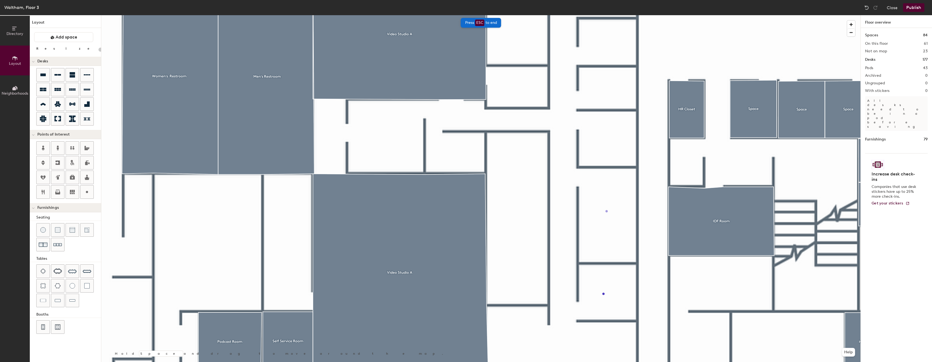
type input "20"
type input "Video Studio Scrum Suite"
click at [612, 15] on div at bounding box center [480, 15] width 759 height 0
type input "20"
click at [602, 305] on span "Edit" at bounding box center [605, 305] width 14 height 9
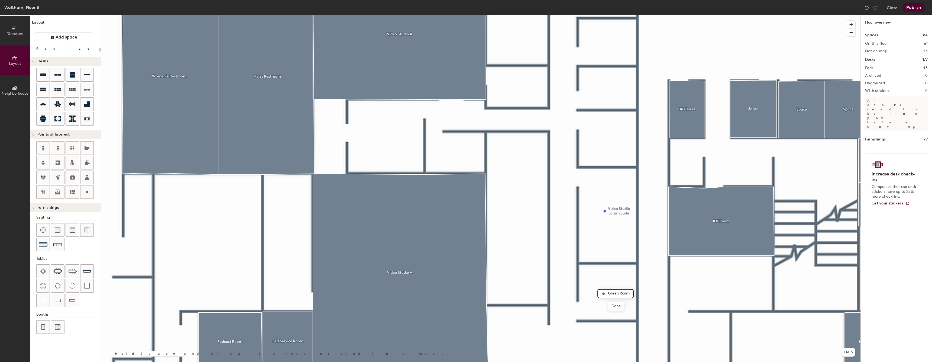
click at [606, 293] on input "Green Room" at bounding box center [618, 293] width 24 height 8
type input "Video [GEOGRAPHIC_DATA]"
click at [638, 308] on span "Done" at bounding box center [632, 305] width 16 height 9
type input "20"
type input "Video Studio Editing Bay 1"
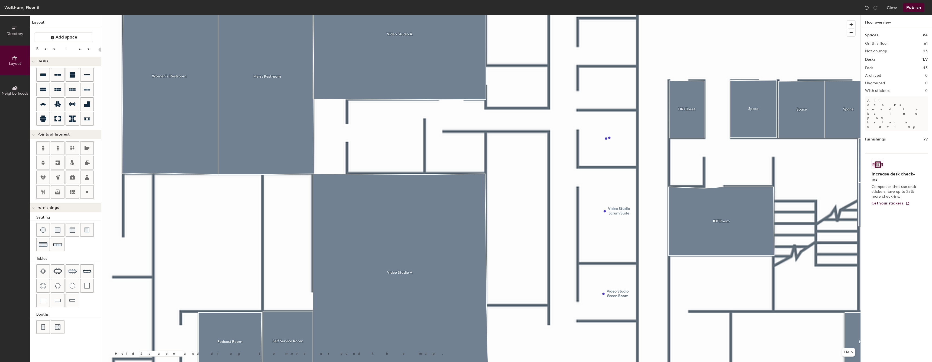
click at [605, 15] on div at bounding box center [480, 15] width 759 height 0
type input "20"
click at [613, 103] on span "Edit" at bounding box center [610, 101] width 14 height 9
click at [645, 90] on input "Video [GEOGRAPHIC_DATA]" at bounding box center [639, 89] width 56 height 8
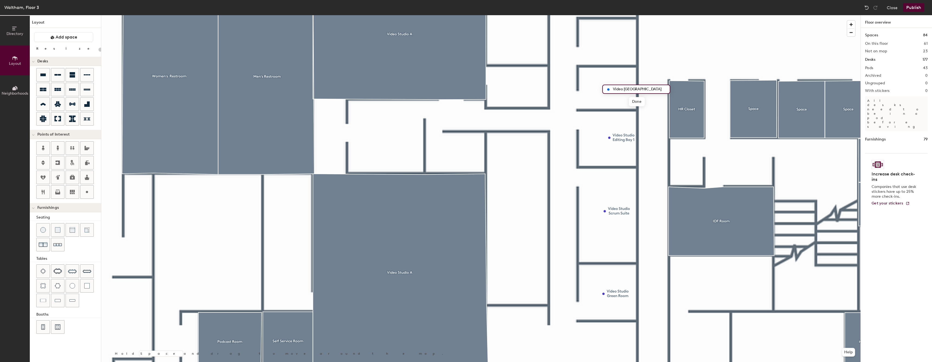
click at [650, 89] on input "Video [GEOGRAPHIC_DATA]" at bounding box center [639, 89] width 56 height 8
click at [653, 89] on input "Video [GEOGRAPHIC_DATA]" at bounding box center [639, 89] width 56 height 8
type input "Video Studio Editing Bay 2"
type input "20"
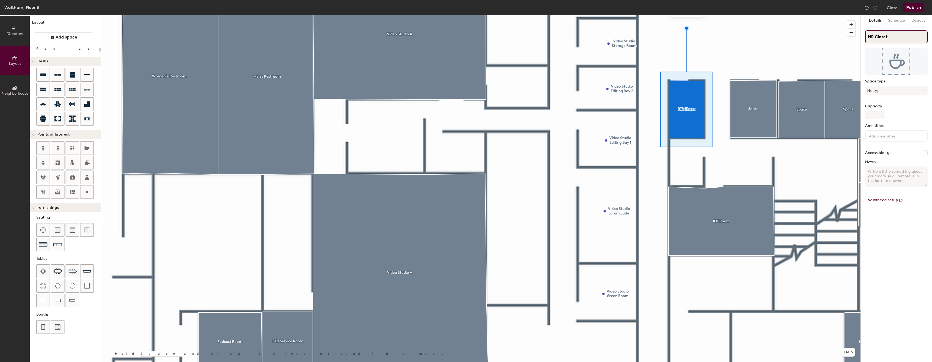
click at [910, 38] on input "HR Closet" at bounding box center [896, 36] width 63 height 13
type input "20"
click at [886, 37] on input "HR Closet" at bounding box center [896, 36] width 63 height 13
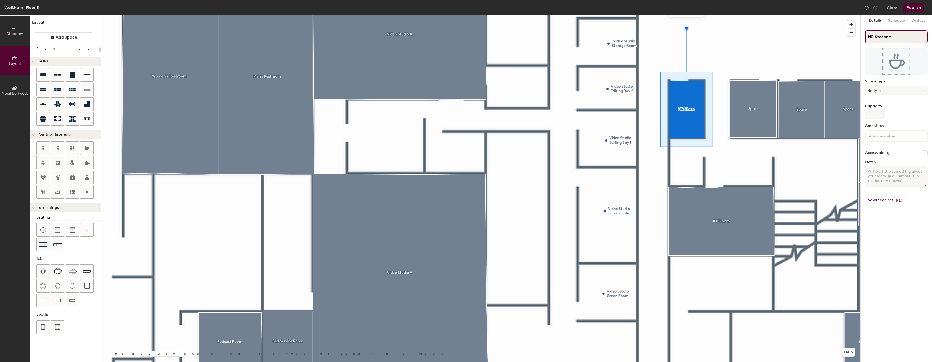
type input "HR Storage"
type input "20"
type input "HR Storage"
type input "20"
type input "HR Storage"
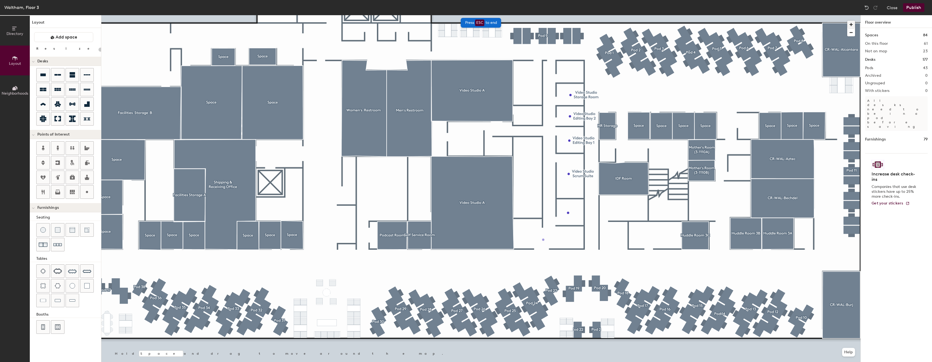
type input "20"
type input "Video Studio Reception Area"
click at [578, 251] on span "Done" at bounding box center [574, 251] width 16 height 9
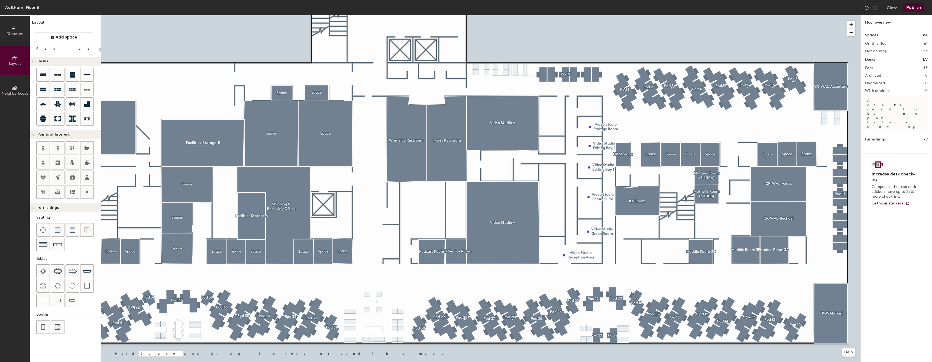
click at [329, 15] on div at bounding box center [480, 15] width 759 height 0
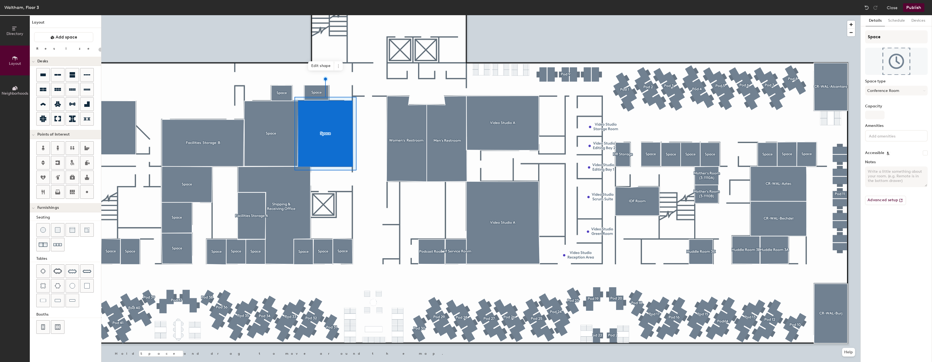
click at [310, 15] on div at bounding box center [480, 15] width 759 height 0
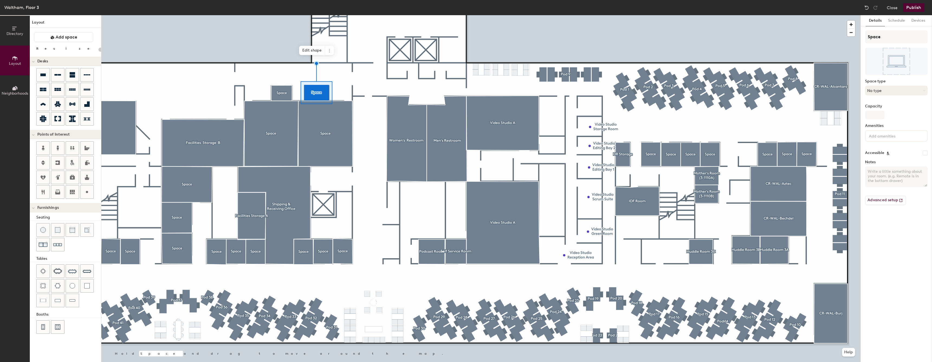
click at [879, 88] on button "No type" at bounding box center [896, 91] width 63 height 10
click at [890, 134] on div "Call Room" at bounding box center [898, 136] width 67 height 8
click at [902, 91] on button "No type" at bounding box center [896, 91] width 63 height 10
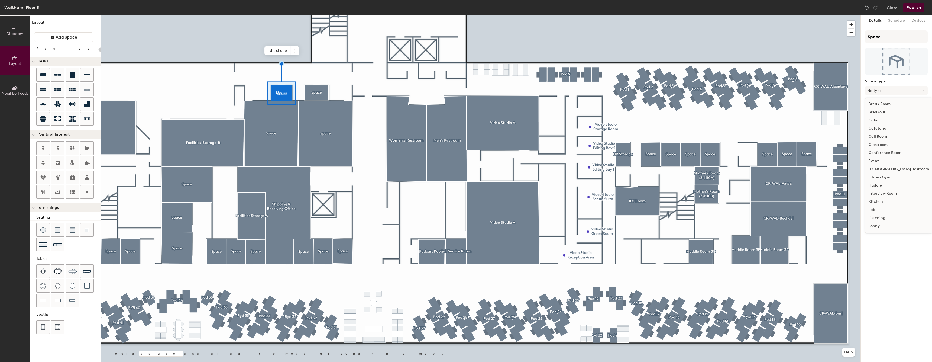
click at [886, 134] on div "Call Room" at bounding box center [898, 136] width 67 height 8
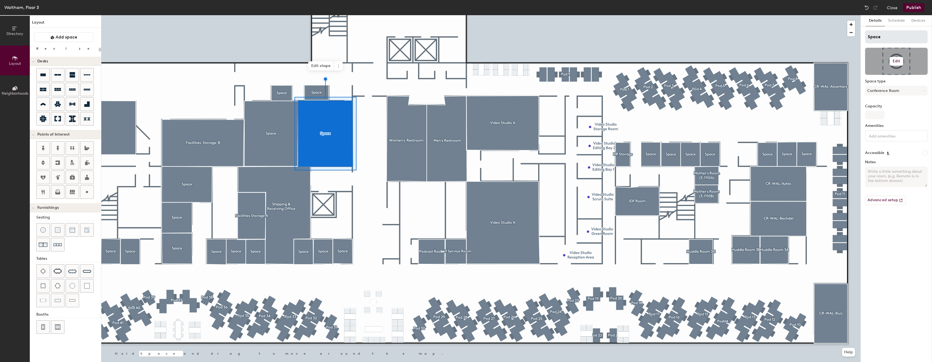
type input "20"
click at [899, 40] on input "Space" at bounding box center [896, 36] width 63 height 13
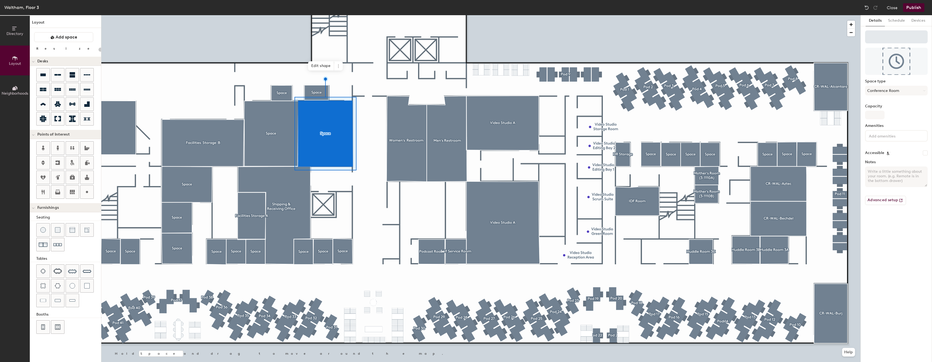
type input "20"
type input "C"
type input "20"
type input "CR-"
type input "20"
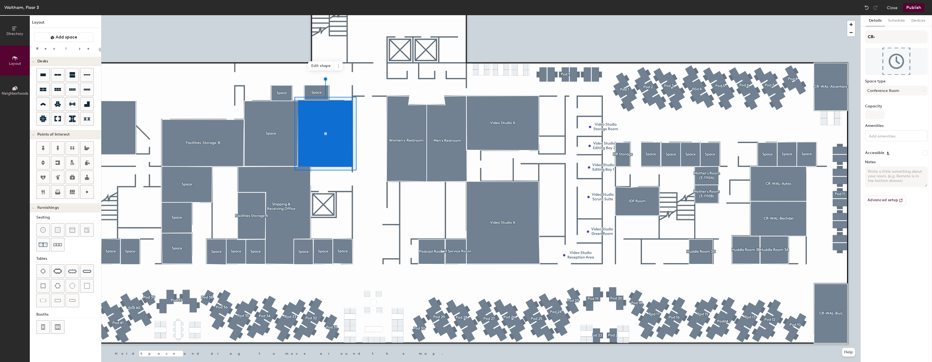
type input "CR-W"
type input "20"
type input "CR-WAL"
type input "20"
type input "CR-WAL-"
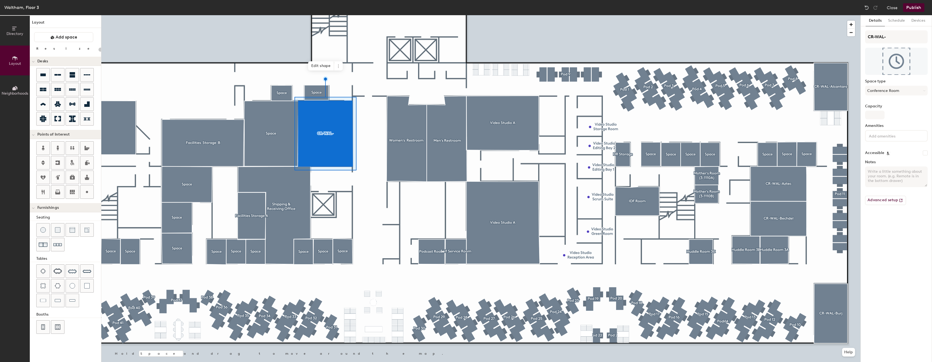
type input "20"
type input "CR-WAL-P"
type input "20"
type input "CR-WAL-Pa"
type input "20"
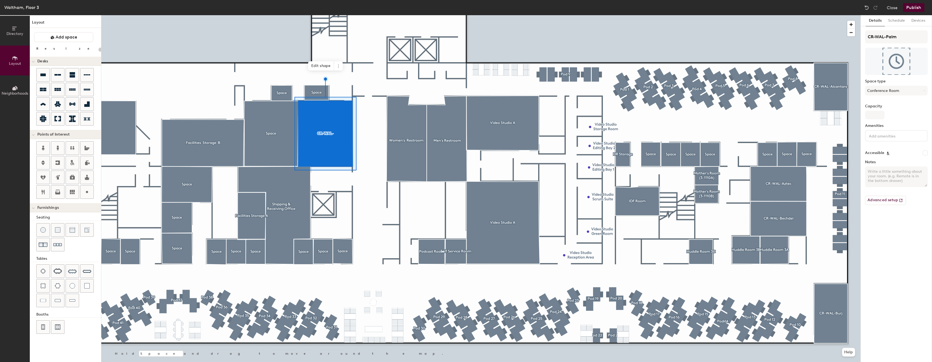
type input "CR-WAL-Palme"
type input "20"
type input "CR-WAL-[PERSON_NAME]"
type input "20"
type input "CR-WAL-[PERSON_NAME]"
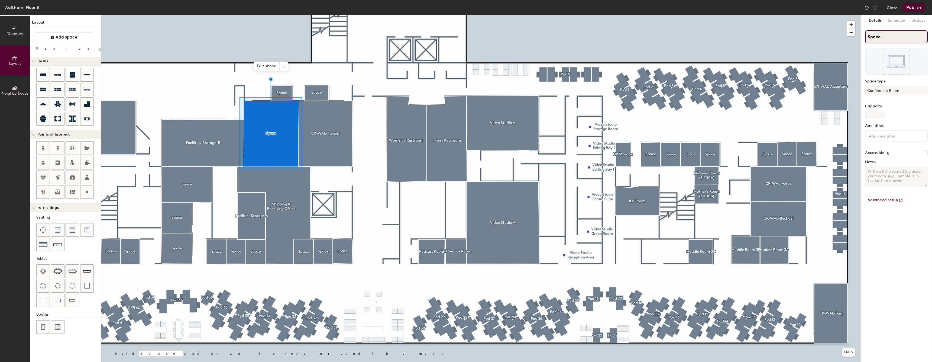
type input "20"
click at [884, 35] on input "Space" at bounding box center [896, 36] width 63 height 13
type input "C"
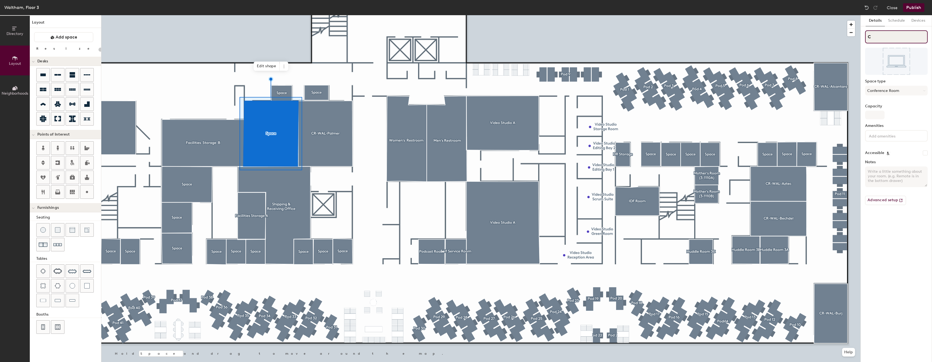
type input "20"
type input "CR=W"
type input "20"
type input "CR=WA"
type input "20"
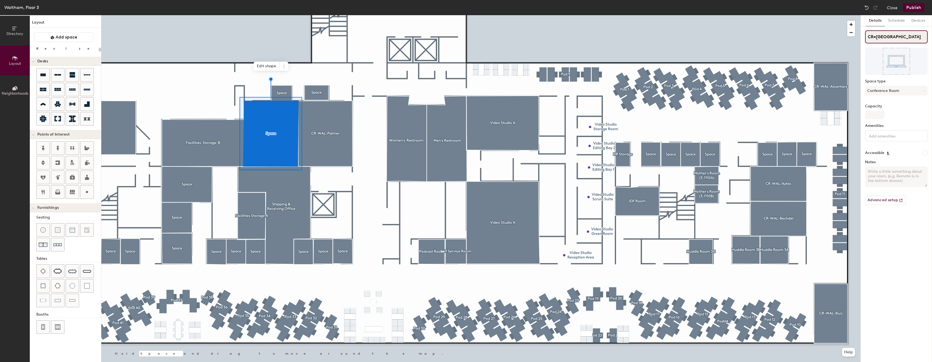
type input "CR=WAL"
type input "20"
type input "CR=W"
type input "20"
type input "CR"
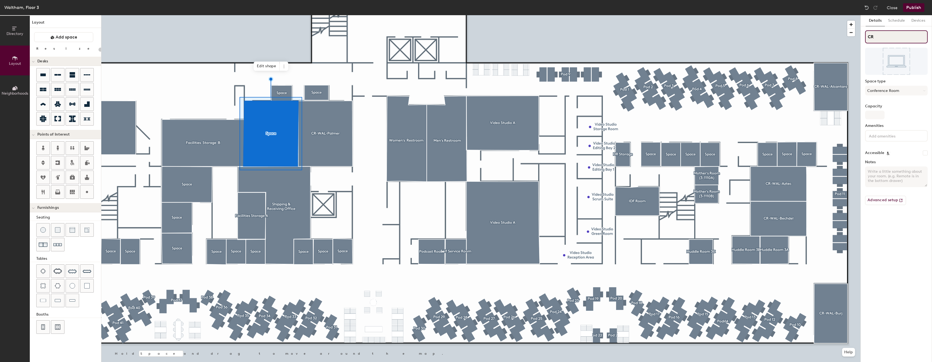
type input "20"
type input "CR-"
type input "20"
type input "CR-W"
type input "20"
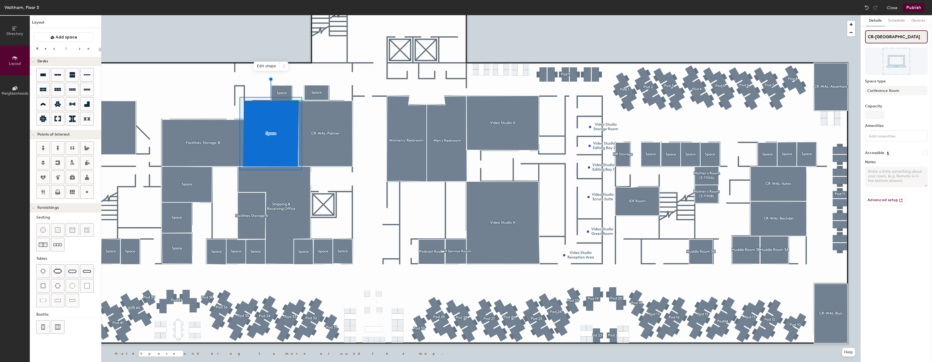
type input "CR-WAL"
type input "20"
type input "CR-WAL"
type input "20"
type input "CR-WAL"
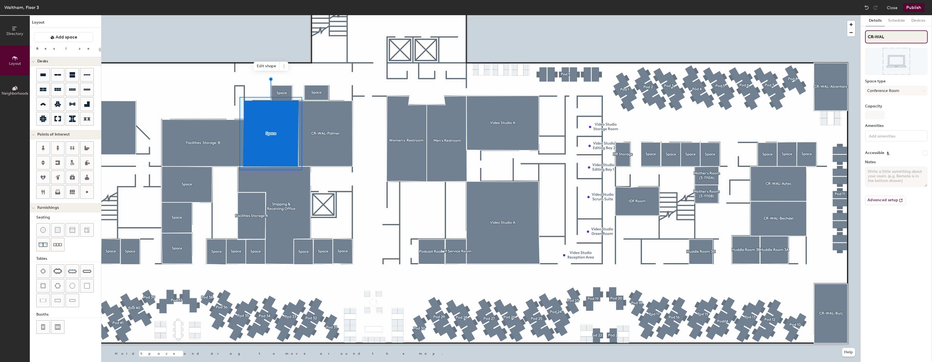
type input "20"
type input "CR-WAL-"
type input "20"
type input "CR-WAL-HJ"
type input "20"
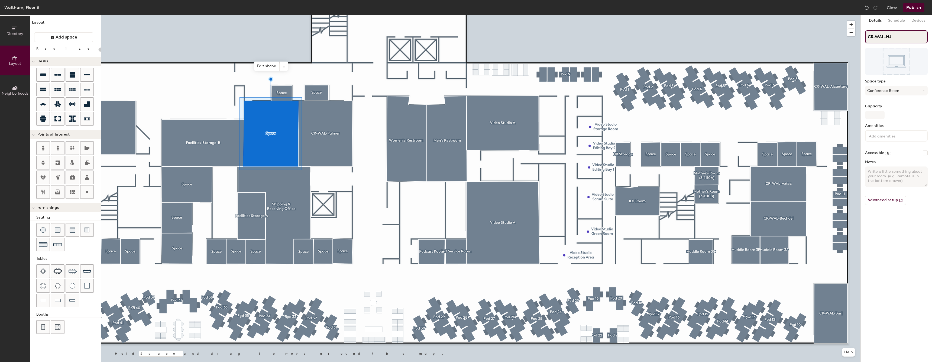
type input "CR-WAL-H"
type input "20"
type input "CR-WAL-Hub"
type input "20"
type input "CR-WAL-Hubble"
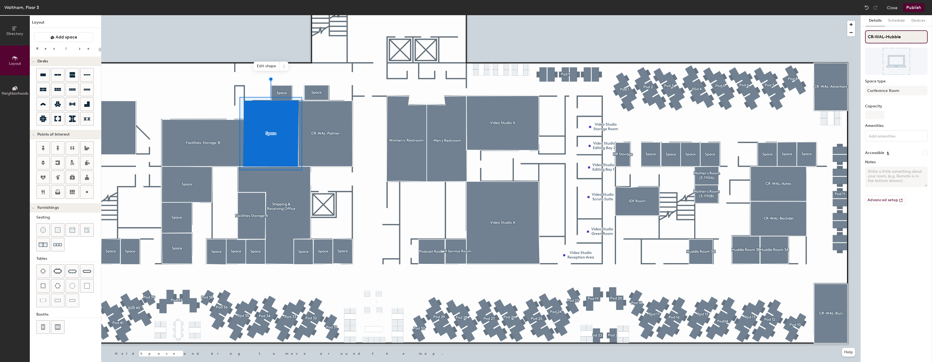
type input "20"
type input "CR-WAL-Hubble"
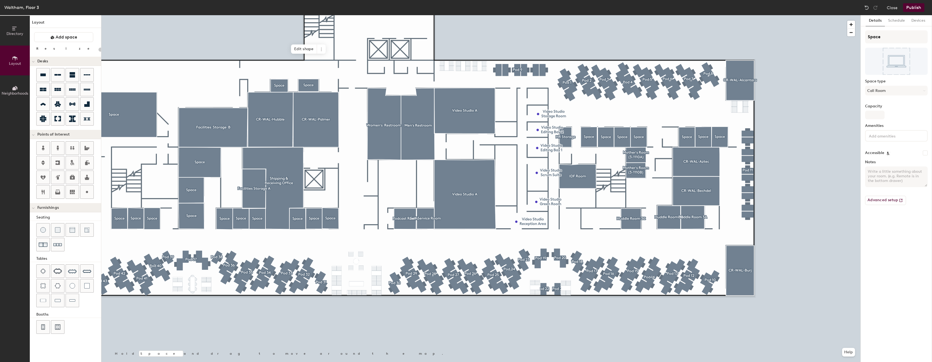
type input "20"
click at [874, 32] on input "Space" at bounding box center [896, 36] width 63 height 13
type input "phone"
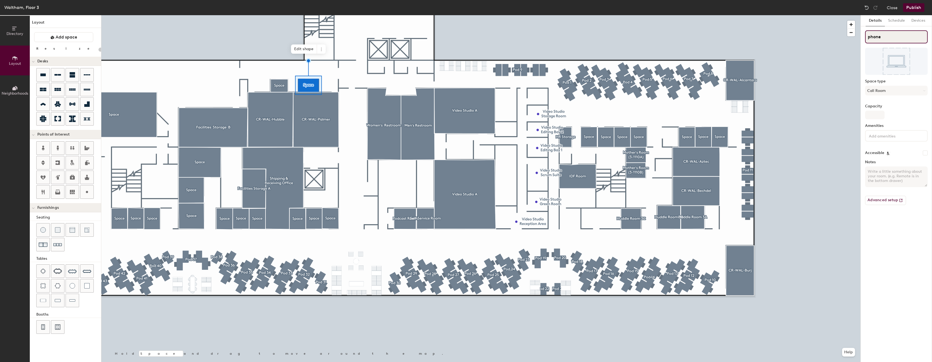
type input "20"
type input "phone"
type input "20"
type input "pho"
type input "20"
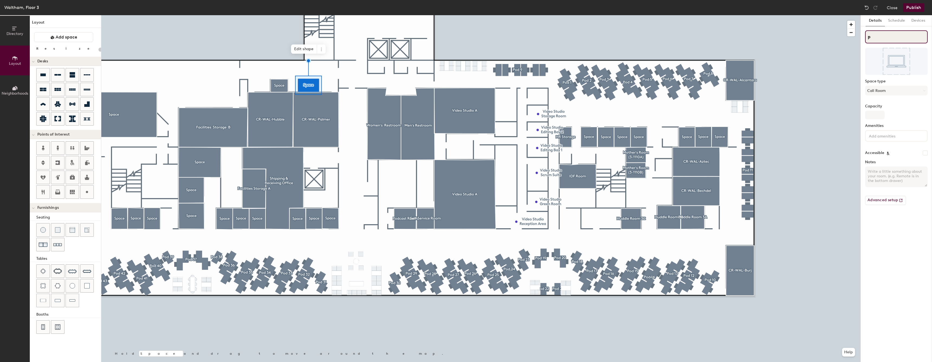
type input "p"
type input "20"
type input "pP"
type input "20"
type input "pPh"
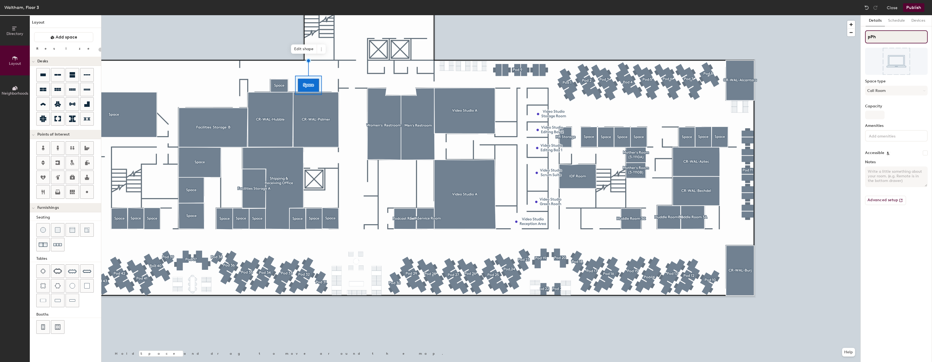
type input "20"
type input "p"
type input "20"
type input "p"
type input "20"
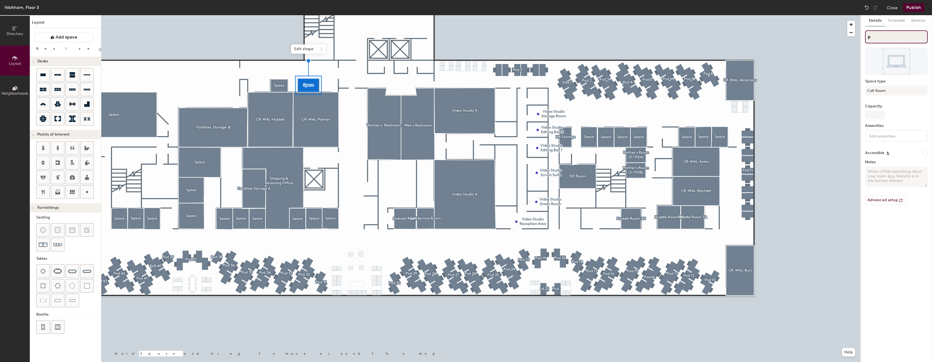
type input "p"
type input "20"
type input "P"
type input "20"
type input "Pho"
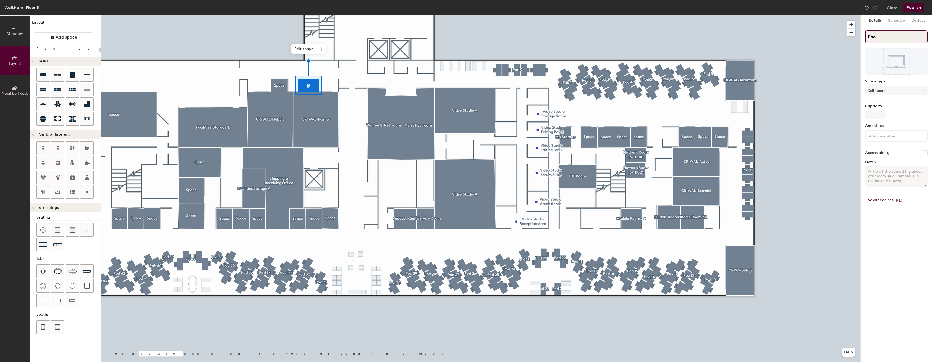
type input "20"
type input "Phone"
type input "20"
type input "Phone R"
type input "20"
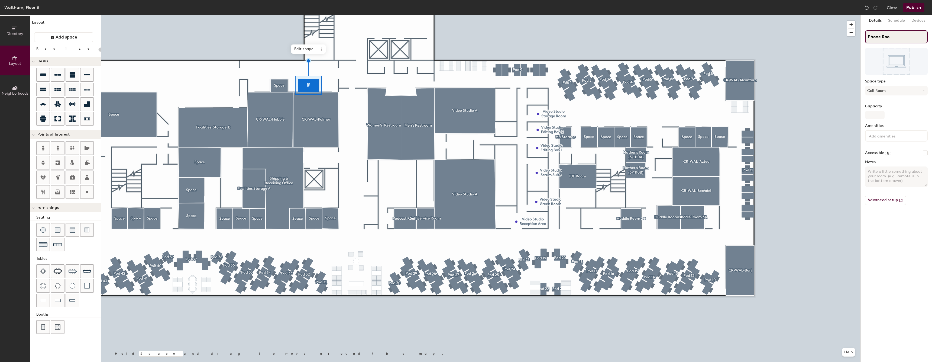
type input "Phone Room"
type input "20"
type input "Phone Room"
type input "20"
type input "Phone Room 3"
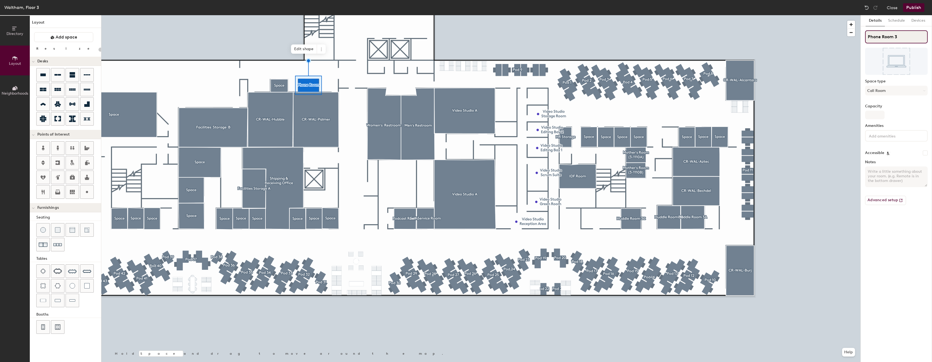
type input "20"
type input "Phone Room 3+"
type input "20"
type input "Phone Room 3"
type input "20"
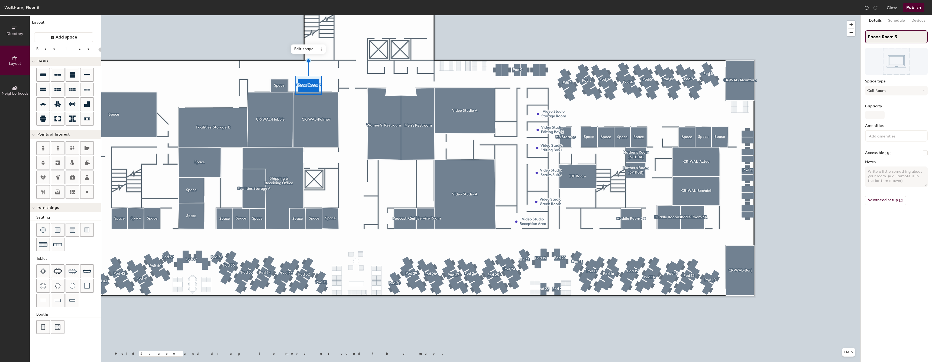
click at [907, 35] on input "Phone Room 3" at bounding box center [896, 36] width 63 height 13
type input "Phone Room"
type input "20"
type input "Phone Room"
type input "20"
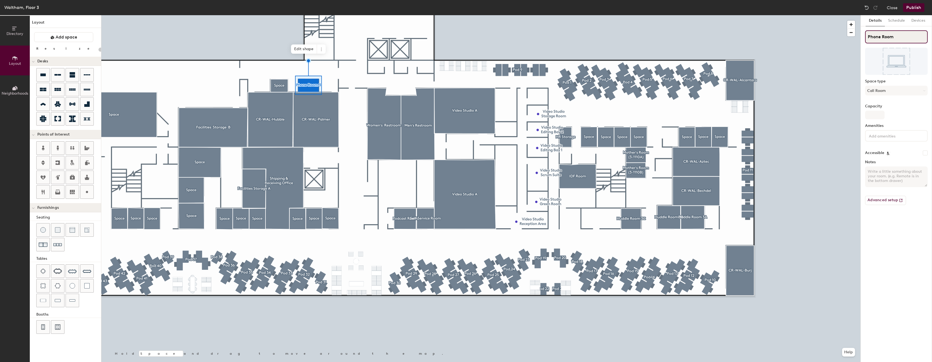
type input "Phone Roo"
type input "20"
type input "Phone Room"
click at [823, 15] on div at bounding box center [480, 15] width 759 height 0
type input "20"
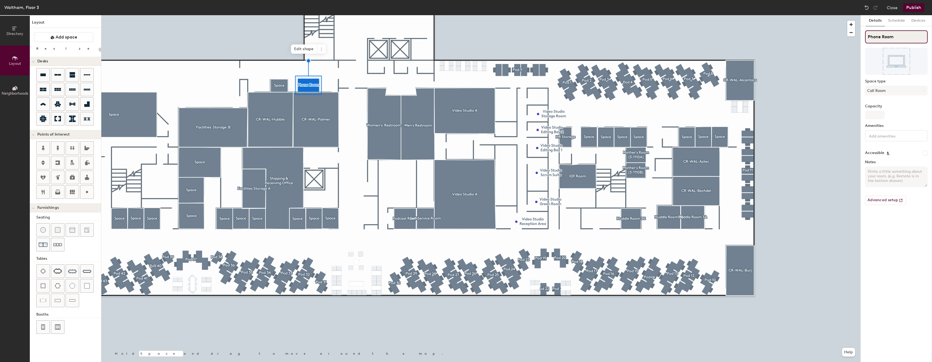
click at [906, 37] on input "Phone Room" at bounding box center [896, 36] width 63 height 13
type input "Phone Room"
type input "20"
type input "Phone Room a"
type input "20"
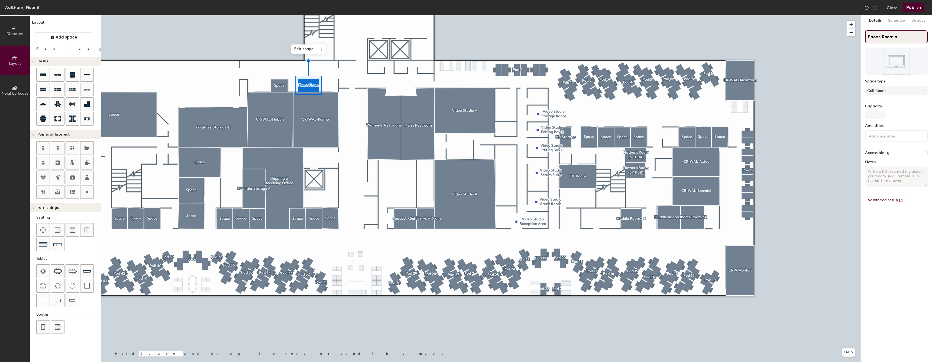
type input "Phone Room"
type input "20"
type input "Phone Room A"
type input "20"
type input "Phone Room A"
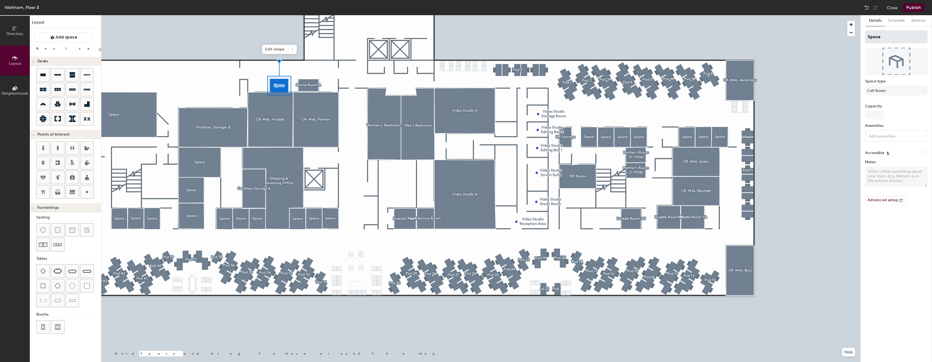
click at [887, 30] on div "Details Schedule Devices Space Space type Call Room Capacity Amenities Accessib…" at bounding box center [895, 188] width 71 height 346
type input "20"
click at [888, 33] on input "Space" at bounding box center [896, 36] width 63 height 13
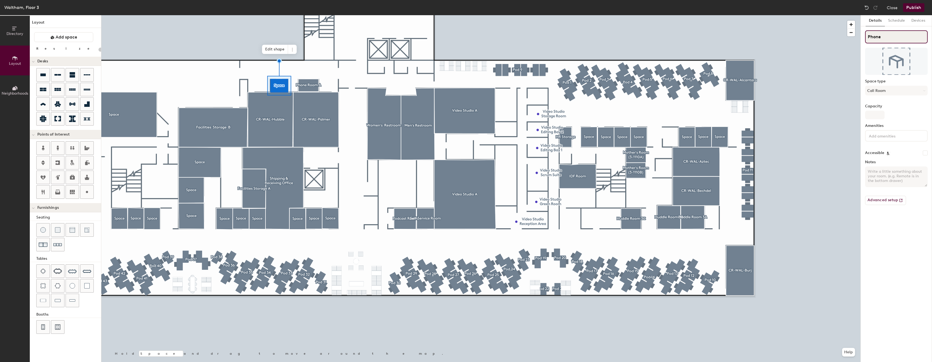
type input "Phone"
type input "20"
type input "Phone R"
type input "20"
type input "Phone Room"
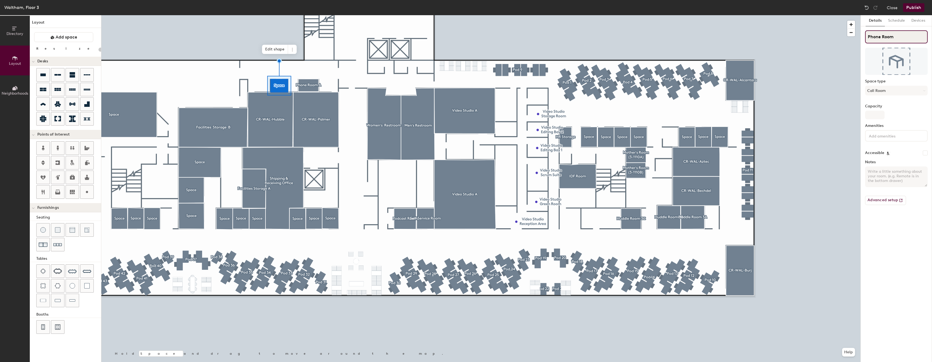
type input "20"
type input "Phone Room"
type input "20"
type input "Phone Room B"
type input "20"
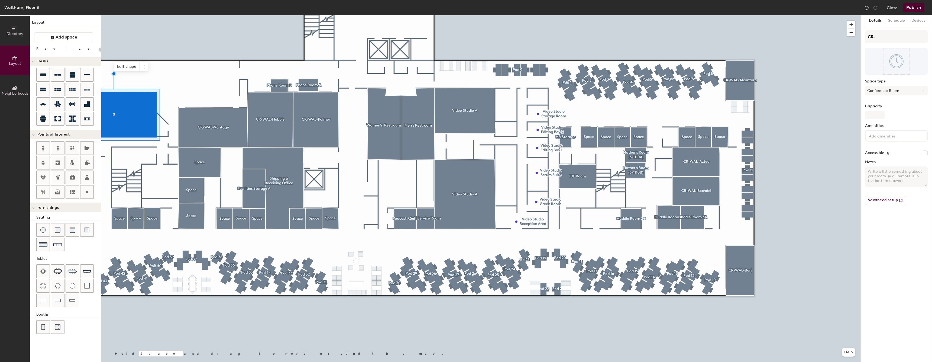
type input "CR-W"
type input "20"
type input "CR-WAL"
type input "20"
type input "CR-WAL-"
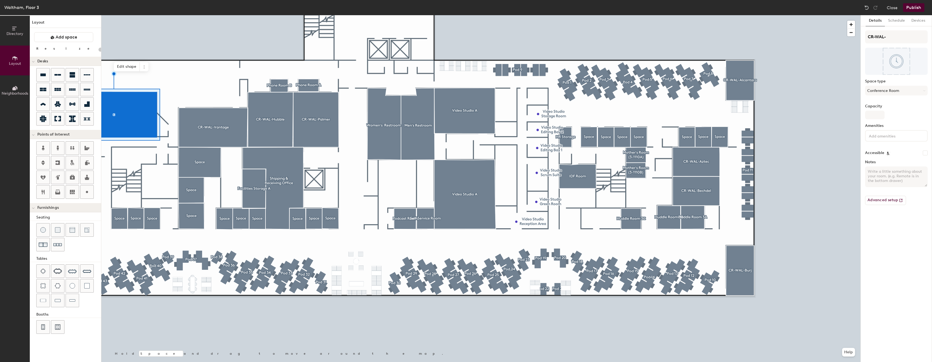
type input "20"
type input "CR-WAL-V"
type input "20"
type input "CR-WAL-"
type input "20"
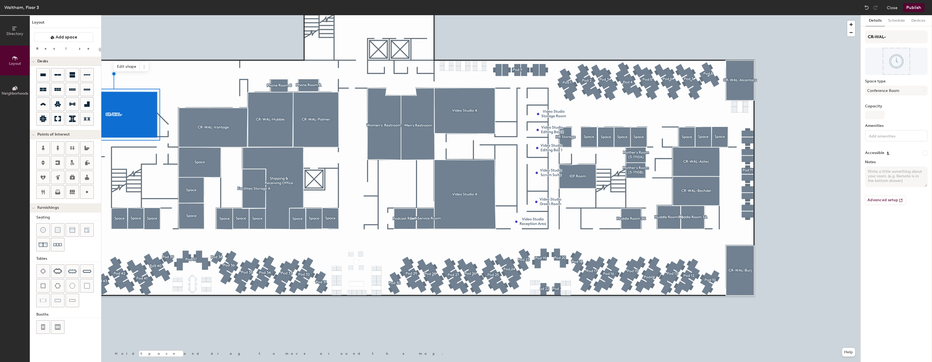
type input "CR-WAL-H"
type input "20"
type input "CR-WAL-Hori"
type input "20"
type input "CR-WAL-Horizon"
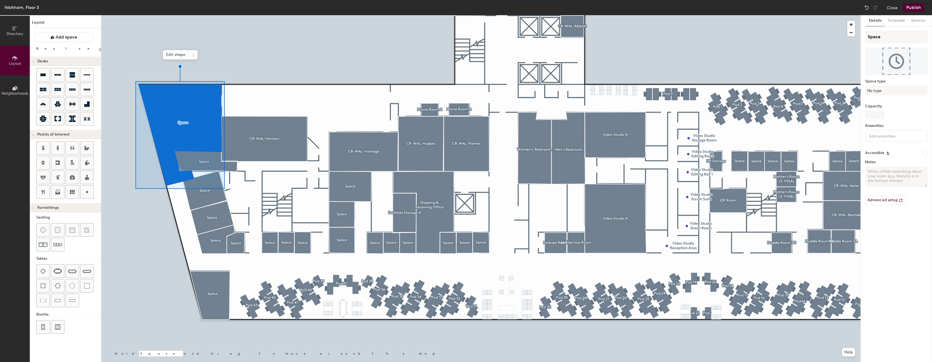
type input "20"
click at [890, 39] on input "Space" at bounding box center [896, 36] width 63 height 13
type input "A"
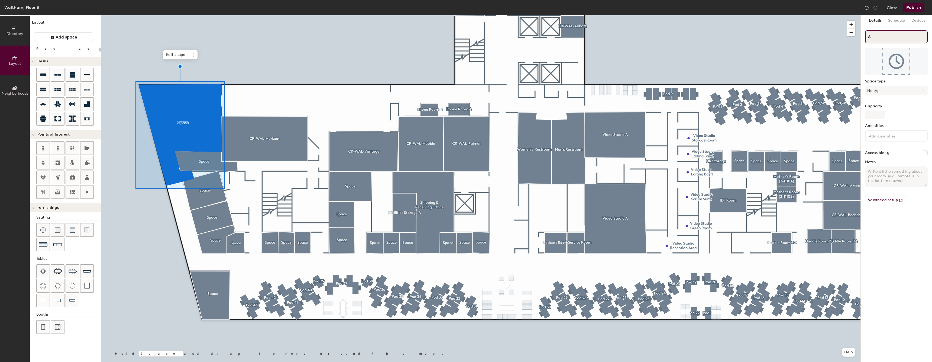
type input "20"
type input "Ape"
type input "20"
type input "Apex"
type input "20"
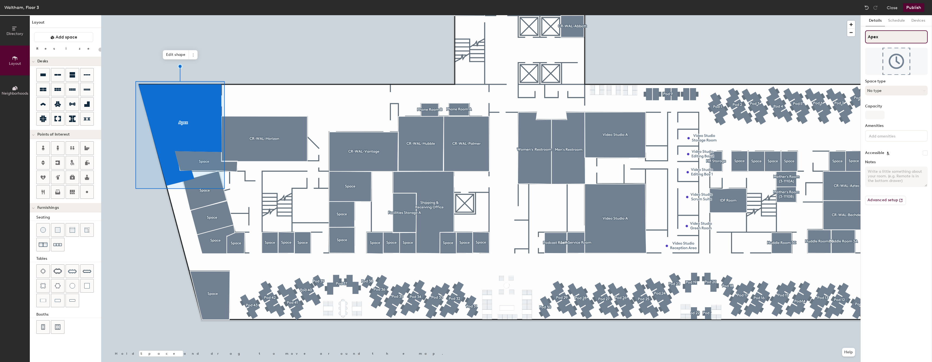
type input "Apex"
click at [876, 90] on button "No type" at bounding box center [896, 91] width 63 height 10
drag, startPoint x: 887, startPoint y: 158, endPoint x: 891, endPoint y: 147, distance: 12.3
click at [890, 146] on ul "Break Room Breakout Cafe Cafeteria Call Room Classroom Conference Room Event [D…" at bounding box center [898, 226] width 67 height 252
click at [896, 91] on button "No type" at bounding box center [896, 91] width 63 height 10
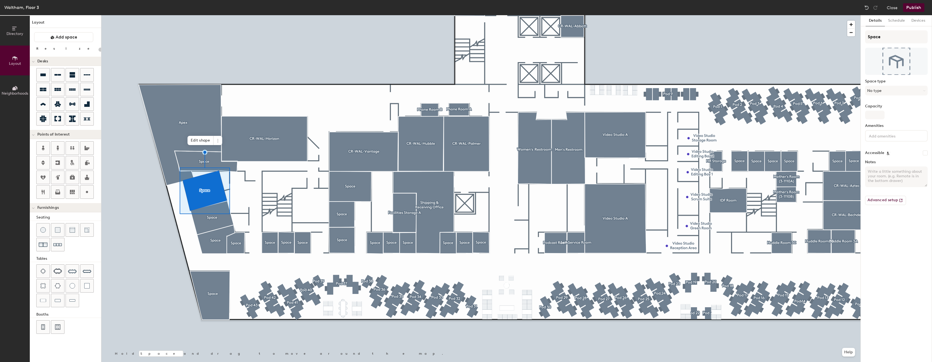
type input "20"
click at [897, 26] on button "Schedule" at bounding box center [895, 20] width 23 height 11
click at [888, 36] on div "Configuration On-demand" at bounding box center [896, 39] width 63 height 18
click at [877, 23] on button "Details" at bounding box center [874, 20] width 19 height 11
click at [887, 38] on input "Space" at bounding box center [896, 36] width 63 height 13
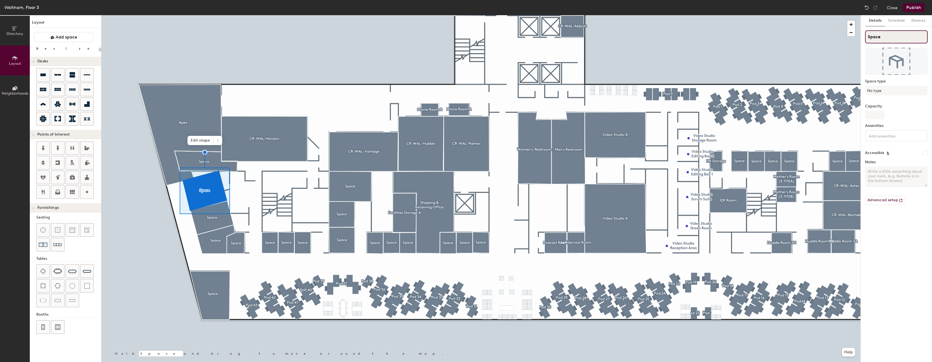
click at [887, 38] on input "Space" at bounding box center [896, 36] width 63 height 13
type input "CR-W"
type input "20"
type input "CR-WAL"
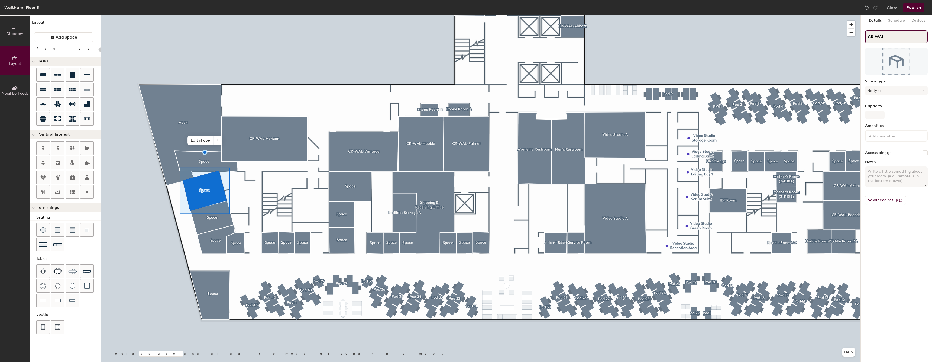
type input "20"
type input "CR-WAL-G"
type input "20"
type input "CR-WAL-Ge"
type input "20"
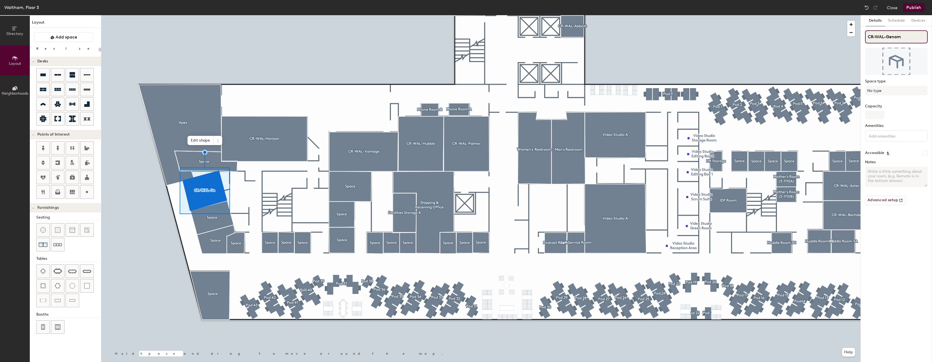
type input "CR-WAL-Genome"
type input "20"
type input "CR-WAL-Genome"
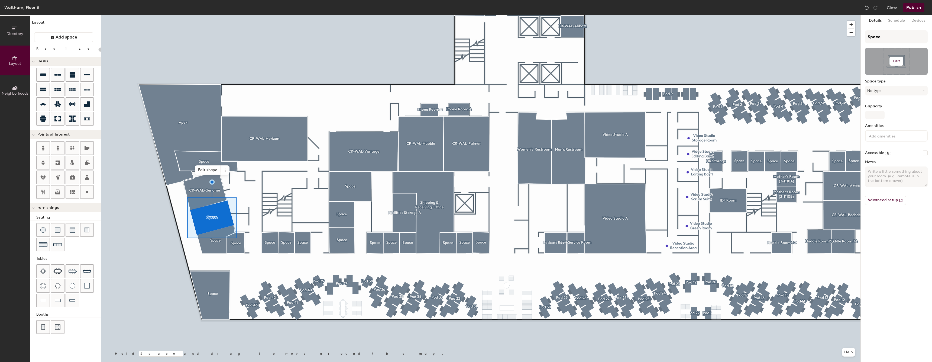
type input "20"
click at [888, 41] on input "Space" at bounding box center [896, 36] width 63 height 13
type input "Ex"
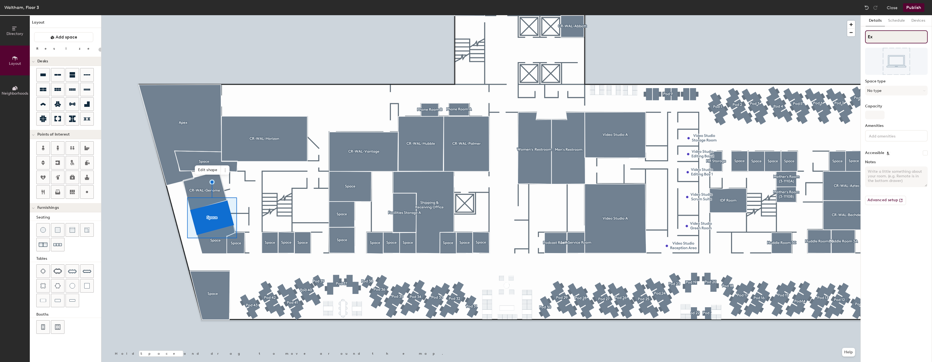
type input "20"
type input "Exe"
type input "20"
type input "Execu"
type input "20"
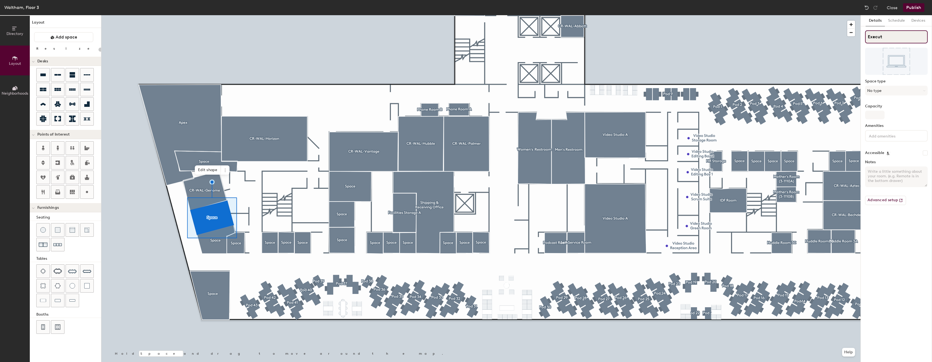
type input "Executi"
type input "20"
type input "Executive"
type input "20"
type input "Executive Co"
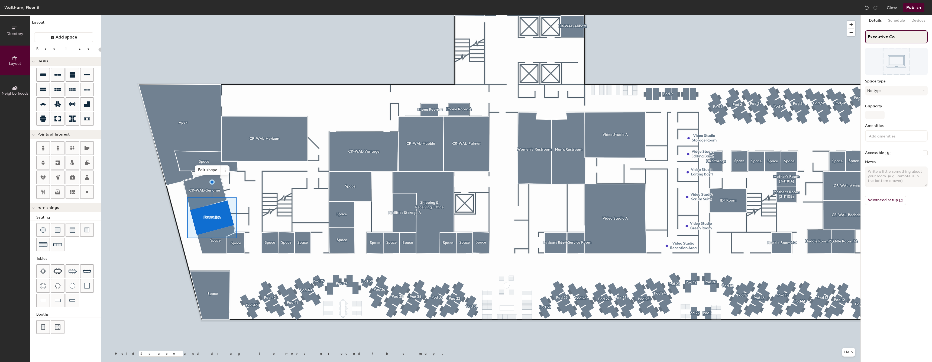
type input "20"
type input "Executive Conf"
type input "20"
type input "Executive Confe"
type input "20"
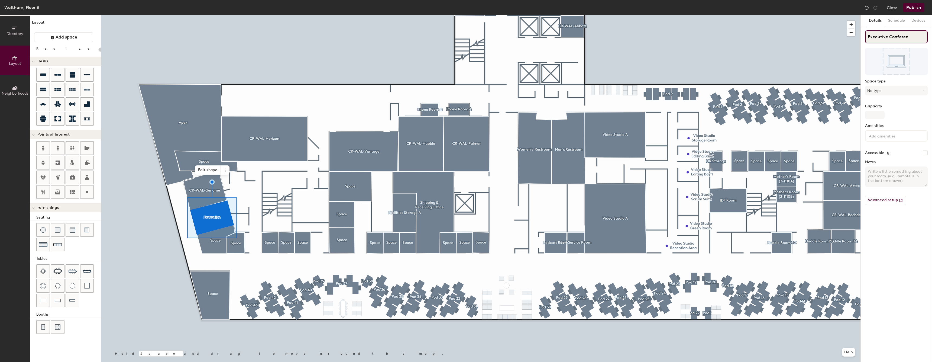
type input "Executive Conferenc"
type input "20"
type input "Executive Conference"
type input "20"
type input "Executive Conference Room"
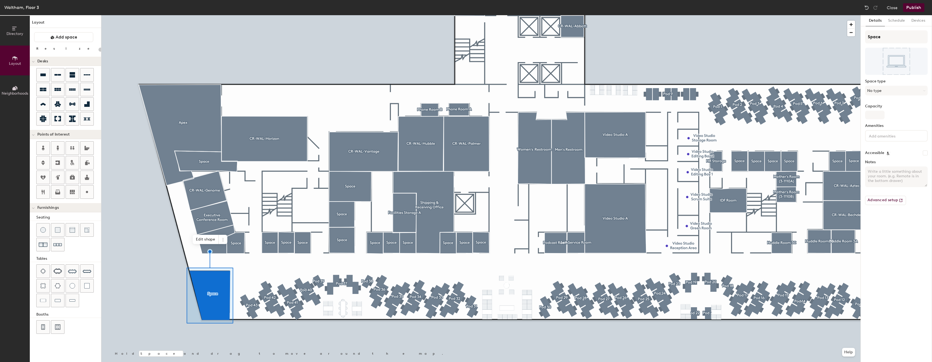
type input "20"
click at [895, 39] on input "Space" at bounding box center [896, 36] width 63 height 13
type input "c"
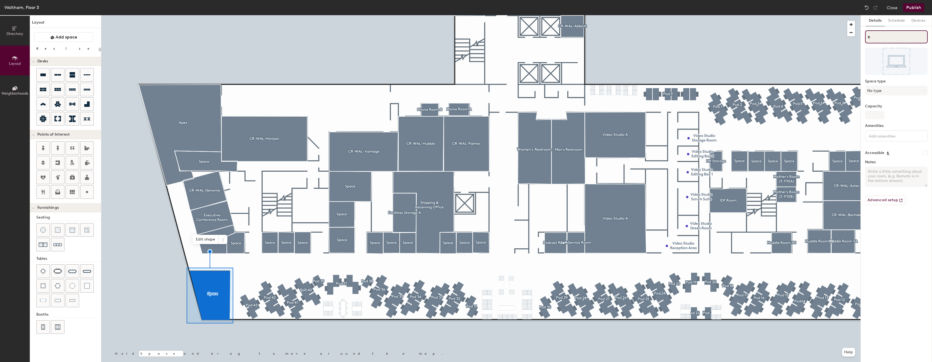
type input "20"
type input "cr"
type input "20"
type input "crw"
type input "20"
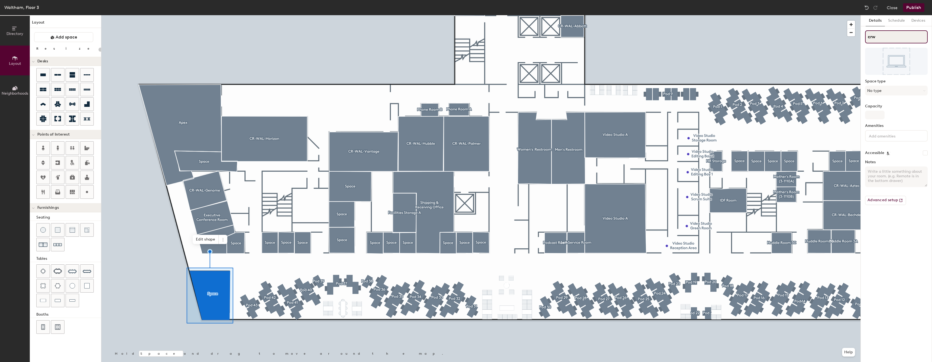
type input "cr"
type input "20"
type input "c"
type input "20"
type input "cC"
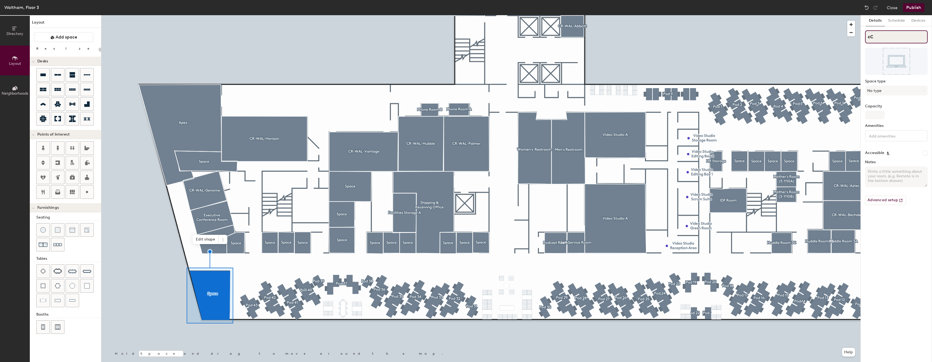
type input "20"
type input "c"
type input "20"
type input "c"
type input "20"
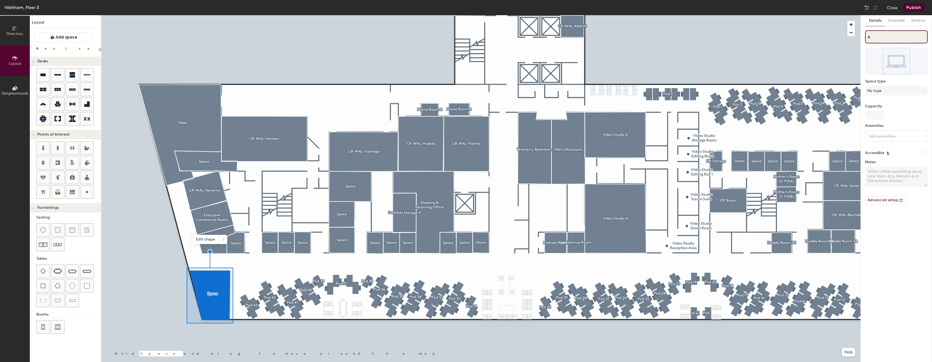
type input "c"
type input "CR-WAL-D"
type input "20"
type input "CR-WAL-De"
type input "20"
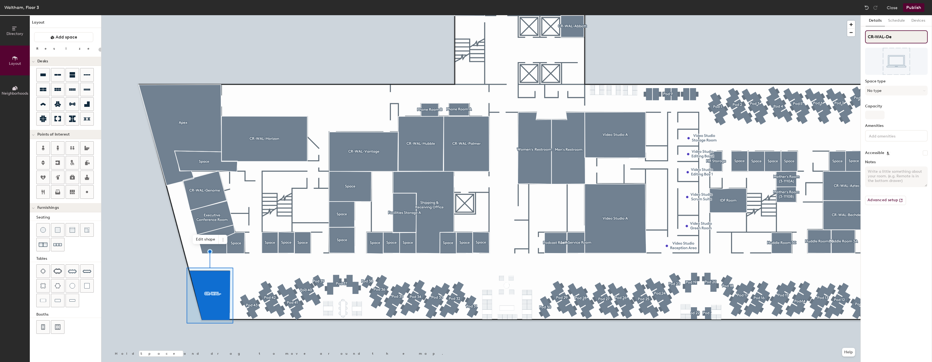
type input "CR-WAL-Dew"
type input "20"
type input "CR-WAL-Dewe"
type input "20"
type input "CR-WAL-Dewey"
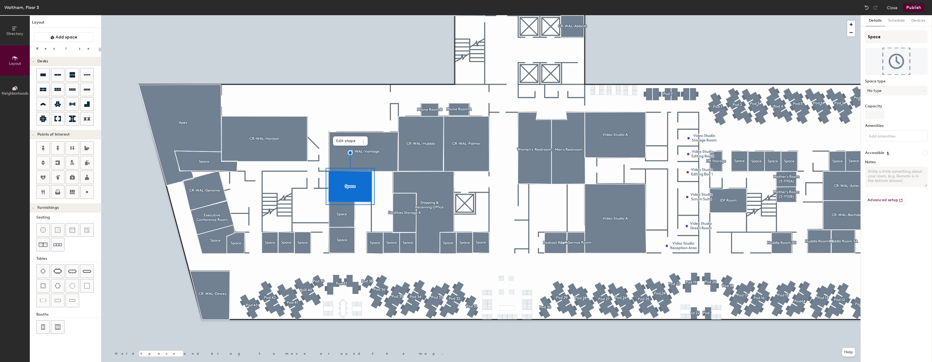
type input "20"
click at [888, 34] on input "Space" at bounding box center [896, 36] width 63 height 13
type input "Facilities"
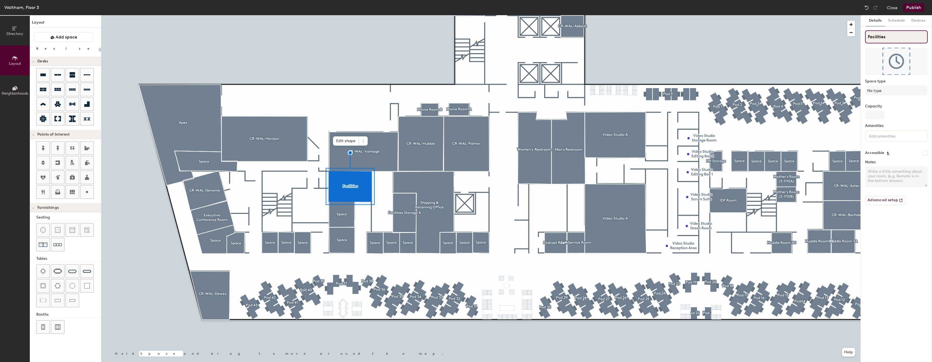
type input "20"
click at [897, 86] on button "No type" at bounding box center [896, 91] width 63 height 10
click at [907, 38] on input "Facilities" at bounding box center [896, 36] width 63 height 13
type input "Facilities B"
type input "20"
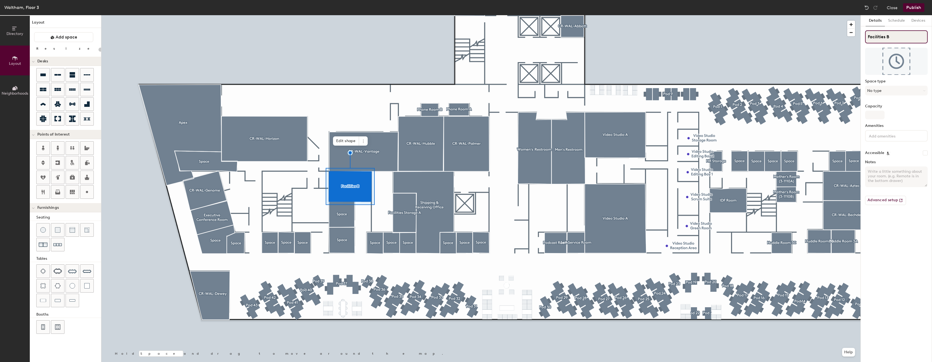
type input "Facilities B"
type input "20"
type input "Facilities"
type input "20"
type input "Facilities"
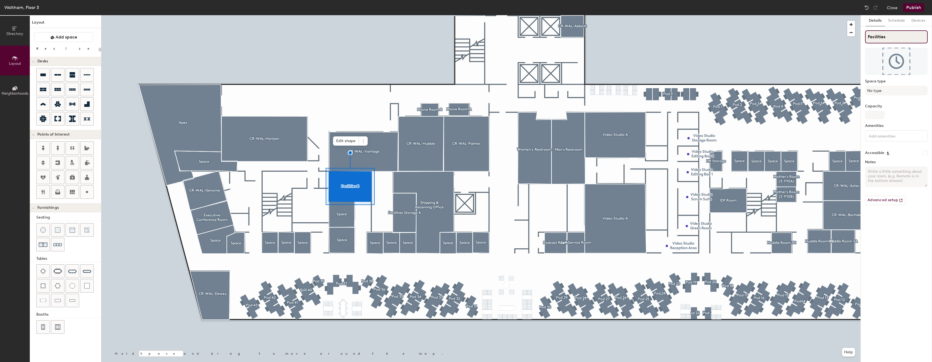
type input "20"
type input "Facilities"
type input "20"
type input "Facilities S"
type input "20"
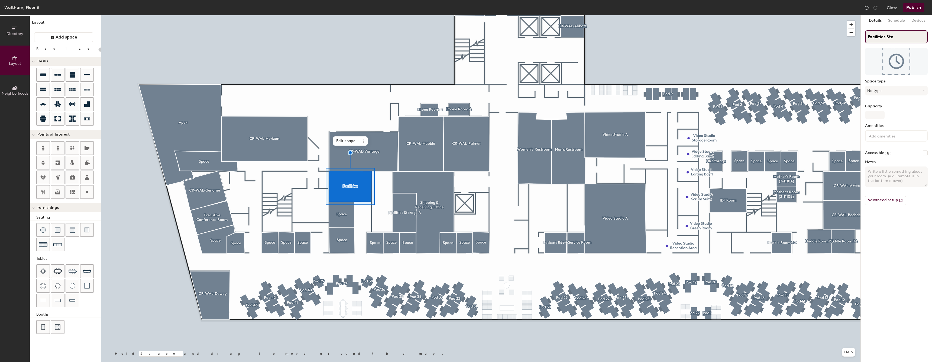
type input "Facilities Stor"
type input "20"
type input "Facilities Storage"
type input "20"
type input "Facilities Storage B"
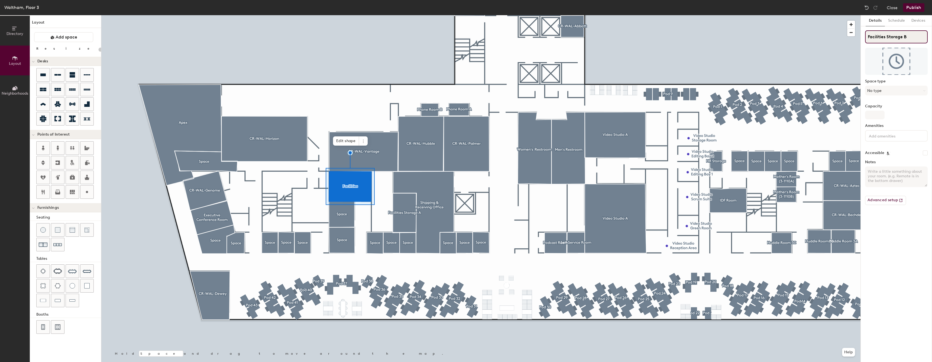
type input "20"
type input "Facilities Storage B"
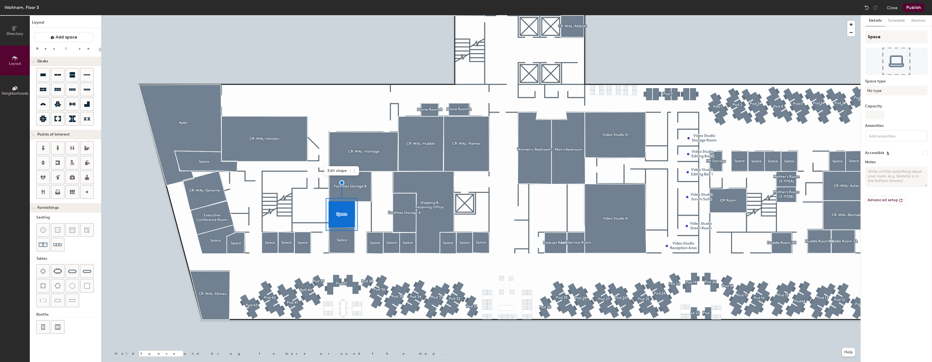
type input "20"
click at [886, 43] on input "Space" at bounding box center [896, 36] width 63 height 13
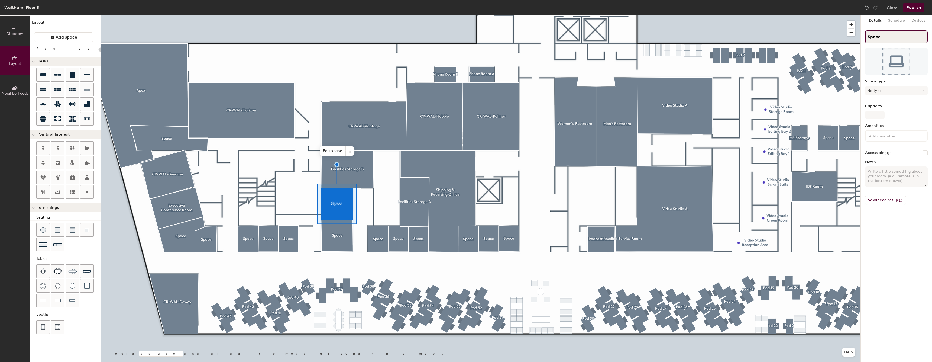
click at [886, 43] on input "Space" at bounding box center [896, 36] width 63 height 13
type input "Huddle"
type input "20"
type input "Huddle R"
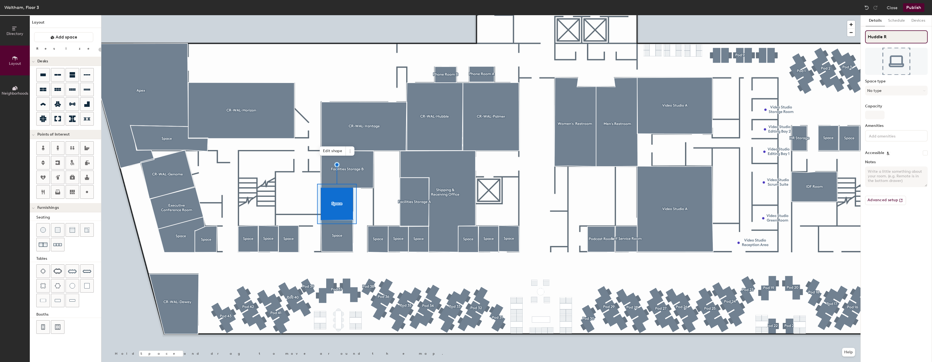
type input "20"
type input "Huddle Ro"
type input "20"
type input "Huddle Room"
type input "20"
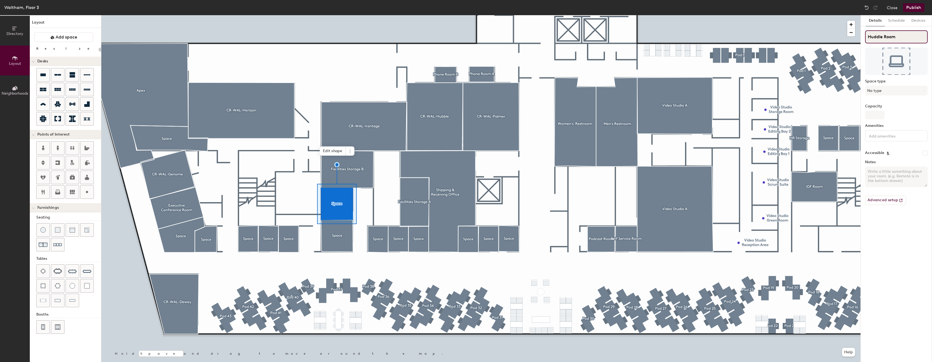
type input "Huddle Room"
type input "20"
type input "Huddle Room 3"
type input "20"
type input "Huddle Room 3F"
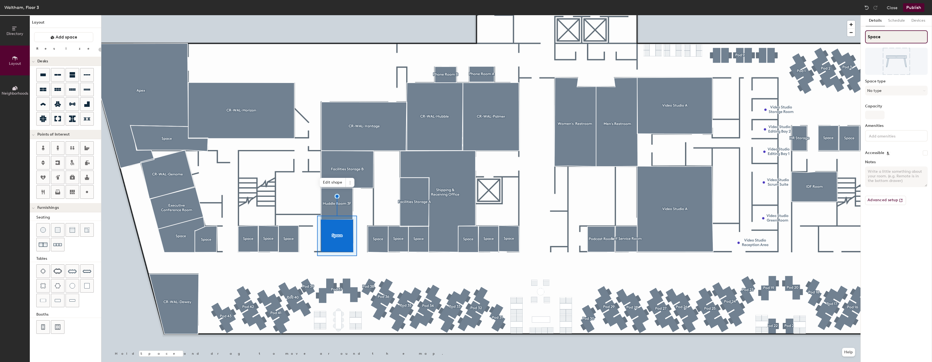
type input "20"
click at [879, 31] on input "Space" at bounding box center [896, 36] width 63 height 13
type input "Huddle"
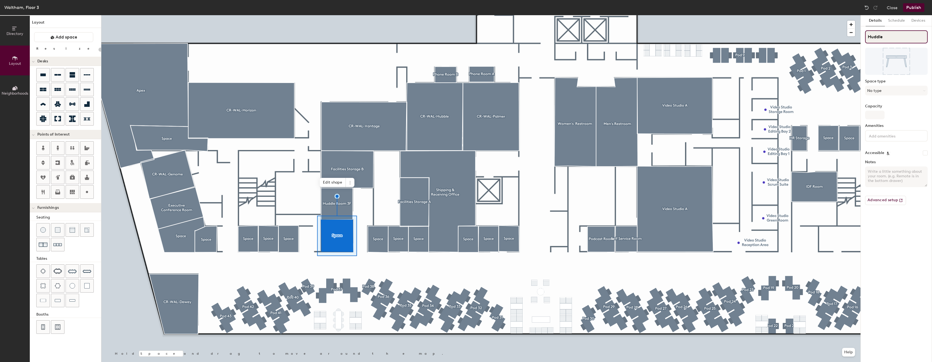
type input "20"
type input "Huddle RT"
type input "20"
type input "Huddle RTo"
type input "20"
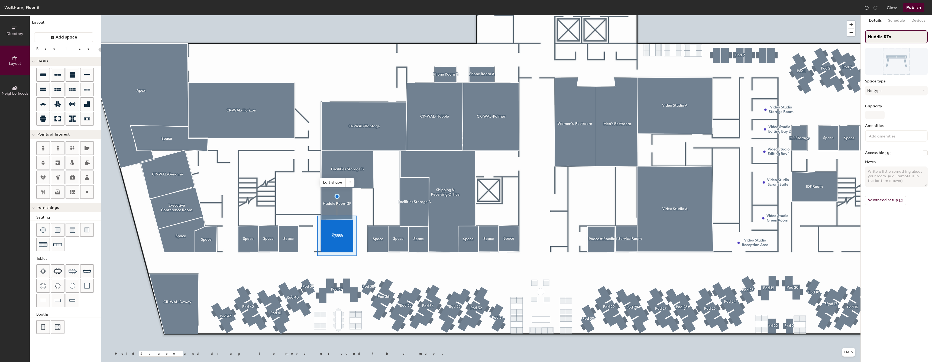
type input "Huddle RT"
type input "20"
type input "Huddle"
type input "20"
type input "Huddle RT"
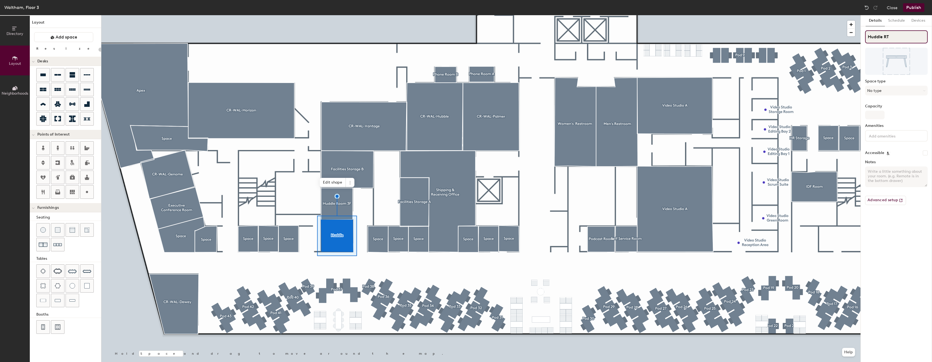
type input "20"
type input "Huddle R"
type input "20"
type input "Huddle Ro"
type input "20"
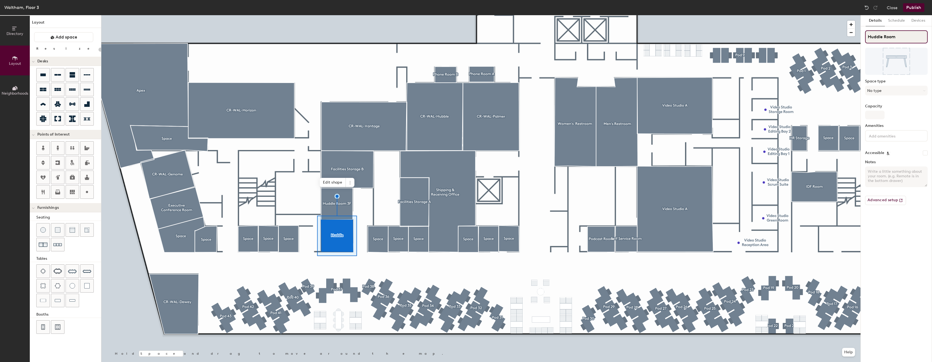
type input "Huddle Room"
type input "20"
type input "Huddle Room E"
type input "20"
type input "Huddle Room EF"
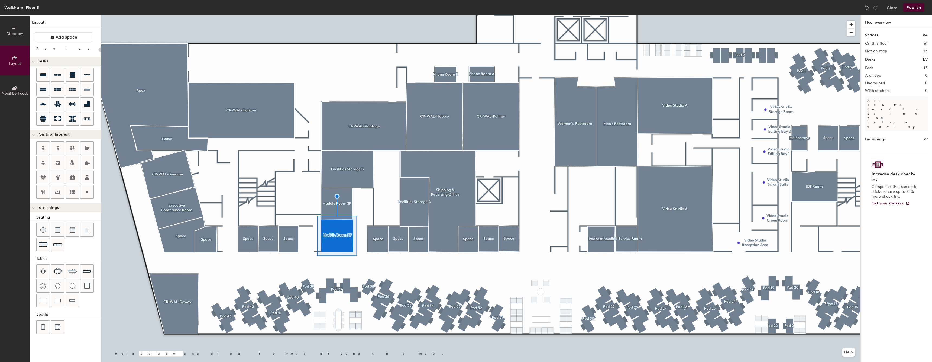
type input "20"
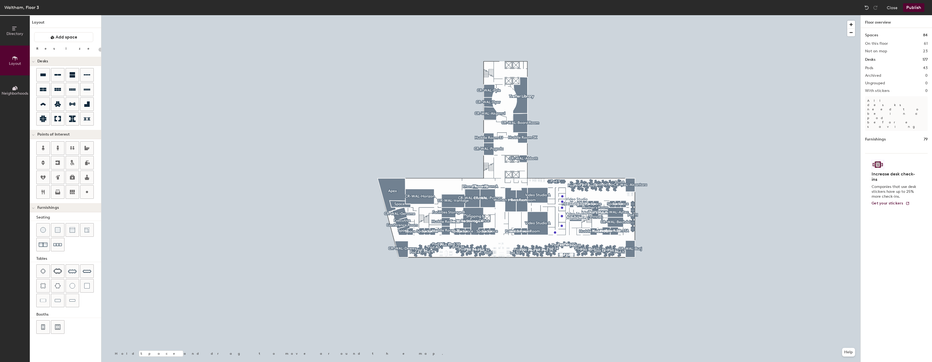
click at [908, 8] on button "Publish" at bounding box center [913, 7] width 21 height 9
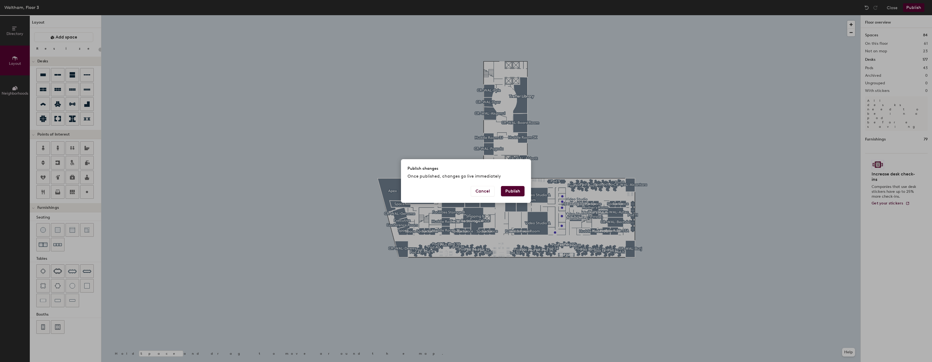
click at [525, 195] on div "Cancel Publish" at bounding box center [466, 194] width 130 height 17
click at [521, 193] on button "Publish" at bounding box center [513, 191] width 24 height 10
type input "20"
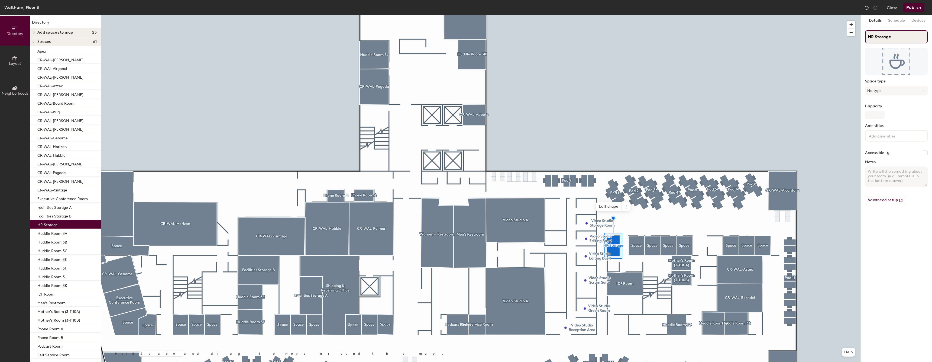
click at [868, 37] on input "HR Storage" at bounding box center [896, 36] width 63 height 13
type input "Storage"
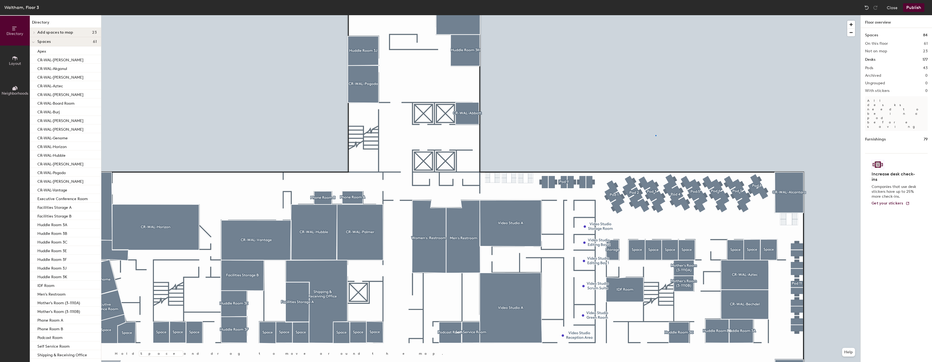
click at [620, 15] on div at bounding box center [480, 15] width 759 height 0
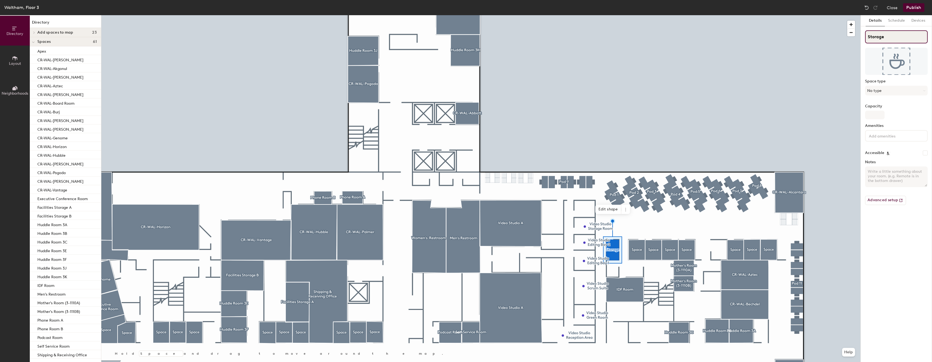
click at [897, 36] on input "Storage" at bounding box center [896, 36] width 63 height 13
type input "HR Storage"
click at [178, 15] on div at bounding box center [480, 15] width 759 height 0
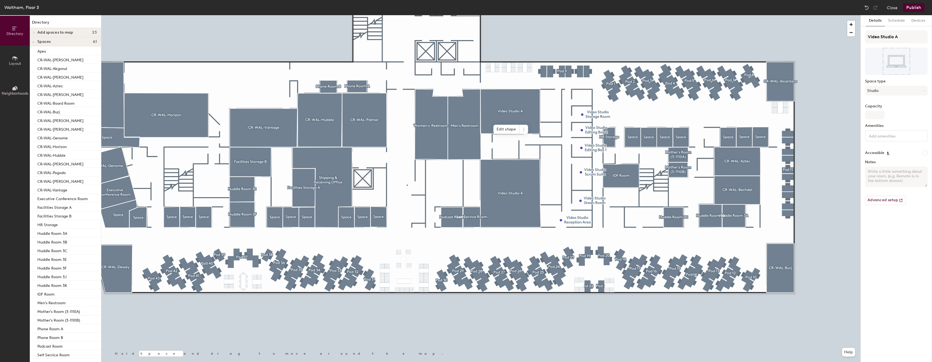
click at [406, 15] on div at bounding box center [480, 15] width 759 height 0
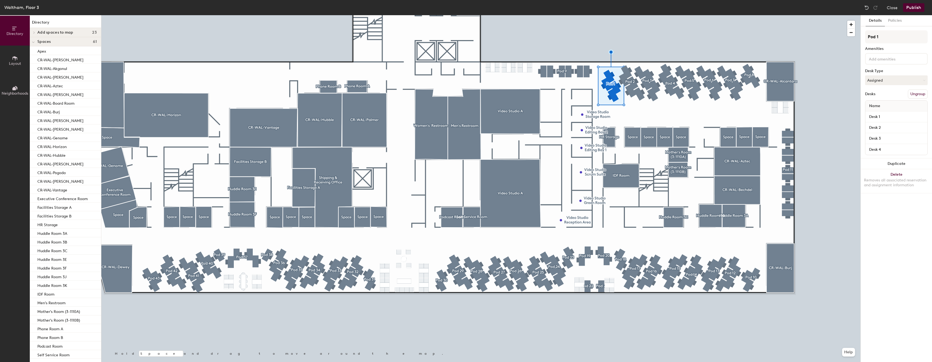
click at [915, 58] on input at bounding box center [891, 58] width 49 height 6
click at [886, 30] on input "Pod 1" at bounding box center [896, 36] width 63 height 13
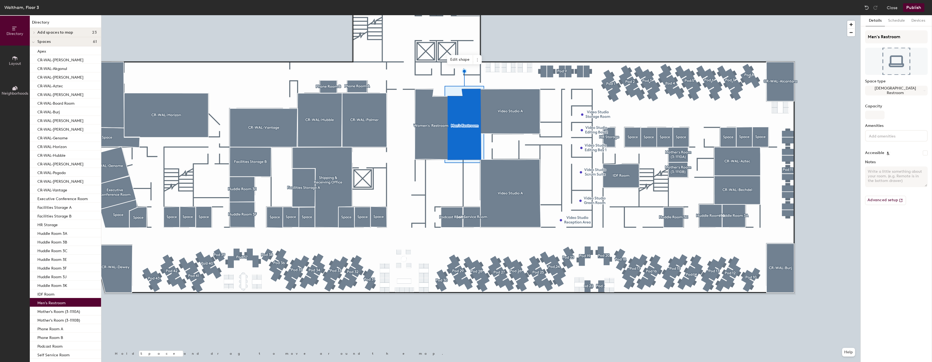
click at [11, 62] on span "Layout" at bounding box center [15, 63] width 12 height 5
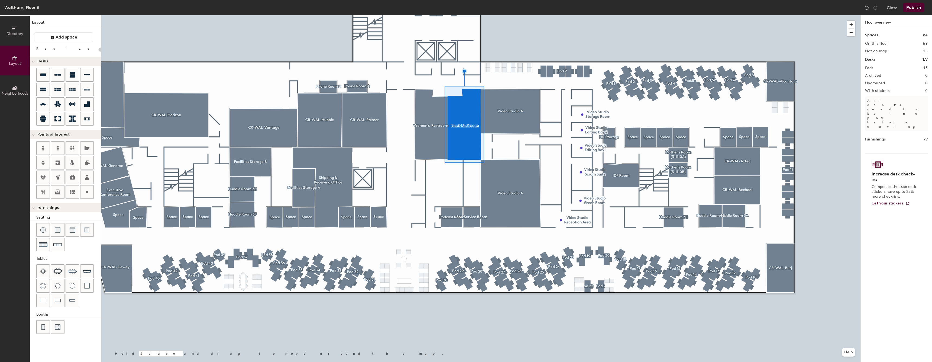
type input "20"
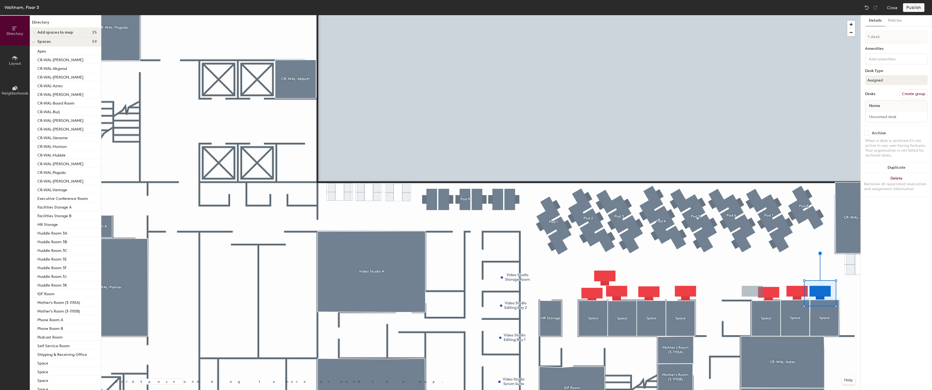
click at [915, 98] on button "Create group" at bounding box center [913, 93] width 28 height 9
click at [890, 116] on input "Desk 1" at bounding box center [896, 117] width 60 height 8
type input "3-1114"
click at [917, 96] on button "Create group" at bounding box center [913, 93] width 28 height 9
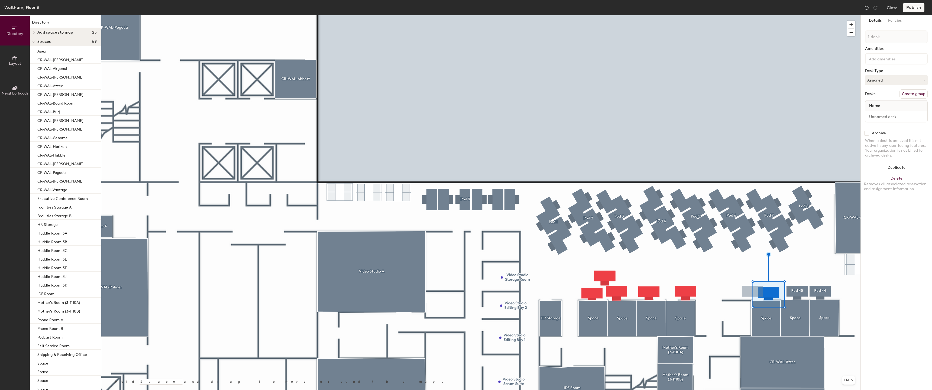
click at [911, 94] on button "Create group" at bounding box center [913, 93] width 28 height 9
click at [917, 91] on button "Create group" at bounding box center [913, 93] width 28 height 9
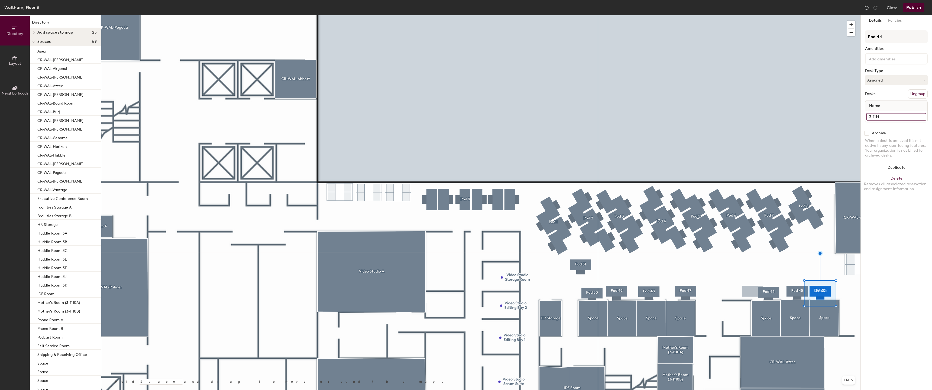
click at [885, 116] on input "3-1114" at bounding box center [896, 117] width 60 height 8
click at [900, 41] on input "Pod 44" at bounding box center [896, 36] width 63 height 13
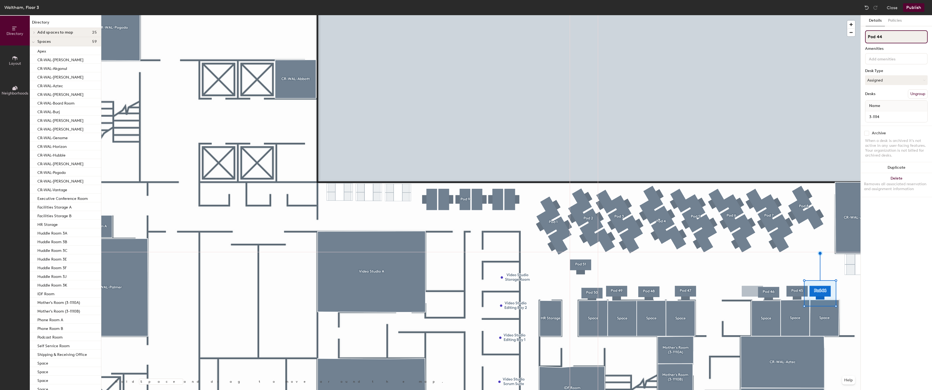
paste input "3-111"
type input "3-1114"
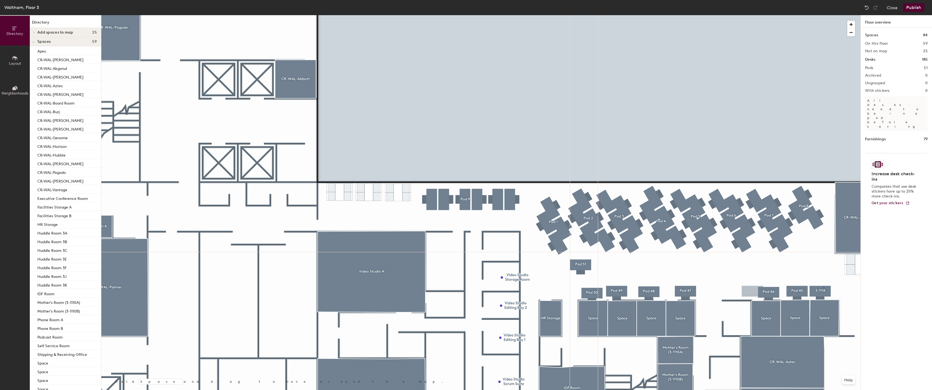
click at [823, 15] on div at bounding box center [480, 15] width 759 height 0
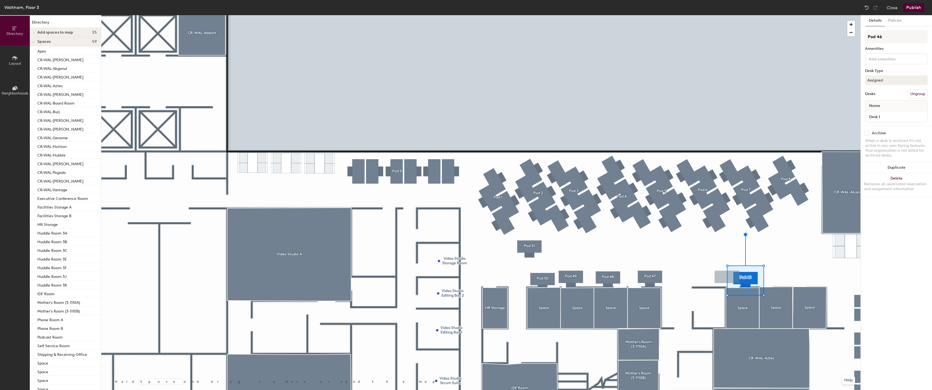
click at [915, 8] on button "Publish" at bounding box center [913, 7] width 21 height 9
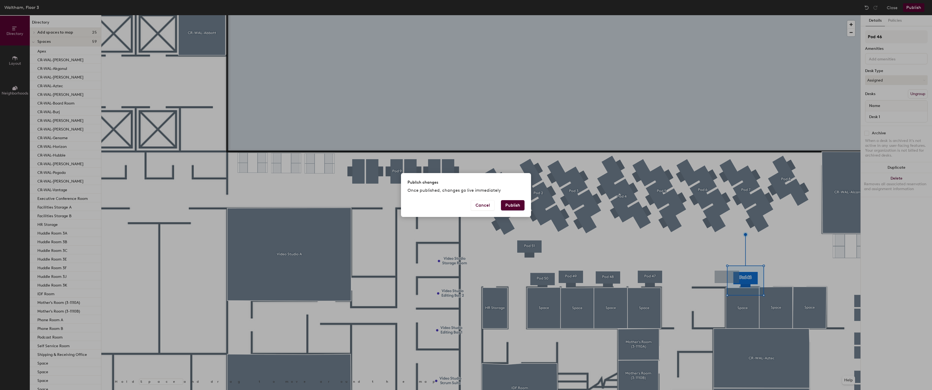
click at [513, 206] on button "Publish" at bounding box center [513, 205] width 24 height 10
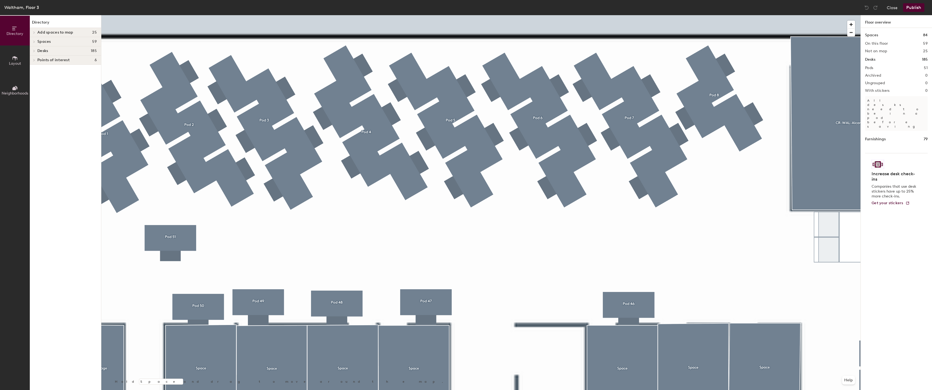
click at [620, 15] on div at bounding box center [480, 15] width 759 height 0
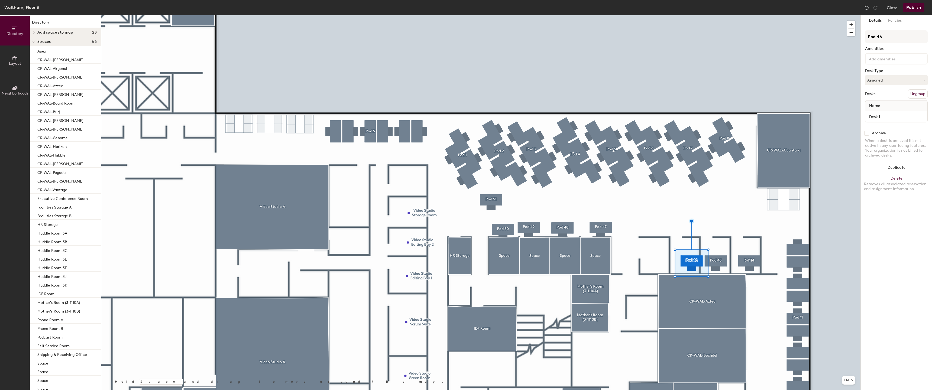
click at [715, 15] on div at bounding box center [480, 15] width 759 height 0
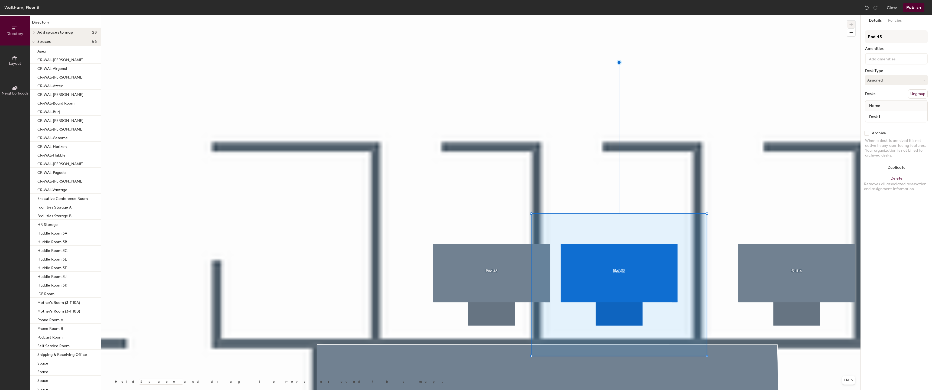
click at [519, 15] on div at bounding box center [480, 15] width 759 height 0
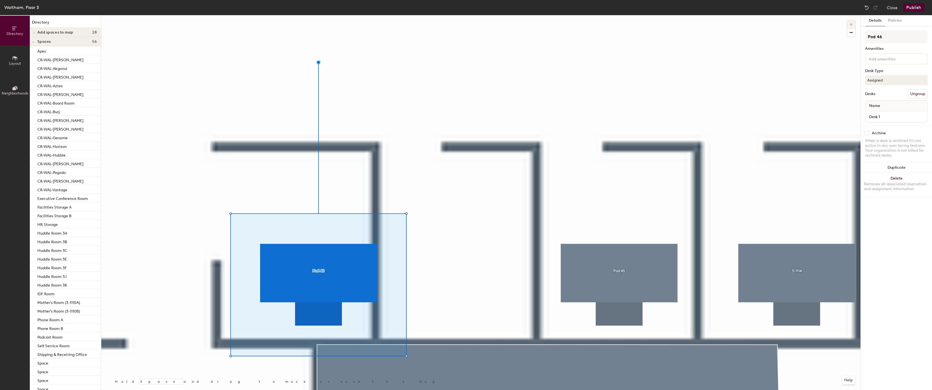
click at [553, 15] on div at bounding box center [480, 15] width 759 height 0
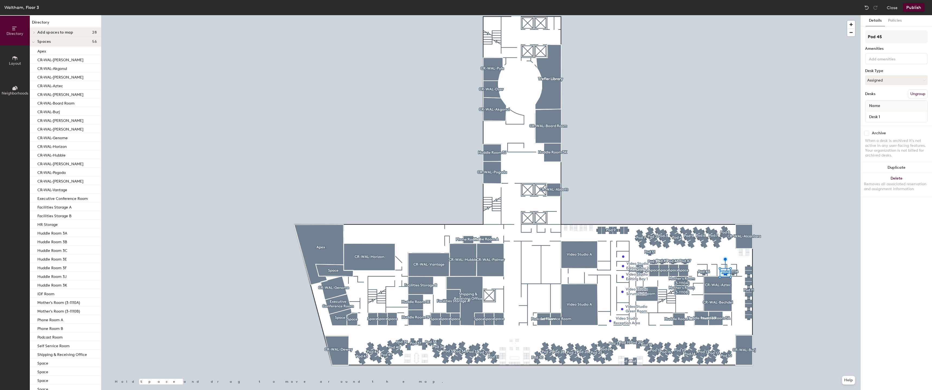
click at [751, 15] on div at bounding box center [480, 15] width 759 height 0
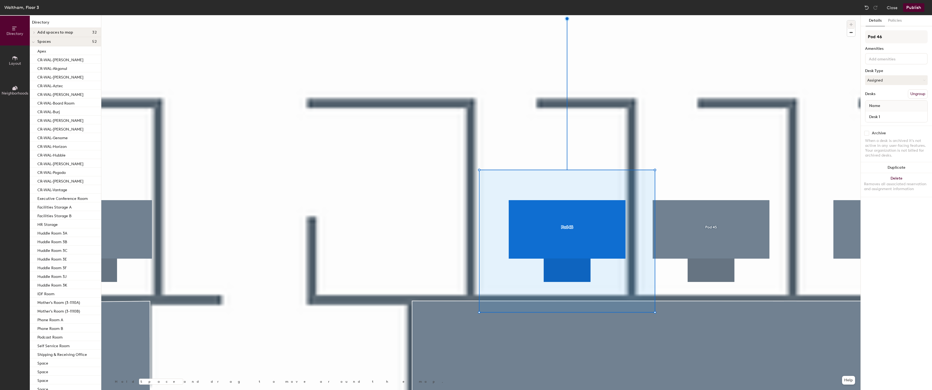
click at [682, 15] on div at bounding box center [480, 15] width 759 height 0
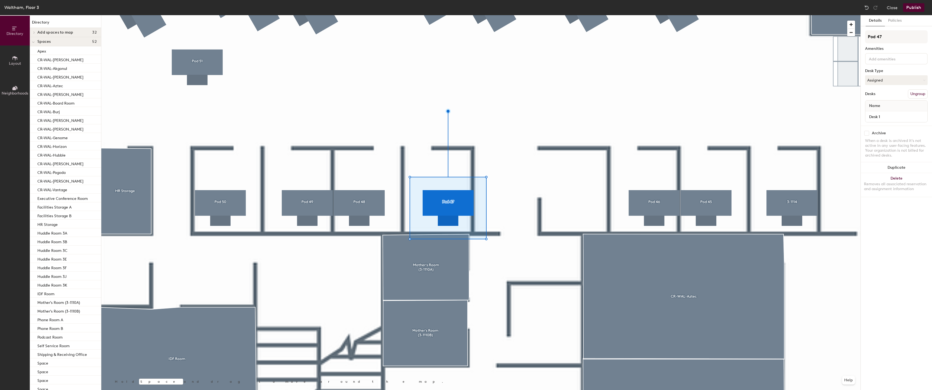
click at [550, 15] on div at bounding box center [480, 15] width 759 height 0
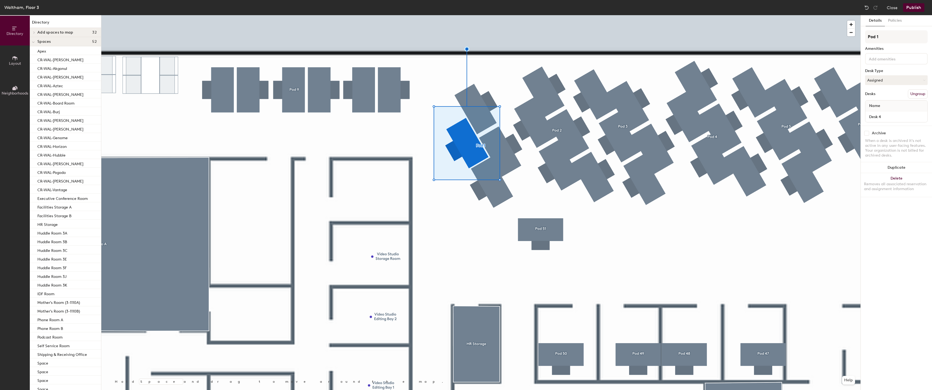
click at [492, 15] on div at bounding box center [480, 15] width 759 height 0
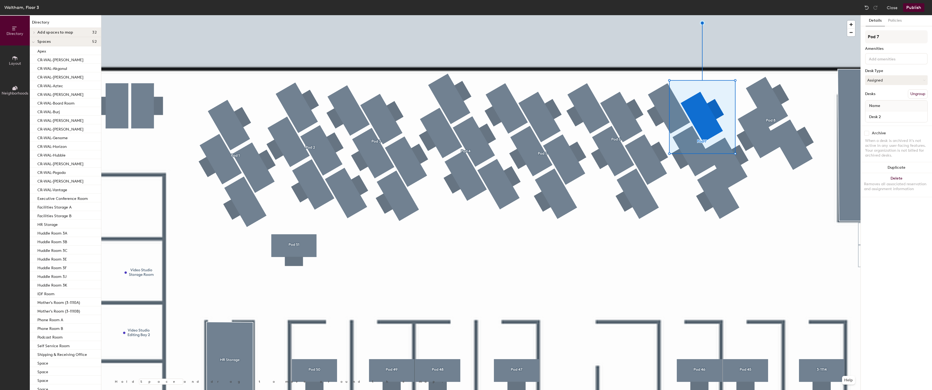
click at [735, 15] on div at bounding box center [480, 15] width 759 height 0
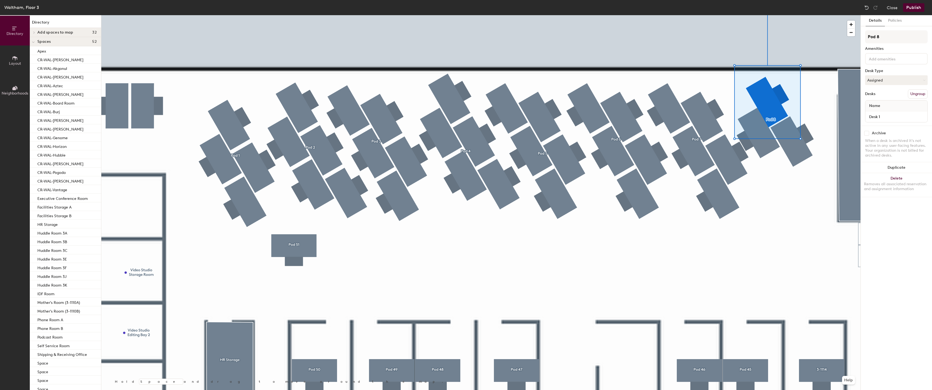
click at [790, 15] on div at bounding box center [480, 15] width 759 height 0
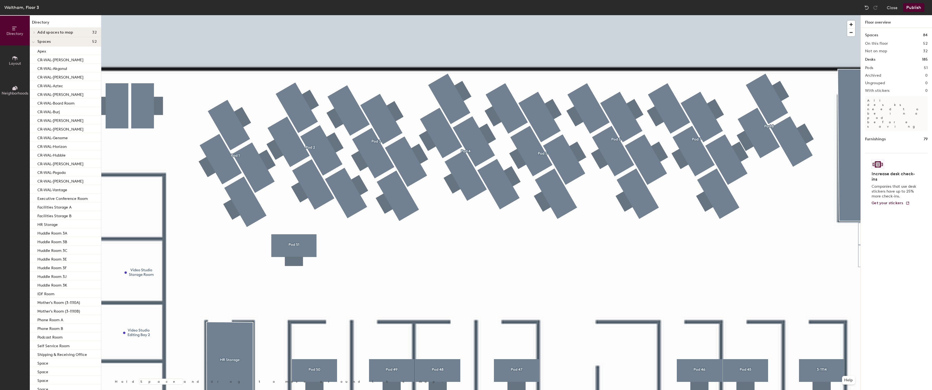
click at [914, 11] on button "Publish" at bounding box center [913, 7] width 21 height 9
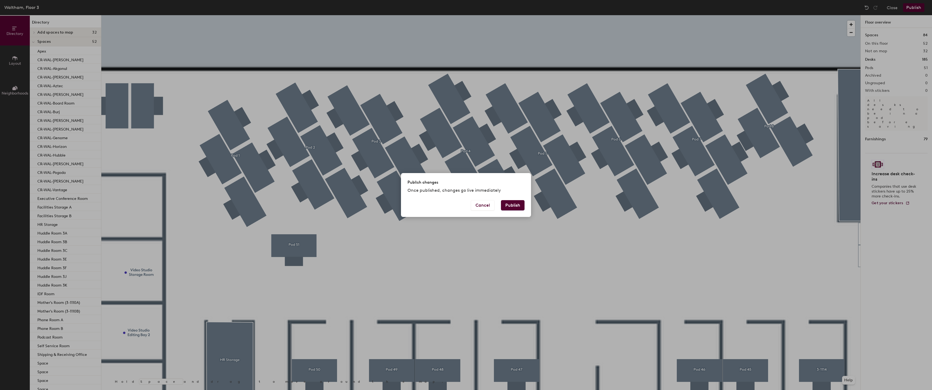
click at [519, 203] on button "Publish" at bounding box center [513, 205] width 24 height 10
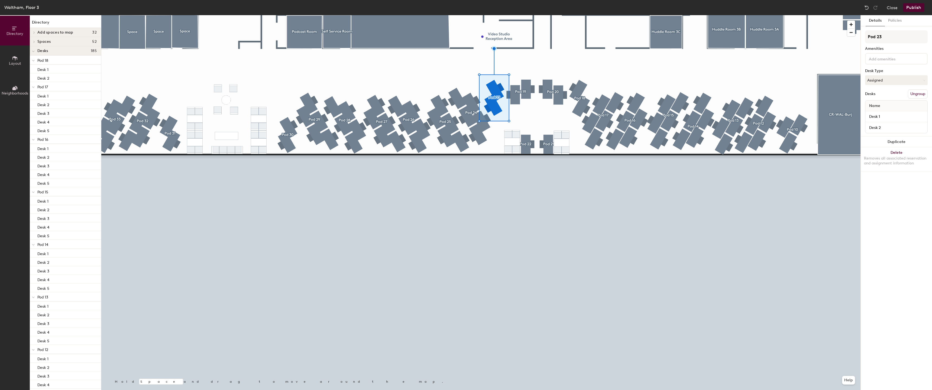
click at [529, 15] on div at bounding box center [480, 15] width 759 height 0
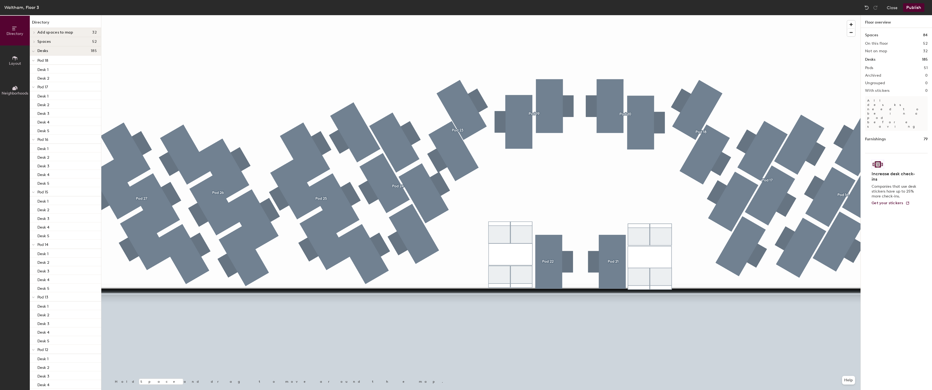
click at [300, 15] on div at bounding box center [480, 15] width 759 height 0
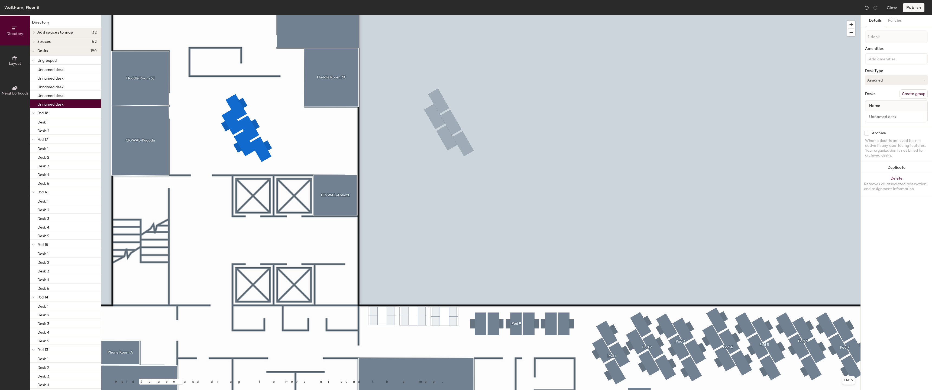
type input "1 desk"
click at [262, 15] on div at bounding box center [480, 15] width 759 height 0
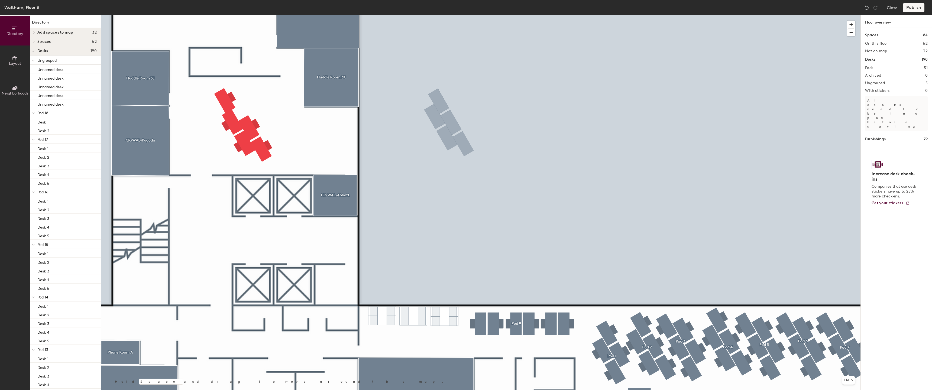
click at [229, 15] on div at bounding box center [480, 15] width 759 height 0
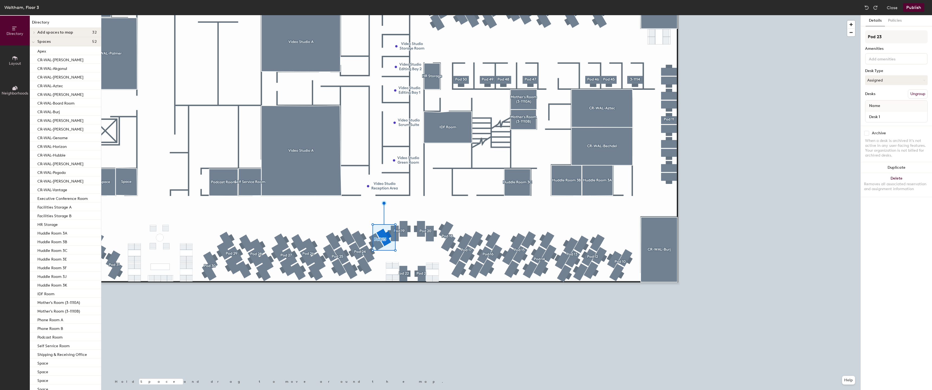
click at [396, 15] on div at bounding box center [480, 15] width 759 height 0
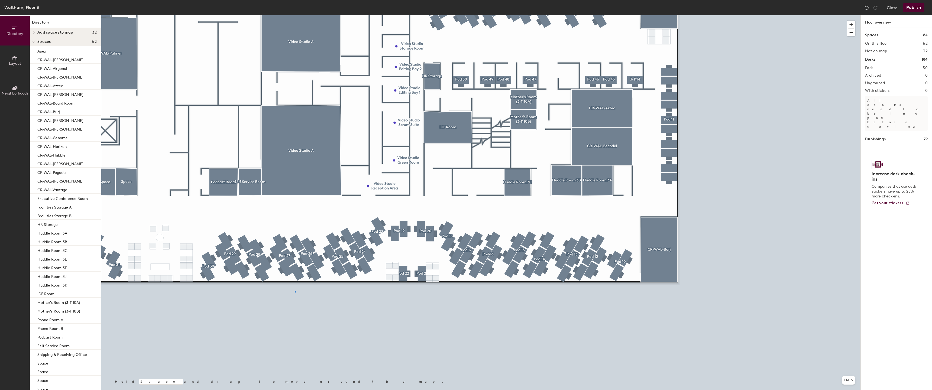
click at [295, 15] on div at bounding box center [480, 15] width 759 height 0
click at [283, 15] on div at bounding box center [480, 15] width 759 height 0
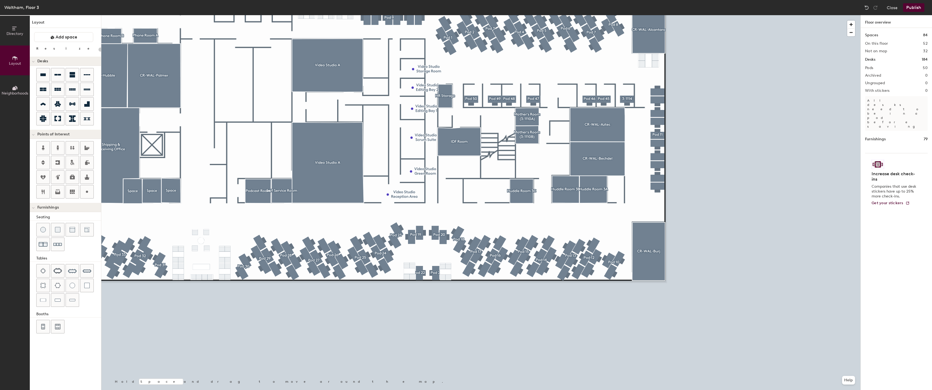
click at [287, 15] on div at bounding box center [480, 15] width 759 height 0
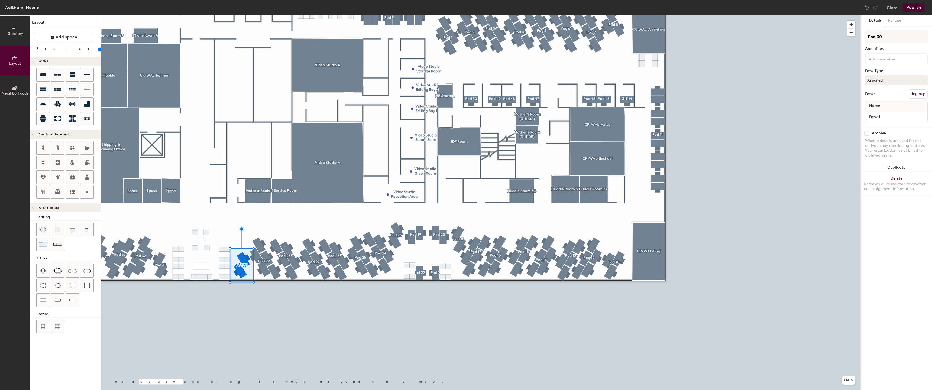
click at [301, 15] on div at bounding box center [480, 15] width 759 height 0
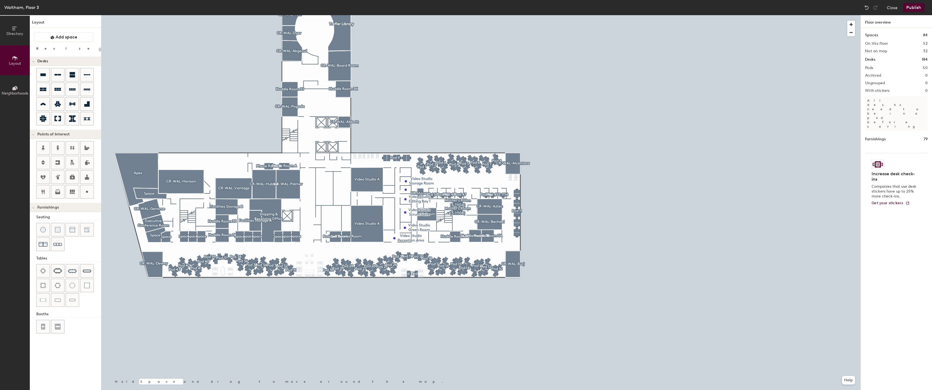
click at [915, 9] on button "Publish" at bounding box center [913, 7] width 21 height 9
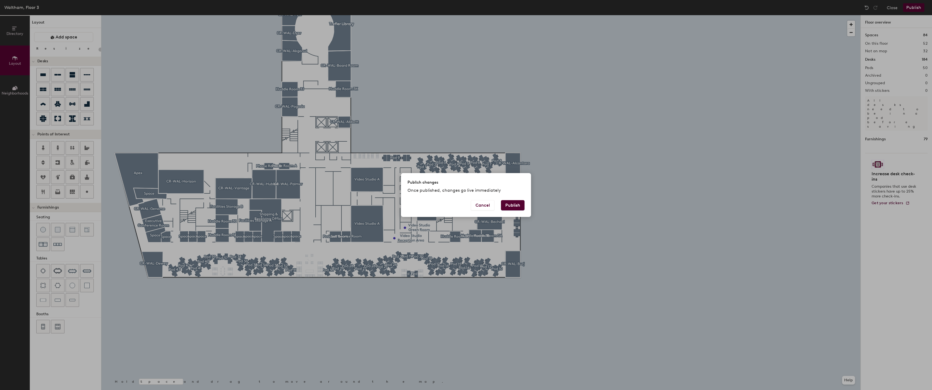
click at [519, 206] on button "Publish" at bounding box center [513, 205] width 24 height 10
type input "20"
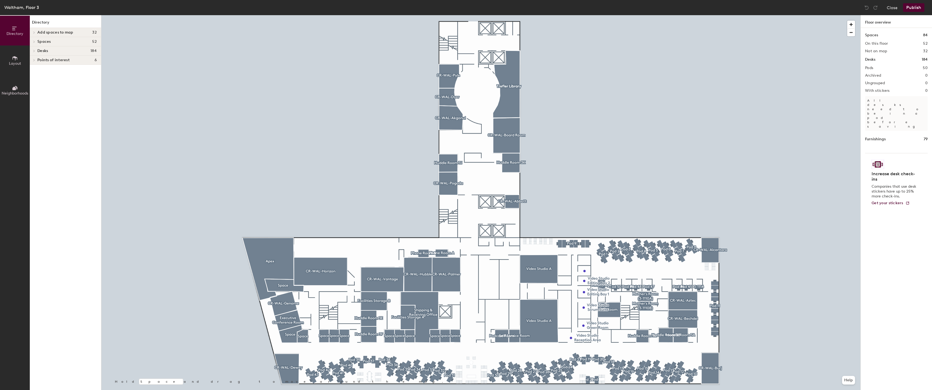
click at [537, 15] on div at bounding box center [480, 15] width 759 height 0
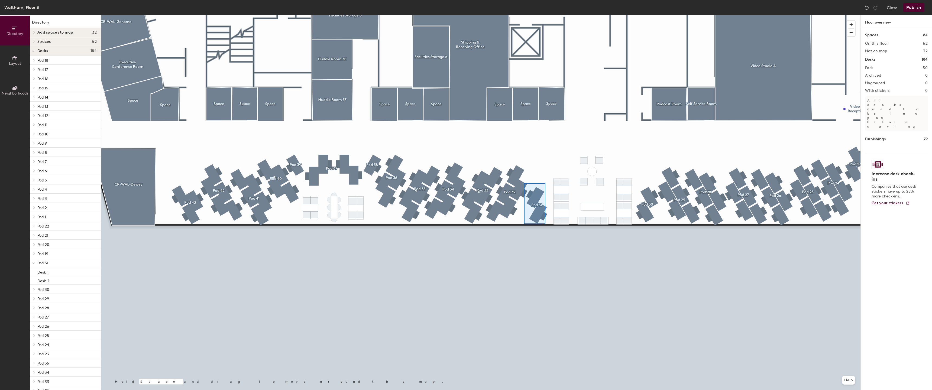
click at [524, 15] on div at bounding box center [480, 15] width 759 height 0
click at [536, 15] on div at bounding box center [480, 15] width 759 height 0
click at [507, 15] on div at bounding box center [480, 15] width 759 height 0
click at [523, 15] on div at bounding box center [480, 15] width 759 height 0
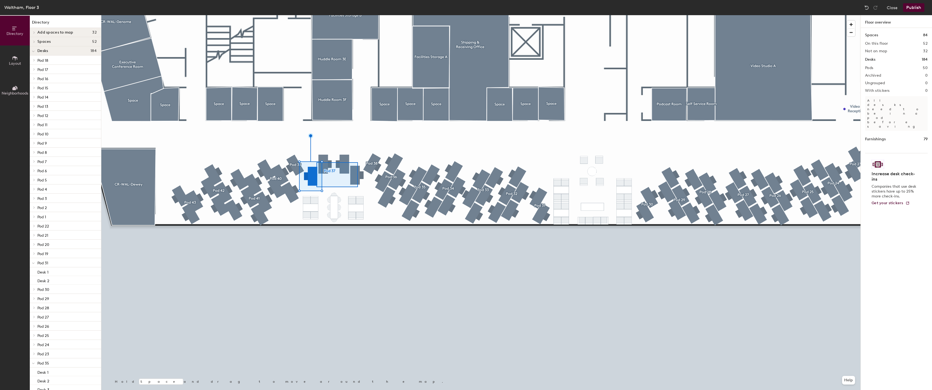
click at [316, 15] on div at bounding box center [480, 15] width 759 height 0
click at [225, 15] on div at bounding box center [480, 15] width 759 height 0
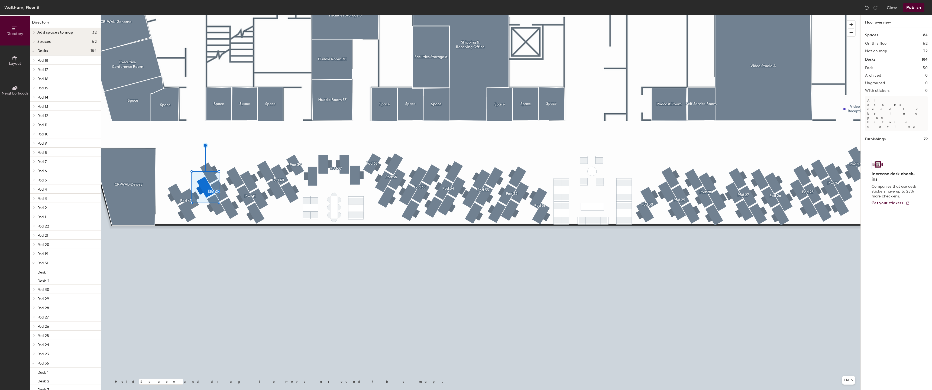
click at [181, 15] on div at bounding box center [480, 15] width 759 height 0
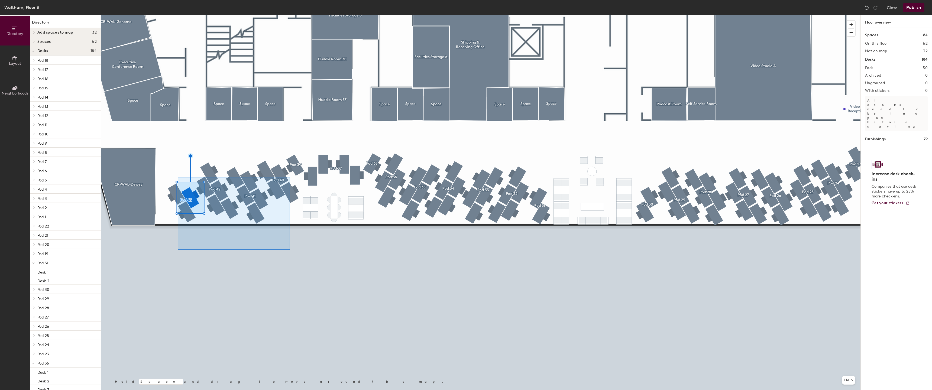
click at [174, 15] on div at bounding box center [480, 15] width 759 height 0
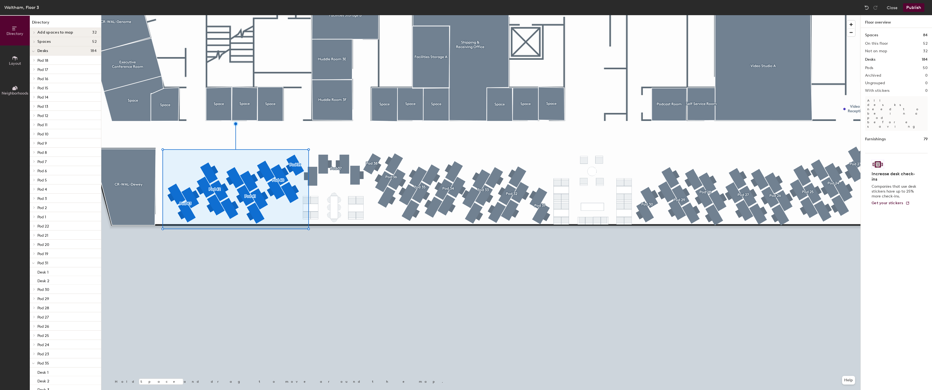
click at [290, 15] on div at bounding box center [480, 15] width 759 height 0
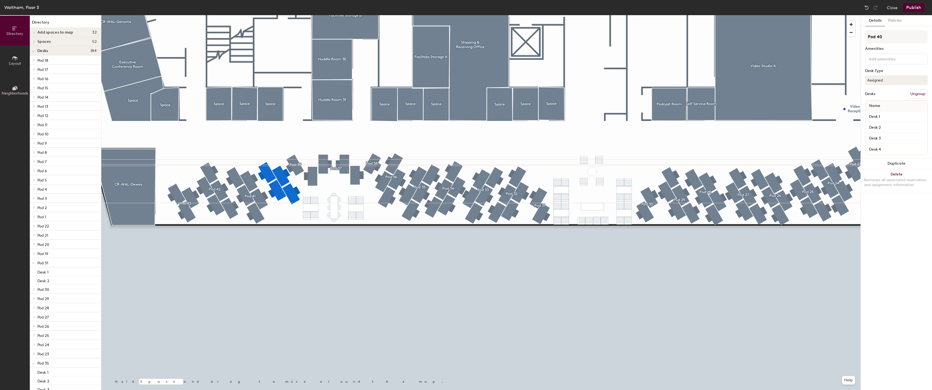
click at [305, 15] on div at bounding box center [480, 15] width 759 height 0
click at [255, 15] on div at bounding box center [480, 15] width 759 height 0
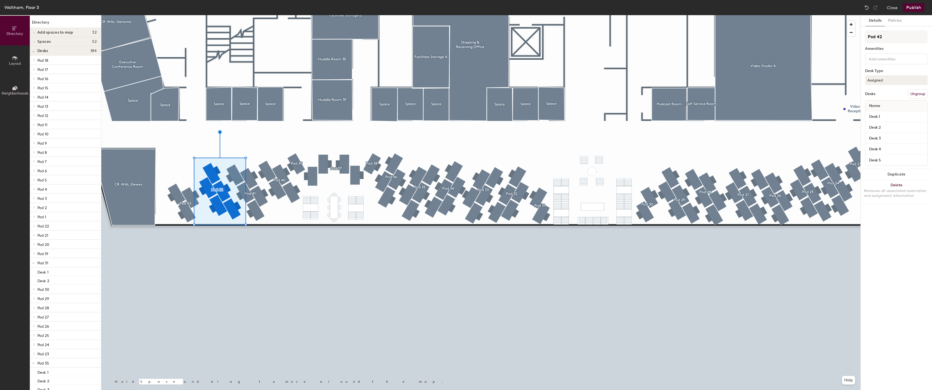
click at [255, 15] on div at bounding box center [480, 15] width 759 height 0
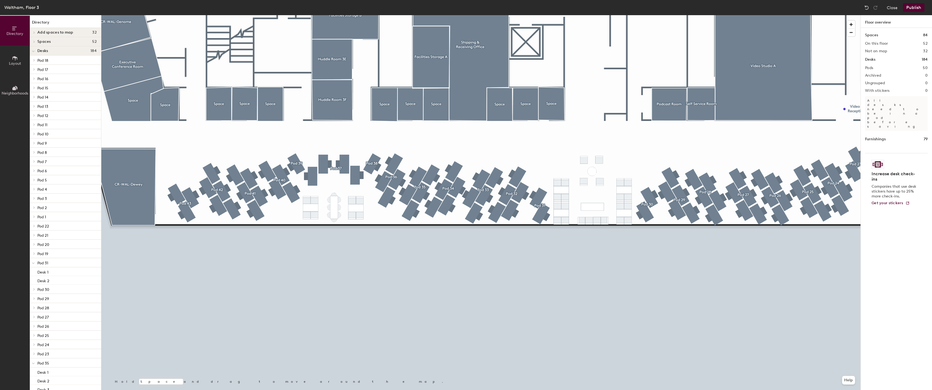
click at [375, 15] on div at bounding box center [480, 15] width 759 height 0
click at [395, 15] on div at bounding box center [480, 15] width 759 height 0
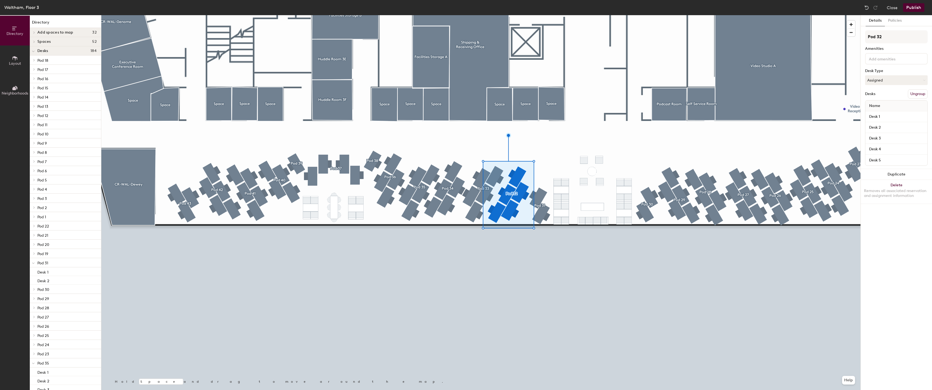
click at [545, 15] on div at bounding box center [480, 15] width 759 height 0
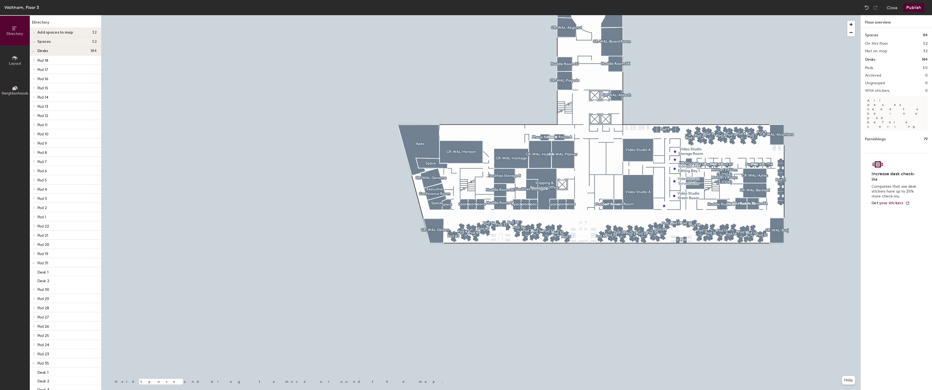
click at [916, 7] on button "Publish" at bounding box center [913, 7] width 21 height 9
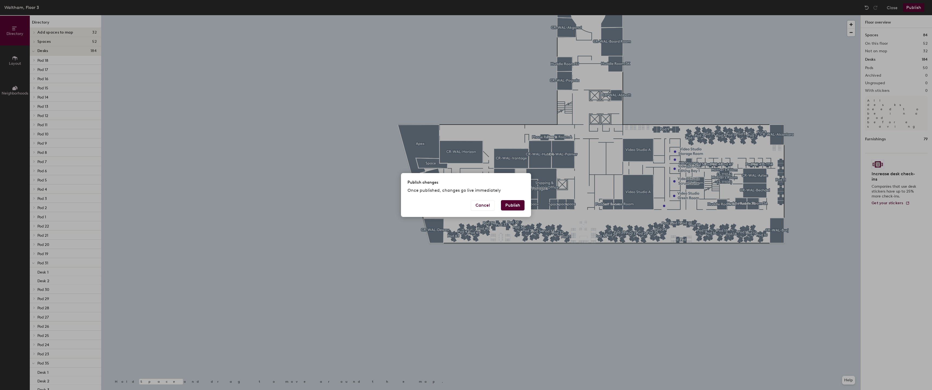
click at [515, 201] on button "Publish" at bounding box center [513, 205] width 24 height 10
